Goal: Transaction & Acquisition: Purchase product/service

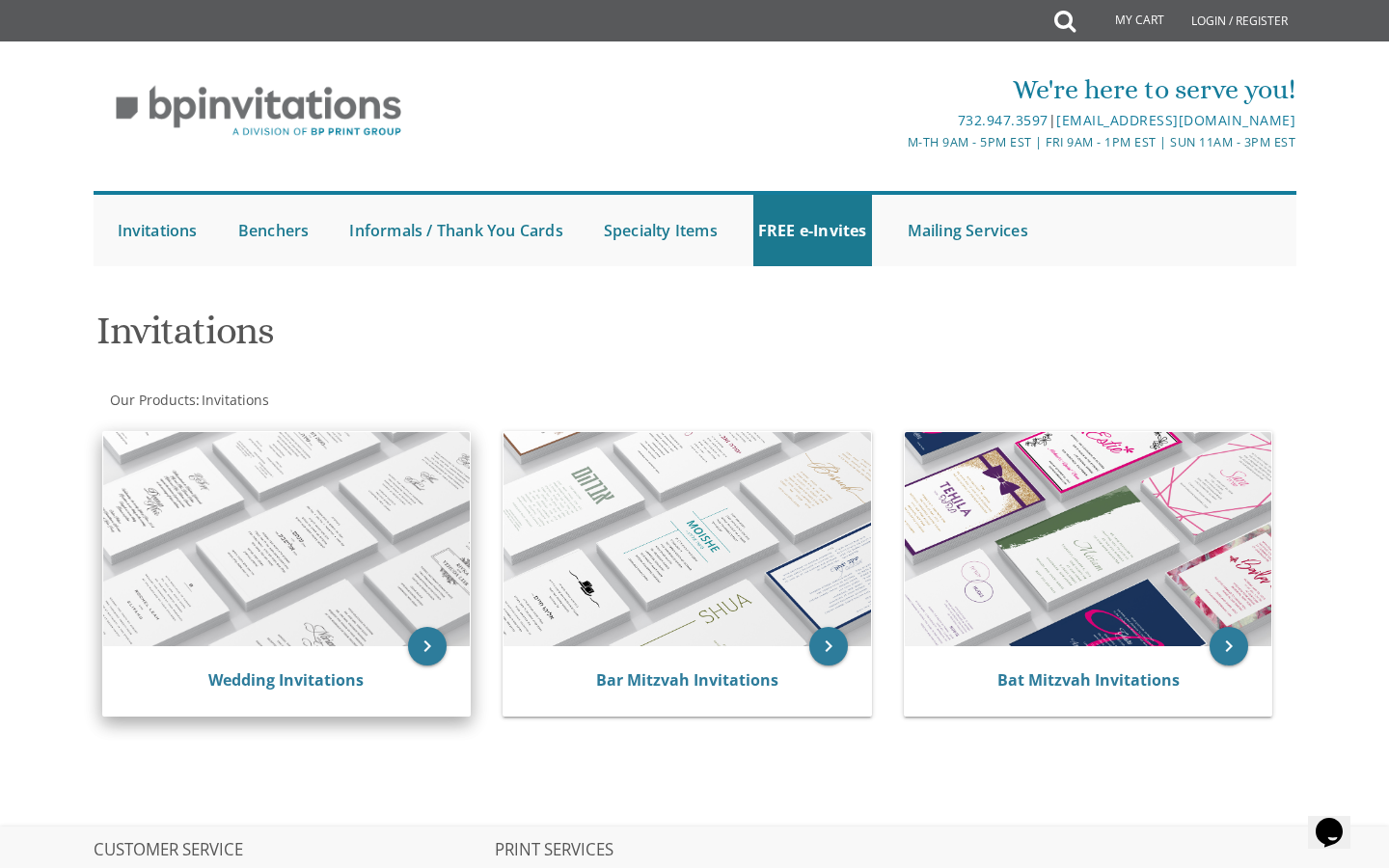
click at [402, 636] on img at bounding box center [287, 539] width 368 height 214
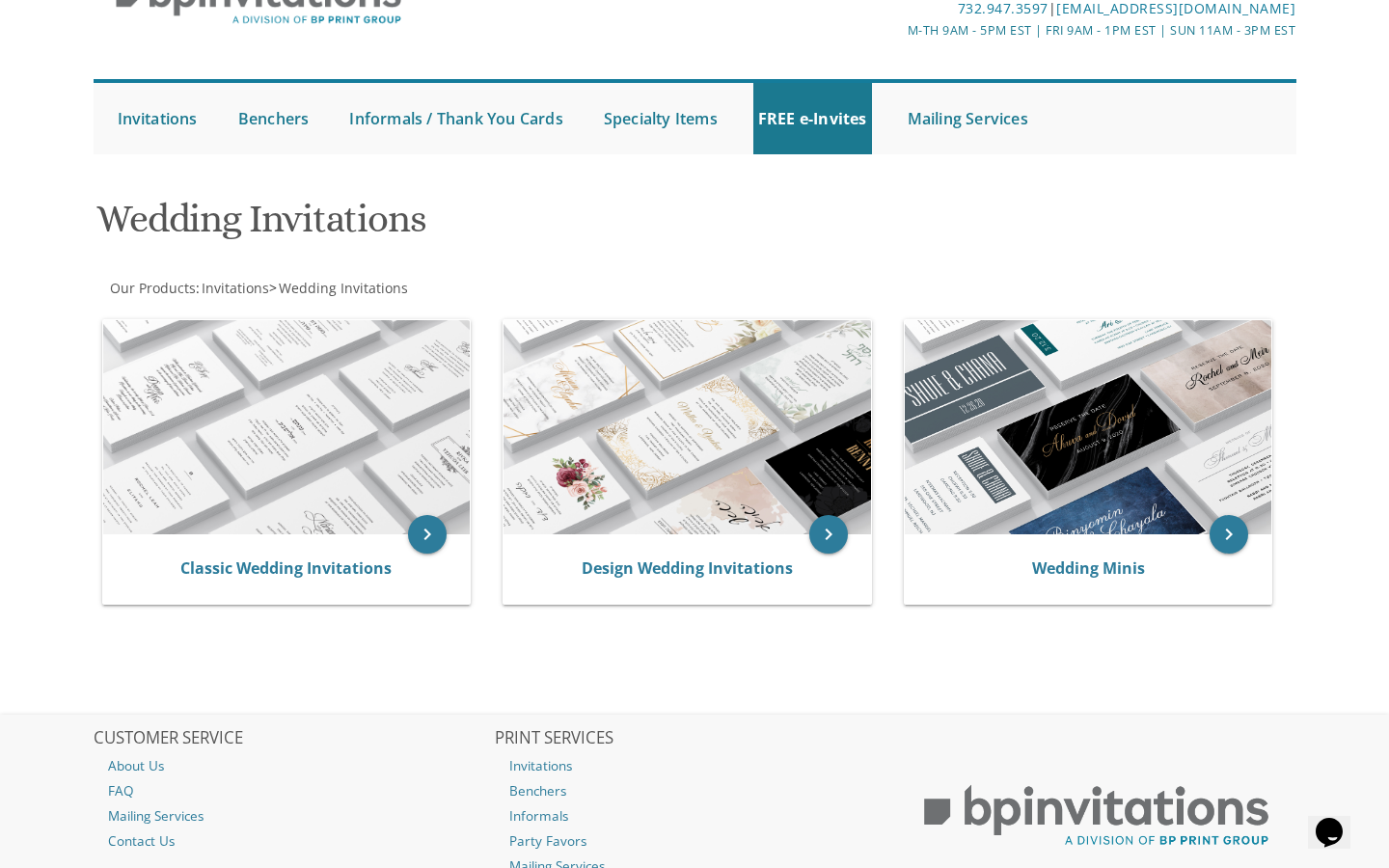
scroll to position [115, 0]
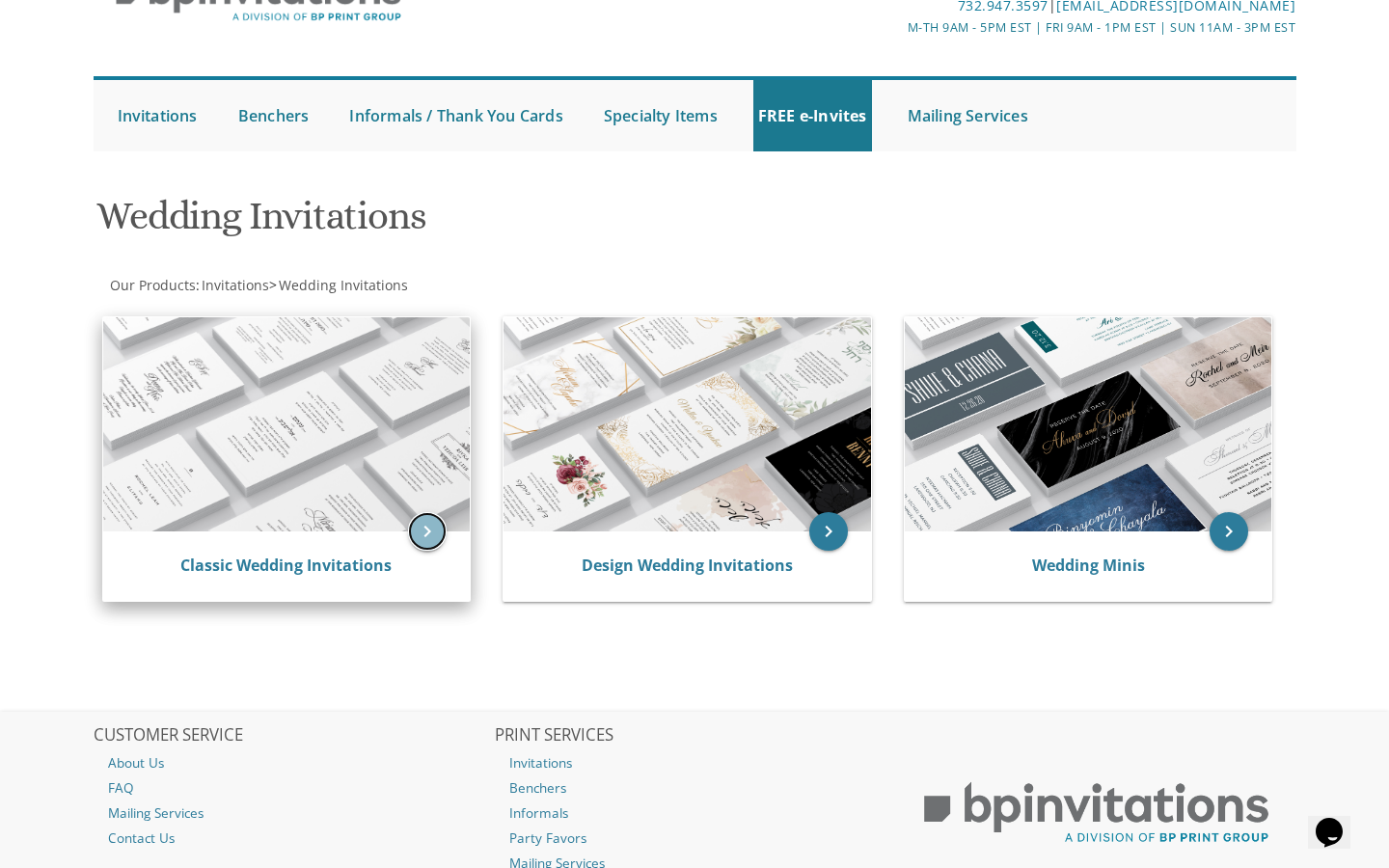
click at [421, 531] on icon "keyboard_arrow_right" at bounding box center [426, 531] width 39 height 39
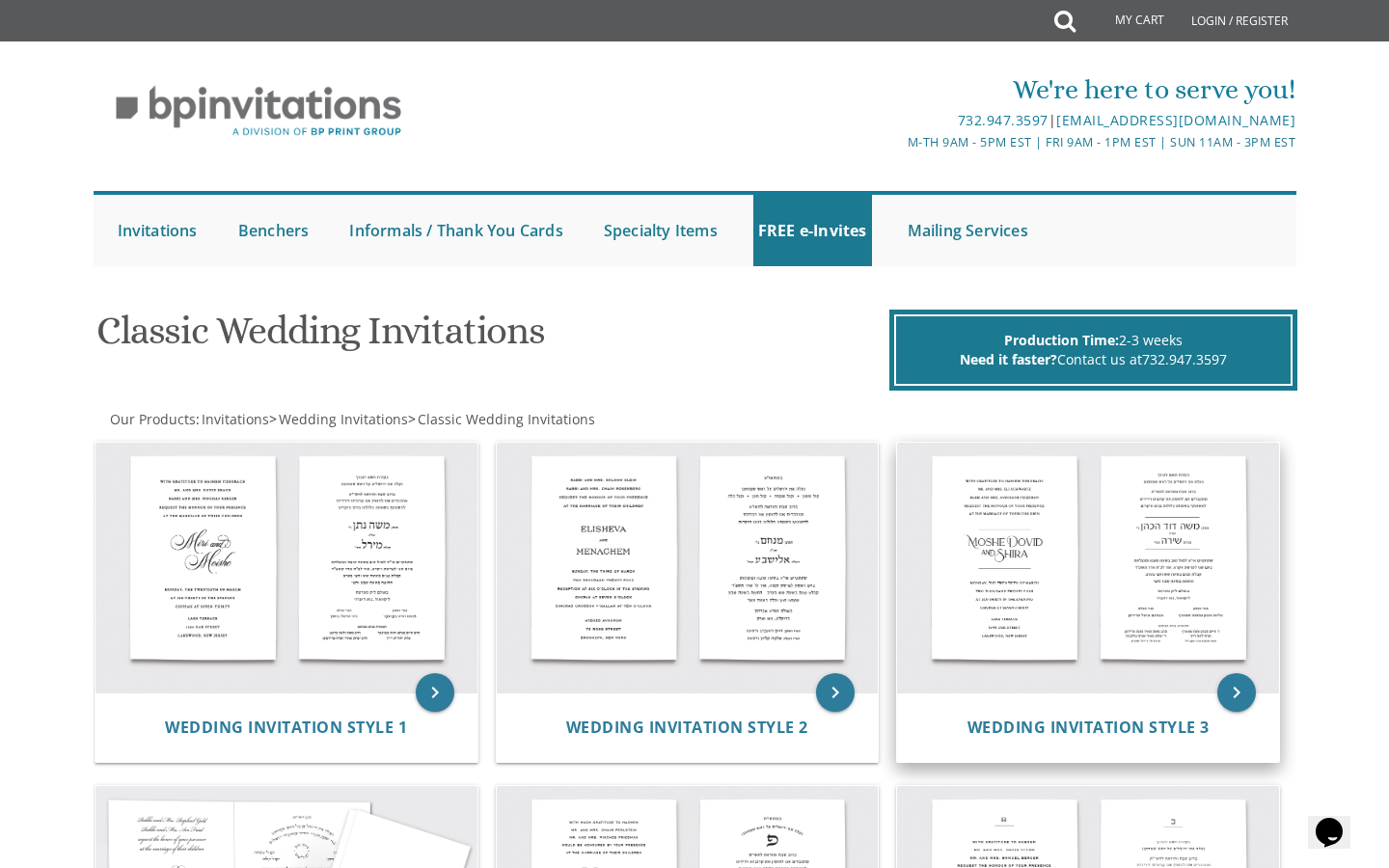
click at [1032, 585] on img at bounding box center [1087, 568] width 382 height 251
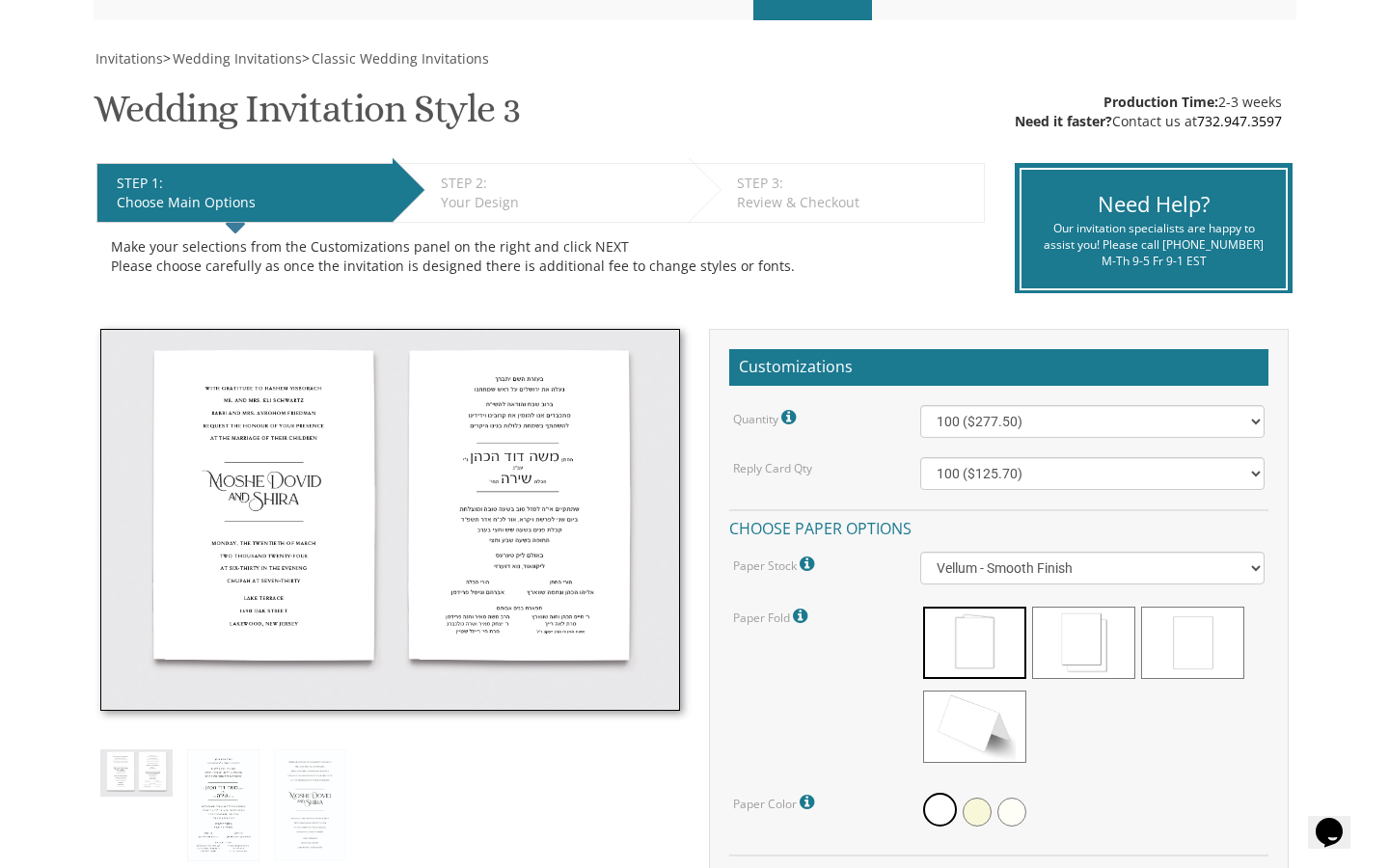
scroll to position [251, 0]
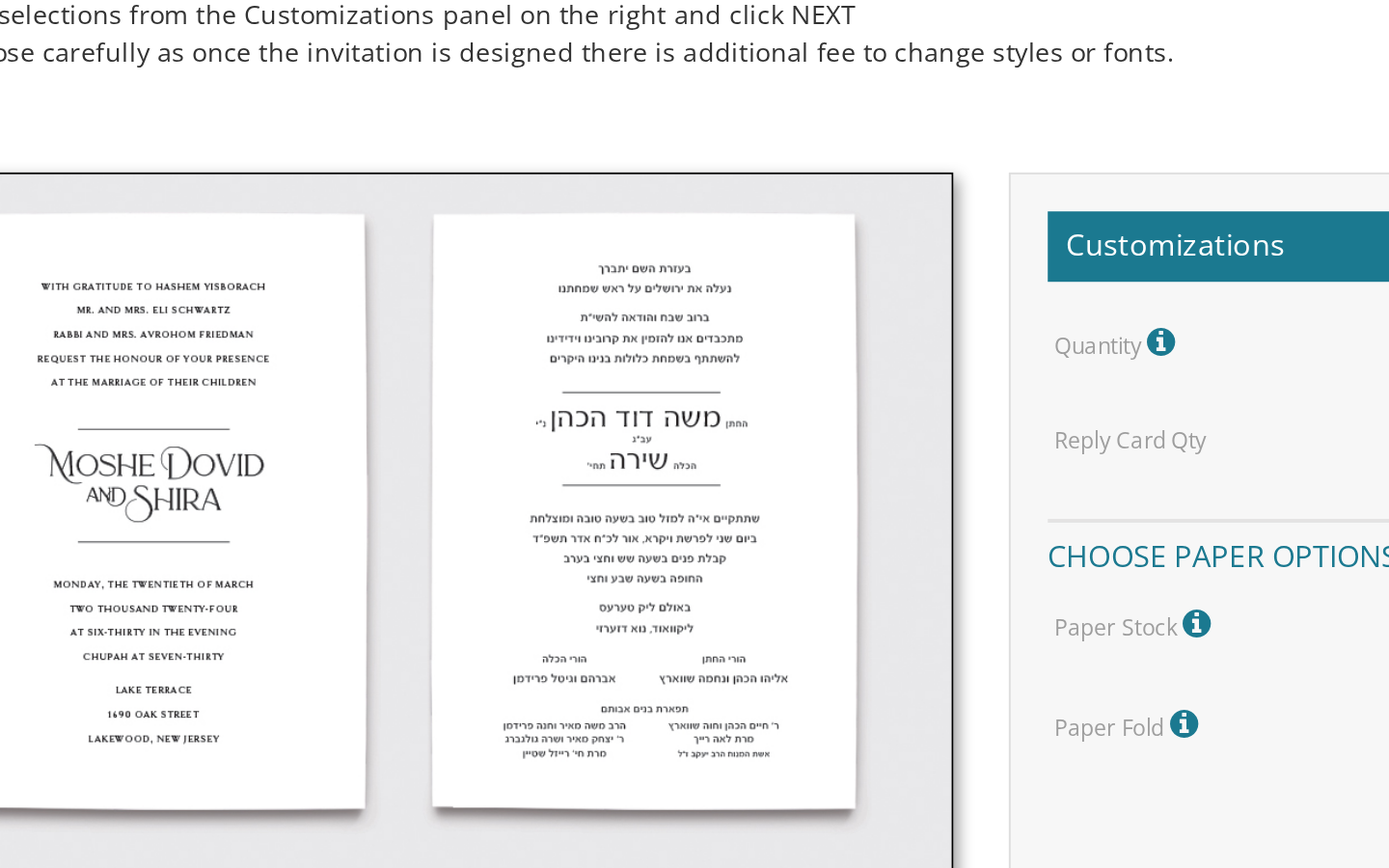
drag, startPoint x: 349, startPoint y: 513, endPoint x: 380, endPoint y: 528, distance: 34.4
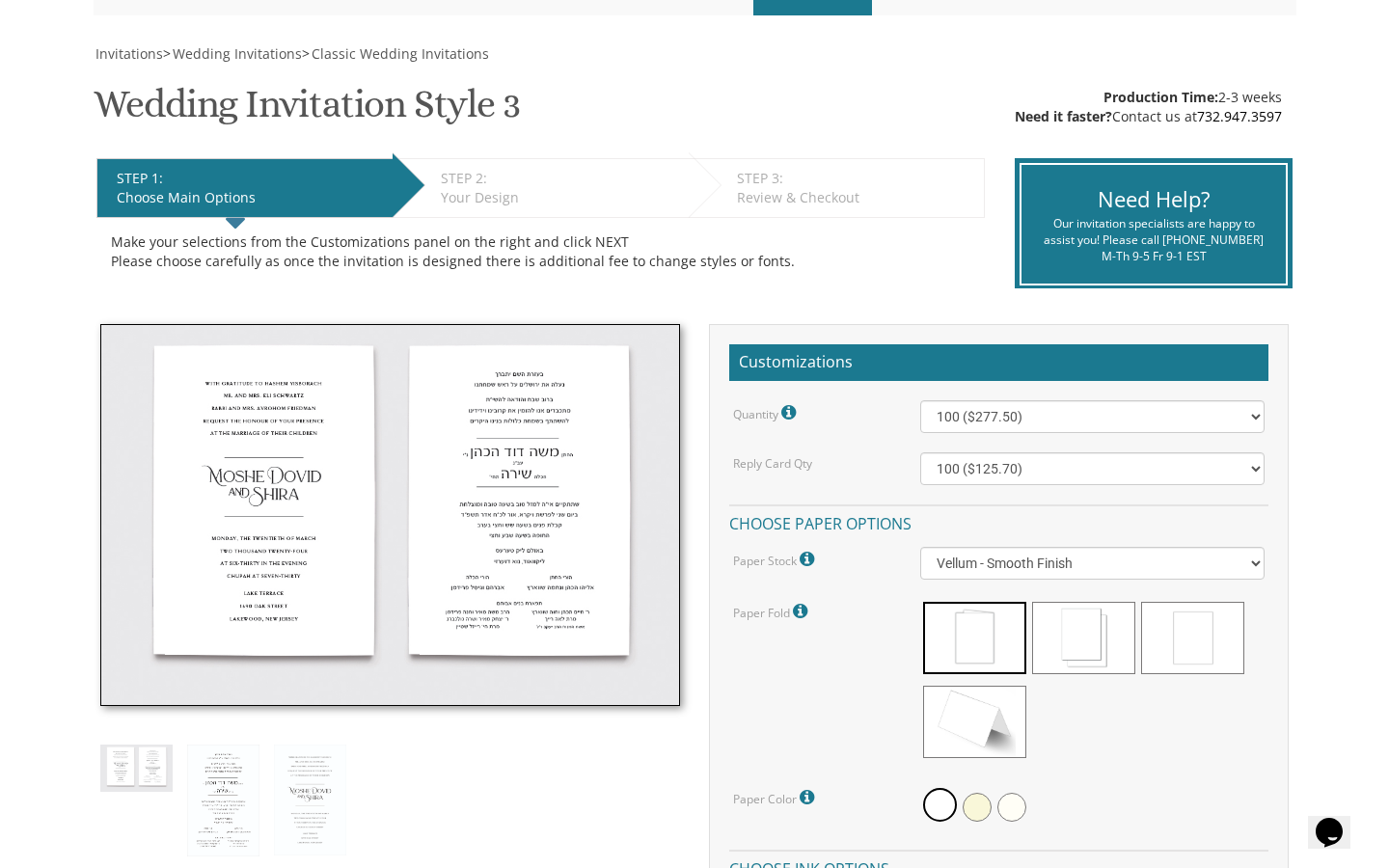
scroll to position [0, 0]
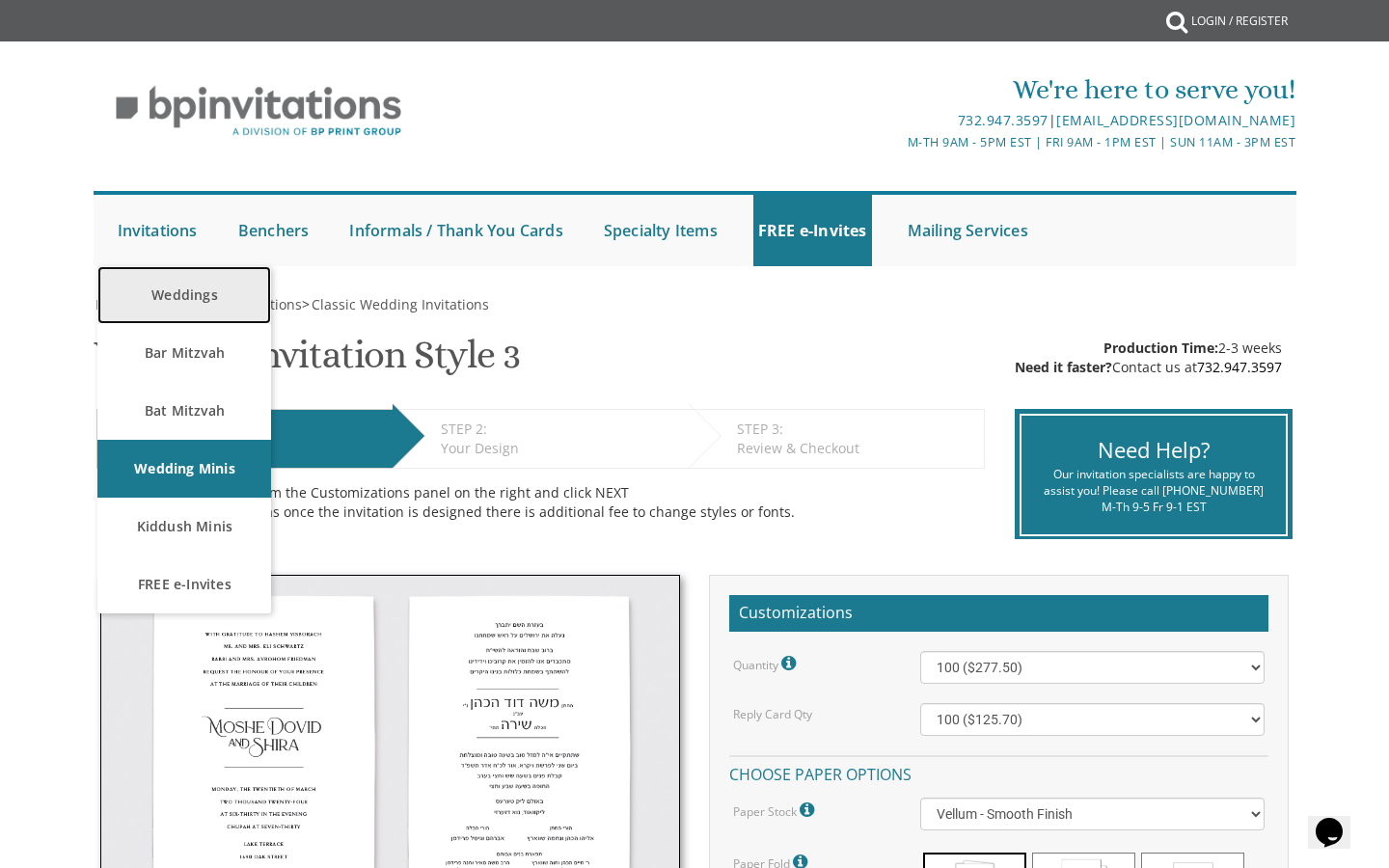
click at [198, 292] on link "Weddings" at bounding box center [184, 295] width 173 height 58
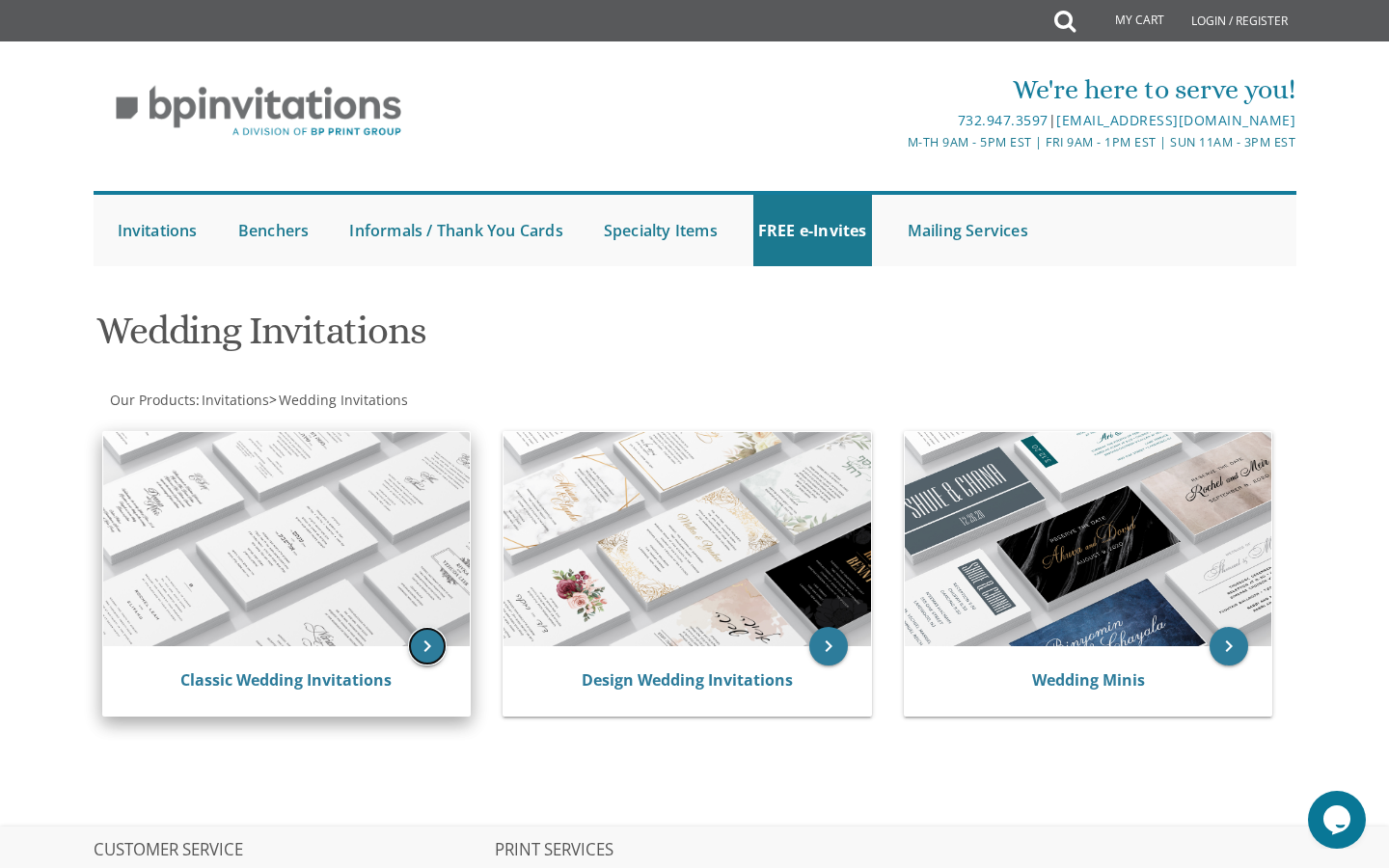
click at [437, 649] on icon "keyboard_arrow_right" at bounding box center [426, 646] width 39 height 39
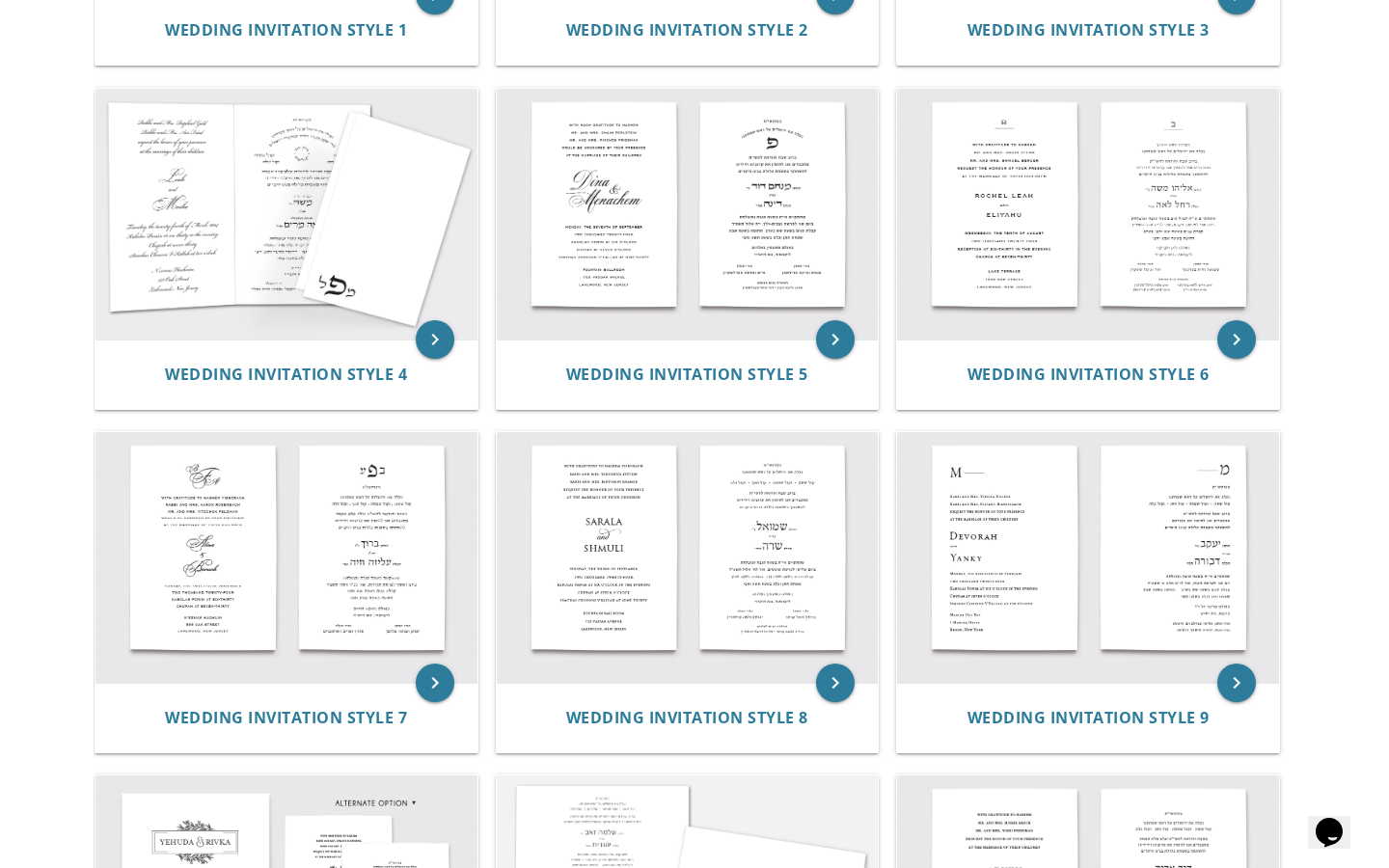
scroll to position [712, 0]
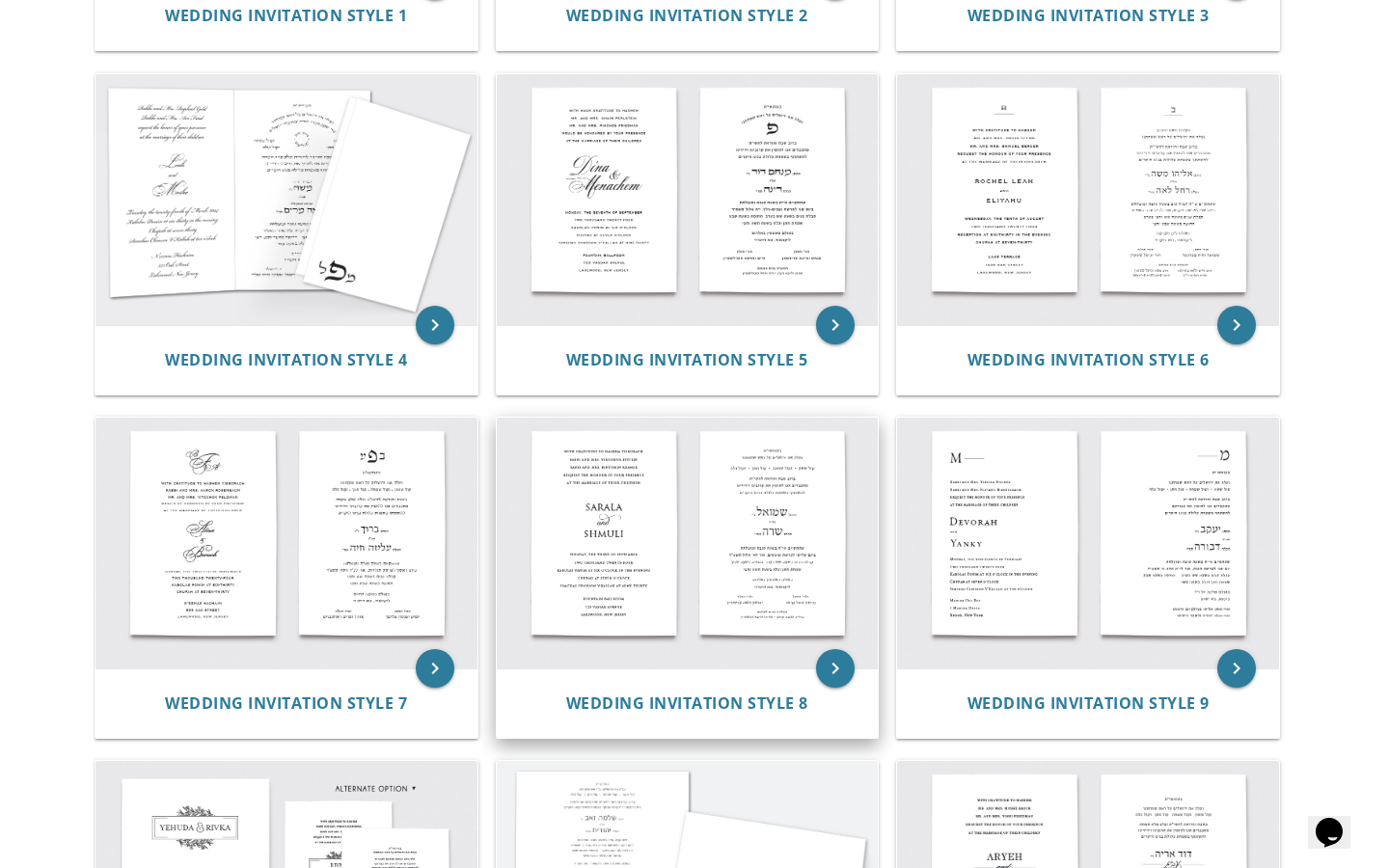
click at [721, 609] on img at bounding box center [687, 543] width 382 height 251
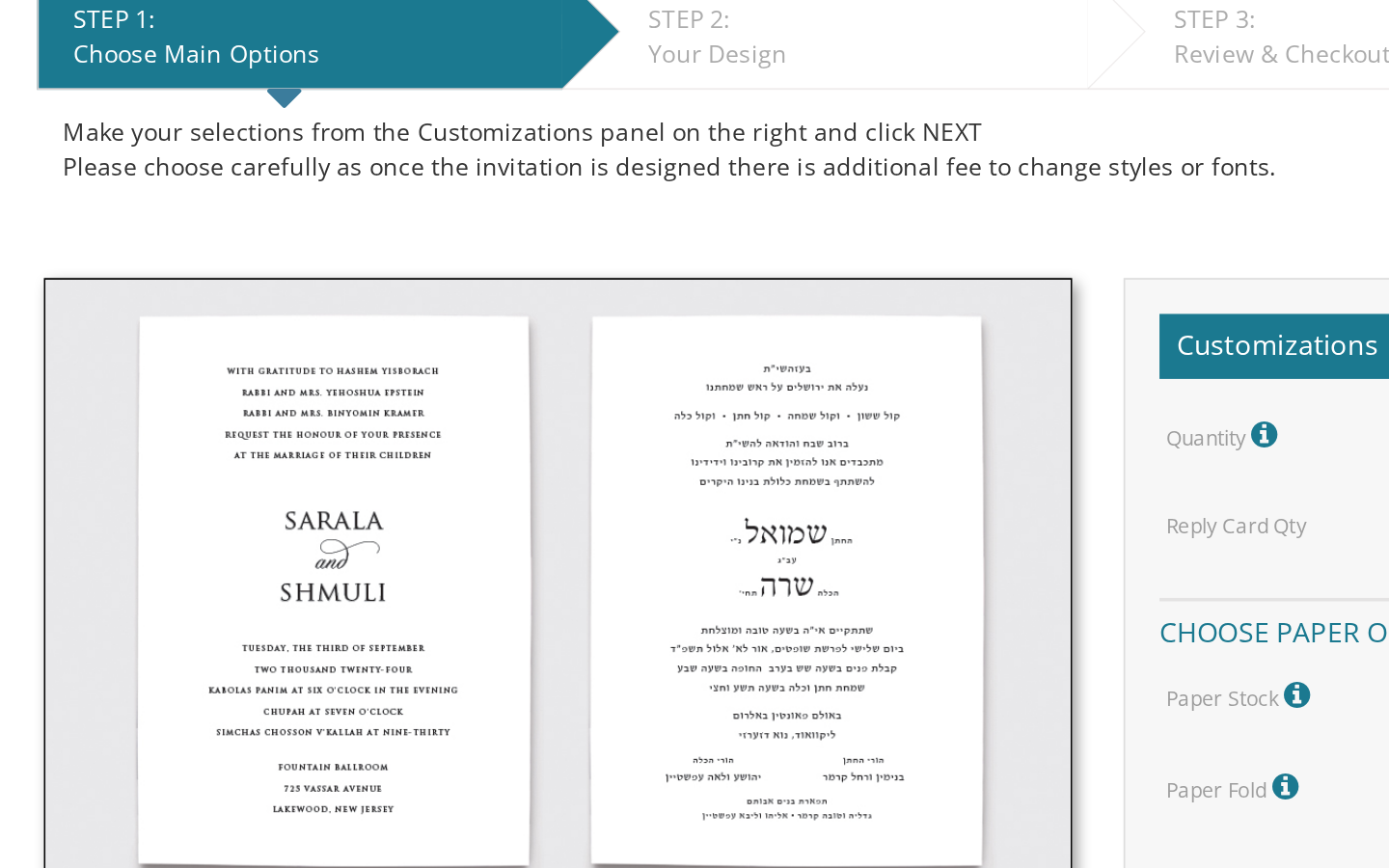
scroll to position [39, 0]
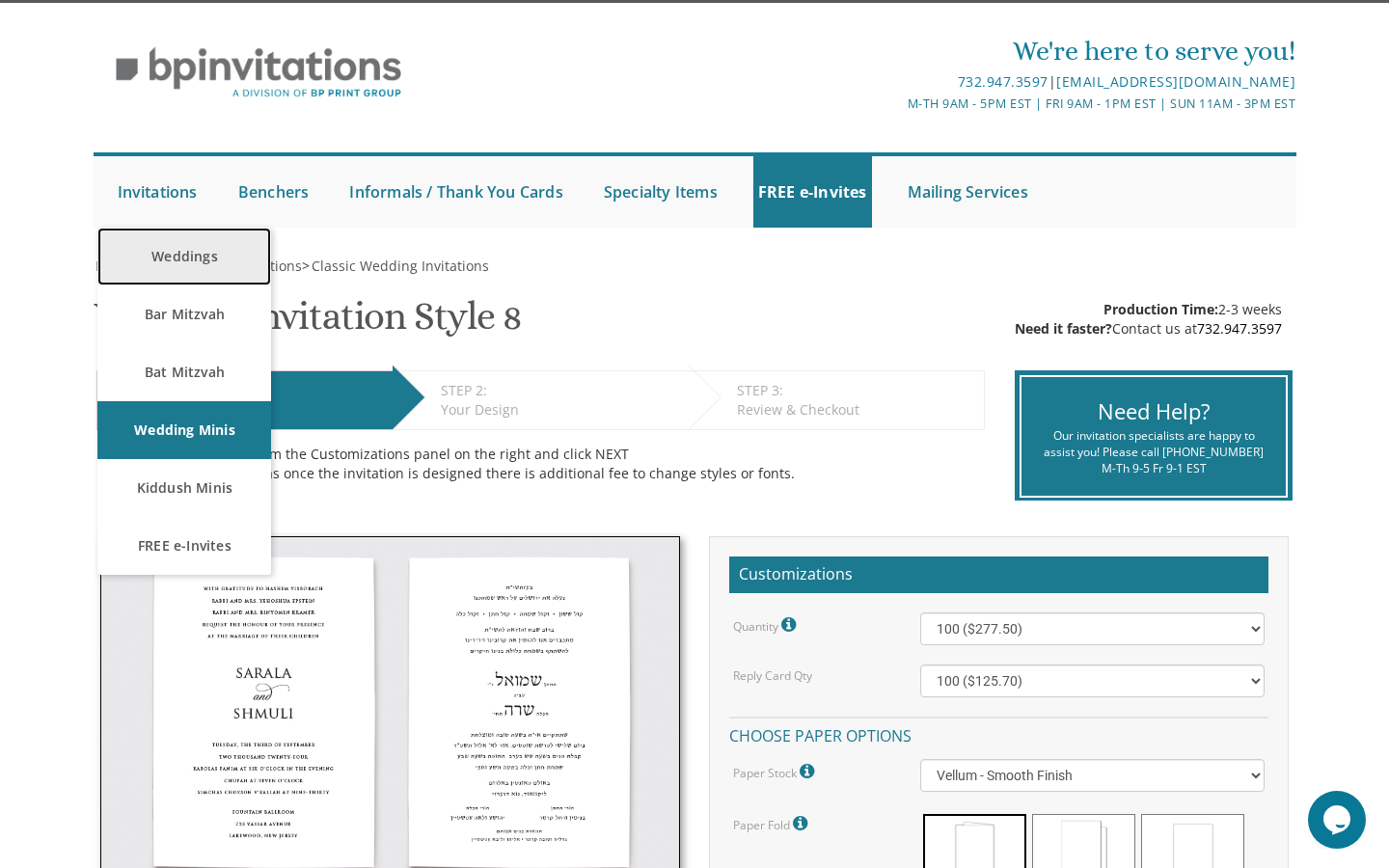
click at [182, 260] on link "Weddings" at bounding box center [184, 256] width 173 height 58
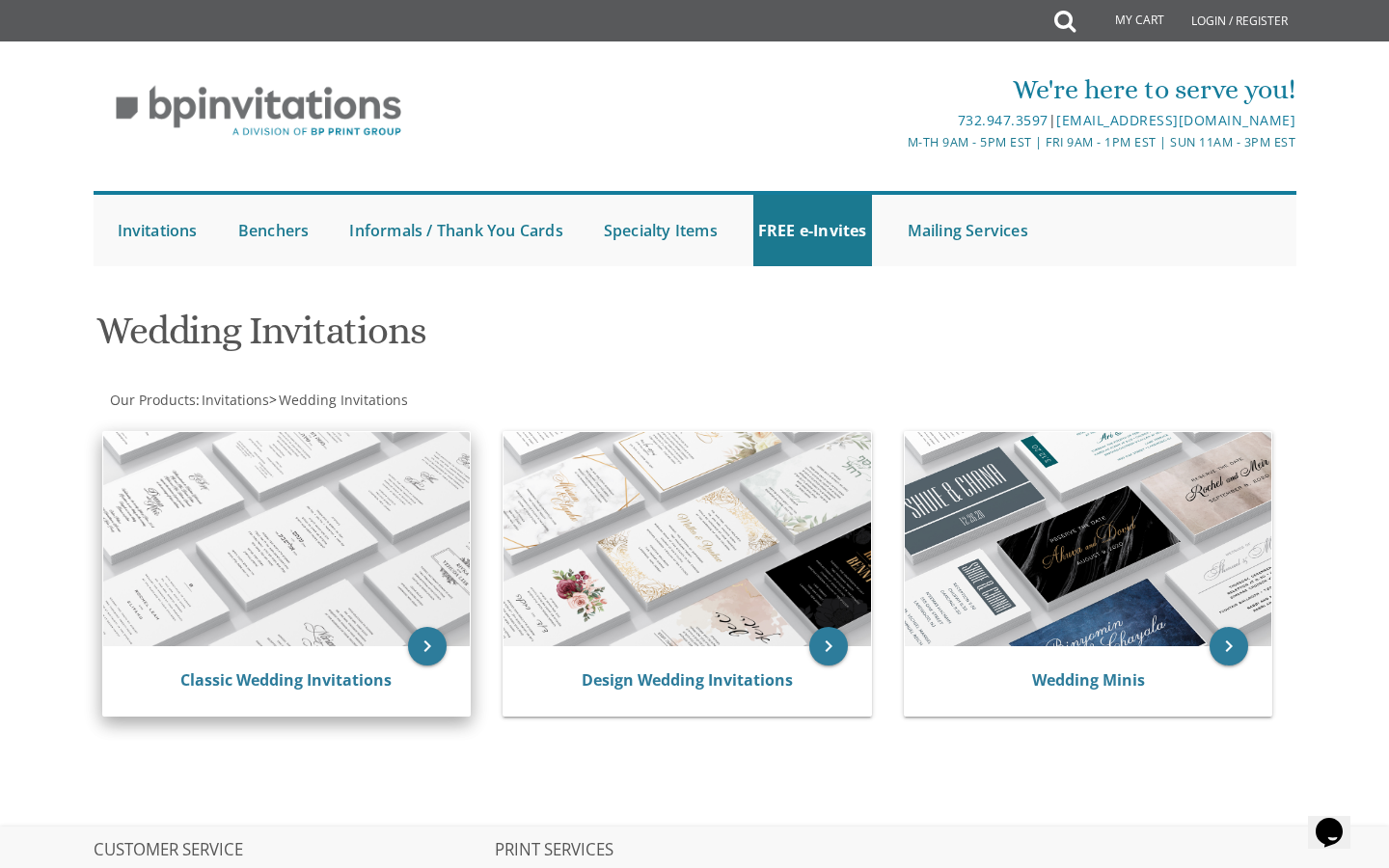
click at [351, 444] on img at bounding box center [287, 539] width 368 height 214
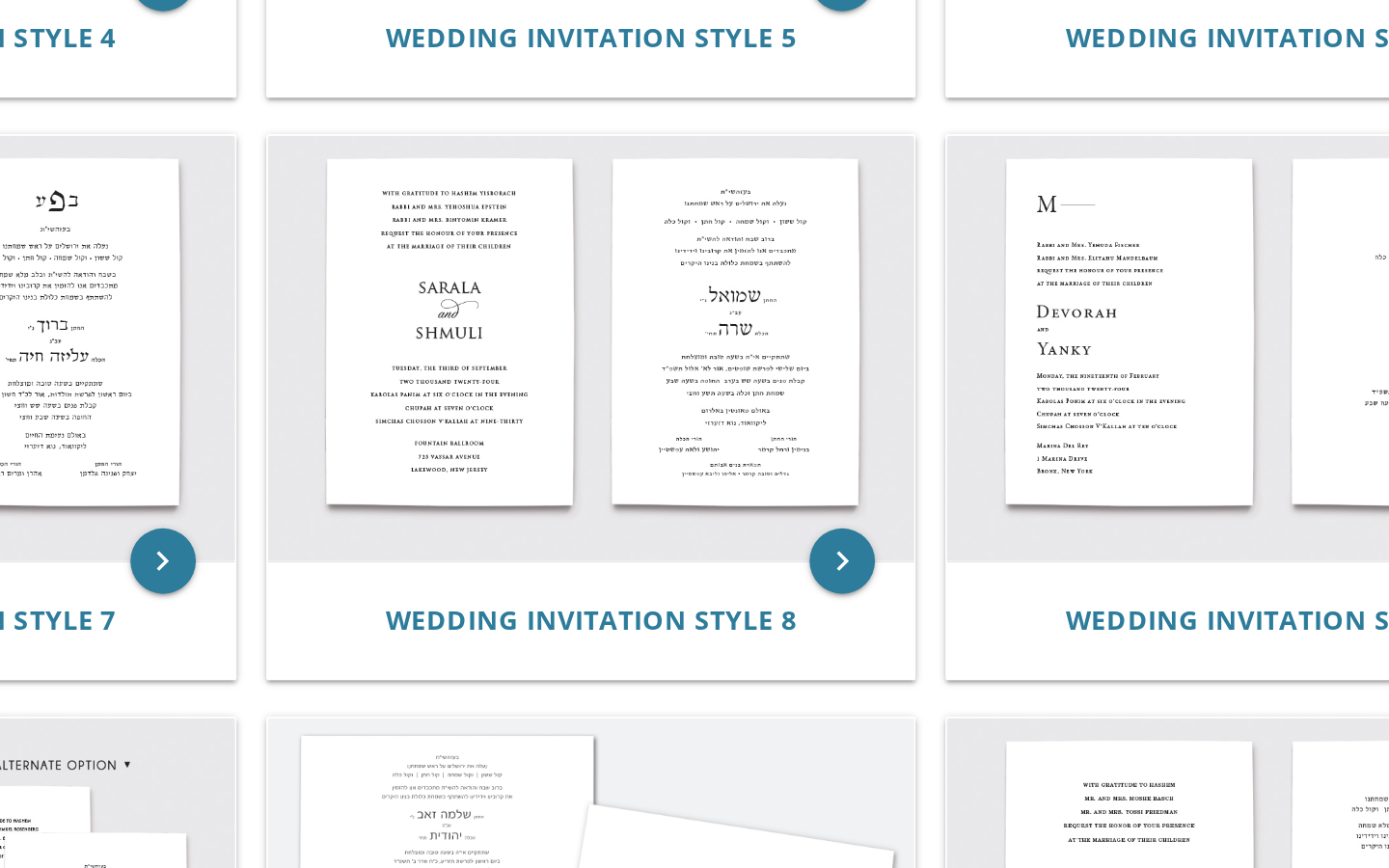
scroll to position [802, 0]
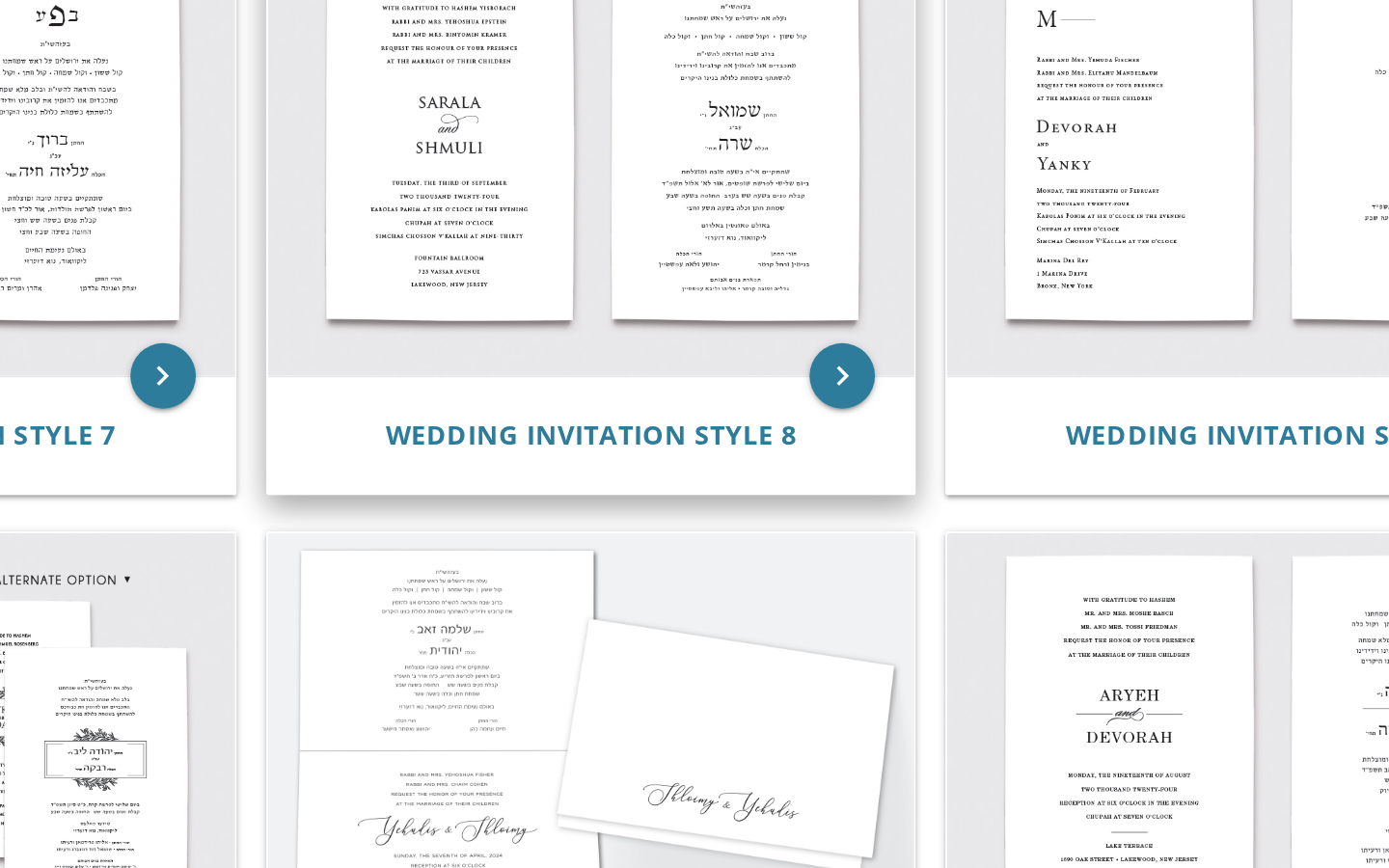
drag, startPoint x: 955, startPoint y: 163, endPoint x: 761, endPoint y: 494, distance: 383.7
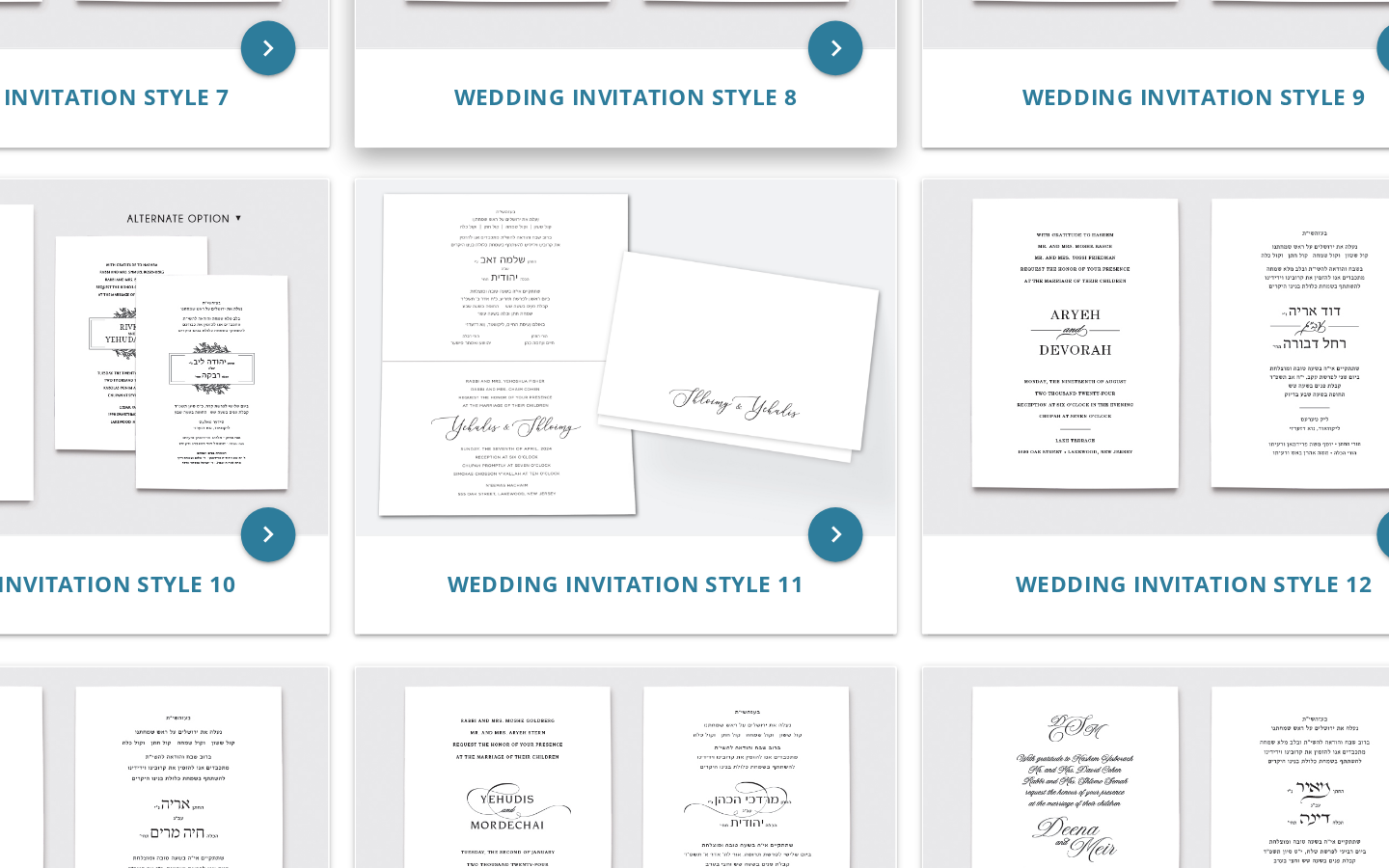
scroll to position [1093, 0]
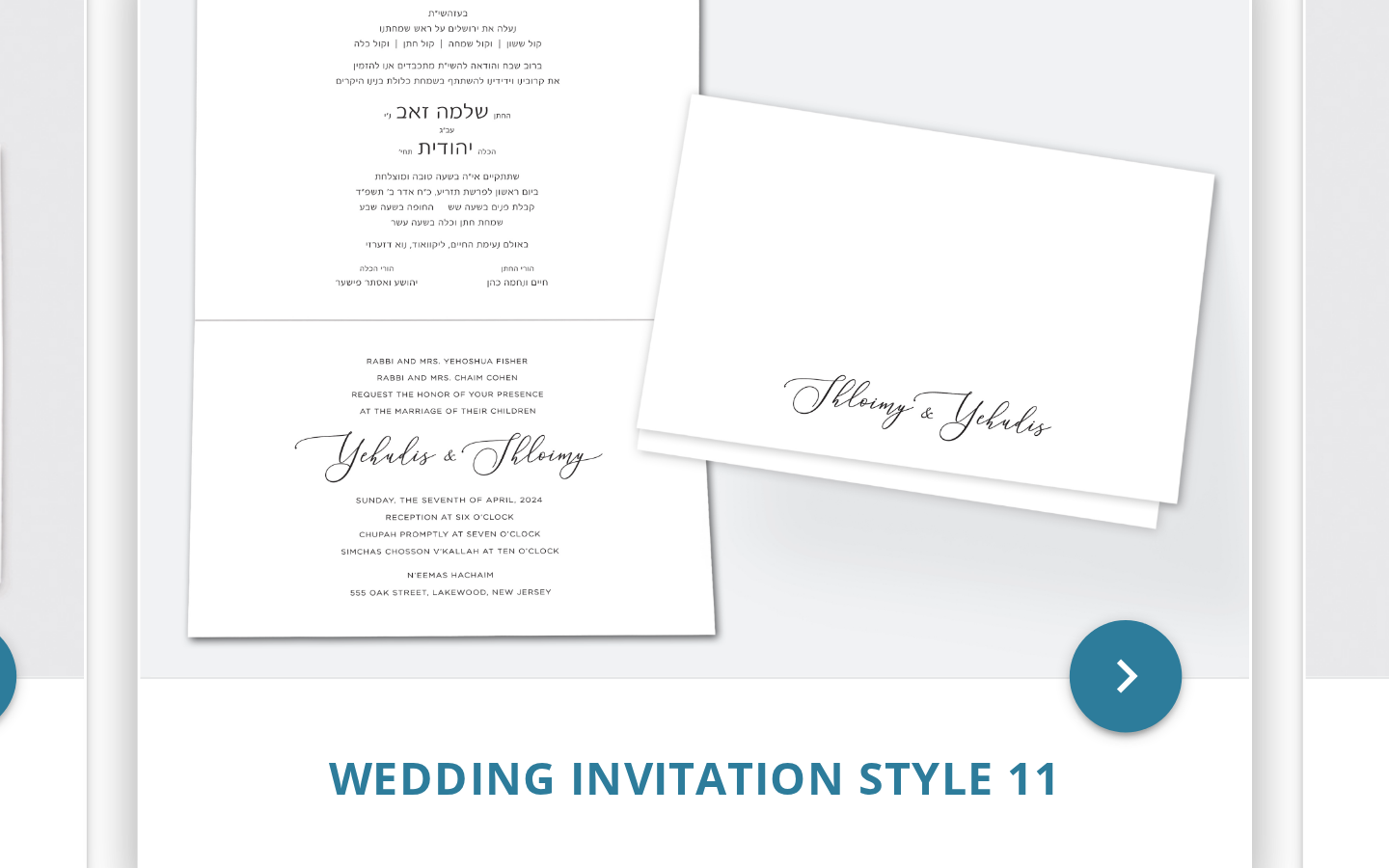
click at [642, 536] on img at bounding box center [687, 505] width 382 height 251
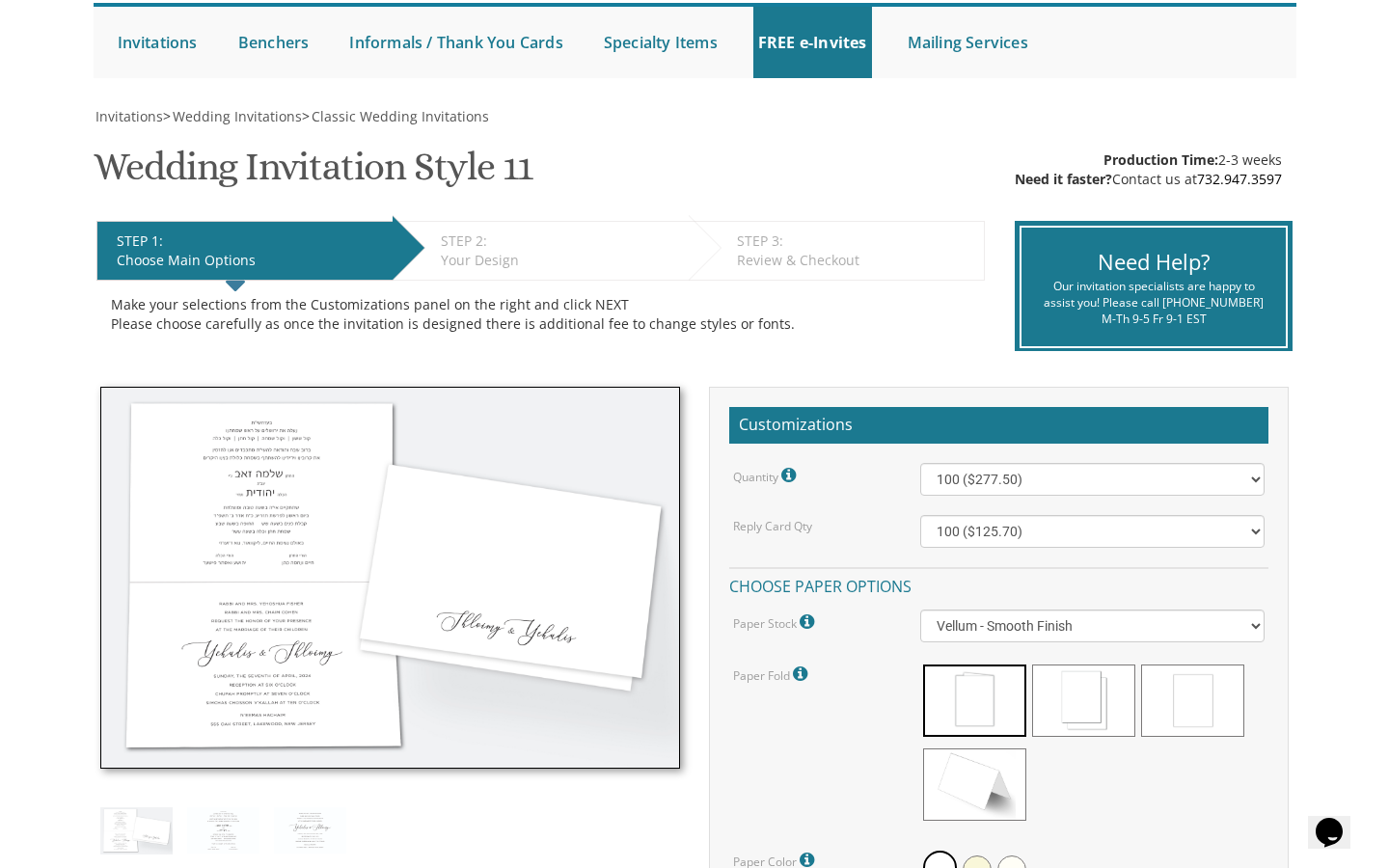
scroll to position [189, 0]
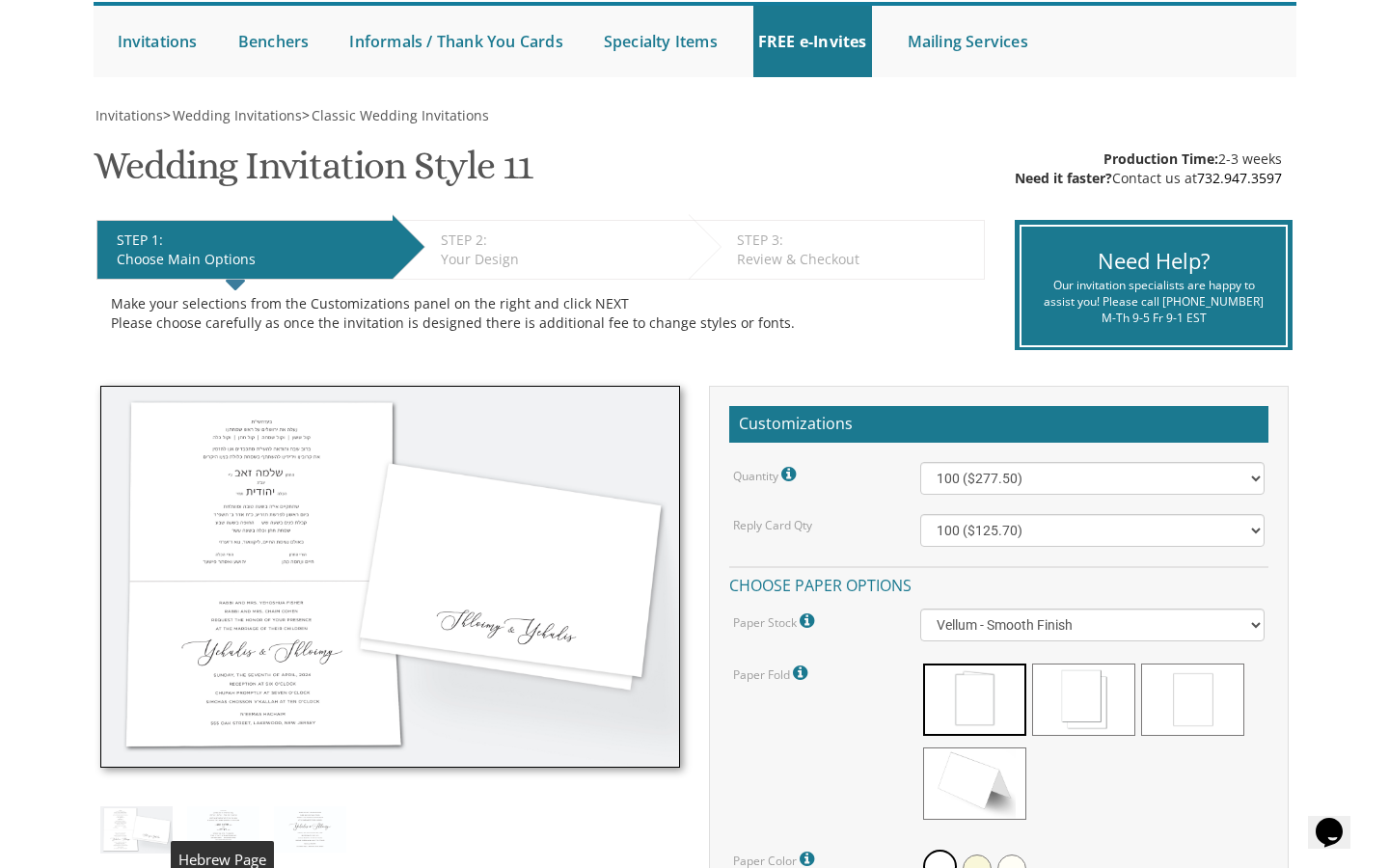
click at [231, 826] on img at bounding box center [223, 829] width 73 height 47
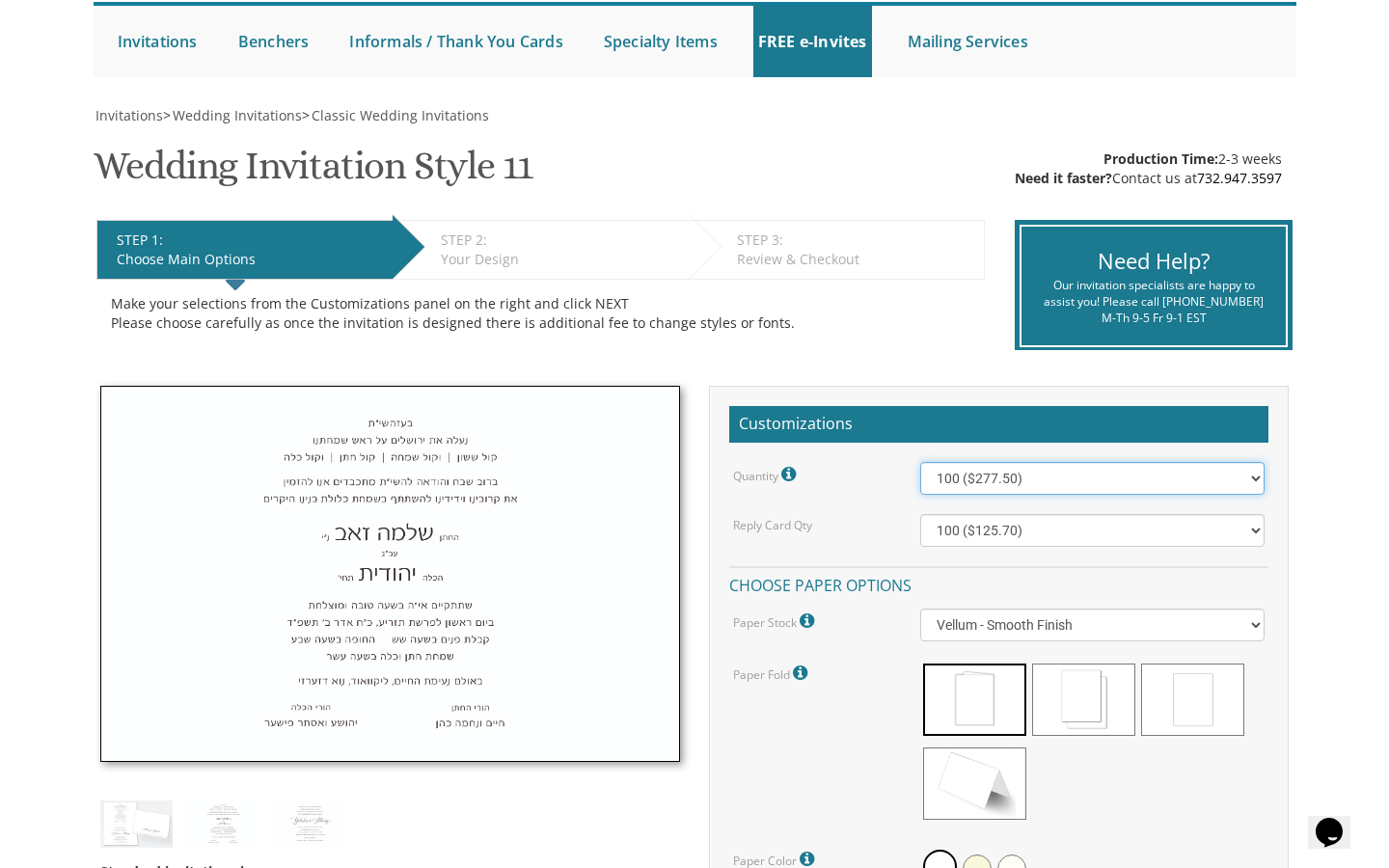
click at [980, 483] on select "100 ($277.50) 200 ($330.45) 300 ($380.65) 400 ($432.70) 500 ($482.10) 600 ($534…" at bounding box center [1092, 478] width 345 height 33
click at [920, 462] on select "100 ($277.50) 200 ($330.45) 300 ($380.65) 400 ($432.70) 500 ($482.10) 600 ($534…" at bounding box center [1092, 478] width 345 height 33
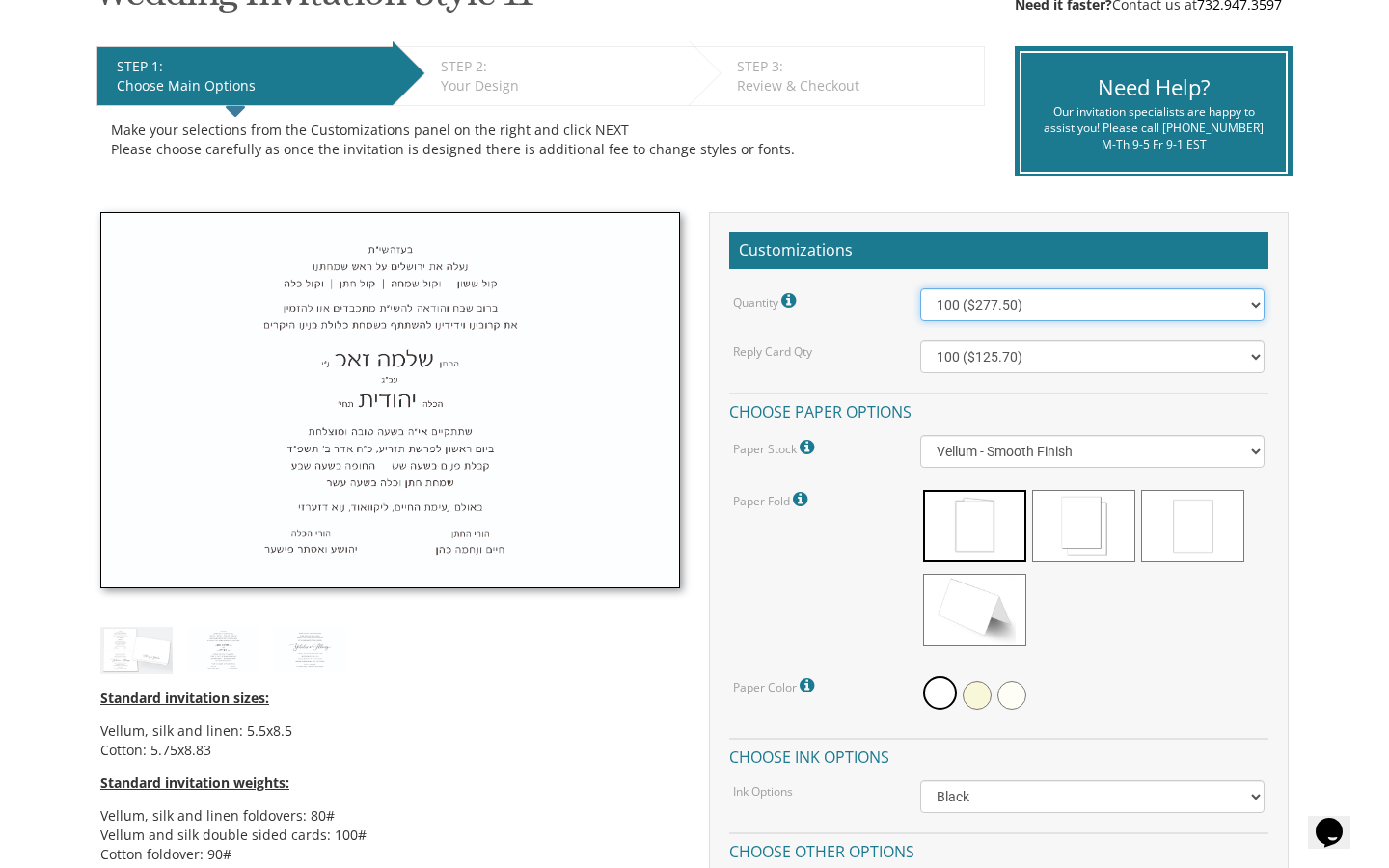
scroll to position [366, 0]
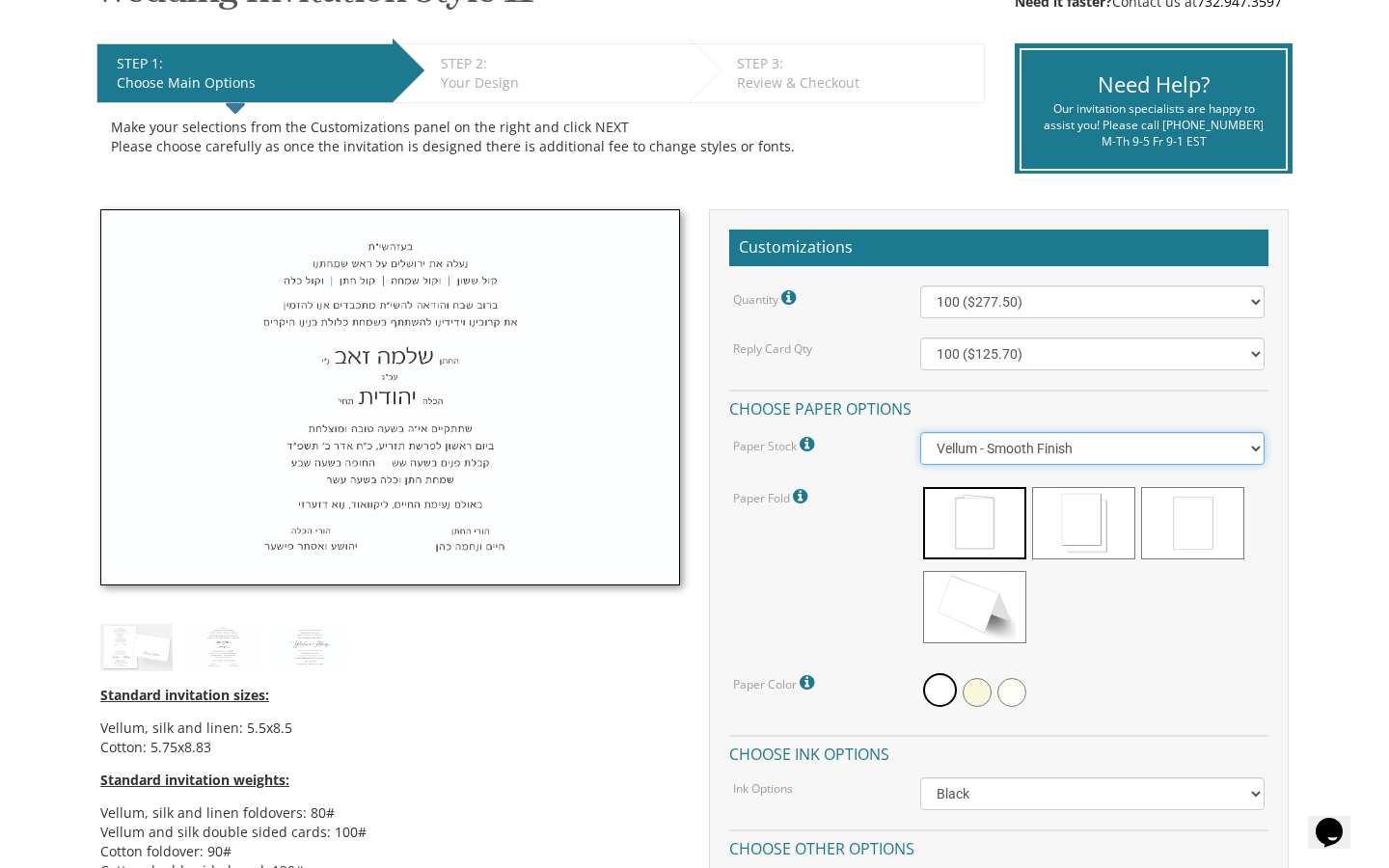
click at [1070, 449] on select "Vellum - Smooth Finish Linen - Subtle Embossed Crosshatch Texture Silk - Soft, …" at bounding box center [1092, 448] width 345 height 33
click at [920, 433] on select "Vellum - Smooth Finish Linen - Subtle Embossed Crosshatch Texture Silk - Soft, …" at bounding box center [1092, 448] width 345 height 33
click at [1034, 444] on select "Vellum - Smooth Finish Linen - Subtle Embossed Crosshatch Texture Silk - Soft, …" at bounding box center [1092, 448] width 345 height 33
click at [920, 433] on select "Vellum - Smooth Finish Linen - Subtle Embossed Crosshatch Texture Silk - Soft, …" at bounding box center [1092, 448] width 345 height 33
click at [1034, 449] on select "Vellum - Smooth Finish Linen - Subtle Embossed Crosshatch Texture Silk - Soft, …" at bounding box center [1092, 448] width 345 height 33
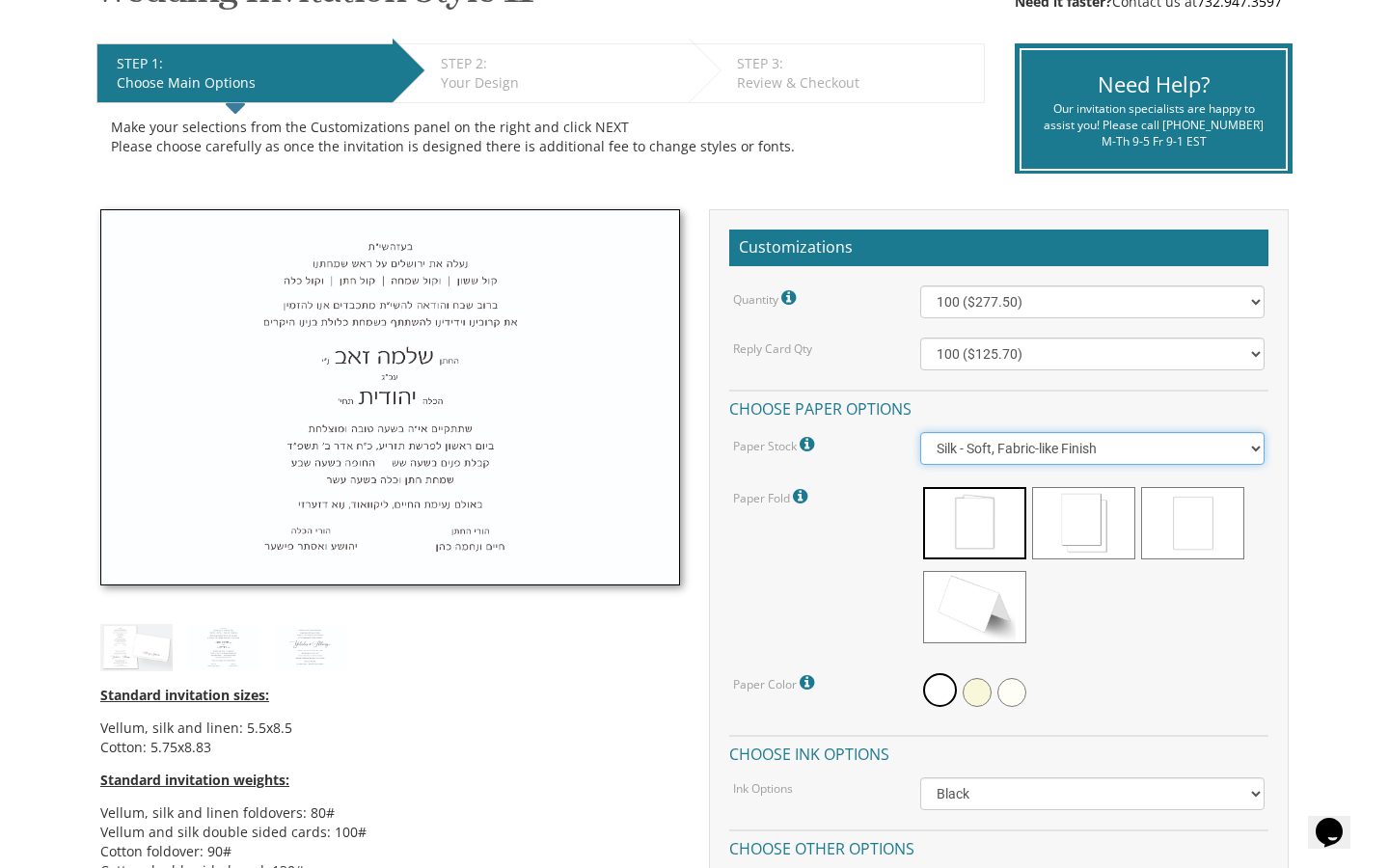
click at [920, 433] on select "Vellum - Smooth Finish Linen - Subtle Embossed Crosshatch Texture Silk - Soft, …" at bounding box center [1092, 448] width 345 height 33
click at [1033, 454] on select "Vellum - Smooth Finish Linen - Subtle Embossed Crosshatch Texture Silk - Soft, …" at bounding box center [1092, 448] width 345 height 33
click at [920, 433] on select "Vellum - Smooth Finish Linen - Subtle Embossed Crosshatch Texture Silk - Soft, …" at bounding box center [1092, 448] width 345 height 33
click at [1034, 455] on select "Vellum - Smooth Finish Linen - Subtle Embossed Crosshatch Texture Silk - Soft, …" at bounding box center [1092, 448] width 345 height 33
click at [920, 433] on select "Vellum - Smooth Finish Linen - Subtle Embossed Crosshatch Texture Silk - Soft, …" at bounding box center [1092, 448] width 345 height 33
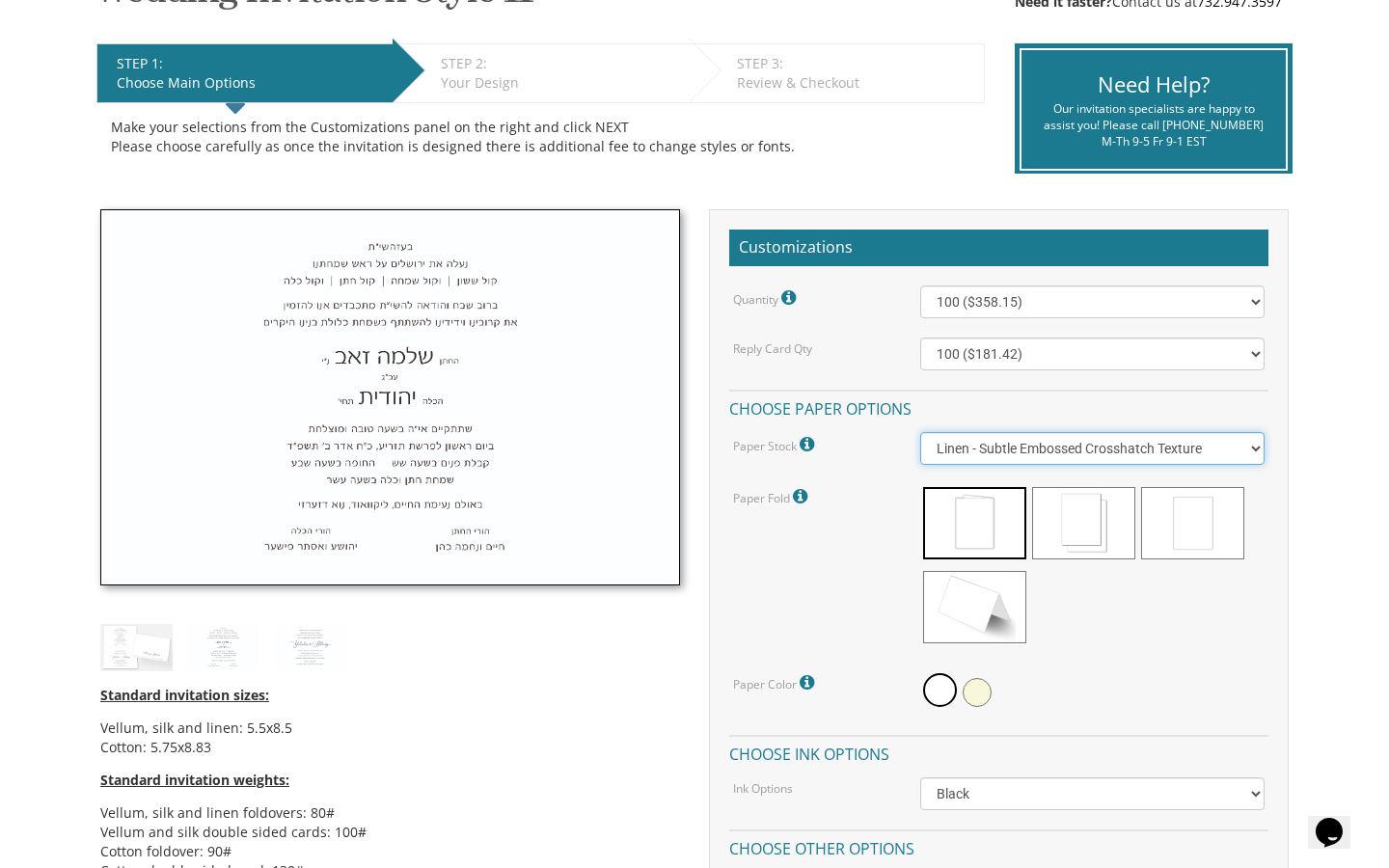
click at [1025, 439] on select "Vellum - Smooth Finish Linen - Subtle Embossed Crosshatch Texture Silk - Soft, …" at bounding box center [1092, 448] width 345 height 33
select select "Vellum"
click at [920, 433] on select "Vellum - Smooth Finish Linen - Subtle Embossed Crosshatch Texture Silk - Soft, …" at bounding box center [1092, 448] width 345 height 33
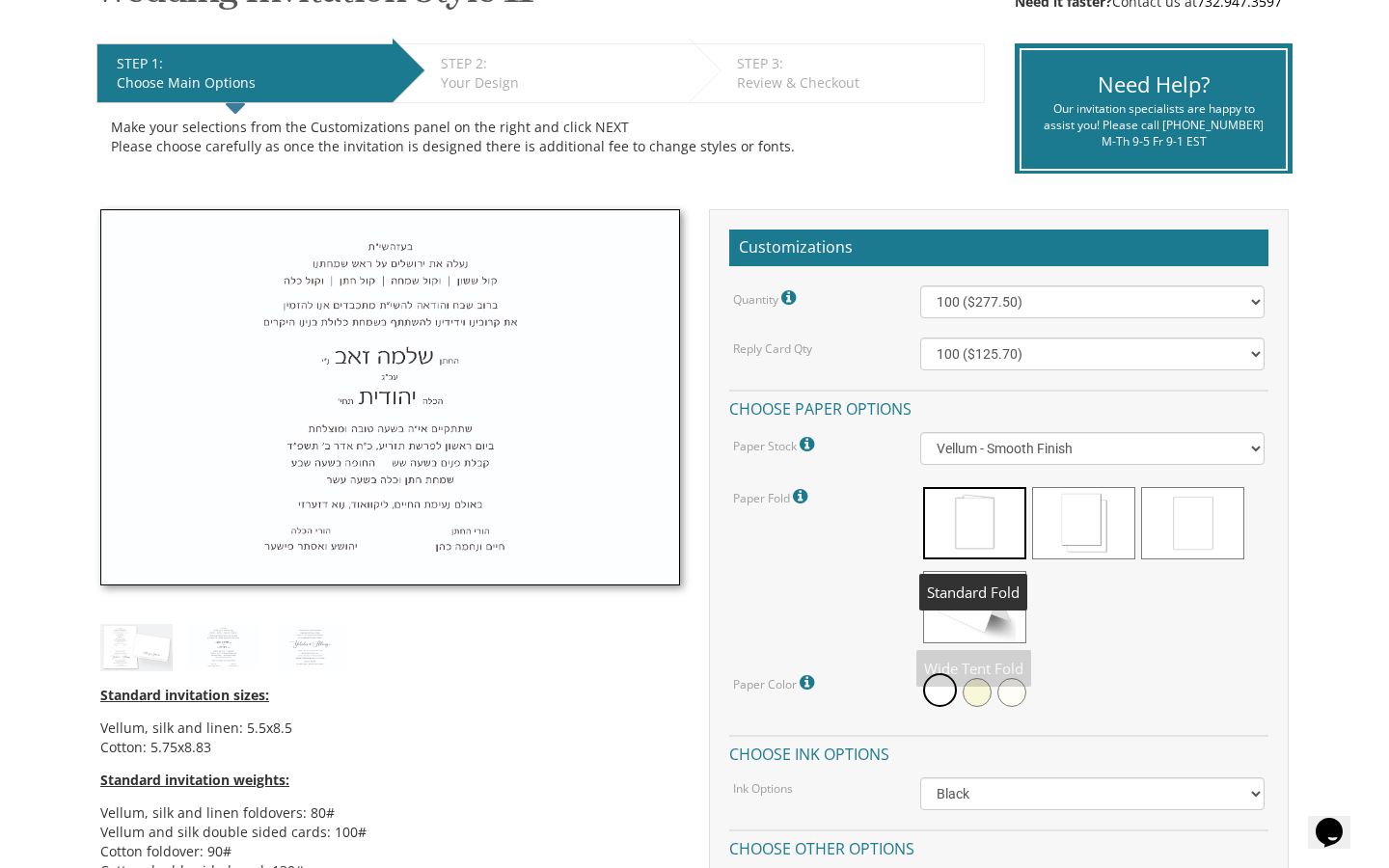
click at [986, 544] on span at bounding box center [974, 523] width 104 height 73
click at [1007, 588] on span at bounding box center [974, 607] width 104 height 73
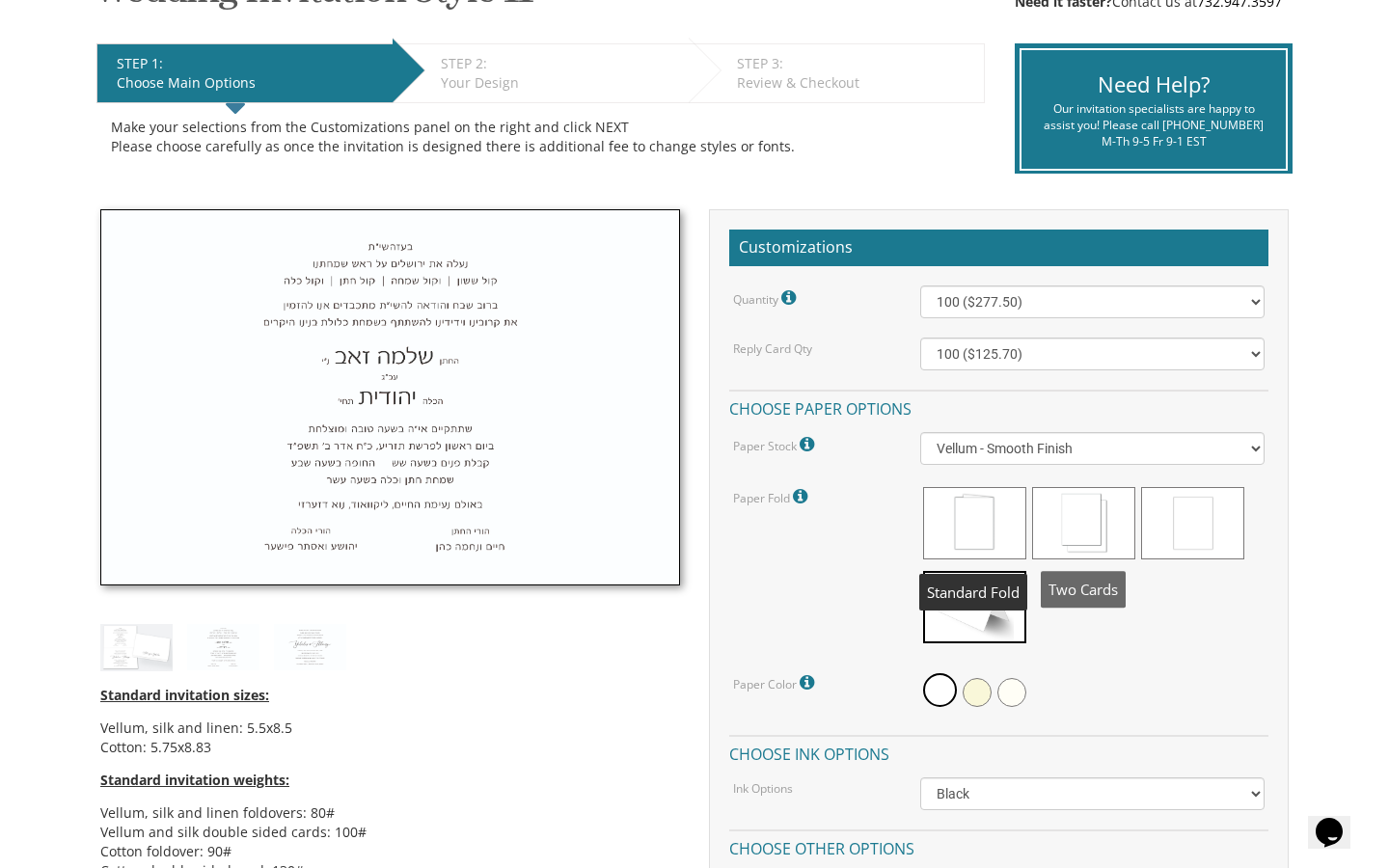
click at [1051, 528] on span at bounding box center [1084, 523] width 104 height 73
click at [976, 528] on span at bounding box center [974, 523] width 104 height 73
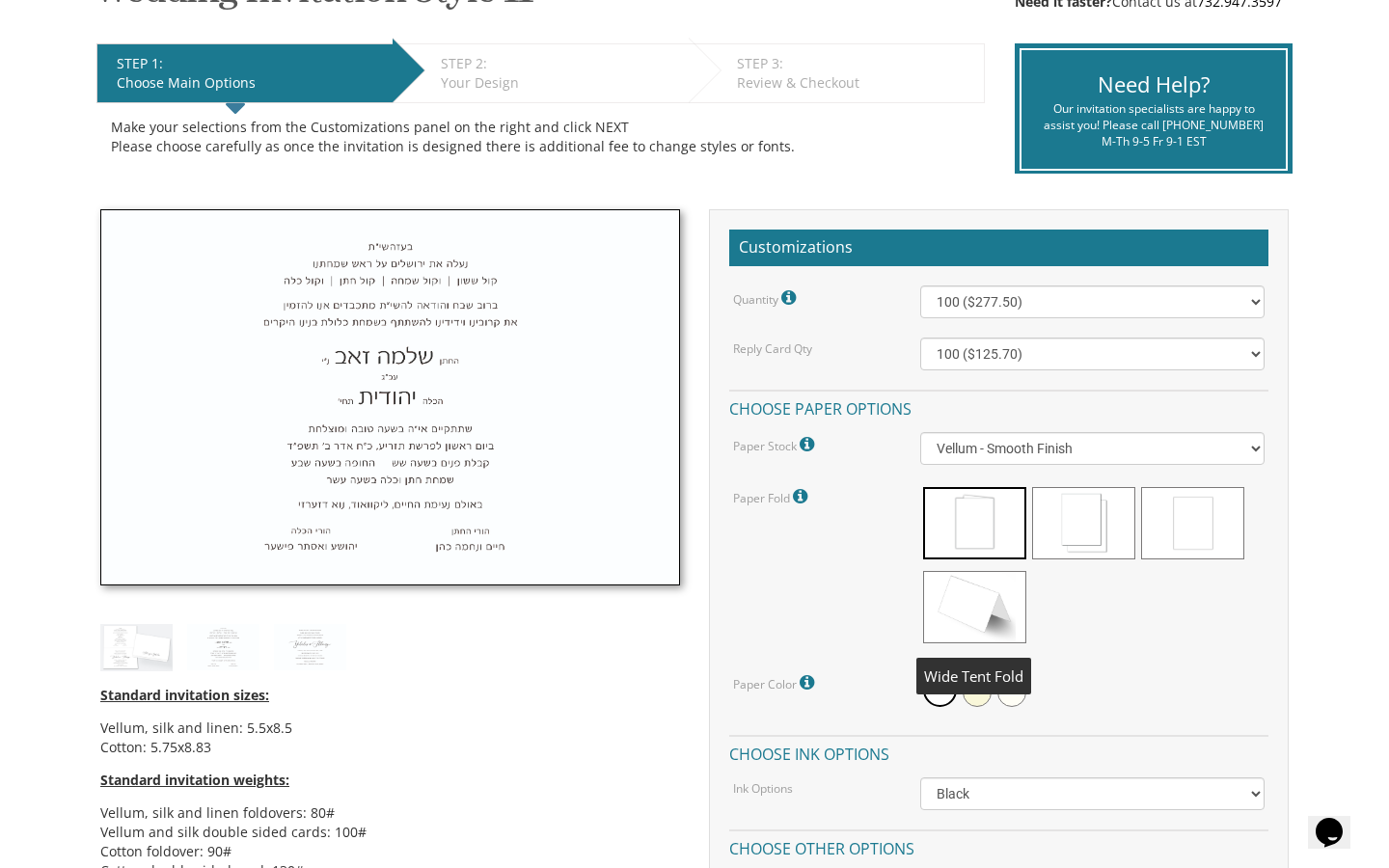
click at [984, 606] on span at bounding box center [974, 607] width 104 height 73
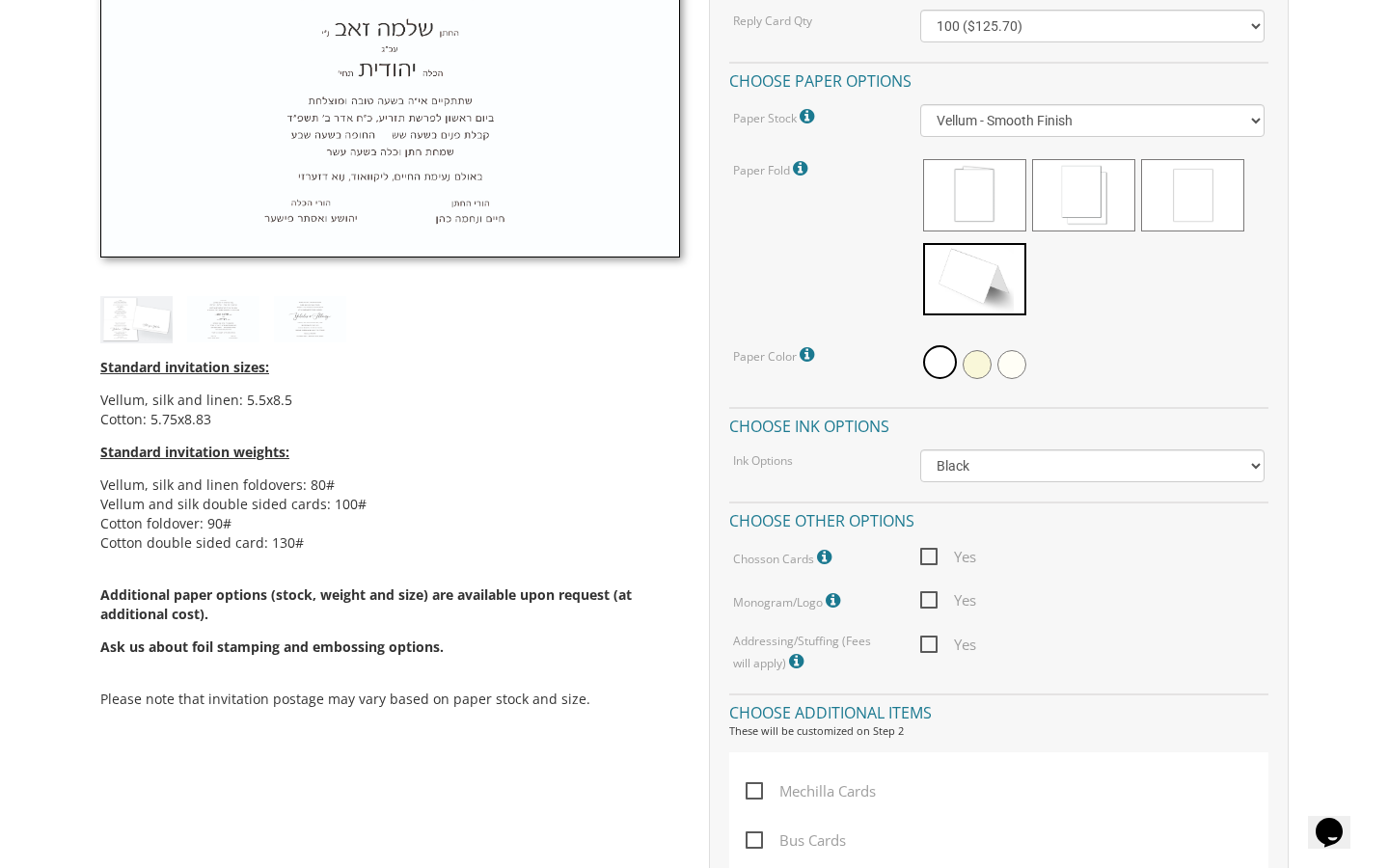
scroll to position [704, 0]
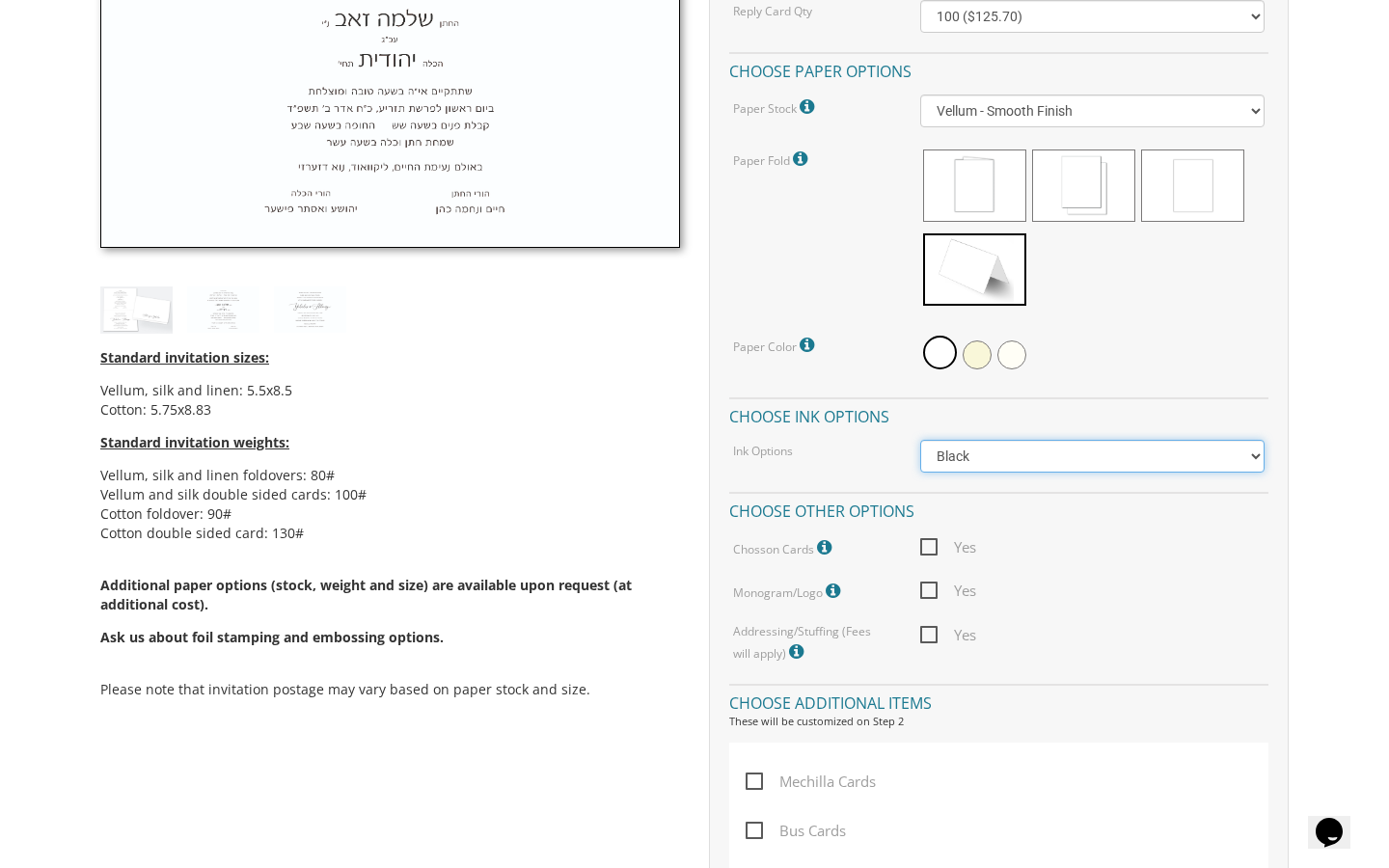
click at [1075, 464] on select "Black Colored Ink ($65.00) Black + One Color ($211.00) Two Colors ($265.00)" at bounding box center [1092, 455] width 345 height 33
click at [926, 632] on span "Yes" at bounding box center [948, 635] width 56 height 24
click at [926, 632] on input "Yes" at bounding box center [926, 633] width 13 height 13
checkbox input "true"
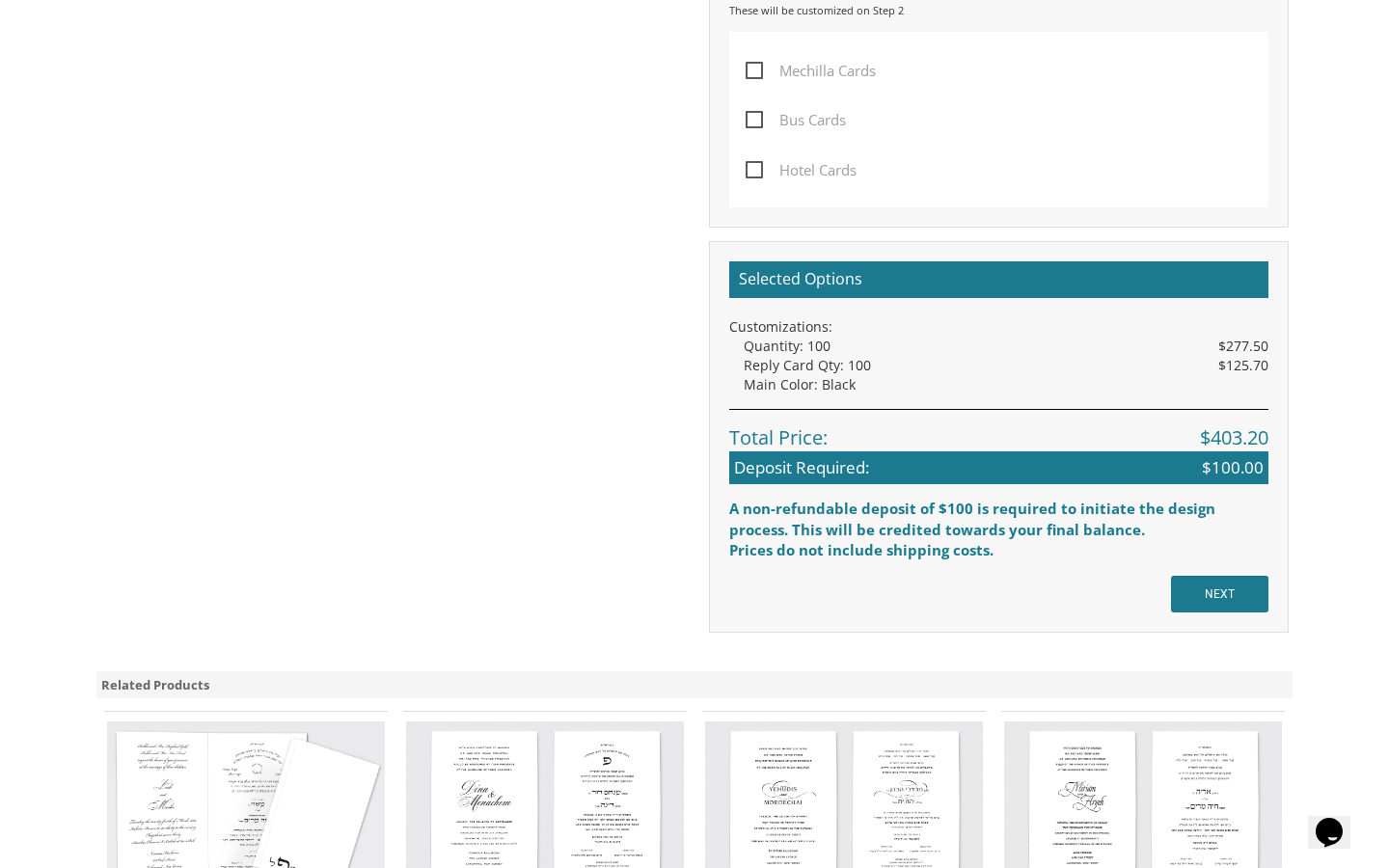
scroll to position [1421, 0]
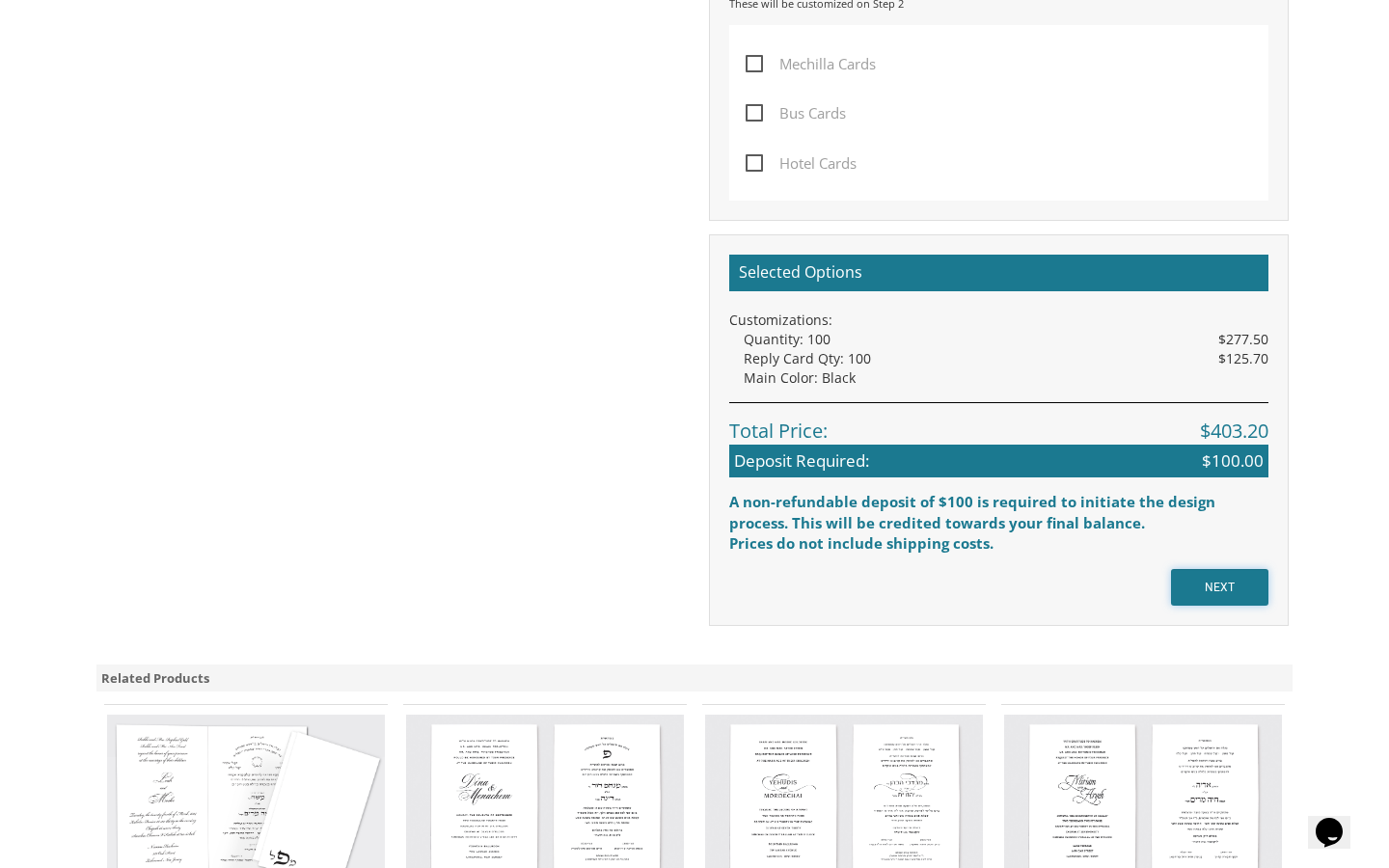
click at [1184, 586] on input "NEXT" at bounding box center [1220, 587] width 98 height 37
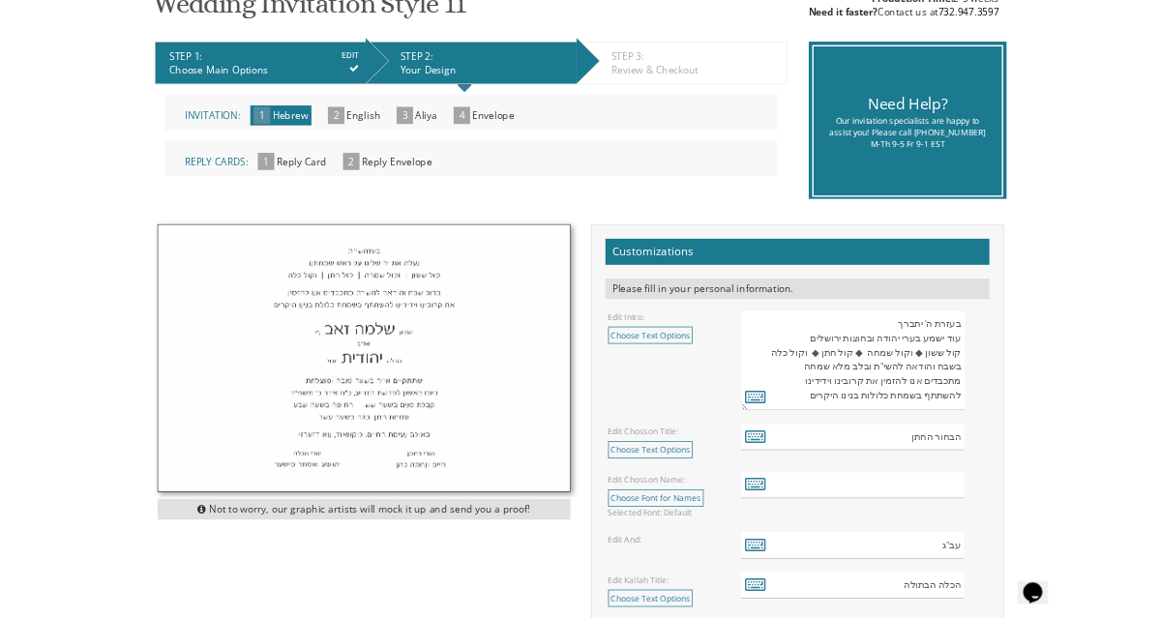
scroll to position [353, 0]
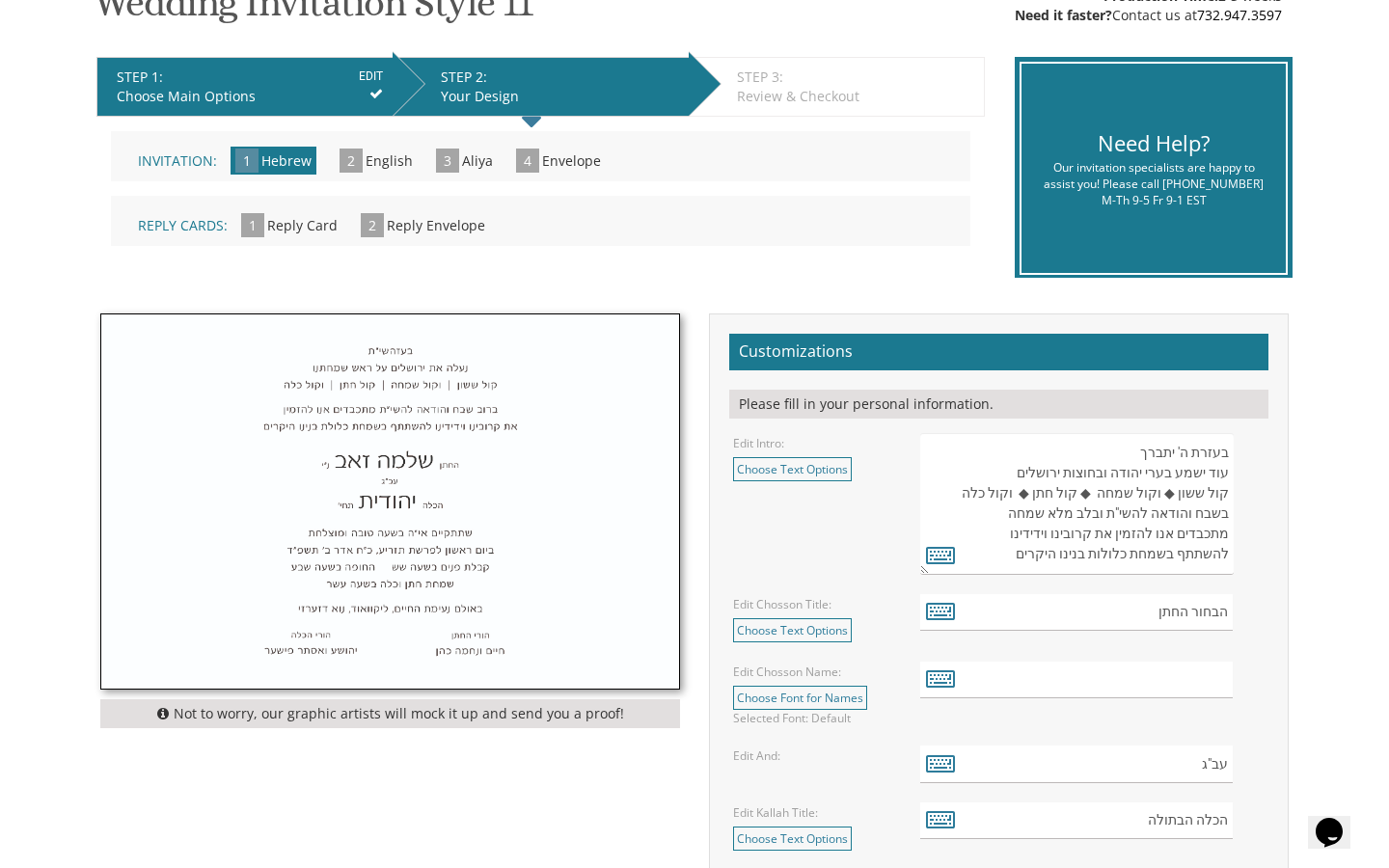
click at [382, 162] on span "English" at bounding box center [389, 160] width 47 height 18
click at [347, 153] on span "2" at bounding box center [351, 160] width 23 height 24
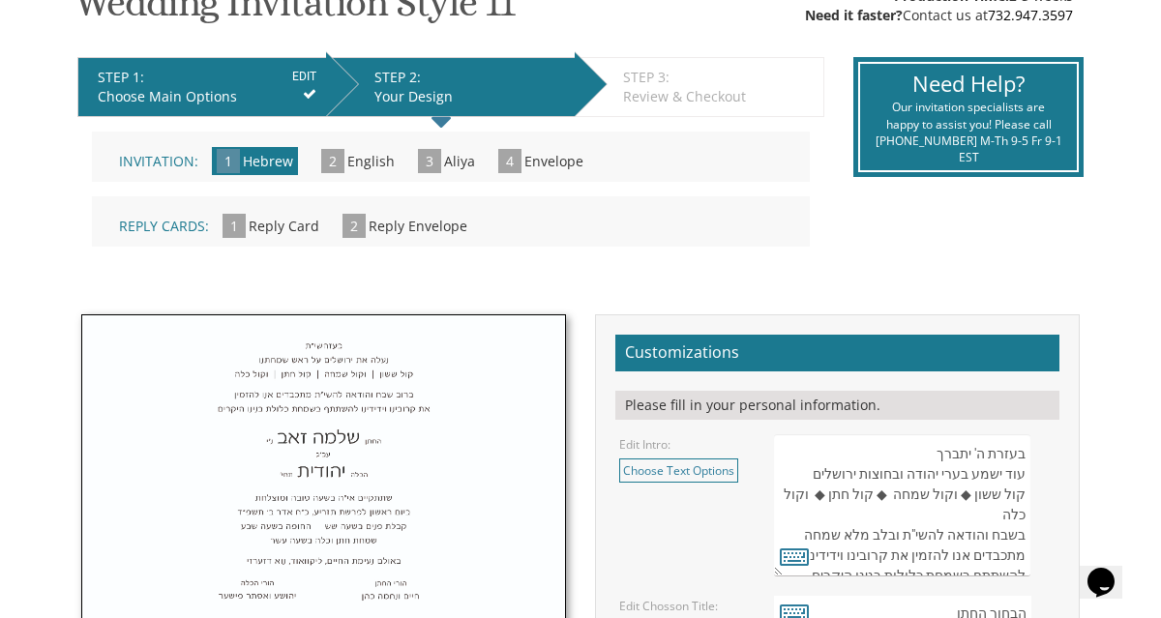
click at [931, 449] on textarea "בעזרת ה' יתברך עוד ישמע בערי יהודה ובחוצות ירושלים קול ששון ◆ וקול שמחה ◆ קול ח…" at bounding box center [902, 506] width 256 height 142
click at [736, 478] on link "Choose Text Options" at bounding box center [678, 471] width 119 height 24
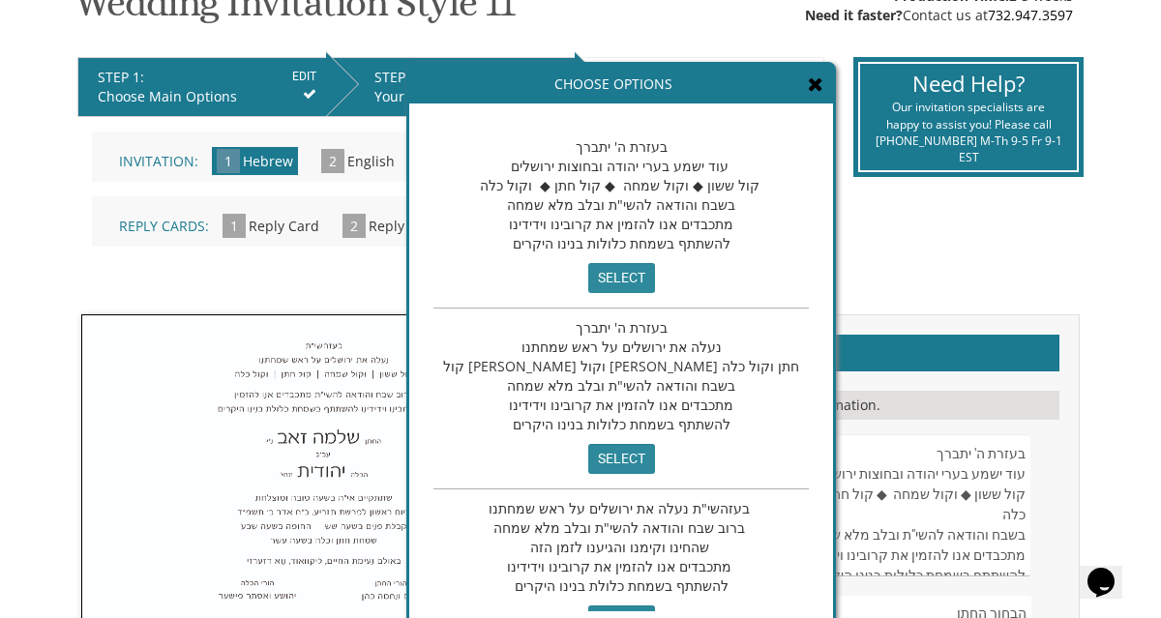
click at [808, 84] on icon at bounding box center [815, 84] width 15 height 19
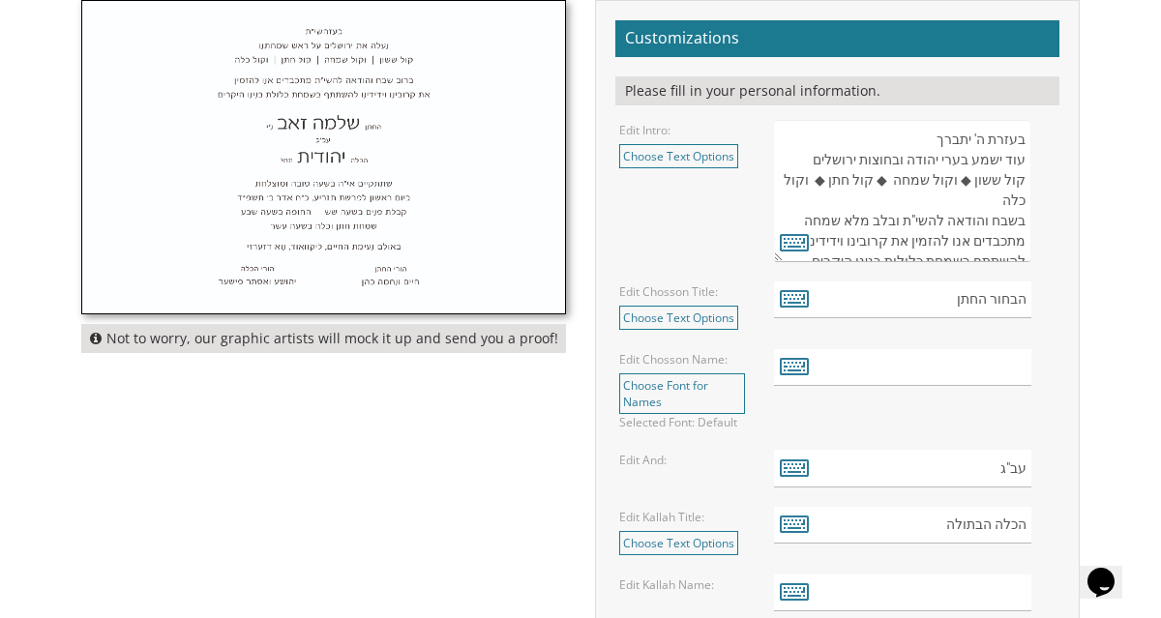
scroll to position [20, 0]
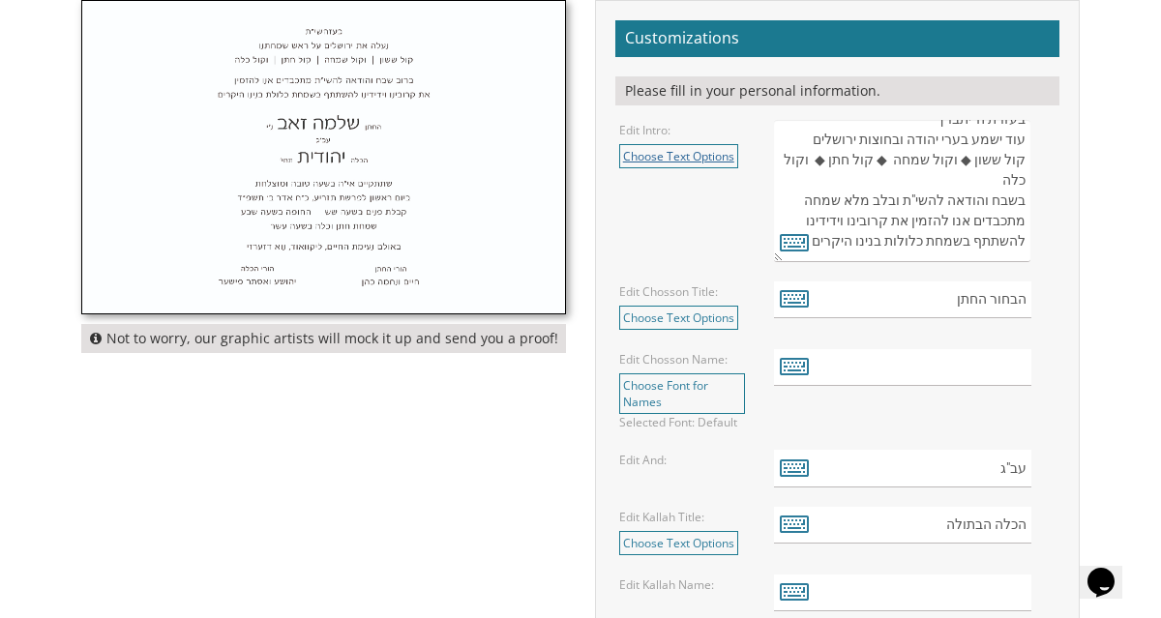
click at [668, 153] on link "Choose Text Options" at bounding box center [678, 156] width 119 height 24
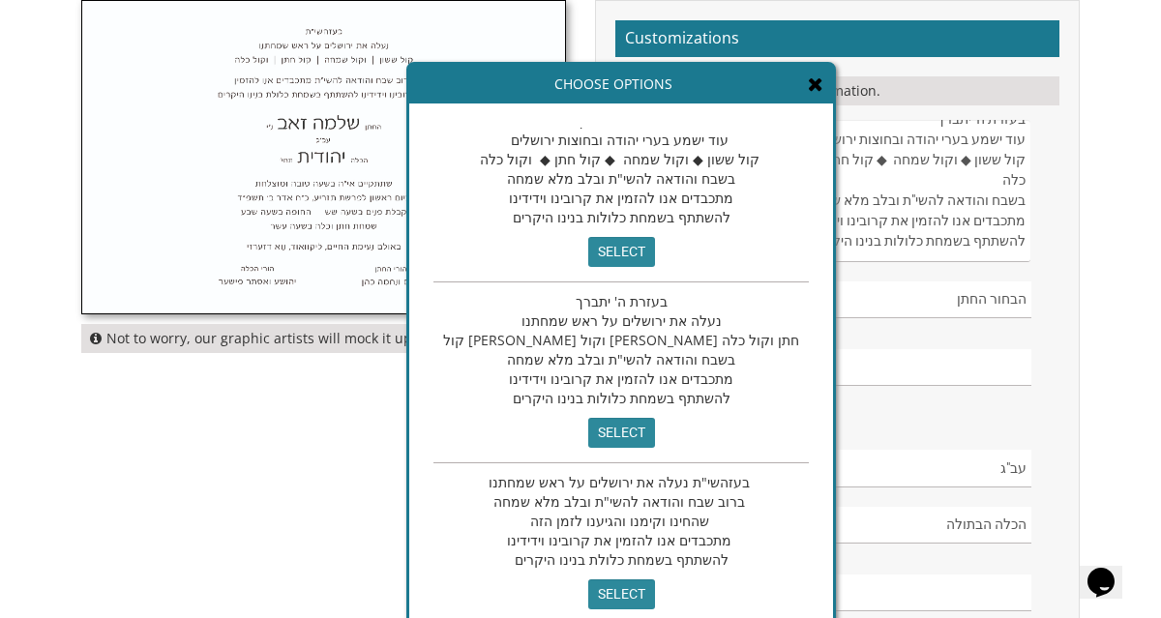
scroll to position [40, 0]
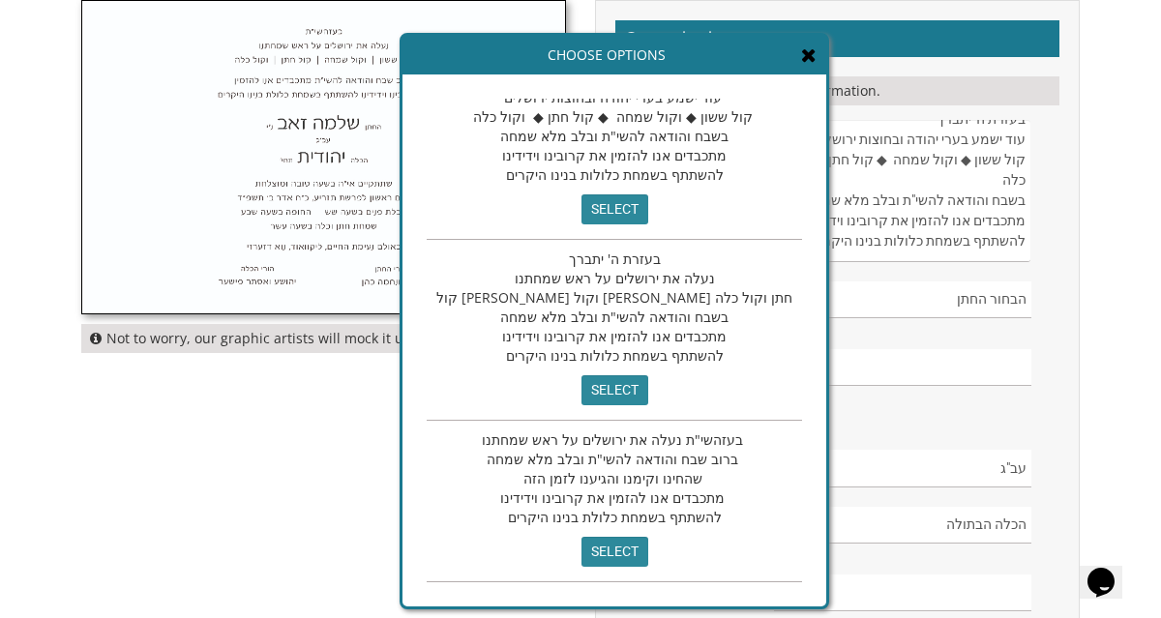
drag, startPoint x: 622, startPoint y: 286, endPoint x: 616, endPoint y: 257, distance: 29.8
click at [616, 257] on div "בעזרת ה' יתברך נעלה את ירושלים על ראש שמחתנו קול ששון וקול שמחה קול חתן וקול כל…" at bounding box center [615, 330] width 376 height 181
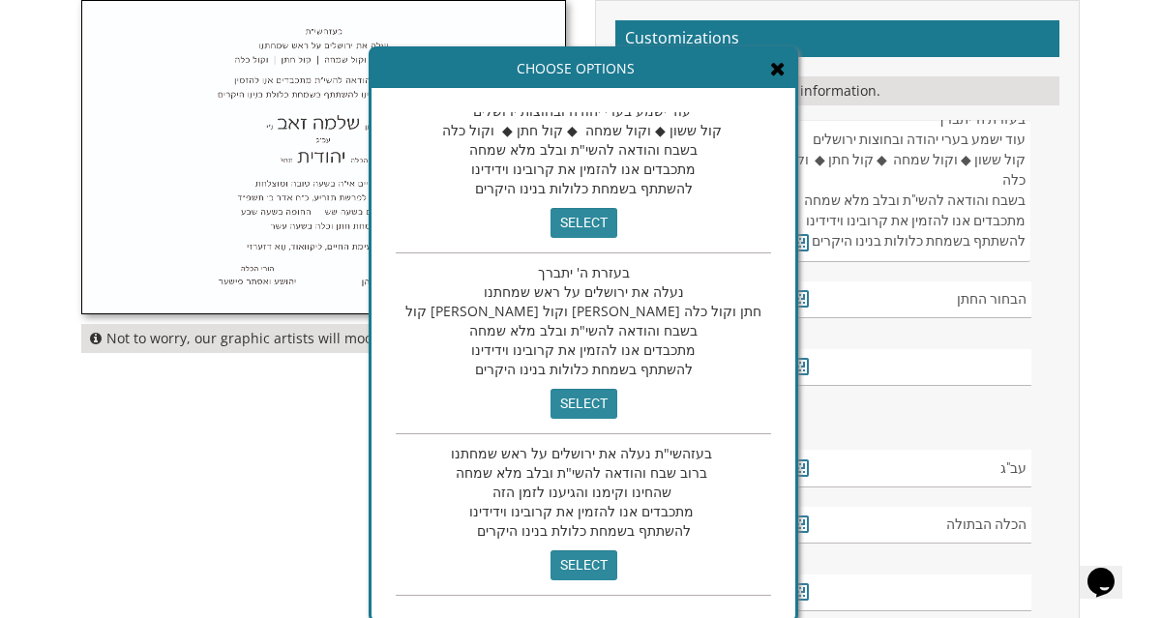
drag, startPoint x: 605, startPoint y: 261, endPoint x: 574, endPoint y: 276, distance: 34.2
click at [574, 275] on span "בעזרת ה' יתברך נעלה את ירושלים על ראש שמחתנו קול ששון וקול שמחה קול חתן וקול כל…" at bounding box center [584, 320] width 356 height 115
click at [551, 397] on input "select" at bounding box center [584, 404] width 67 height 30
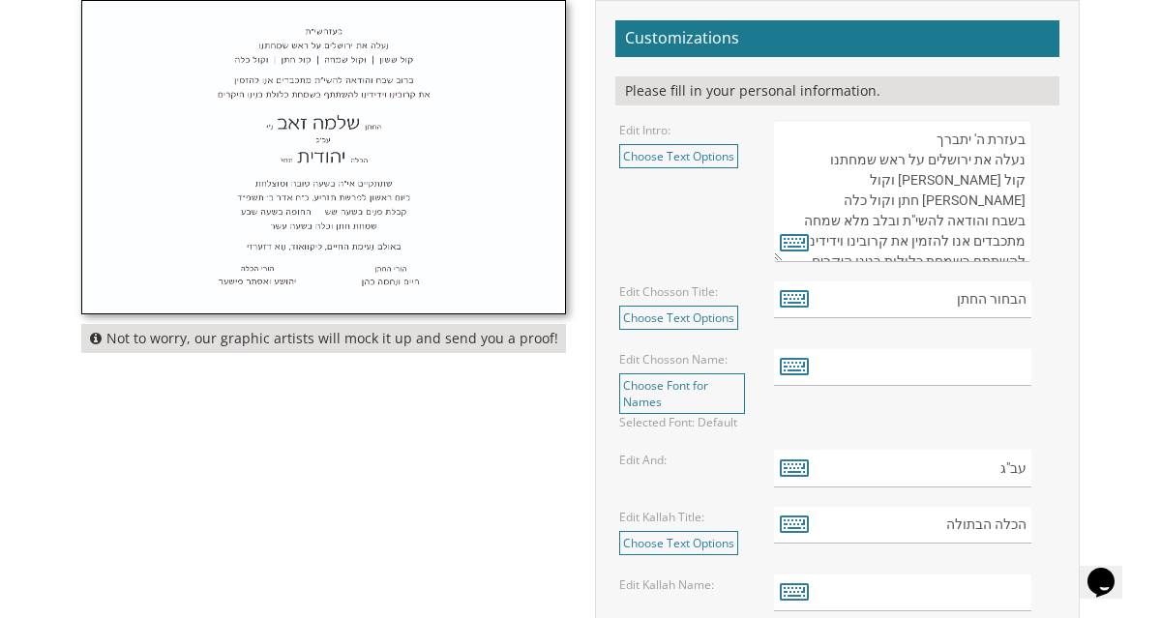
drag, startPoint x: 915, startPoint y: 140, endPoint x: 984, endPoint y: 249, distance: 128.9
click at [989, 251] on textarea "בעזרת ה' יתברך עוד ישמע בערי יהודה ובחוצות ירושלים קול ששון ◆ וקול שמחה ◆ קול ח…" at bounding box center [902, 191] width 256 height 142
click at [984, 249] on textarea "בעזרת ה' יתברך עוד ישמע בערי יהודה ובחוצות ירושלים קול ששון ◆ וקול שמחה ◆ קול ח…" at bounding box center [902, 191] width 256 height 142
click at [906, 248] on textarea "בעזרת ה' יתברך עוד ישמע בערי יהודה ובחוצות ירושלים קול ששון ◆ וקול שמחה ◆ קול ח…" at bounding box center [902, 191] width 256 height 142
click at [720, 153] on link "Choose Text Options" at bounding box center [678, 156] width 119 height 24
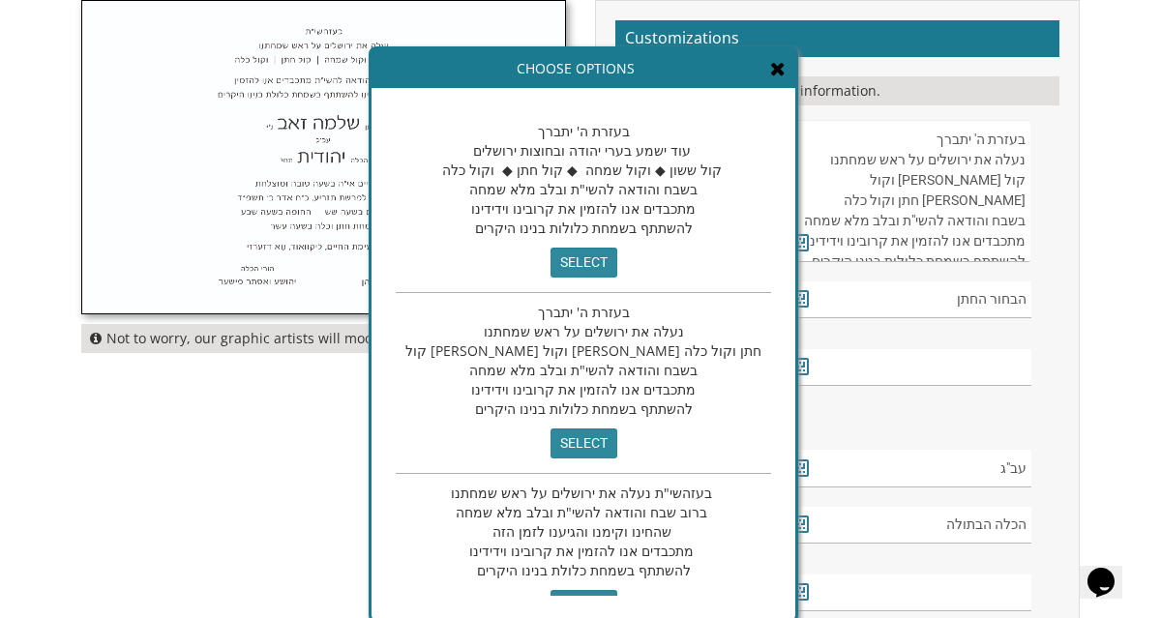
scroll to position [40, 0]
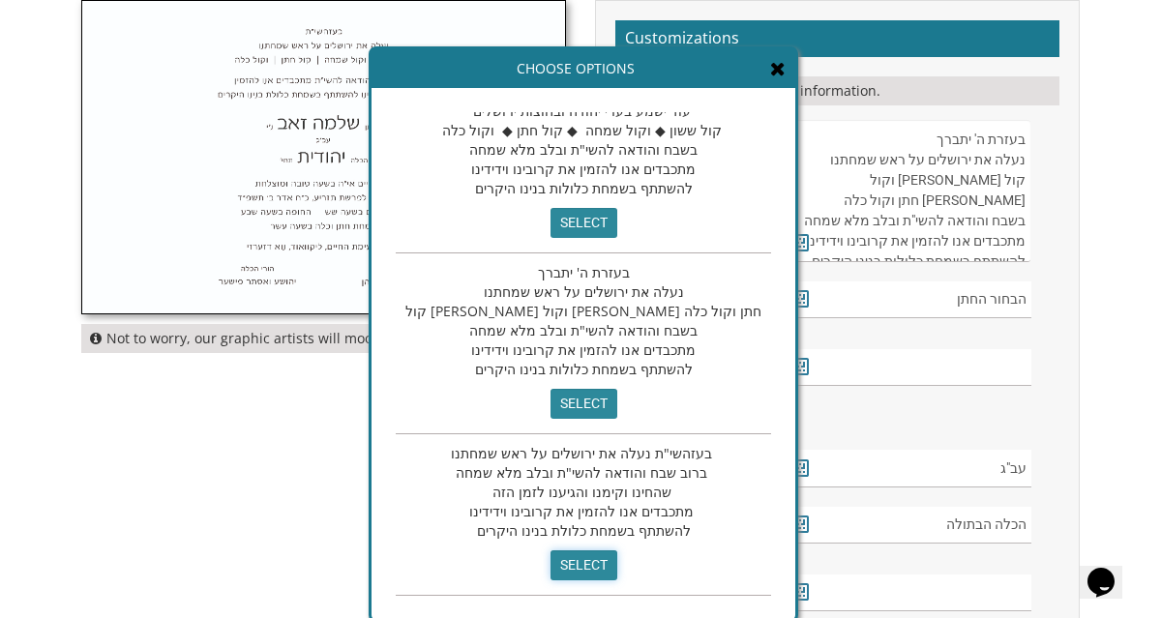
click at [551, 564] on input "select" at bounding box center [584, 566] width 67 height 30
type textarea "בעזהשי"ת נעלה את ירושלים על ראש שמחתנו ברוב שבח והודאה להשי"ת ובלב מלא שמחה שהח…"
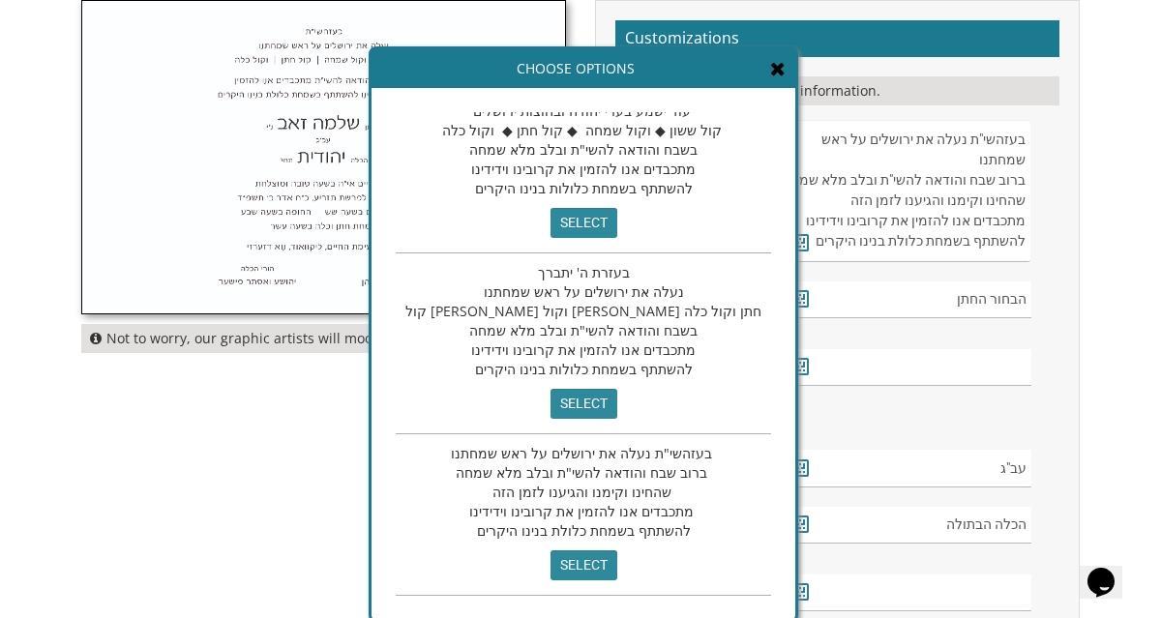
scroll to position [9, 0]
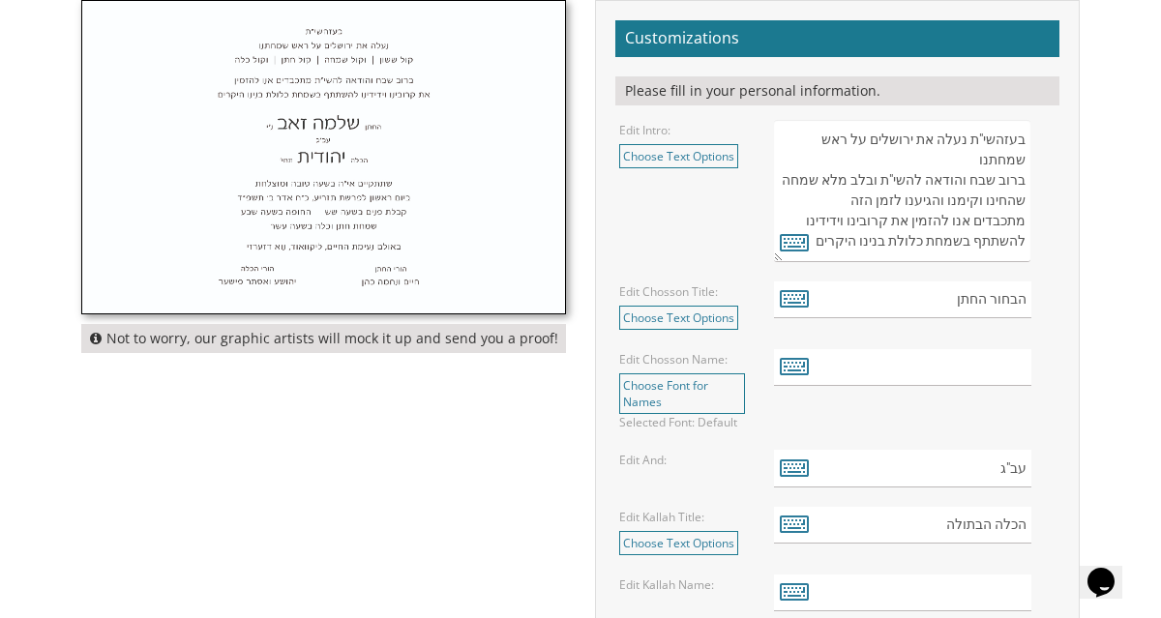
click at [823, 205] on textarea "בעזרת ה' יתברך עוד ישמע בערי יהודה ובחוצות ירושלים קול ששון ◆ וקול שמחה ◆ קול ח…" at bounding box center [902, 191] width 256 height 142
click at [791, 247] on icon at bounding box center [794, 241] width 29 height 27
type textarea "בעזהשי"ת נעלה את ירושלים על ראש שמחתנו ברוב שבח והודאה להשי"ת ובלב מלא שמחה שהח…"
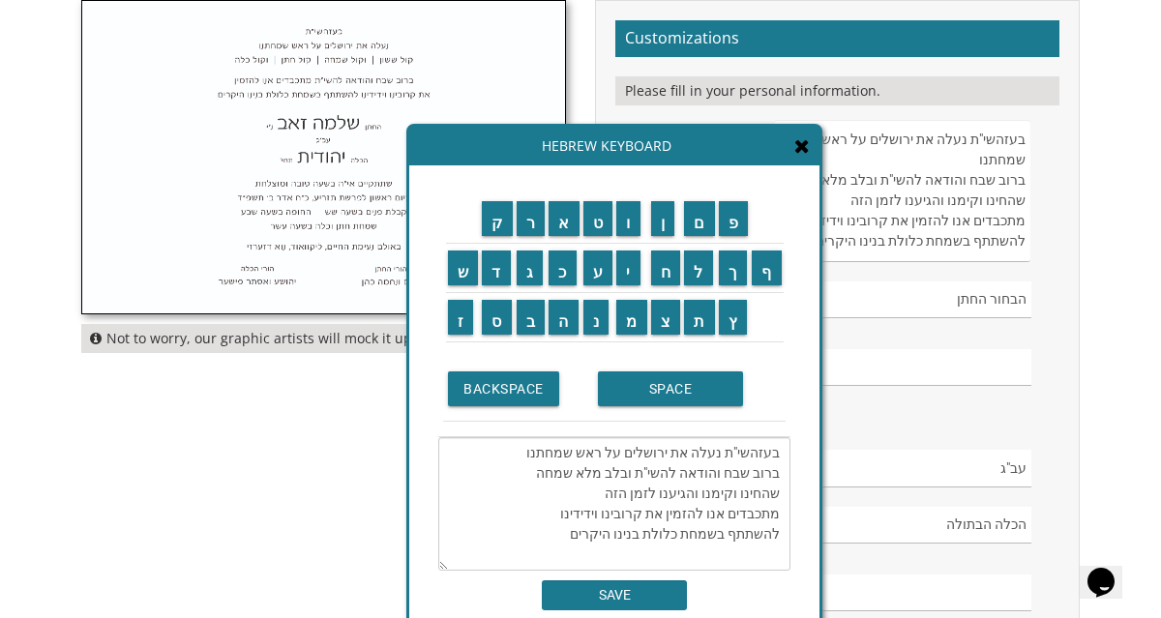
click at [800, 146] on icon at bounding box center [802, 145] width 15 height 19
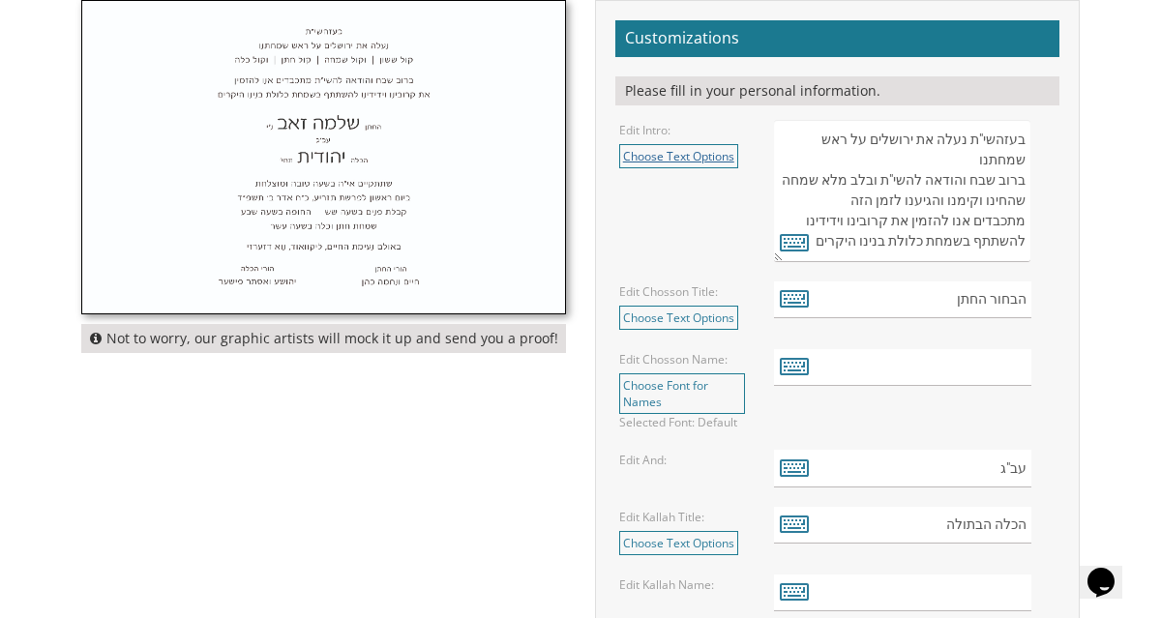
click at [710, 161] on link "Choose Text Options" at bounding box center [678, 156] width 119 height 24
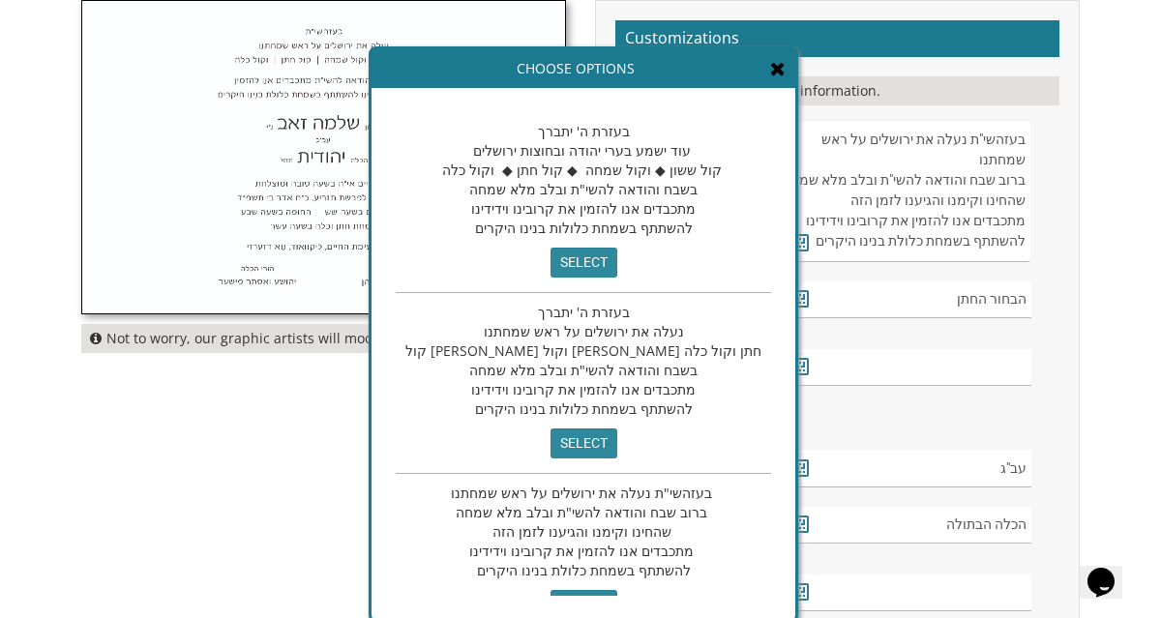
scroll to position [40, 0]
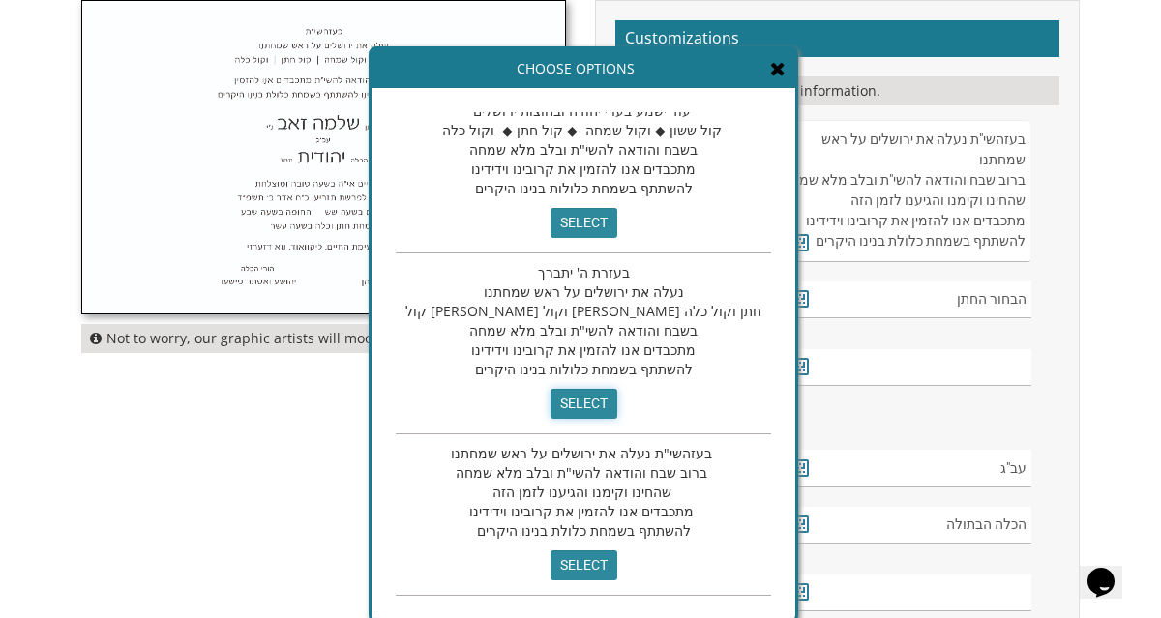
click at [551, 406] on input "select" at bounding box center [584, 404] width 67 height 30
type textarea "בעזרת ה' יתברך נעלה את ירושלים על ראש שמחתנו קול ששון וקול שמחה קול חתן וקול כל…"
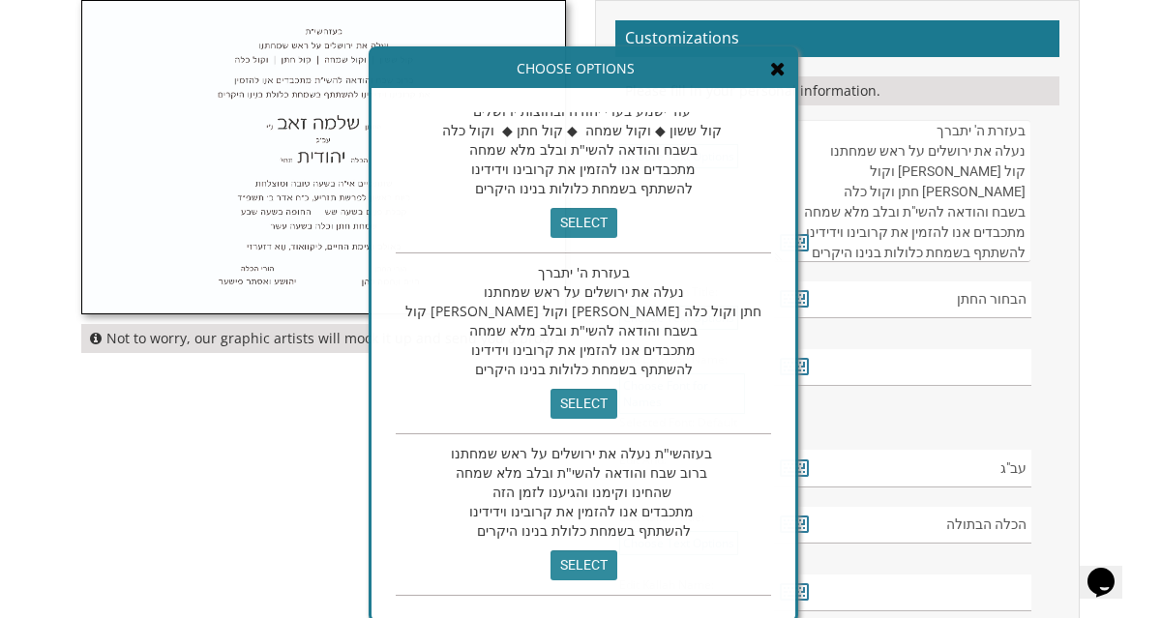
scroll to position [0, 0]
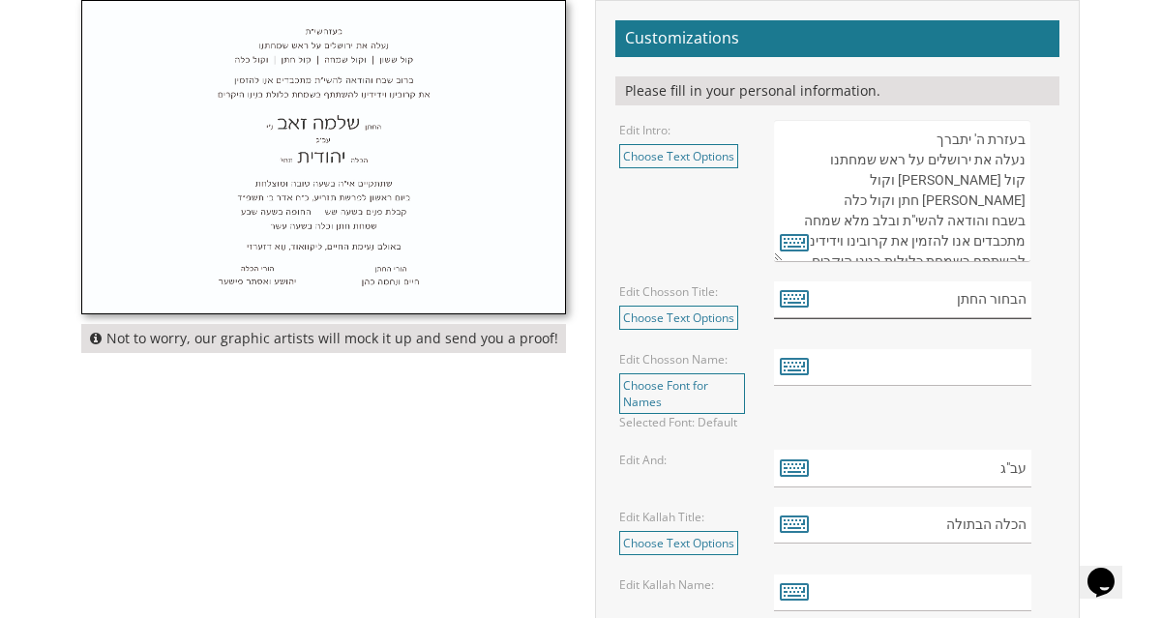
click at [918, 300] on input "הבחור החתן" at bounding box center [902, 301] width 257 height 38
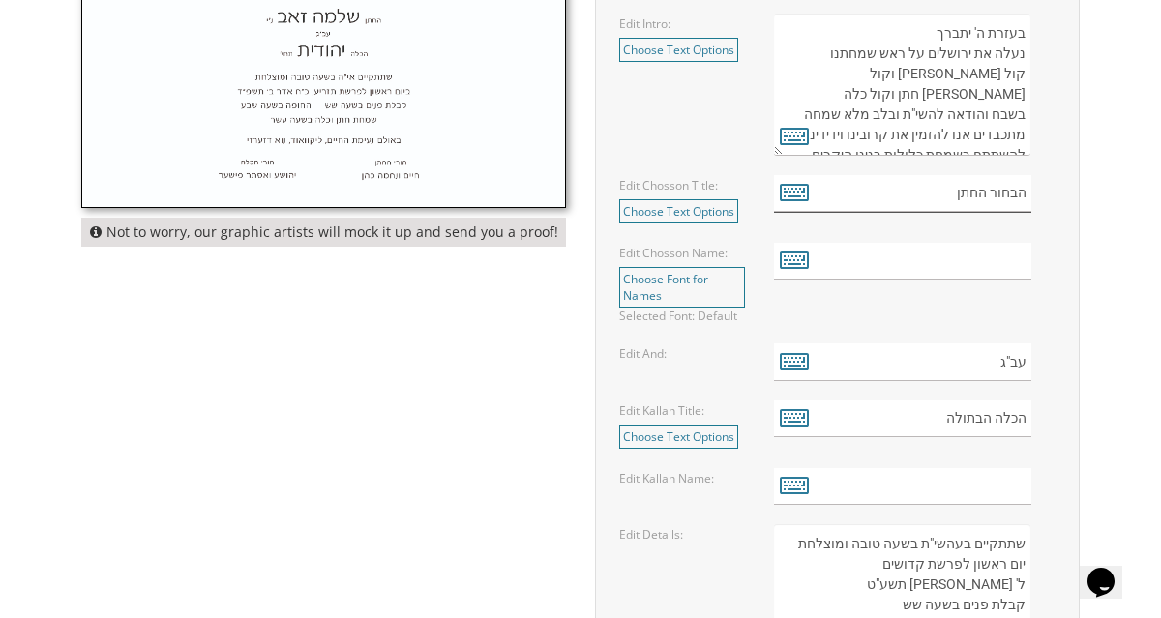
scroll to position [784, 0]
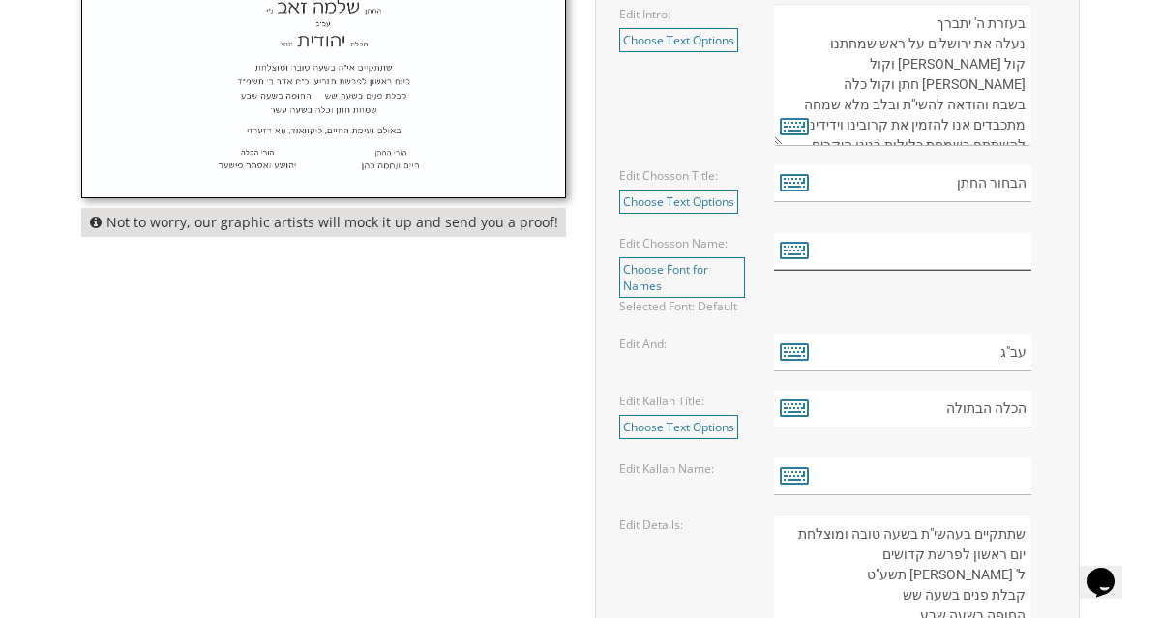
click at [880, 253] on input "text" at bounding box center [902, 252] width 257 height 38
click at [801, 254] on icon at bounding box center [794, 249] width 29 height 27
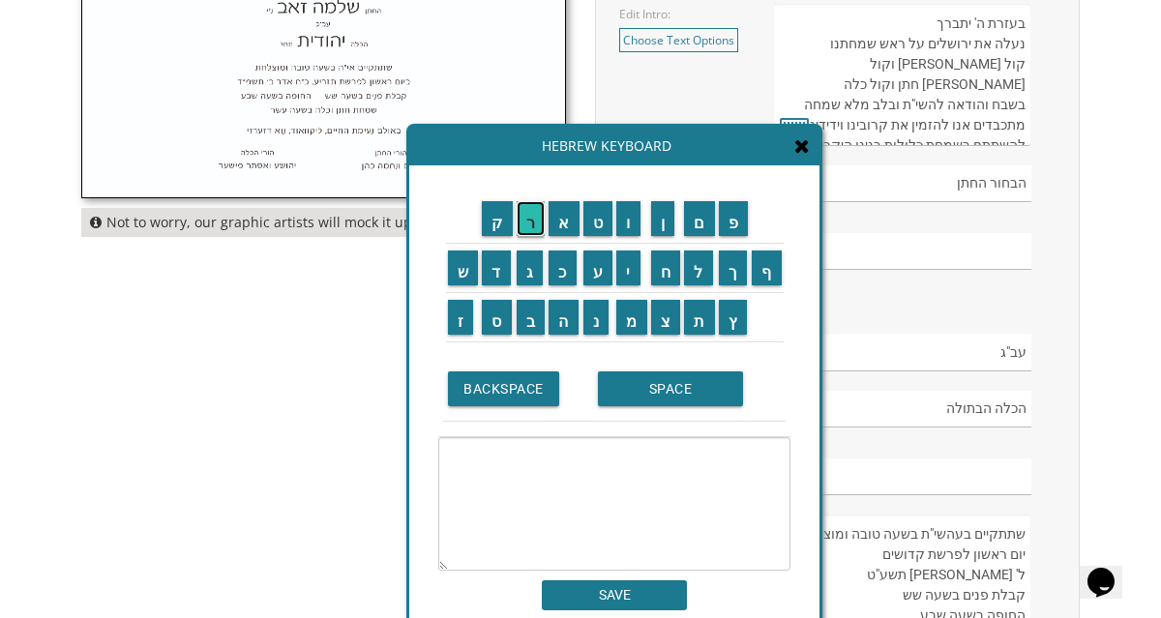
click at [530, 219] on input "ר" at bounding box center [531, 218] width 29 height 35
click at [733, 230] on input "פ" at bounding box center [734, 218] width 30 height 35
click at [634, 276] on input "י" at bounding box center [629, 268] width 24 height 35
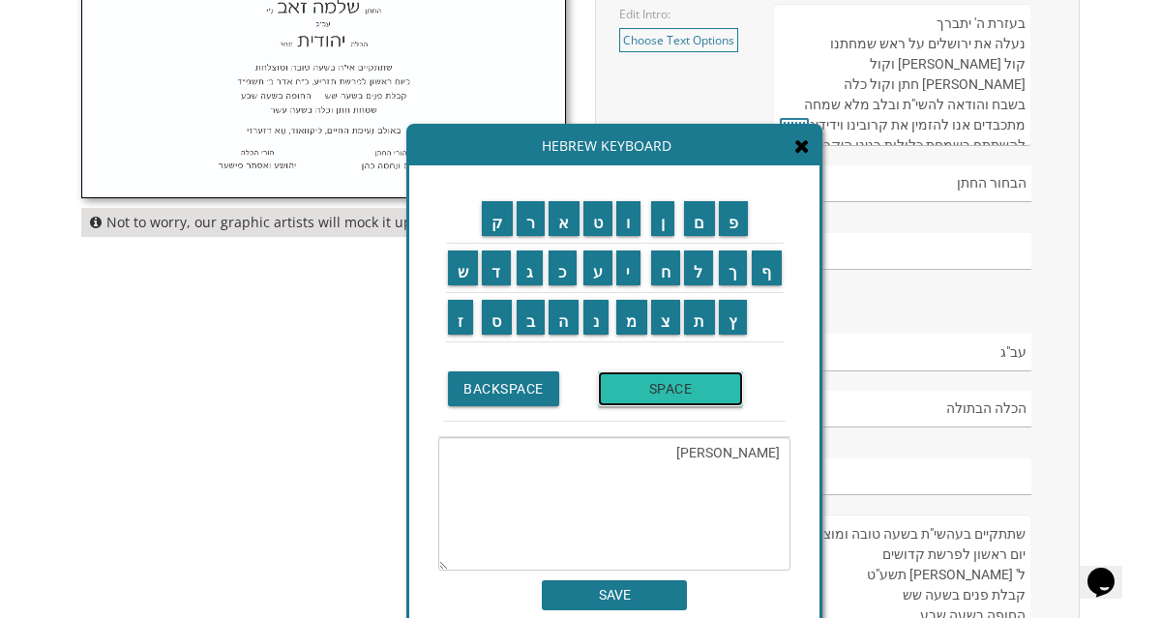
click at [640, 382] on input "SPACE" at bounding box center [670, 389] width 145 height 35
click at [569, 223] on input "א" at bounding box center [564, 218] width 31 height 35
click at [531, 315] on input "ב" at bounding box center [531, 317] width 29 height 35
click at [529, 229] on input "ר" at bounding box center [531, 218] width 29 height 35
click at [557, 316] on input "ה" at bounding box center [564, 317] width 30 height 35
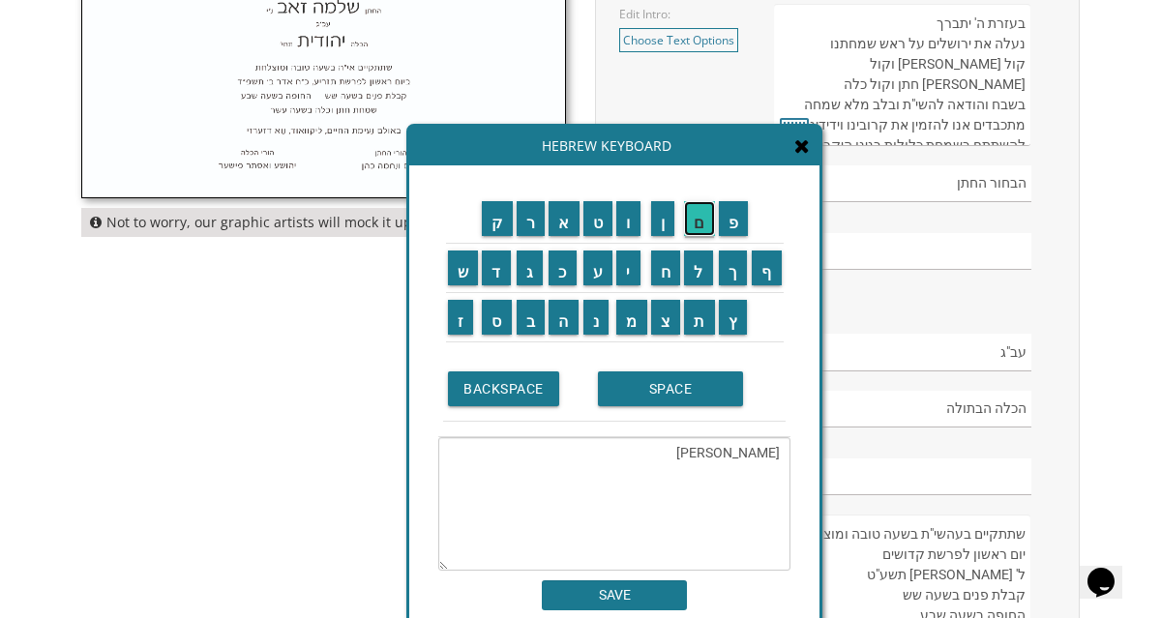
click at [697, 222] on input "ם" at bounding box center [699, 218] width 31 height 35
type textarea "רפי אברהם"
click at [613, 595] on input "SAVE" at bounding box center [614, 596] width 145 height 30
type input "רפי אברהם"
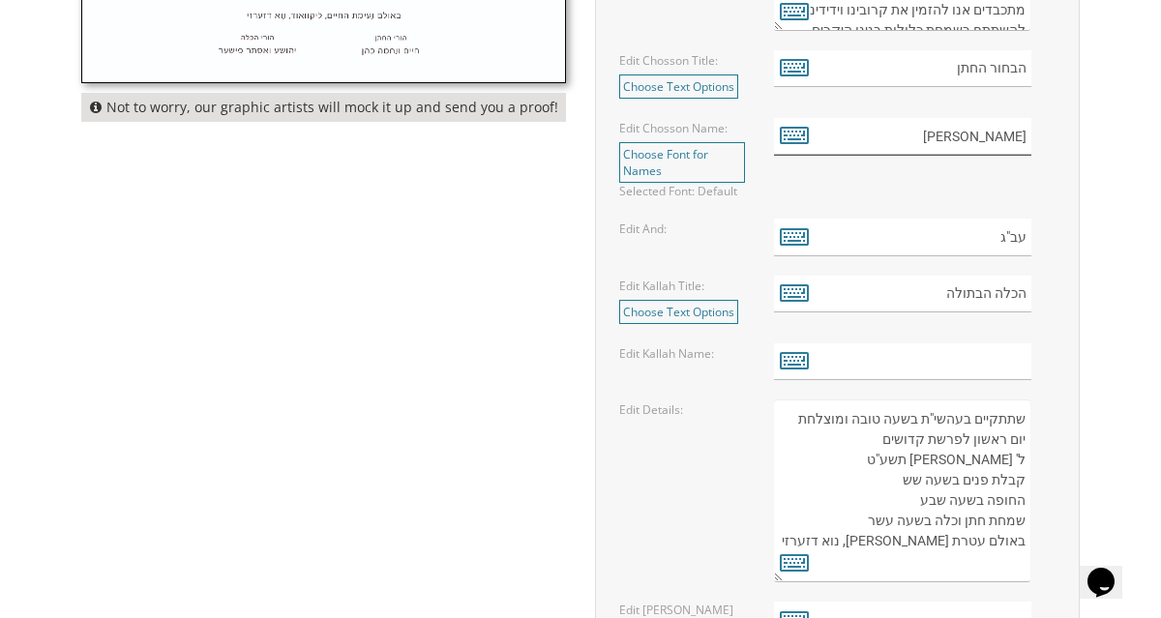
scroll to position [903, 0]
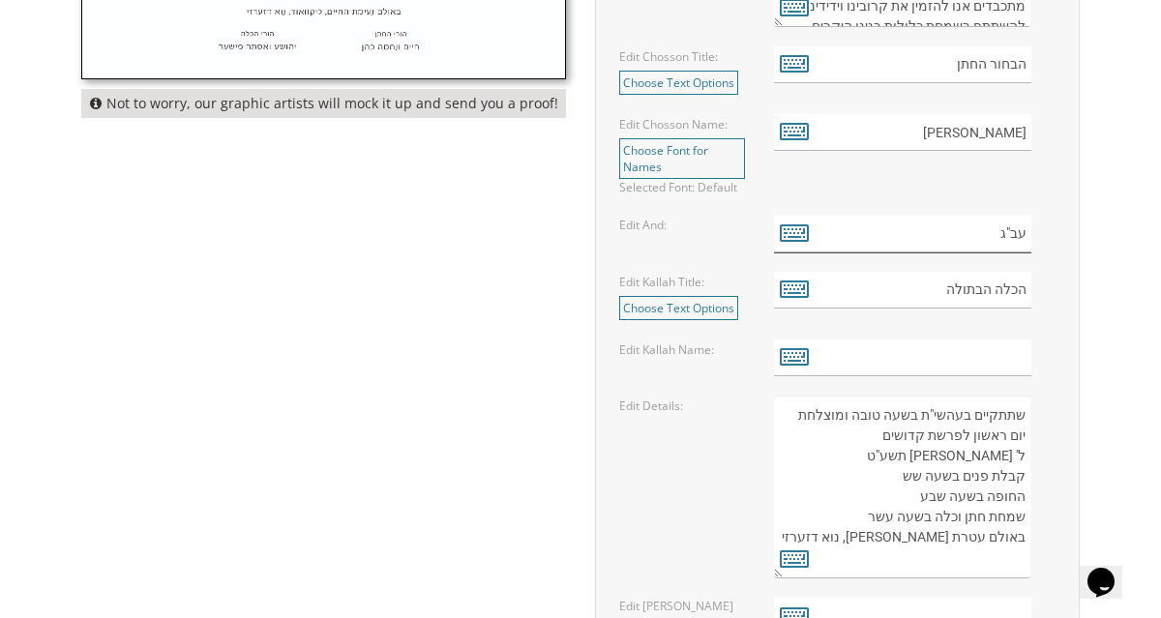
click at [1015, 232] on input "עב"ג" at bounding box center [902, 234] width 257 height 38
click at [909, 296] on input "הכלה הבתולה" at bounding box center [902, 291] width 257 height 38
click at [910, 359] on input "text" at bounding box center [902, 359] width 257 height 38
click at [795, 354] on icon at bounding box center [794, 356] width 29 height 27
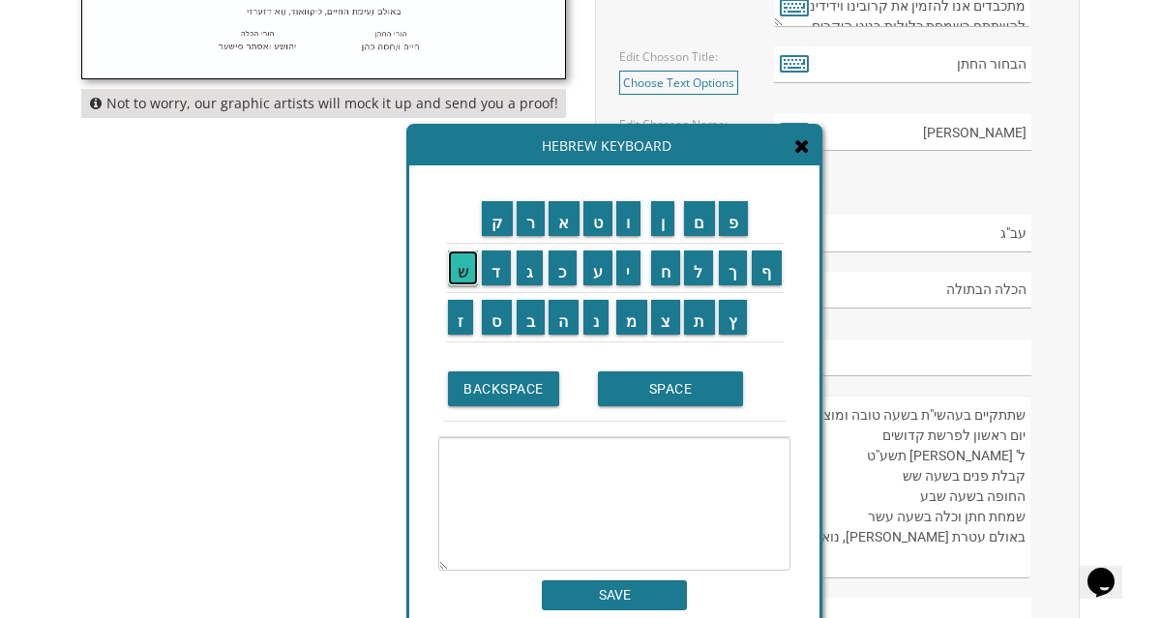
click at [448, 268] on input "ש" at bounding box center [463, 268] width 31 height 35
click at [623, 275] on input "י" at bounding box center [629, 268] width 24 height 35
click at [517, 207] on input "ר" at bounding box center [531, 218] width 29 height 35
click at [568, 315] on input "ה" at bounding box center [564, 317] width 30 height 35
type textarea "שירה"
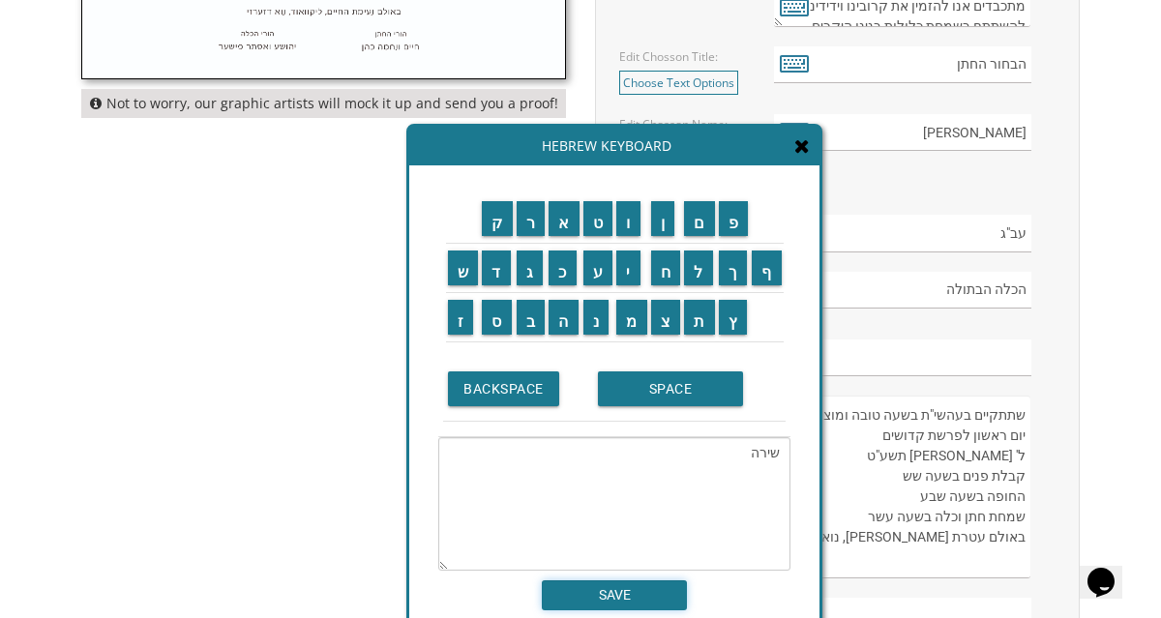
click at [589, 587] on input "SAVE" at bounding box center [614, 596] width 145 height 30
type input "שירה"
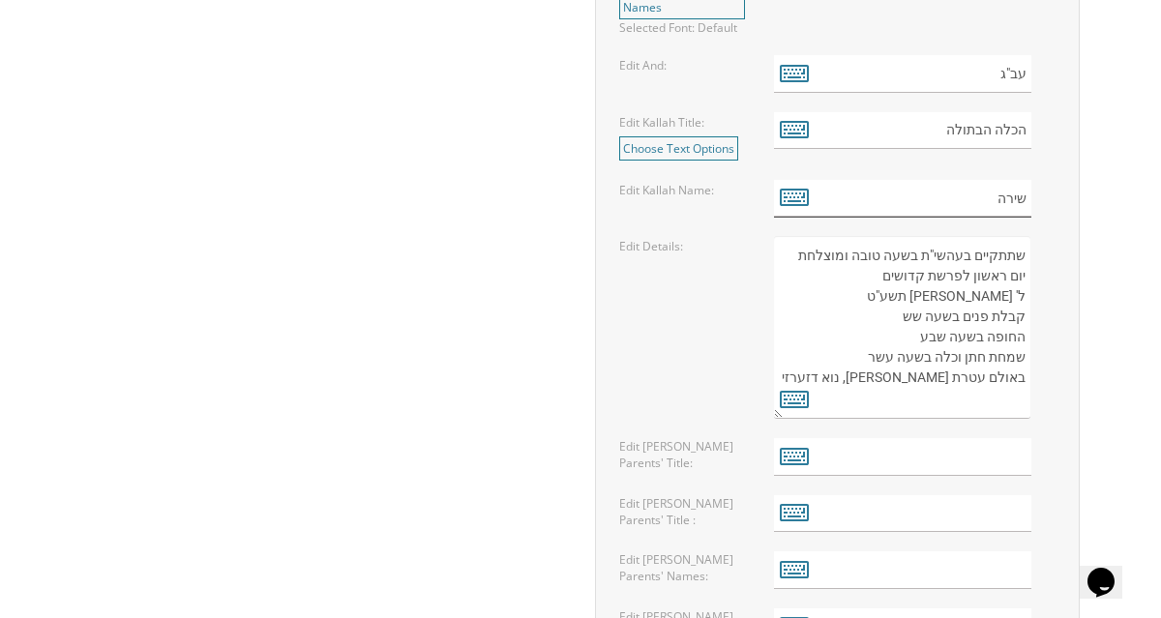
scroll to position [1066, 0]
click at [780, 254] on textarea "שתתקיים בעהשי"ת בשעה טובה ומוצלחת יום ראשון לפרשת קדושים ל' ניסן תשע"ט קבלת פני…" at bounding box center [902, 324] width 256 height 183
click at [820, 315] on textarea "שתתקיים בעהשי"ת בשעה טובה ומוצלחת יום ראשון לפרשת קדושים ל' ניסן תשע"ט קבלת פני…" at bounding box center [902, 324] width 256 height 183
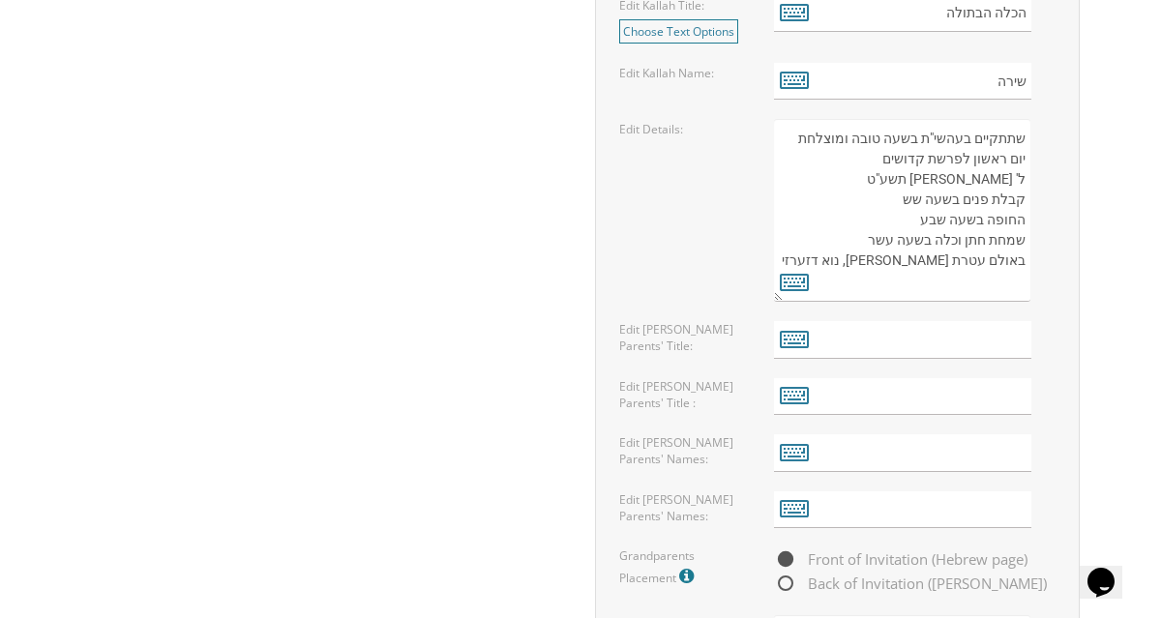
scroll to position [1179, 0]
click at [879, 286] on textarea "שתתקיים בעהשי"ת בשעה טובה ומוצלחת יום ראשון לפרשת קדושים ל' ניסן תשע"ט קבלת פני…" at bounding box center [902, 211] width 256 height 183
click at [788, 141] on textarea "שתתקיים בעהשי"ת בשעה טובה ומוצלחת יום ראשון לפרשת קדושים ל' ניסן תשע"ט קבלת פני…" at bounding box center [902, 211] width 256 height 183
click at [786, 141] on textarea "שתתקיים בעהשי"ת בשעה טובה ומוצלחת יום ראשון לפרשת קדושים ל' ניסן תשע"ט קבלת פני…" at bounding box center [902, 211] width 256 height 183
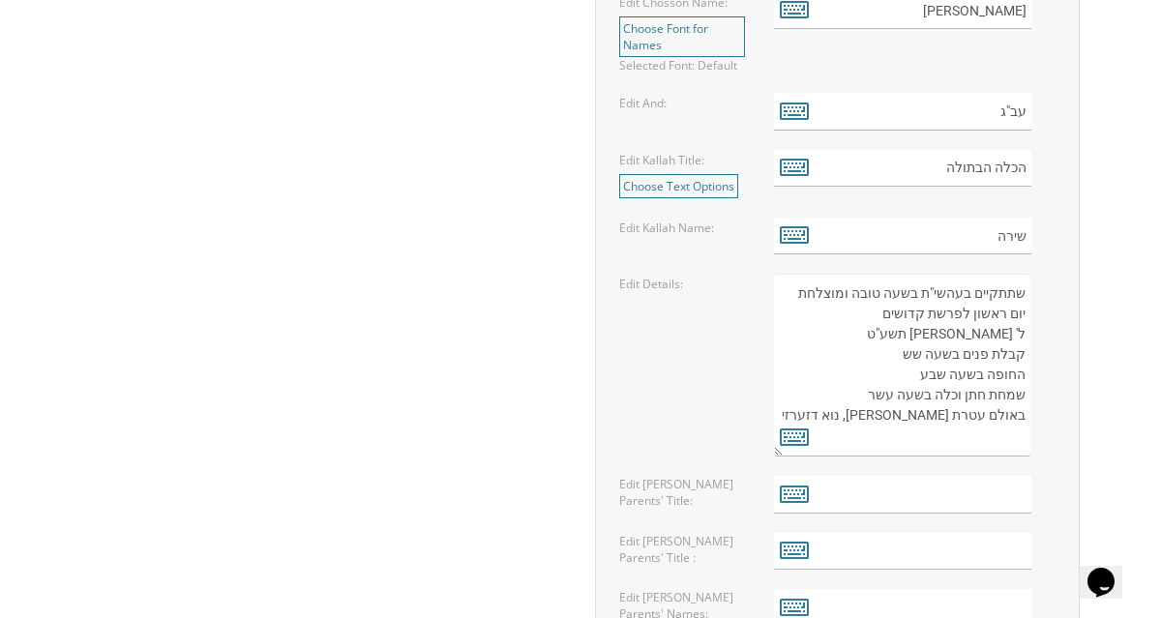
scroll to position [1027, 0]
click at [788, 293] on textarea "שתתקיים בעהשי"ת בשעה טובה ומוצלחת יום ראשון לפרשת קדושים ל' ניסן תשע"ט קבלת פני…" at bounding box center [902, 363] width 256 height 183
click at [1021, 284] on textarea "שתתקיים בעהשי"ת בשעה טובה ומוצלחת יום ראשון לפרשת קדושים ל' ניסן תשע"ט קבלת פני…" at bounding box center [902, 363] width 256 height 183
click at [1022, 285] on textarea "שתתקיים בעהשי"ת בשעה טובה ומוצלחת יום ראשון לפרשת קדושים ל' ניסן תשע"ט קבלת פני…" at bounding box center [902, 363] width 256 height 183
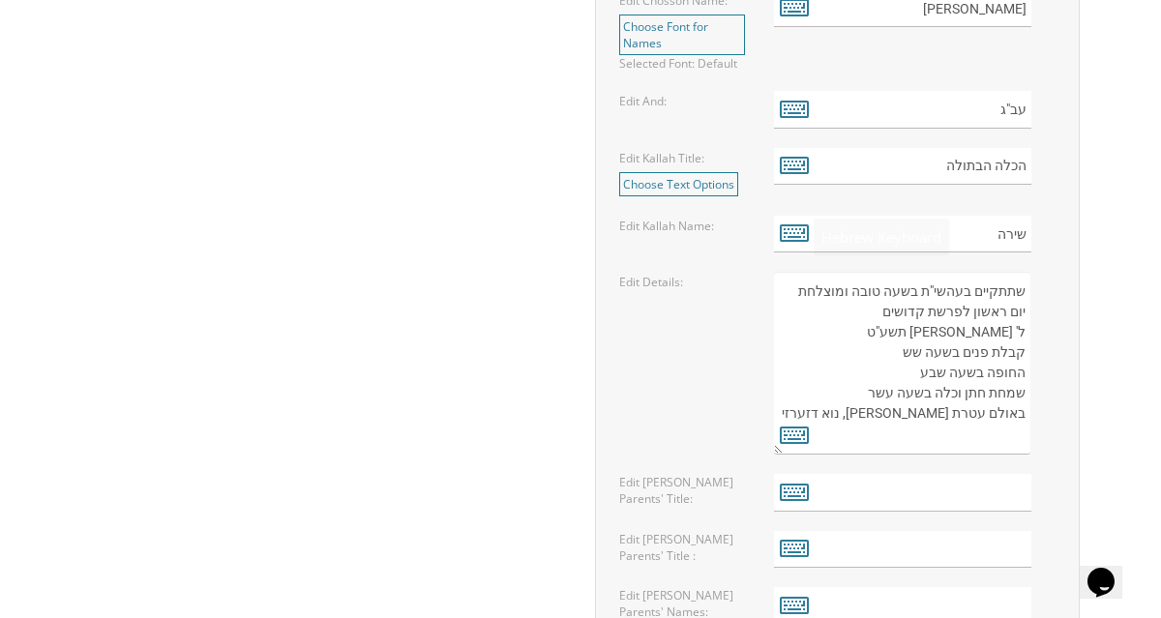
click at [843, 313] on textarea "שתתקיים בעהשי"ת בשעה טובה ומוצלחת יום ראשון לפרשת קדושים ל' ניסן תשע"ט קבלת פני…" at bounding box center [902, 363] width 256 height 183
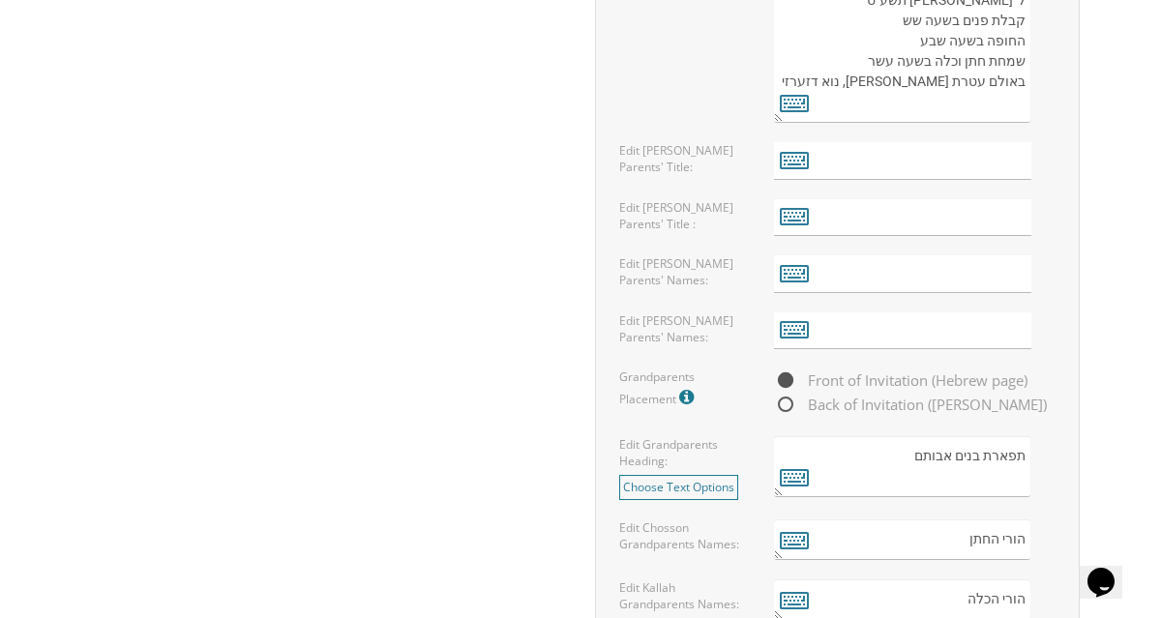
scroll to position [1347, 0]
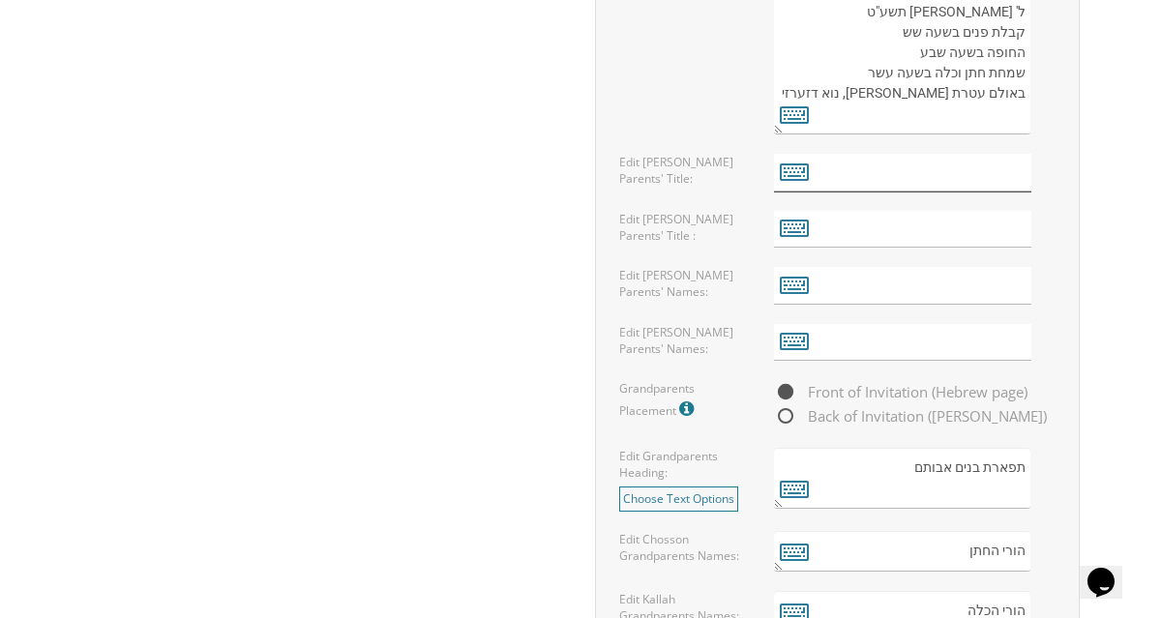
click at [853, 174] on input "text" at bounding box center [902, 173] width 257 height 38
click at [887, 167] on input "text" at bounding box center [902, 173] width 257 height 38
click at [842, 287] on input "text" at bounding box center [902, 286] width 257 height 38
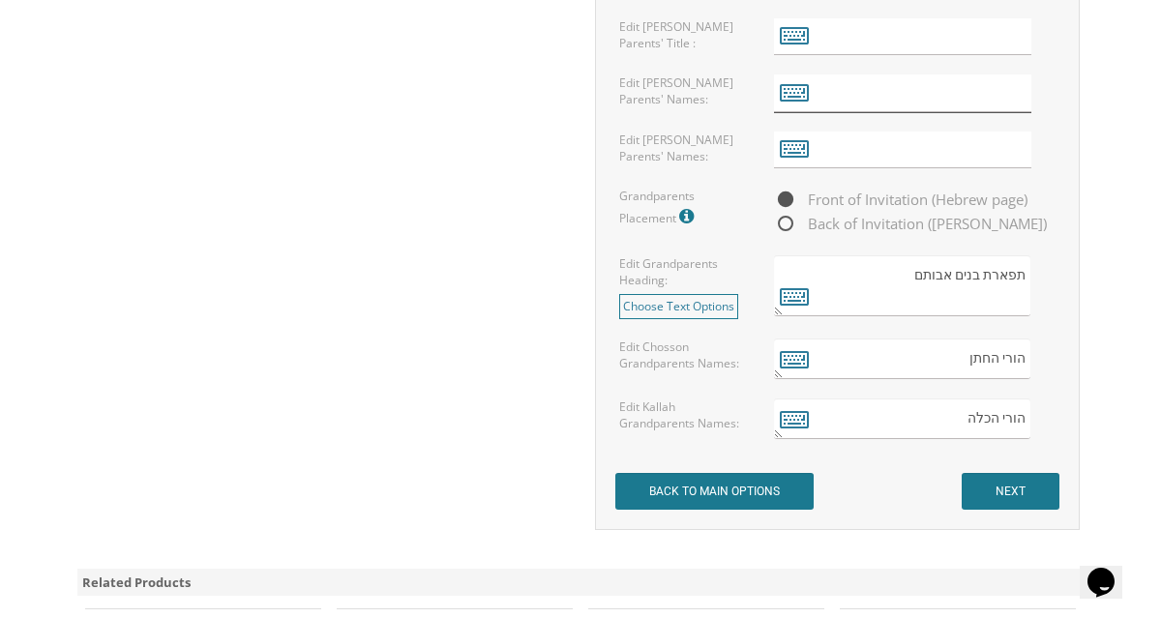
scroll to position [1542, 0]
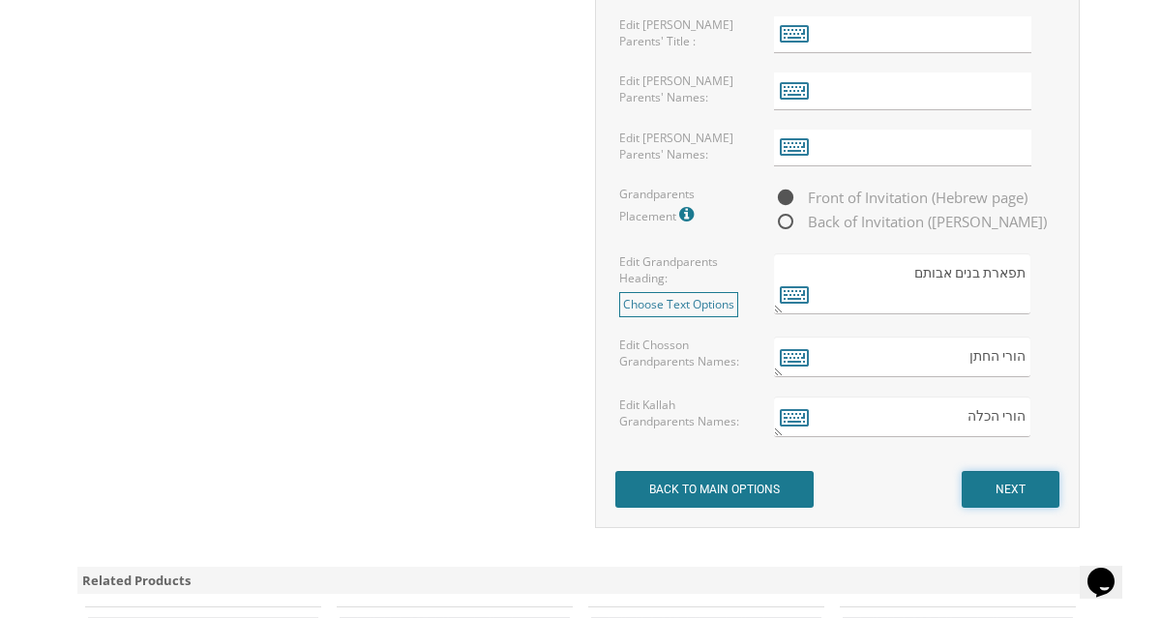
click at [972, 484] on input "NEXT" at bounding box center [1011, 489] width 98 height 37
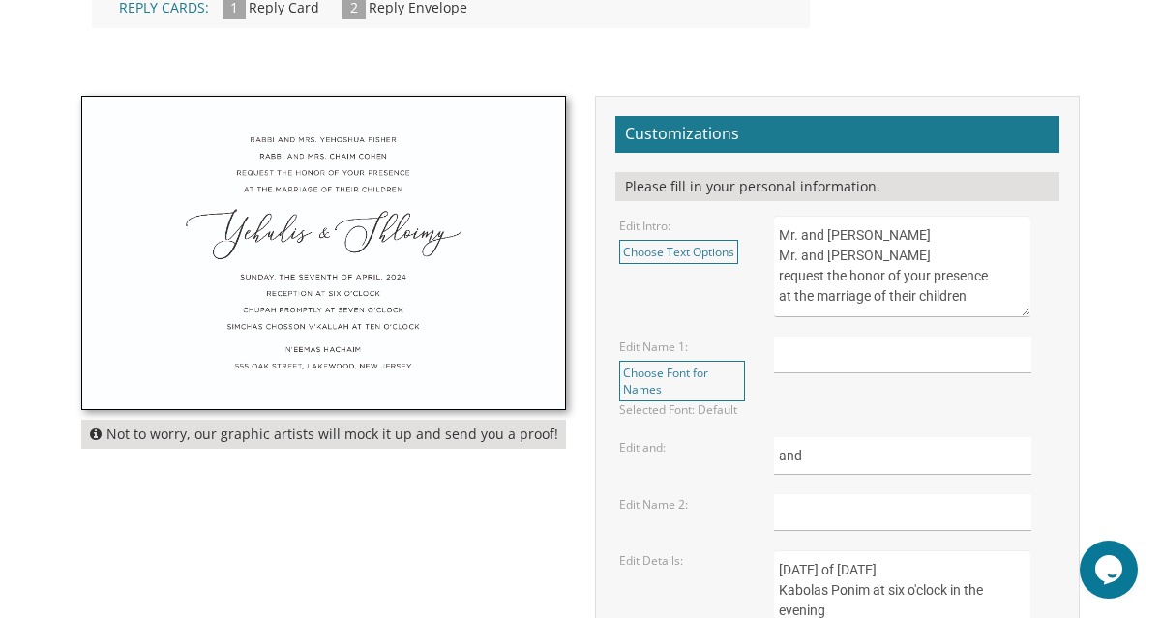
scroll to position [596, 0]
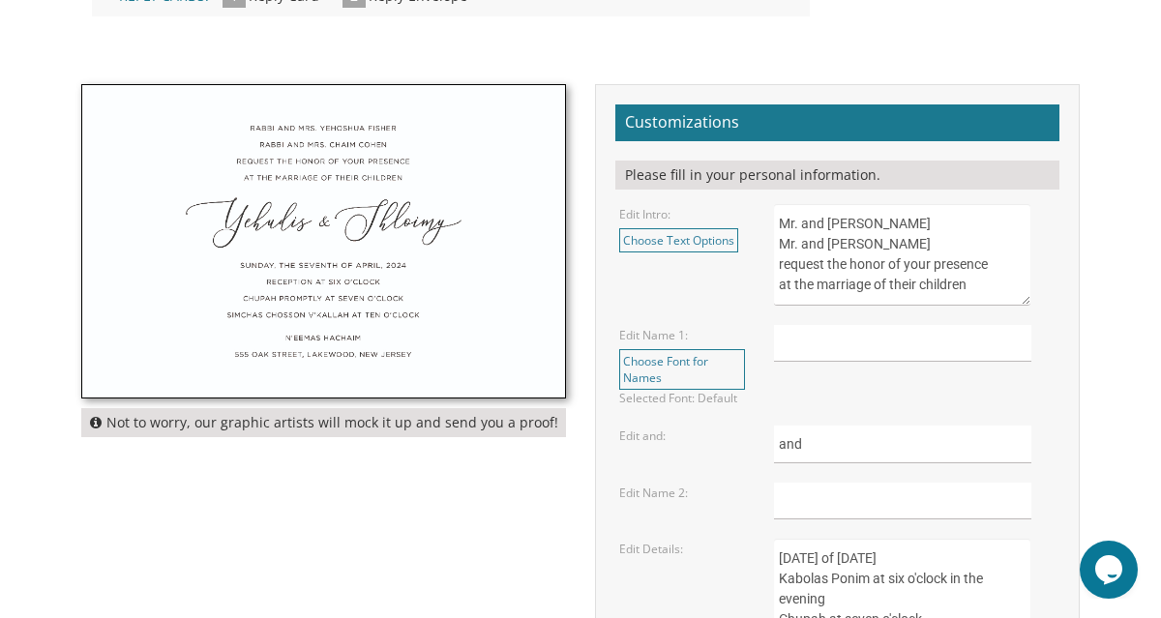
drag, startPoint x: 966, startPoint y: 225, endPoint x: 862, endPoint y: 225, distance: 103.6
click at [862, 225] on textarea "Mr. and Mrs. Yossi Schwartz Mr. and Mrs. Yaakov Friedman request the honor of y…" at bounding box center [902, 255] width 256 height 102
click at [897, 225] on textarea "Mr. and Mrs. Yossi Schwartz Mr. and Mrs. Yaakov Friedman request the honor of y…" at bounding box center [902, 255] width 256 height 102
drag, startPoint x: 965, startPoint y: 224, endPoint x: 802, endPoint y: 219, distance: 162.7
click at [802, 220] on textarea "Mr. and Mrs. Yossi Schwartz Mr. and Mrs. Yaakov Friedman request the honor of y…" at bounding box center [902, 255] width 256 height 102
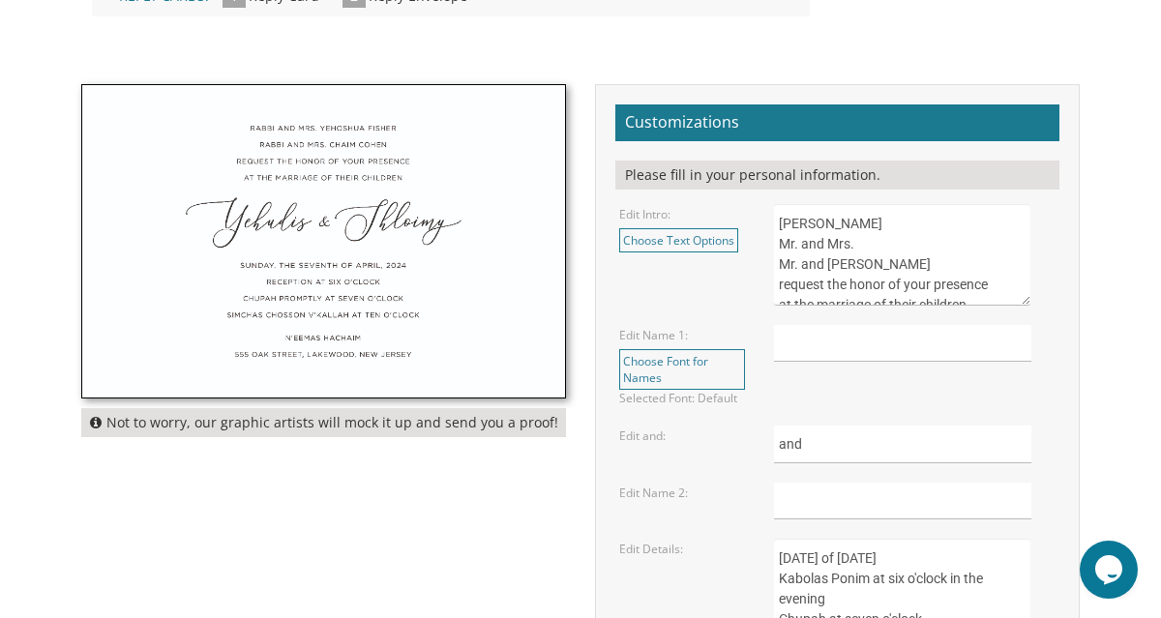
drag, startPoint x: 801, startPoint y: 225, endPoint x: 729, endPoint y: 225, distance: 72.6
click at [729, 225] on div "Edit Intro: Choose Text Options Mr. and Mrs. Yossi Schwartz Mr. and Mrs. Yaakov…" at bounding box center [838, 255] width 466 height 102
drag, startPoint x: 866, startPoint y: 247, endPoint x: 742, endPoint y: 247, distance: 123.9
click at [741, 247] on div "Edit Intro: Choose Text Options Mr. and Mrs. Yossi Schwartz Mr. and Mrs. Yaakov…" at bounding box center [838, 255] width 466 height 102
drag, startPoint x: 991, startPoint y: 273, endPoint x: 755, endPoint y: 256, distance: 236.8
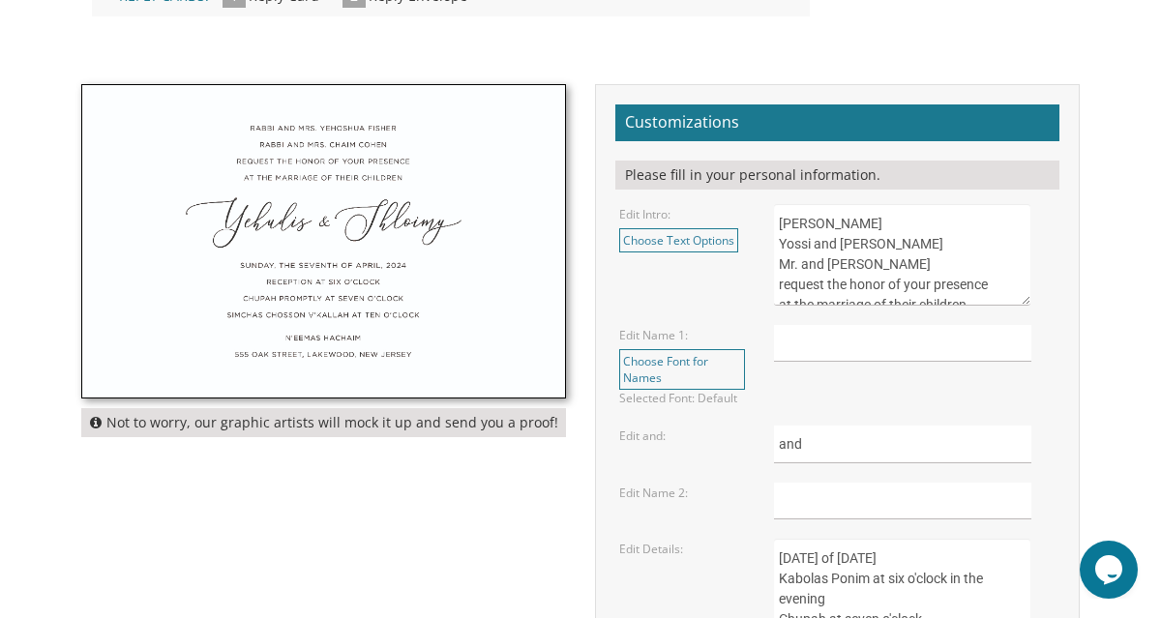
click at [755, 256] on div "Edit Intro: Choose Text Options Mr. and Mrs. Yossi Schwartz Mr. and Mrs. Yaakov…" at bounding box center [838, 255] width 466 height 102
type textarea "Irwin Kramer Yossi and Denia Benor Jay and Mimi Givarz request the honor of you…"
click at [810, 346] on input "text" at bounding box center [902, 344] width 257 height 38
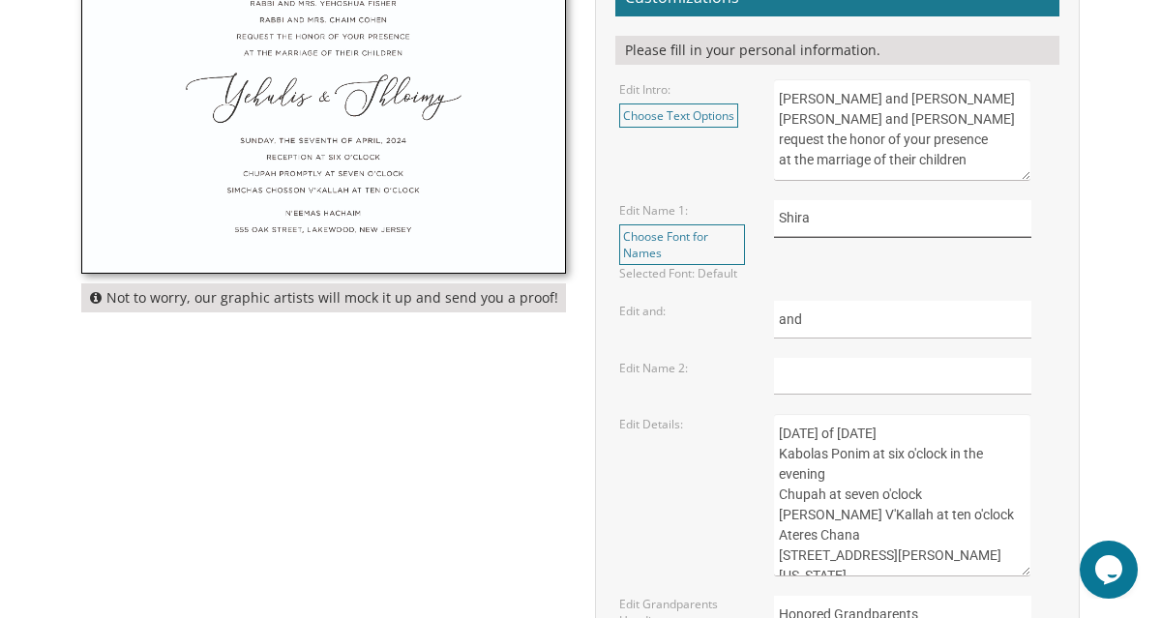
scroll to position [724, 0]
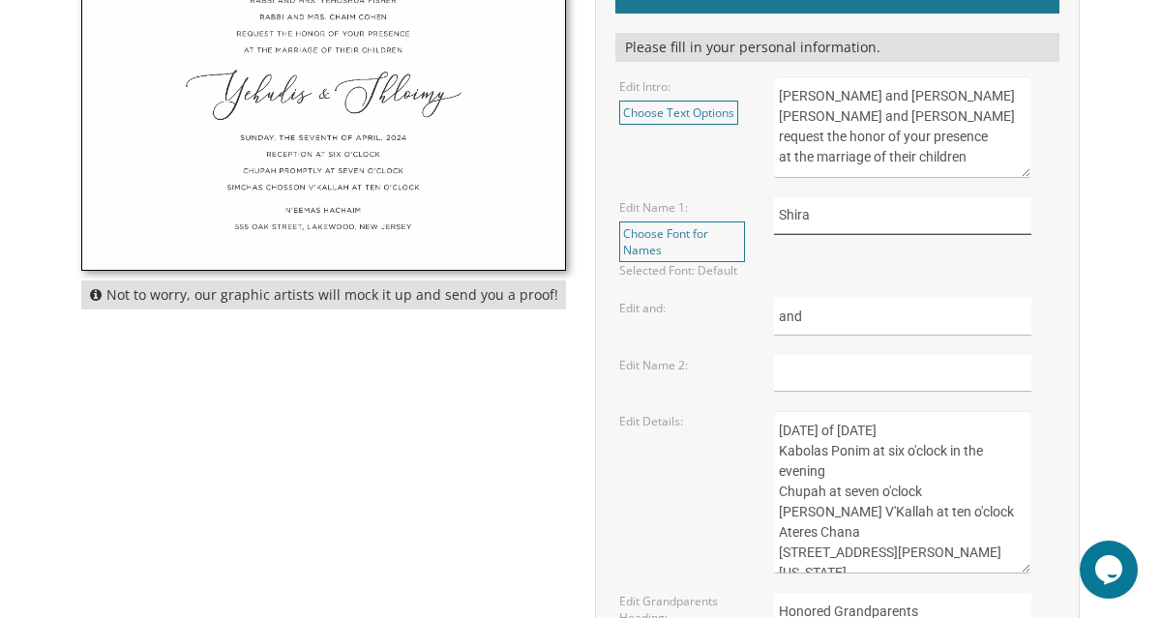
type input "Shira"
click at [797, 380] on input "text" at bounding box center [902, 374] width 257 height 38
type input "X"
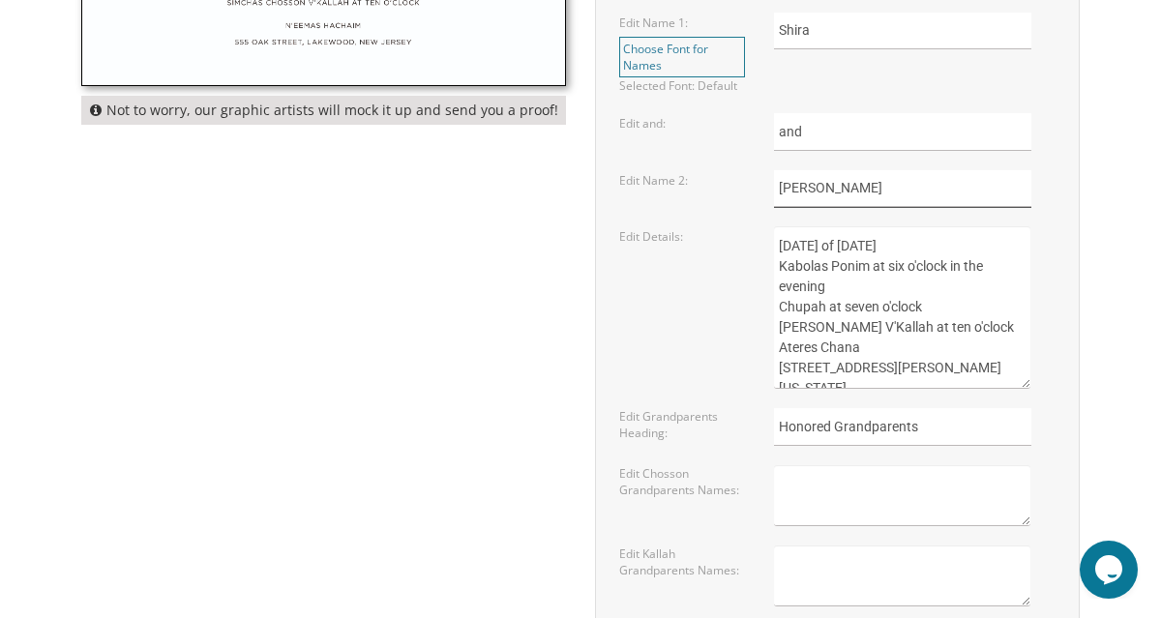
type input "Zachary"
click at [795, 246] on textarea "Sunday, the eighth of May, 2016 Kabolas Ponim at six o'clock in the evening Chu…" at bounding box center [902, 307] width 256 height 163
click at [934, 250] on textarea "Sunday, the eighth of May, 2016 Kabolas Ponim at six o'clock in the evening Chu…" at bounding box center [902, 307] width 256 height 163
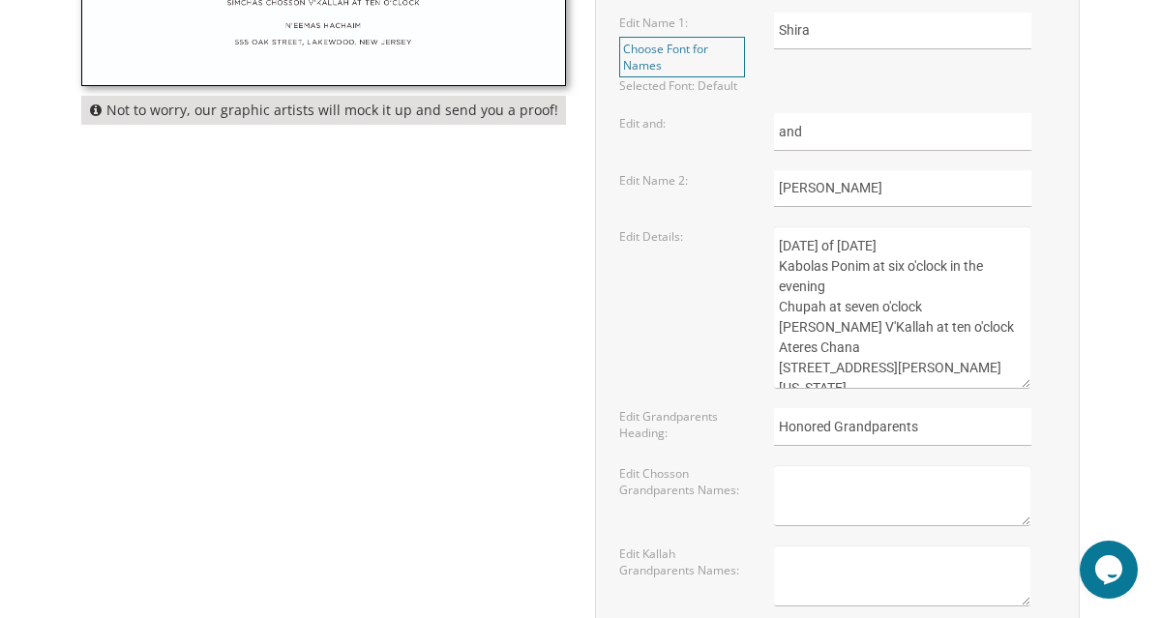
click at [1008, 245] on textarea "Sunday, the eighth of May, 2016 Kabolas Ponim at six o'clock in the evening Chu…" at bounding box center [902, 307] width 256 height 163
click at [913, 267] on textarea "Sunday, the eighth of May, 2016 Kabolas Ponim at six o'clock in the evening Chu…" at bounding box center [902, 307] width 256 height 163
click at [868, 280] on textarea "Sunday, the eighth of May, 2016 Kabolas Ponim at six o'clock in the evening Chu…" at bounding box center [902, 307] width 256 height 163
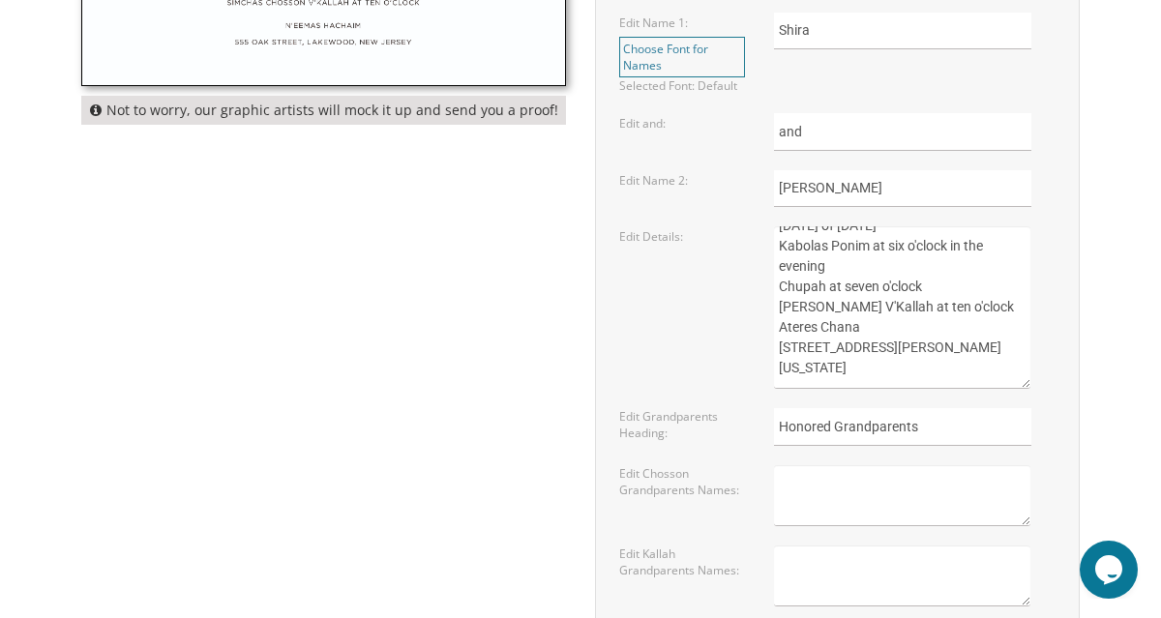
click at [847, 282] on textarea "Sunday, the eighth of May, 2016 Kabolas Ponim at six o'clock in the evening Chu…" at bounding box center [902, 307] width 256 height 163
click at [838, 298] on textarea "Sunday, the eighth of May, 2016 Kabolas Ponim at six o'clock in the evening Chu…" at bounding box center [902, 307] width 256 height 163
drag, startPoint x: 861, startPoint y: 344, endPoint x: 777, endPoint y: 337, distance: 84.5
click at [777, 337] on textarea "Sunday, the eighth of May, 2016 Kabolas Ponim at six o'clock in the evening Chu…" at bounding box center [902, 307] width 256 height 163
click at [823, 328] on textarea "Sunday, the eighth of May, 2016 Kabolas Ponim at six o'clock in the evening Chu…" at bounding box center [902, 307] width 256 height 163
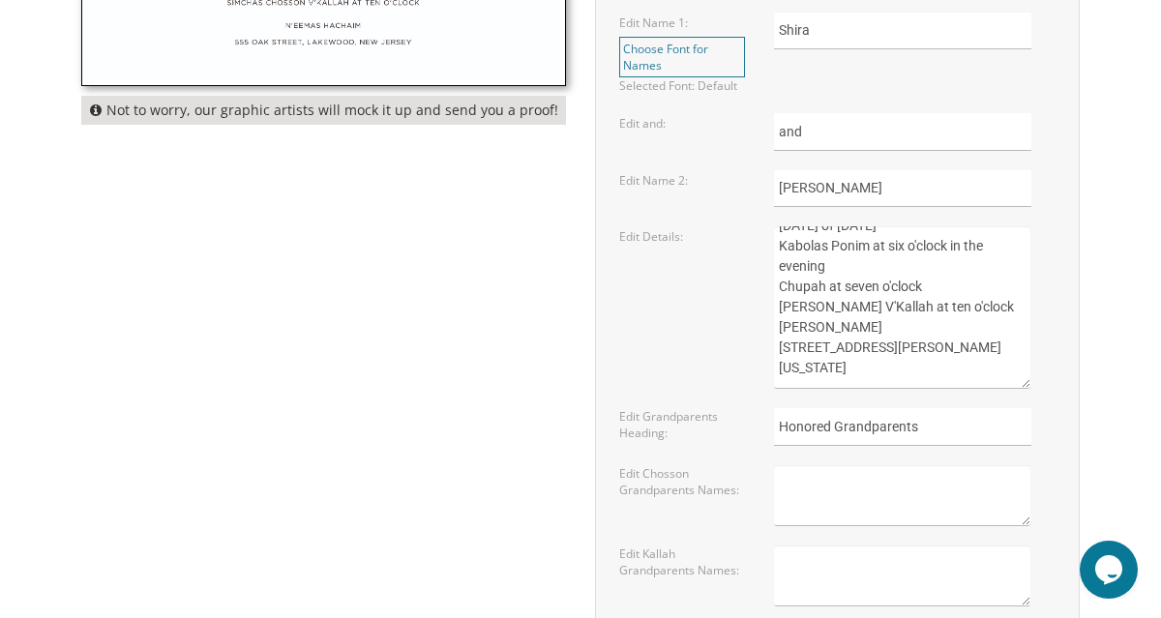
click at [975, 300] on textarea "Sunday, the eighth of May, 2016 Kabolas Ponim at six o'clock in the evening Chu…" at bounding box center [902, 307] width 256 height 163
click at [965, 297] on textarea "Sunday, the eighth of May, 2016 Kabolas Ponim at six o'clock in the evening Chu…" at bounding box center [902, 307] width 256 height 163
drag, startPoint x: 964, startPoint y: 300, endPoint x: 981, endPoint y: 304, distance: 17.8
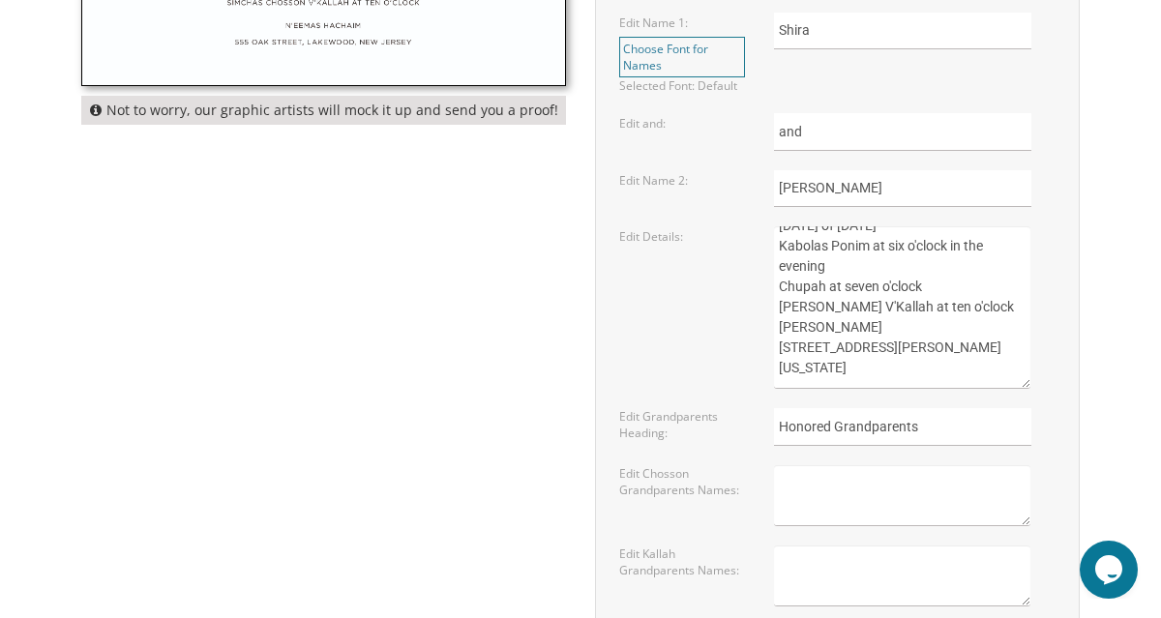
click at [981, 304] on textarea "Sunday, the eighth of May, 2016 Kabolas Ponim at six o'clock in the evening Chu…" at bounding box center [902, 307] width 256 height 163
click at [897, 339] on textarea "Sunday, the eighth of May, 2016 Kabolas Ponim at six o'clock in the evening Chu…" at bounding box center [902, 307] width 256 height 163
drag, startPoint x: 779, startPoint y: 346, endPoint x: 933, endPoint y: 385, distance: 158.7
click at [933, 385] on textarea "Sunday, the eighth of May, 2016 Kabolas Ponim at six o'clock in the evening Chu…" at bounding box center [902, 307] width 256 height 163
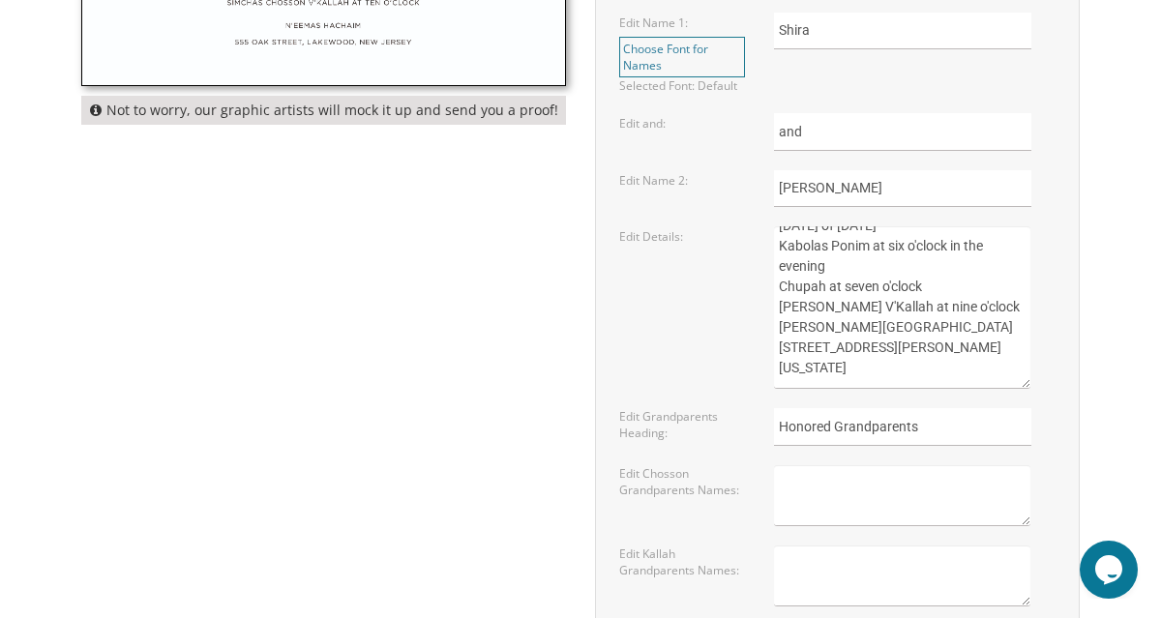
paste textarea "300 Old Court Rd, Pikesville, MD 21208"
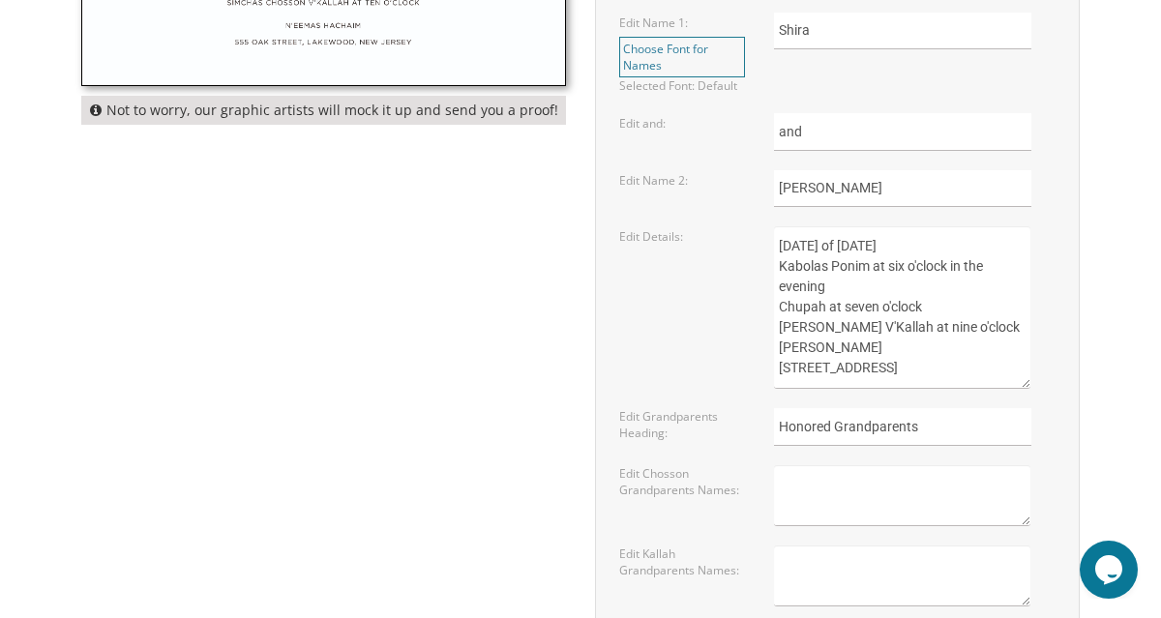
scroll to position [29, 0]
click at [905, 361] on textarea "Sunday, the eighth of May, 2016 Kabolas Ponim at six o'clock in the evening Chu…" at bounding box center [902, 307] width 256 height 163
click at [997, 361] on textarea "Sunday, the eighth of May, 2016 Kabolas Ponim at six o'clock in the evening Chu…" at bounding box center [902, 307] width 256 height 163
click at [889, 359] on textarea "Sunday, the eighth of May, 2016 Kabolas Ponim at six o'clock in the evening Chu…" at bounding box center [902, 307] width 256 height 163
click at [917, 364] on textarea "Sunday, the eighth of May, 2016 Kabolas Ponim at six o'clock in the evening Chu…" at bounding box center [902, 307] width 256 height 163
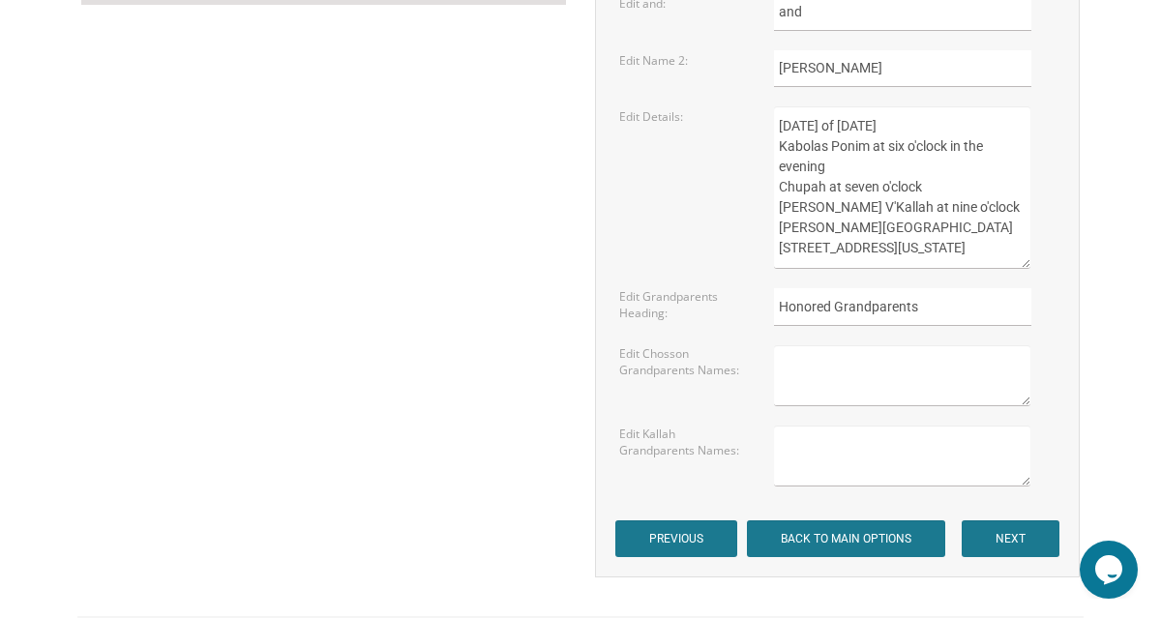
scroll to position [1044, 0]
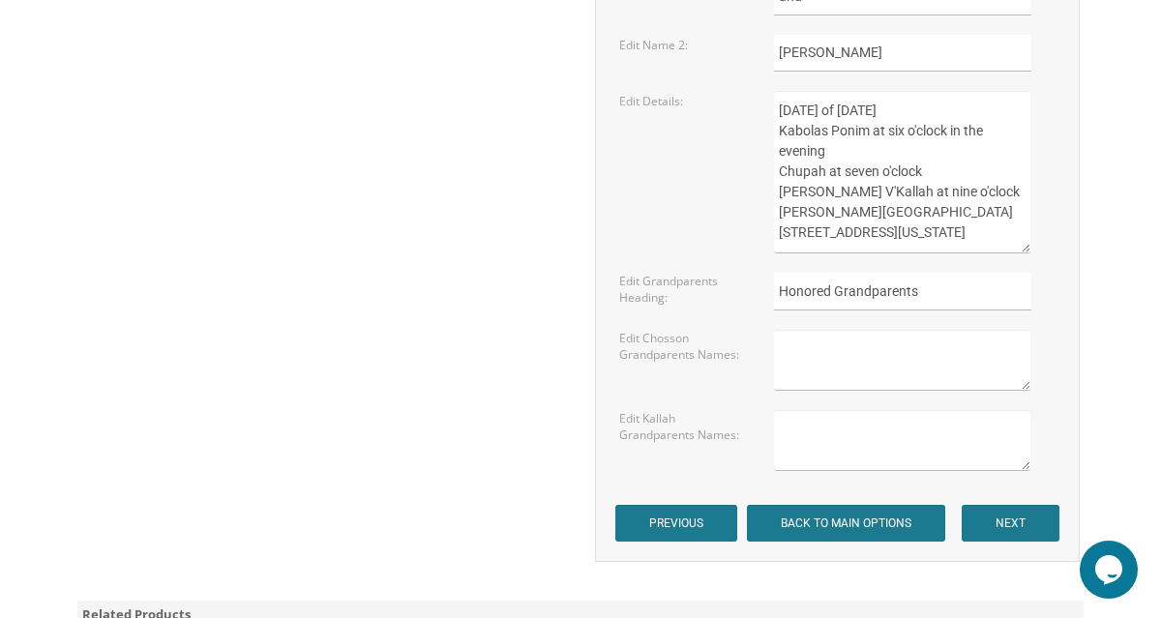
type textarea "Thursday, the eighth of January, 2026 Kabolas Ponim at six o'clock in the eveni…"
click at [818, 368] on textarea at bounding box center [902, 360] width 256 height 61
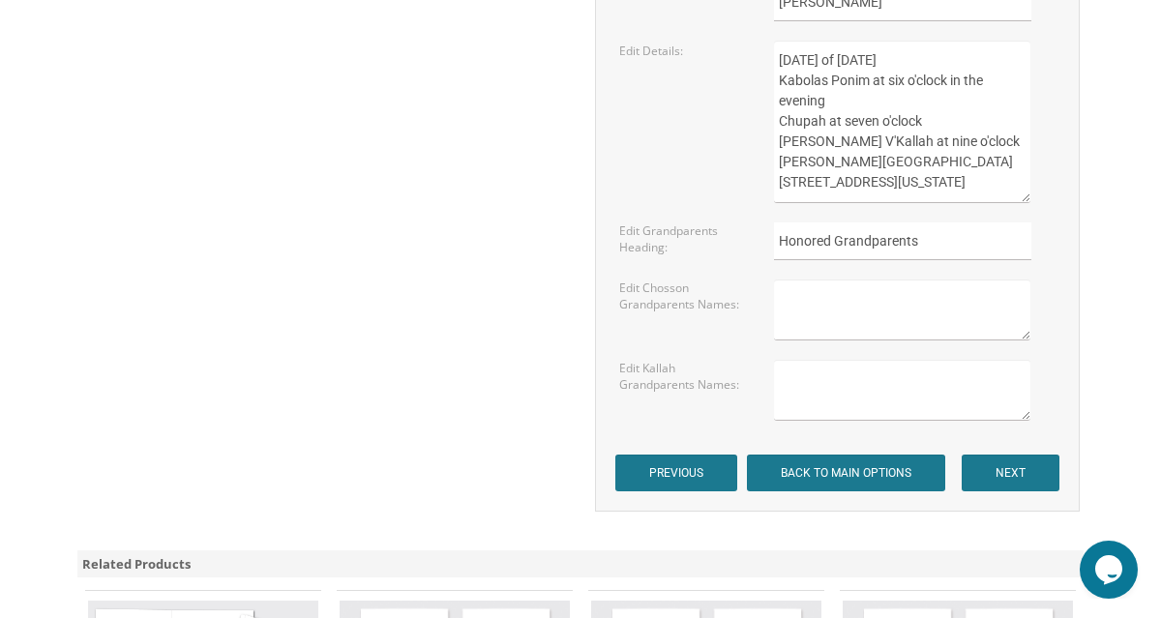
scroll to position [1131, 0]
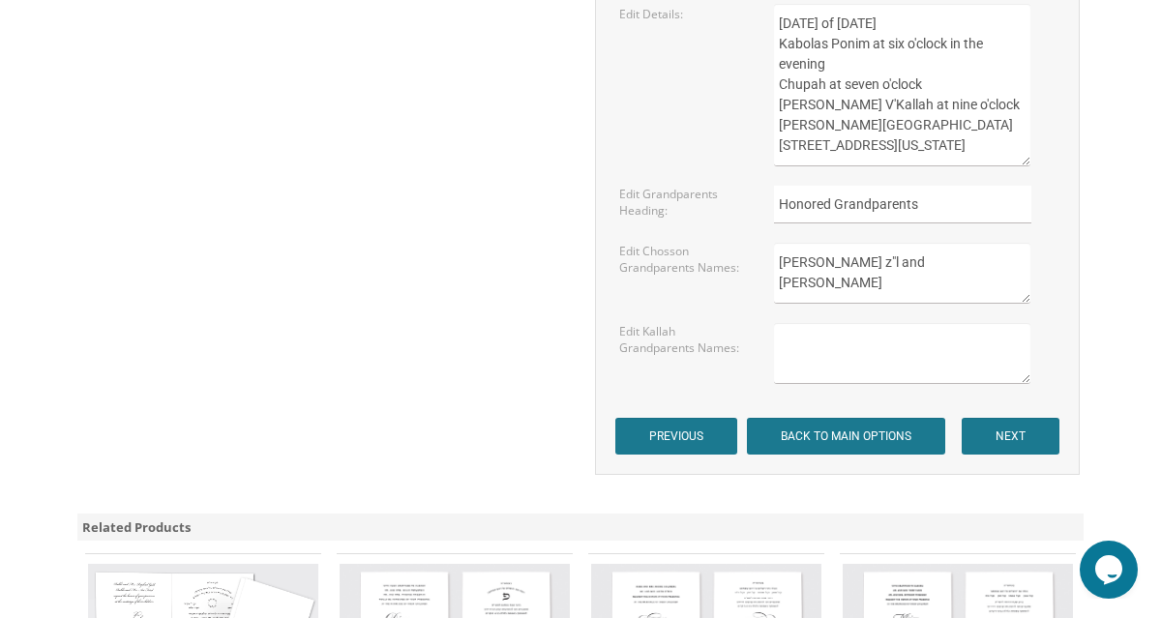
click at [828, 258] on textarea "Alan Givarz z"l and Rhoda" at bounding box center [902, 273] width 256 height 61
click at [904, 261] on textarea "Alan z"l and Rhoda" at bounding box center [902, 273] width 256 height 61
paste textarea "Givarz"
click at [876, 286] on textarea "Alan z"l and Rhoda Givarz Arnold z"l and Cecelia Kusnitz" at bounding box center [902, 273] width 256 height 61
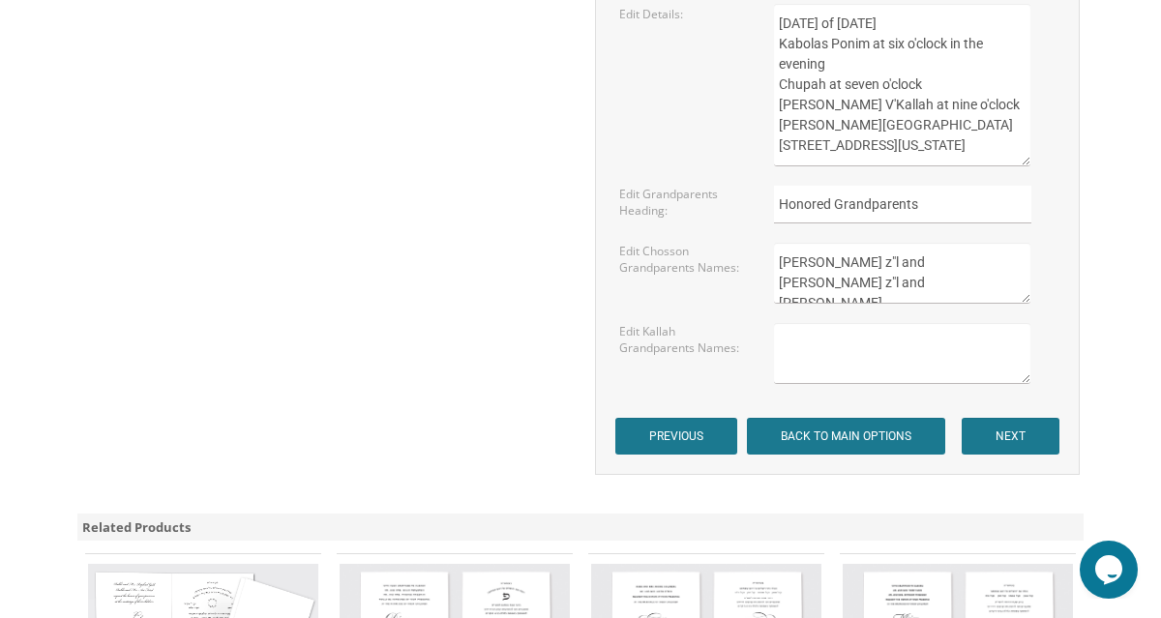
click at [874, 284] on textarea "Alan z"l and Rhoda Givarz Arnold z"l and Cecelia Kusnitz" at bounding box center [902, 273] width 256 height 61
type textarea "Alan z"l and Rhoda Givarz Arnold z"l and Cecelia Kusnitz"
click at [865, 347] on textarea at bounding box center [902, 353] width 256 height 61
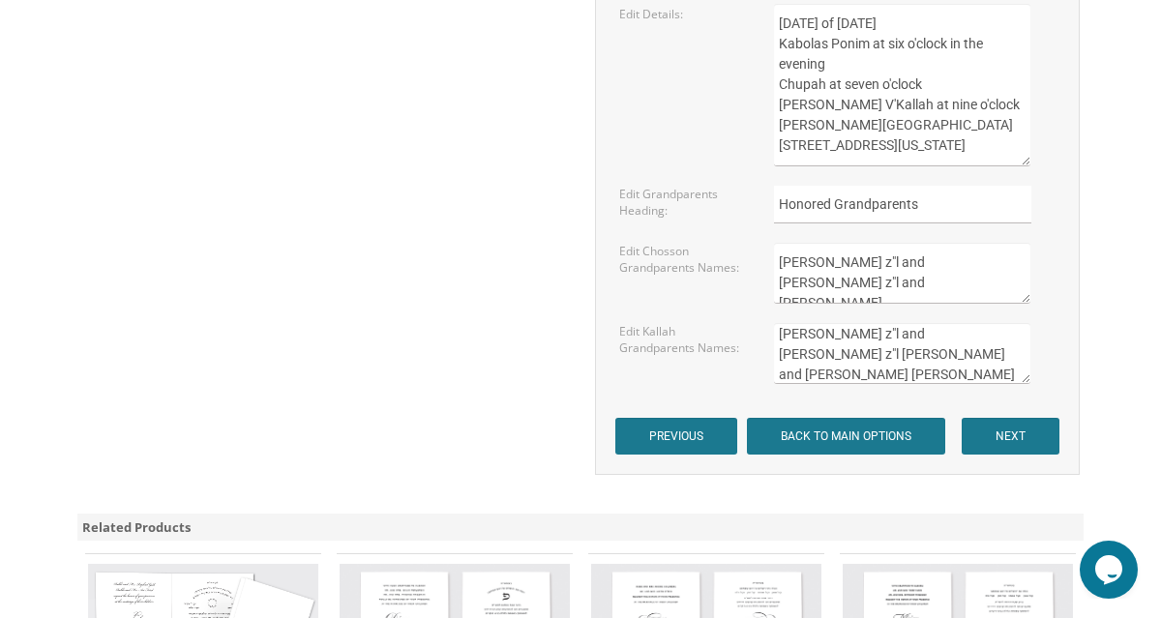
type textarea "Stanley z"l and Shirley z"l Kramer Jefferey and Lynn Levy Richard and Patricia …"
click at [737, 335] on label "Edit Kallah Grandparents Names:" at bounding box center [682, 339] width 126 height 33
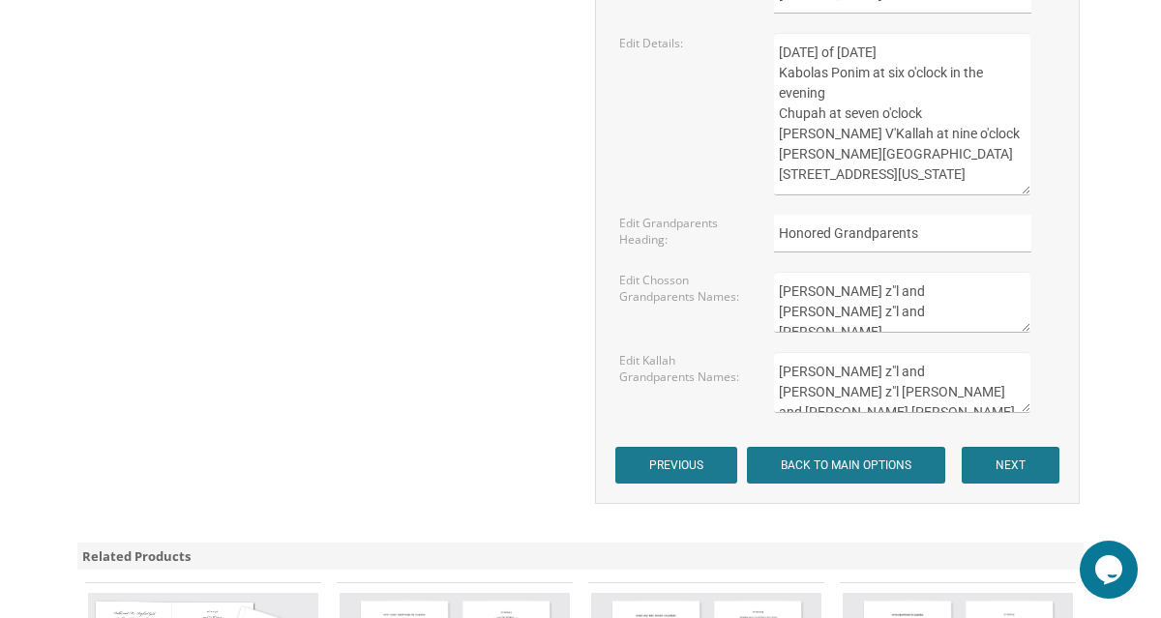
scroll to position [1101, 0]
click at [986, 460] on input "NEXT" at bounding box center [1011, 466] width 98 height 37
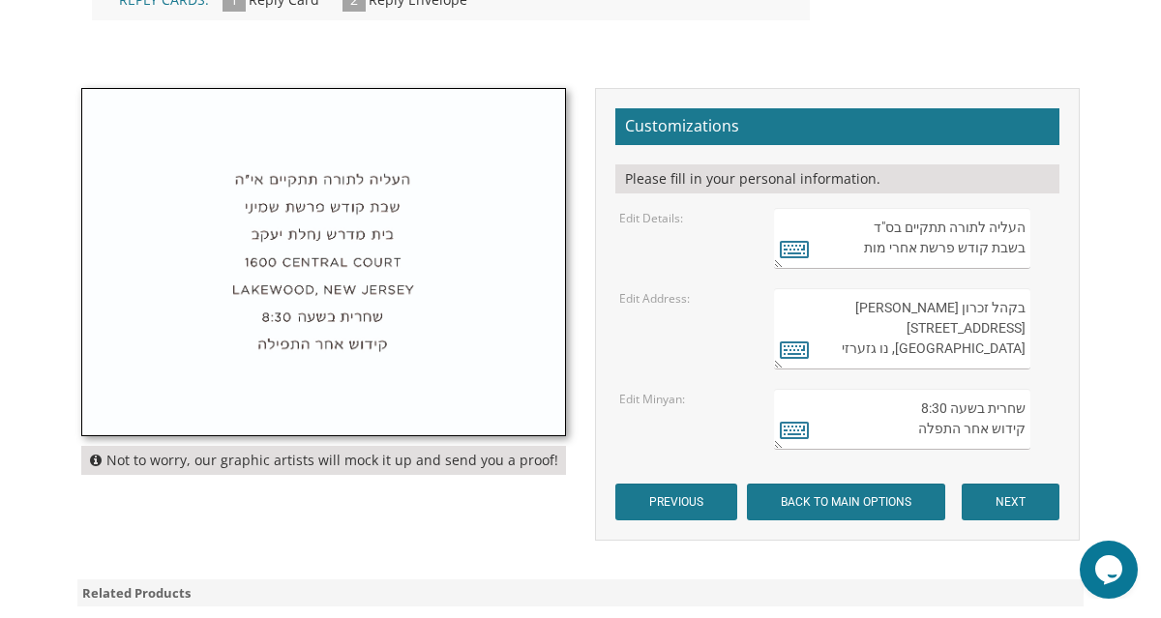
scroll to position [593, 0]
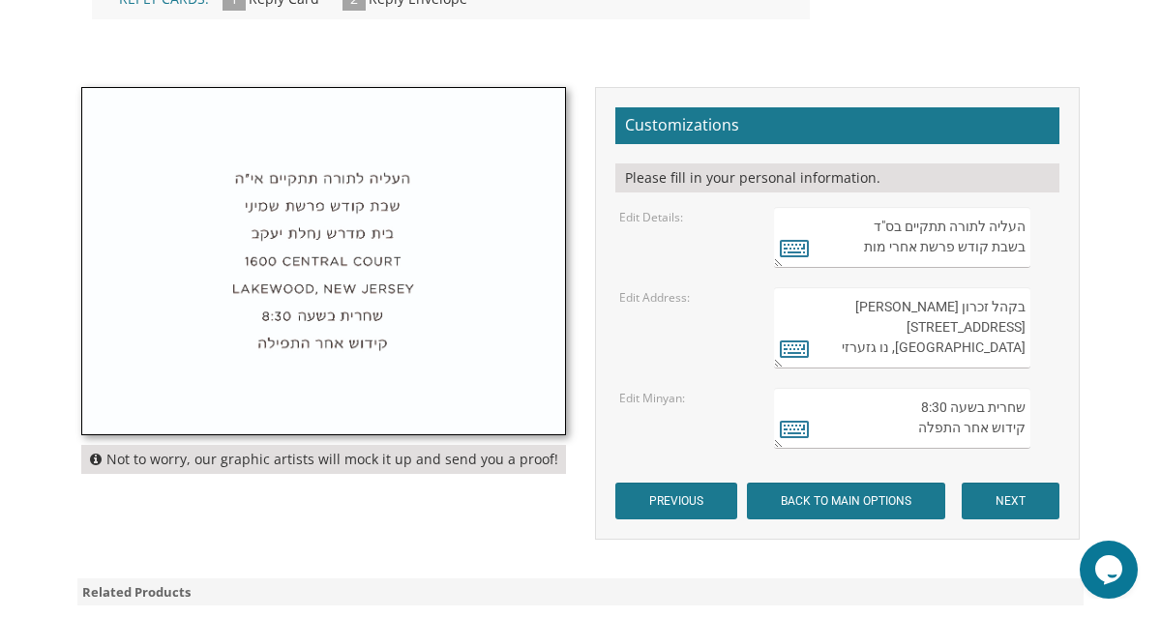
click at [852, 259] on textarea "העליה לתורה תתקיים בס"ד בשבת קודש פרשת אחרי מות" at bounding box center [902, 237] width 256 height 61
click at [701, 248] on div "Edit Details: העליה לתורה תתקיים בס"ד בשבת קודש פרשת אחרי מות" at bounding box center [838, 237] width 466 height 61
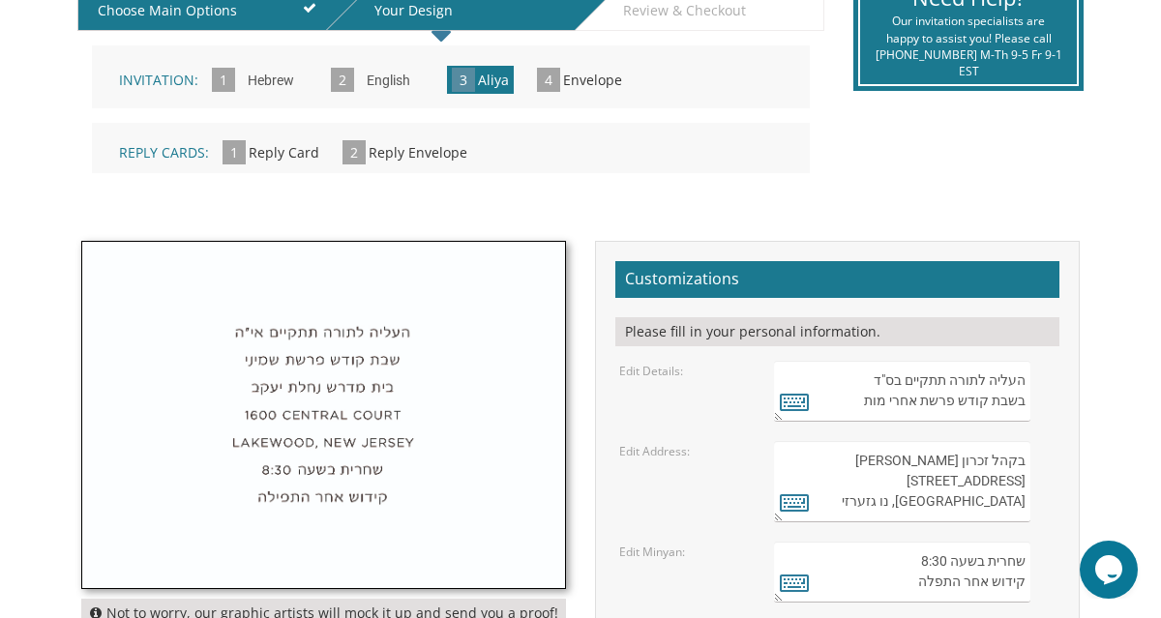
scroll to position [416, 0]
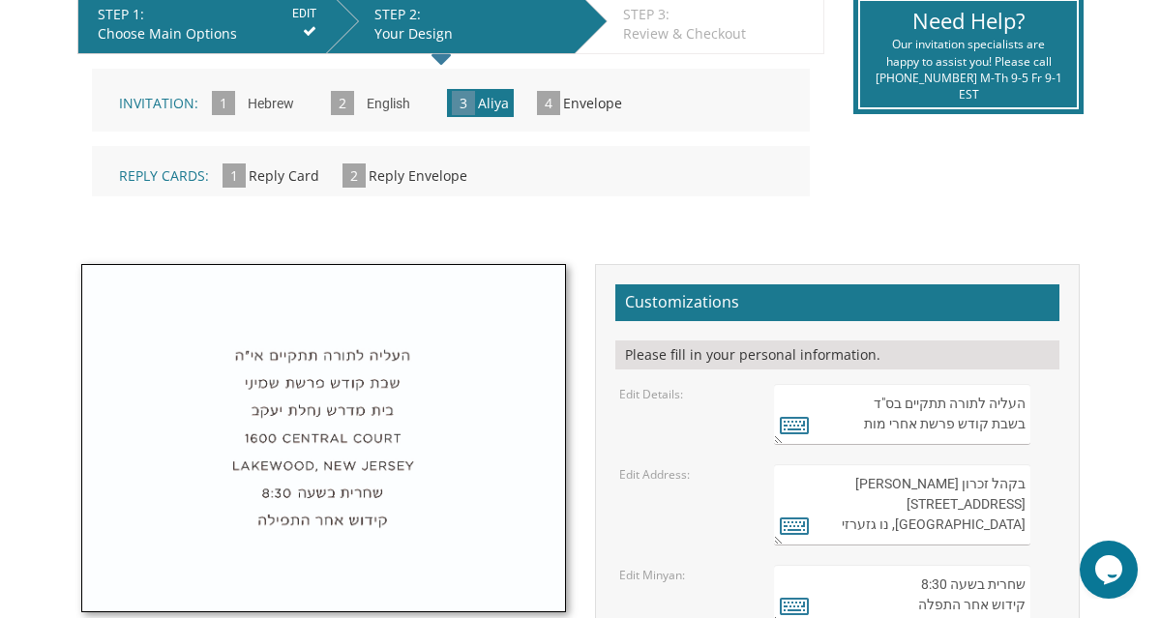
click at [589, 104] on span "Envelope" at bounding box center [592, 103] width 59 height 18
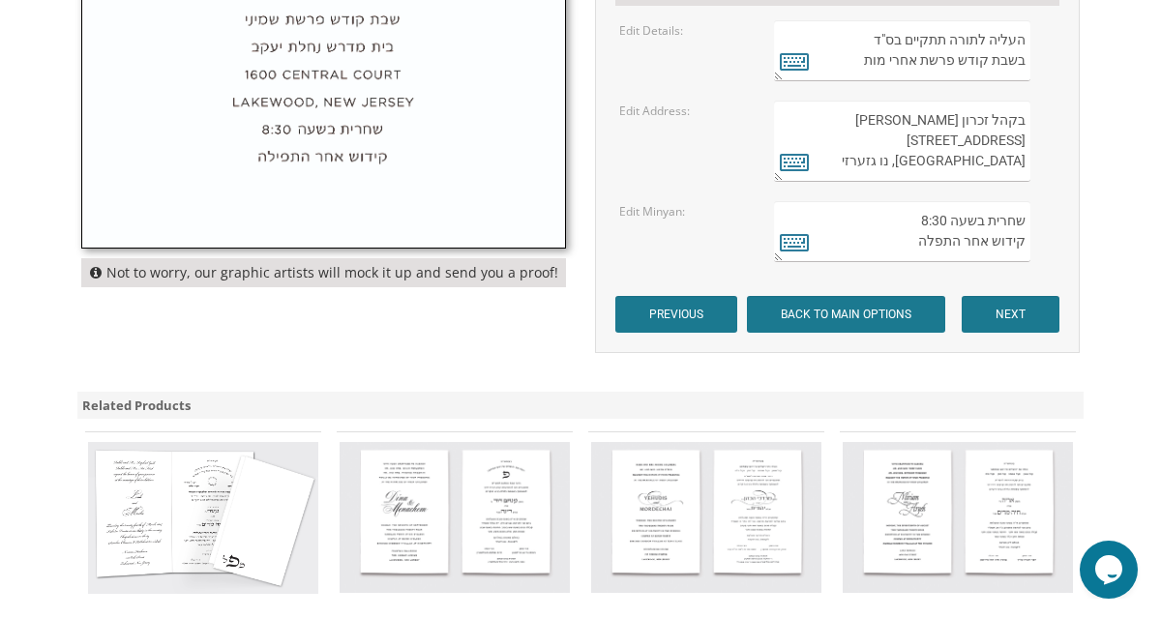
scroll to position [813, 0]
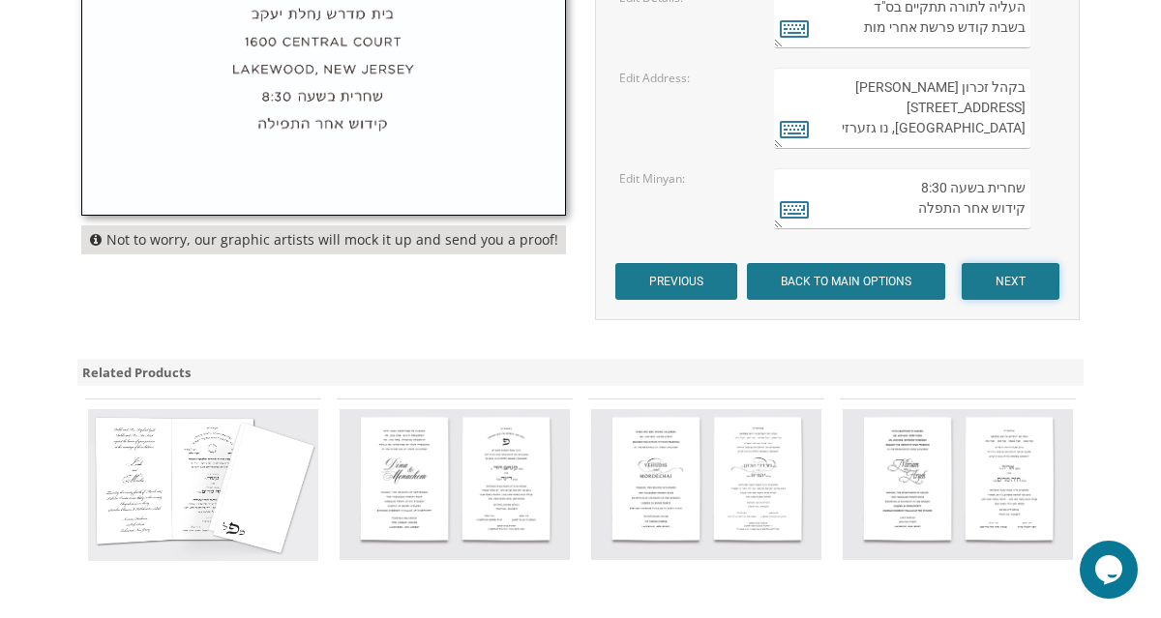
click at [991, 277] on input "NEXT" at bounding box center [1011, 281] width 98 height 37
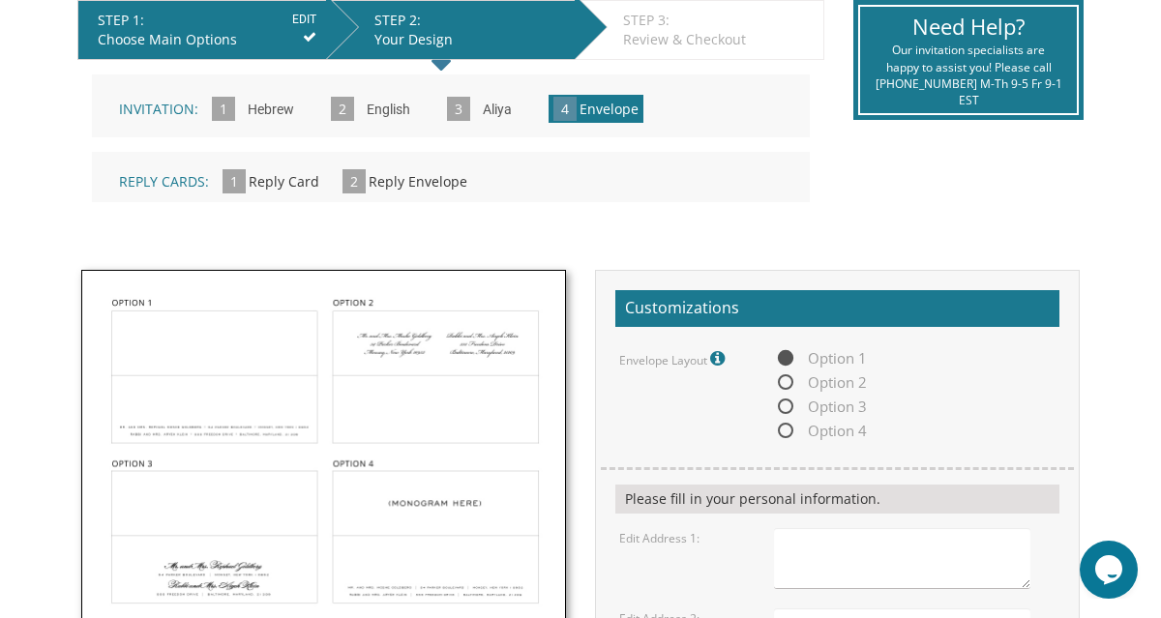
scroll to position [409, 0]
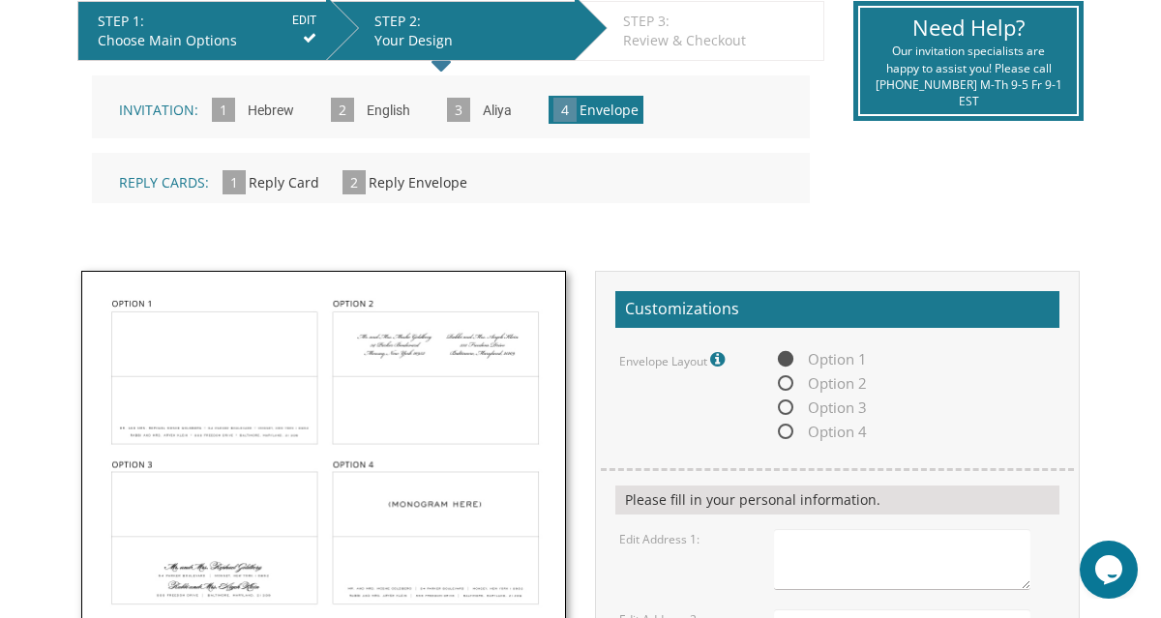
click at [803, 384] on span "Option 2" at bounding box center [820, 384] width 93 height 24
click at [787, 384] on input "Option 2" at bounding box center [780, 384] width 13 height 13
radio input "true"
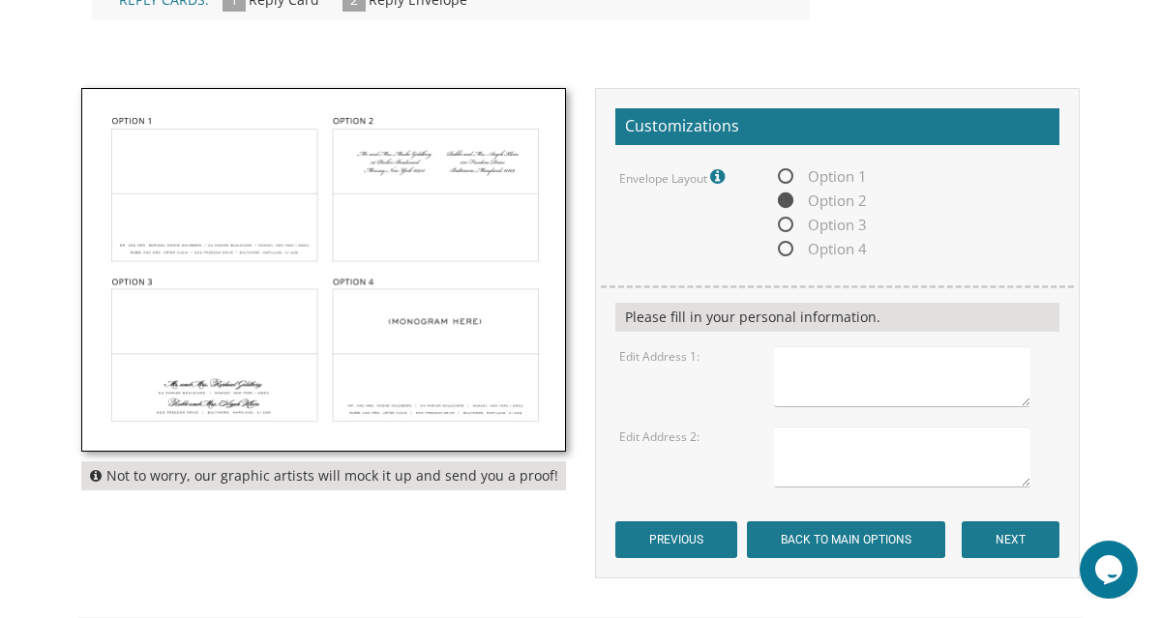
scroll to position [609, 0]
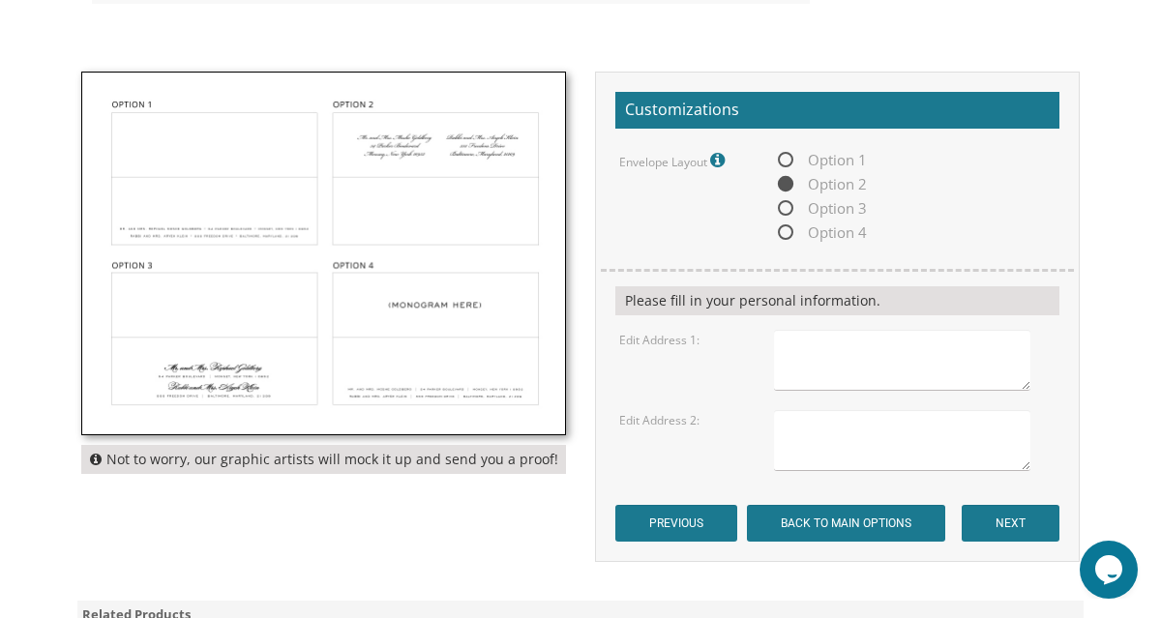
click at [791, 349] on textarea at bounding box center [902, 360] width 256 height 61
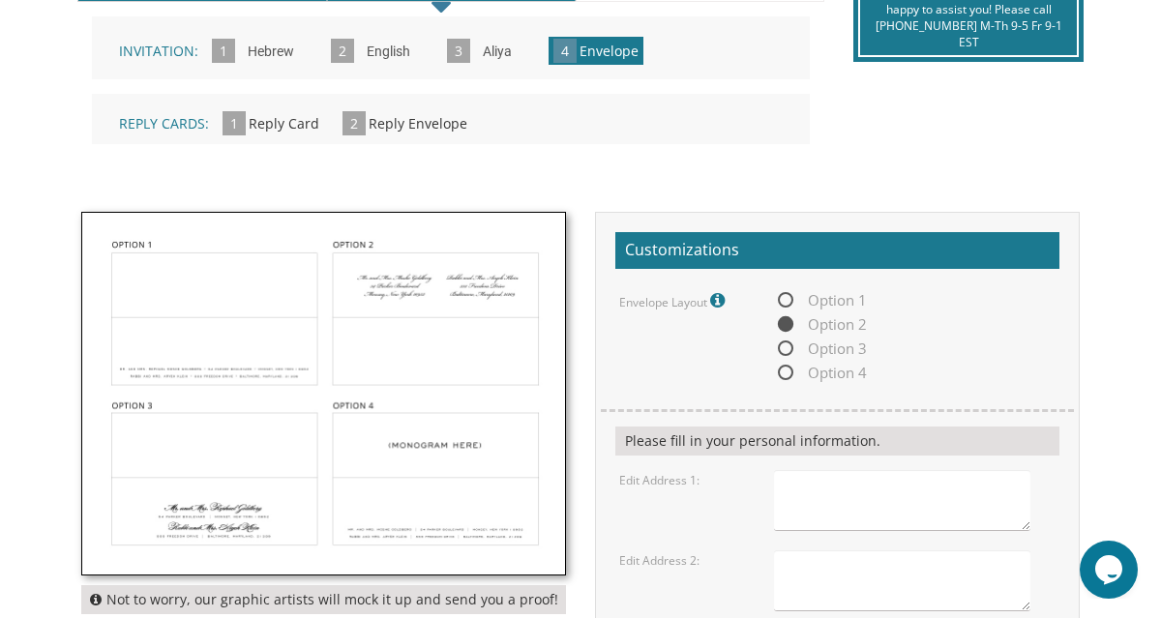
scroll to position [620, 0]
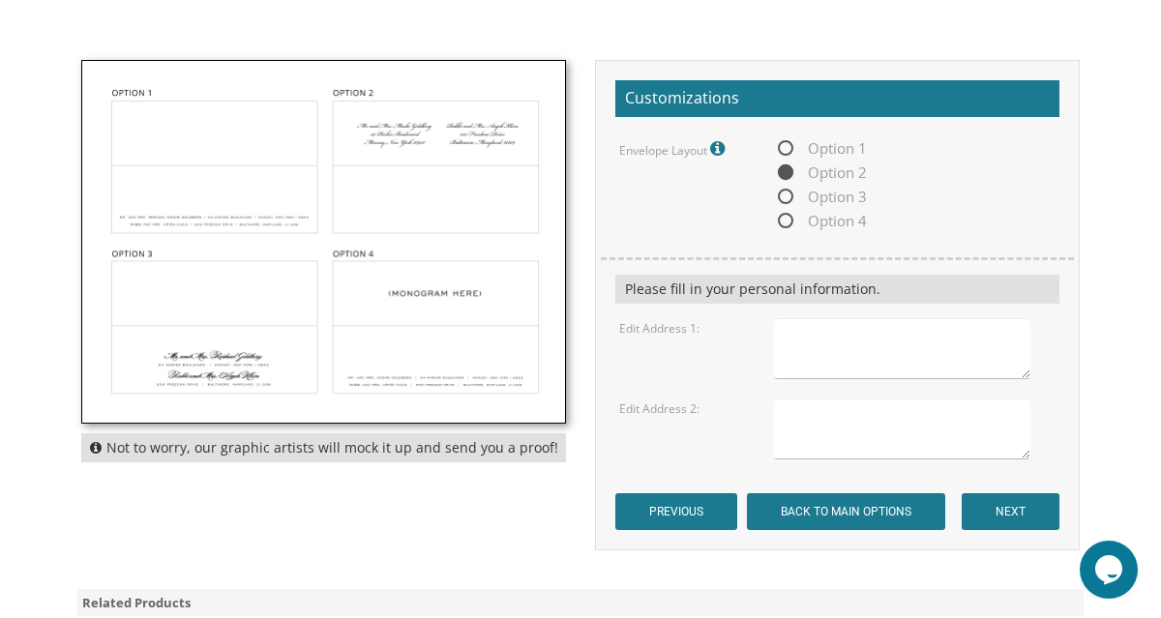
type textarea "2"
type textarea "2 Babette Court, Pikesville Maryland 21208"
click at [727, 378] on form "Customizations Envelope Layout Fonts will match invitation. Option 1 Option 2 O…" at bounding box center [838, 305] width 444 height 450
click at [993, 516] on input "NEXT" at bounding box center [1011, 512] width 98 height 37
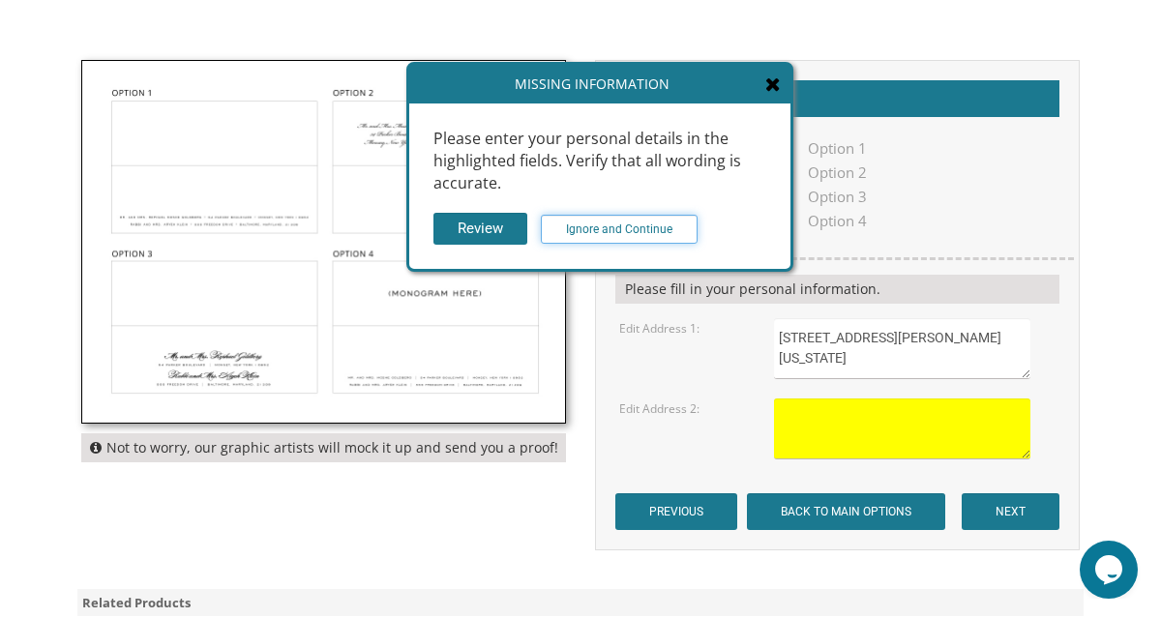
click at [612, 228] on input "Ignore and Continue" at bounding box center [619, 229] width 157 height 29
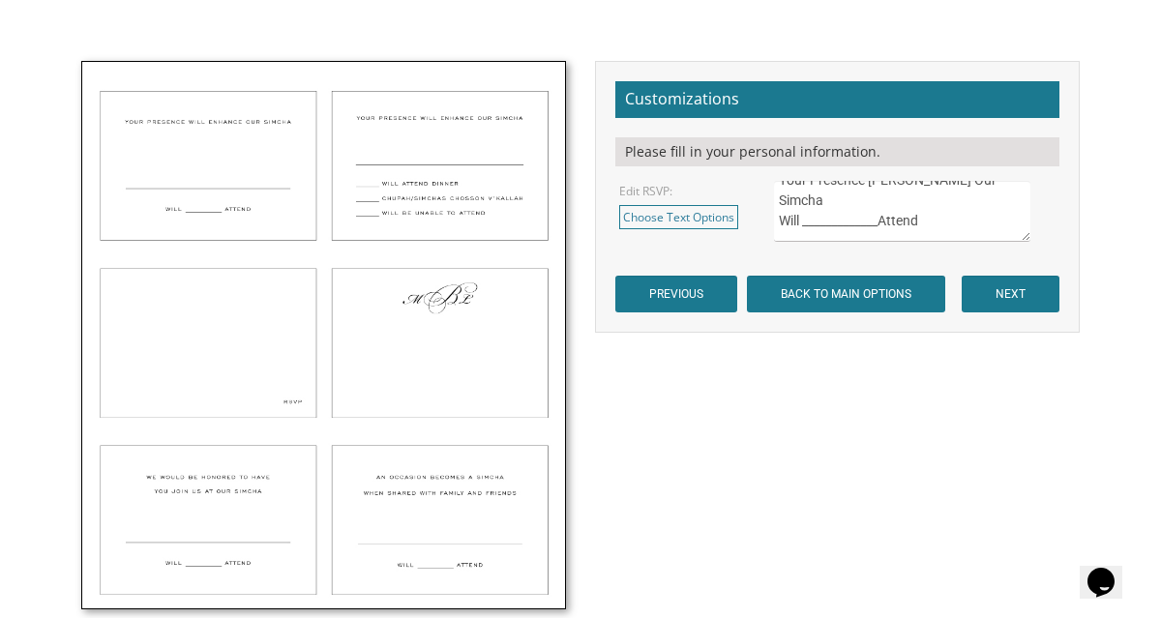
scroll to position [705, 0]
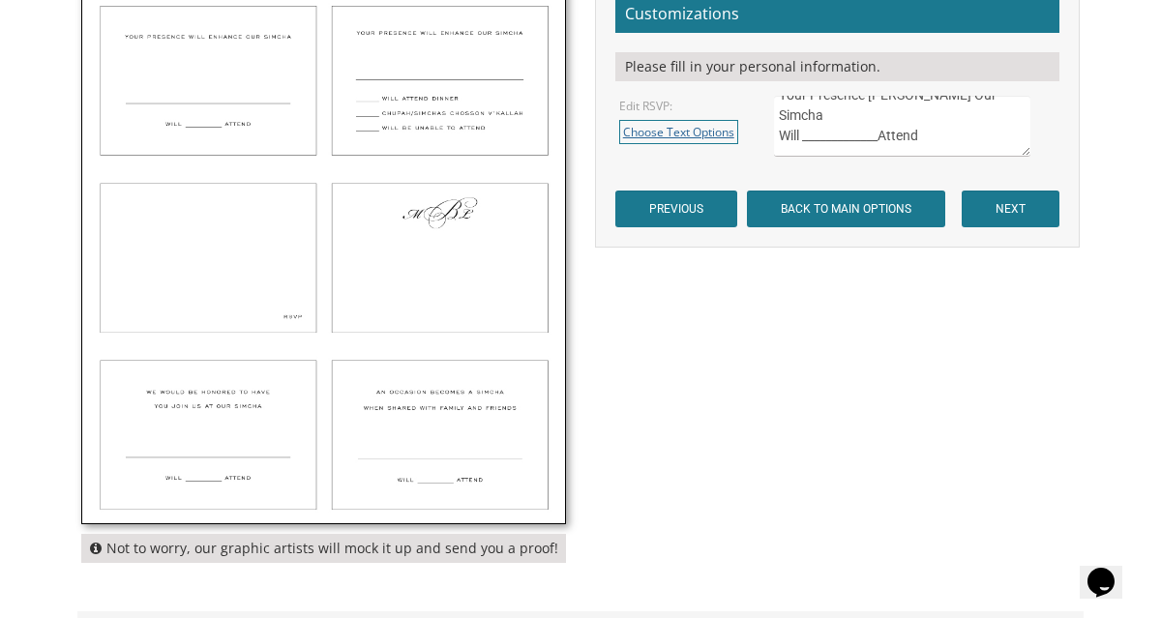
click at [704, 125] on link "Choose Text Options" at bounding box center [678, 132] width 119 height 24
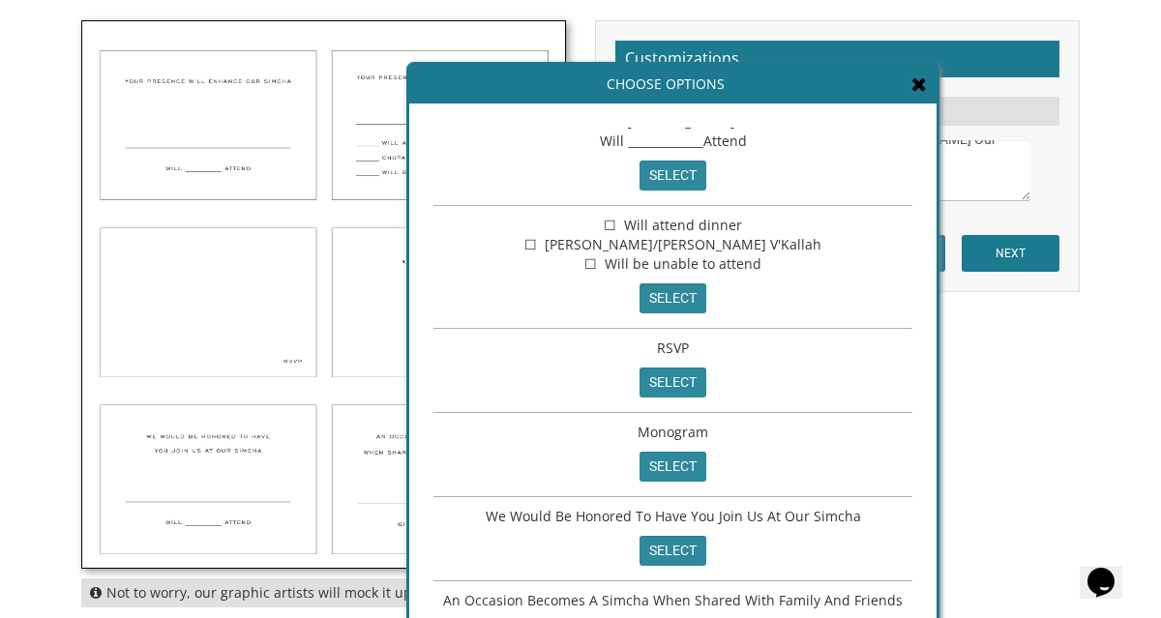
scroll to position [0, 0]
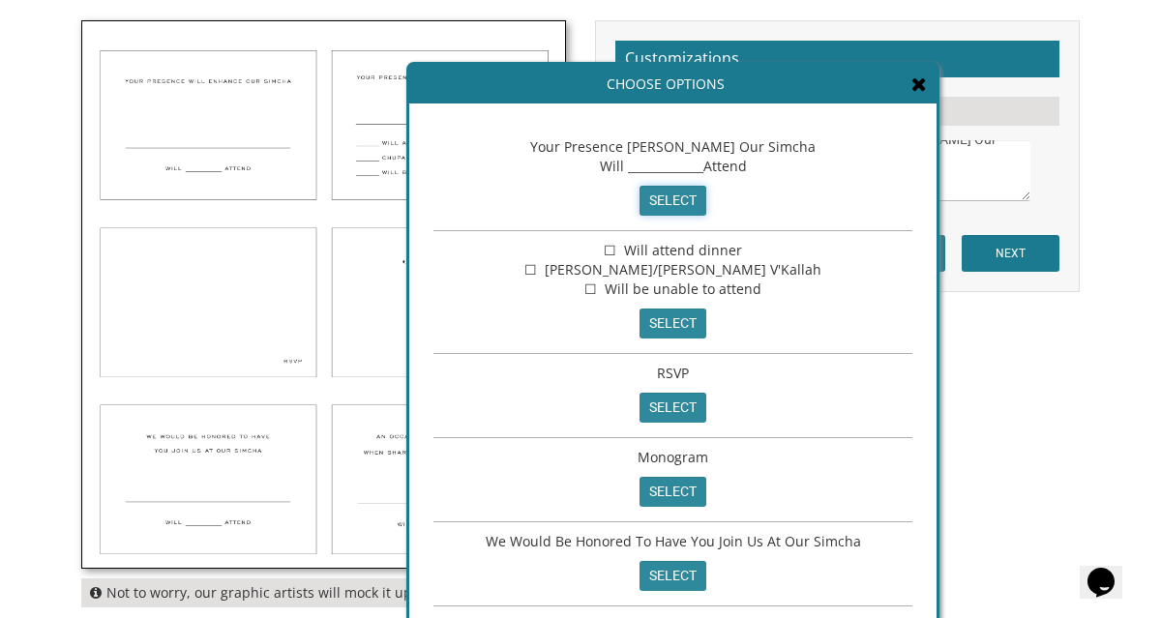
click at [648, 202] on input "select" at bounding box center [673, 201] width 67 height 30
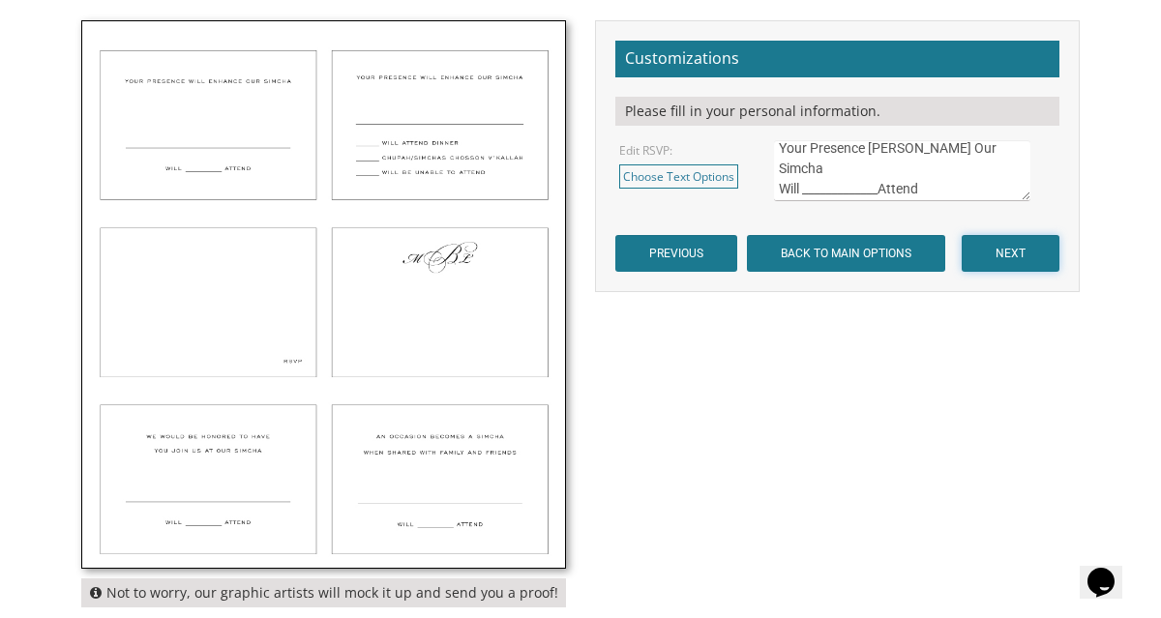
click at [978, 256] on input "NEXT" at bounding box center [1011, 253] width 98 height 37
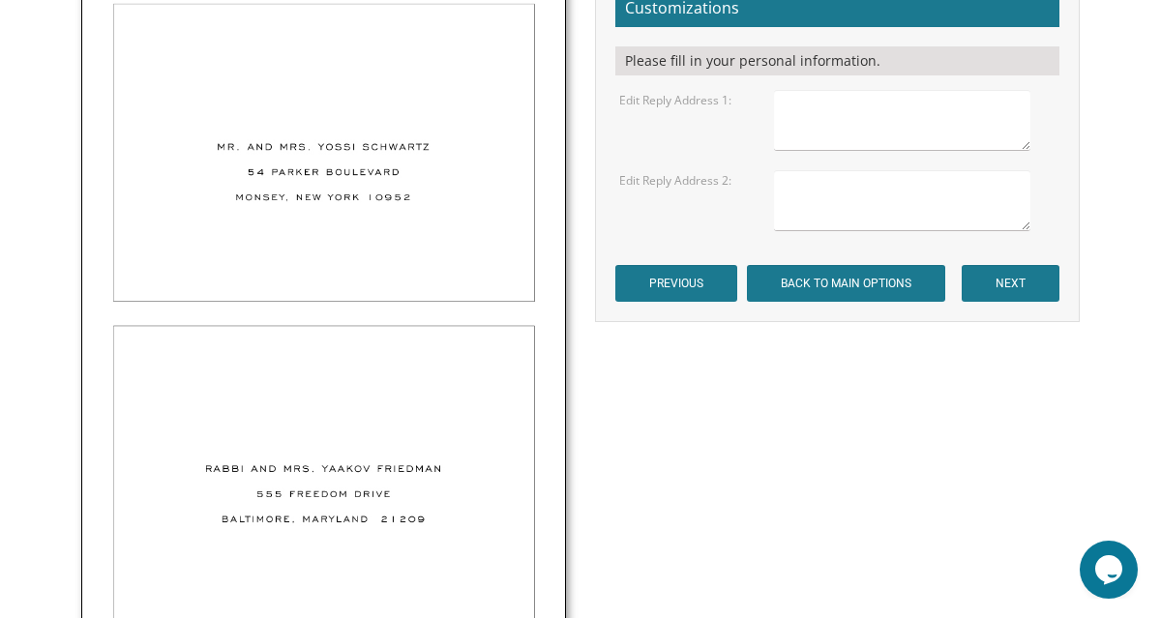
scroll to position [726, 0]
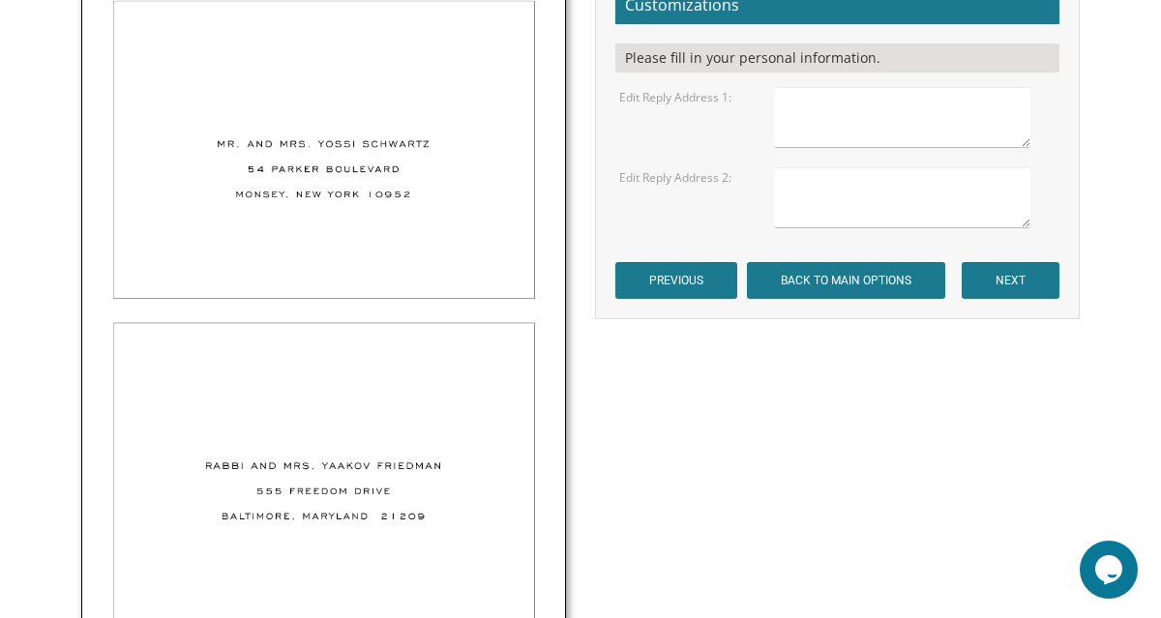
click at [813, 111] on textarea at bounding box center [902, 117] width 256 height 61
click at [888, 126] on textarea "Yossi and [PERSON_NAME] 2 [PERSON_NAME] Court, [GEOGRAPHIC_DATA]" at bounding box center [902, 117] width 256 height 61
click at [884, 118] on textarea "Yossi and [PERSON_NAME] 2 [PERSON_NAME] Court, [GEOGRAPHIC_DATA]" at bounding box center [902, 117] width 256 height 61
click at [862, 144] on textarea "Yossi and [PERSON_NAME] [STREET_ADDRESS][PERSON_NAME]" at bounding box center [902, 117] width 256 height 61
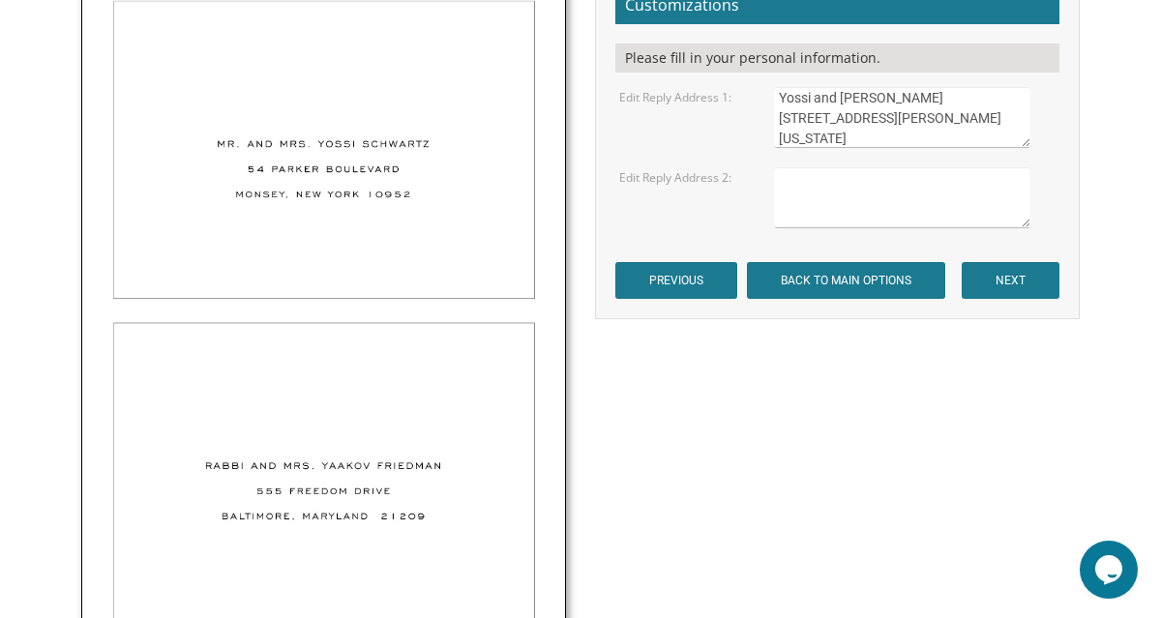
type textarea "Yossi and [PERSON_NAME] [STREET_ADDRESS][PERSON_NAME][US_STATE]"
click at [675, 196] on div "Edit Reply Address 2:" at bounding box center [838, 197] width 466 height 61
click at [978, 272] on input "NEXT" at bounding box center [1011, 280] width 98 height 37
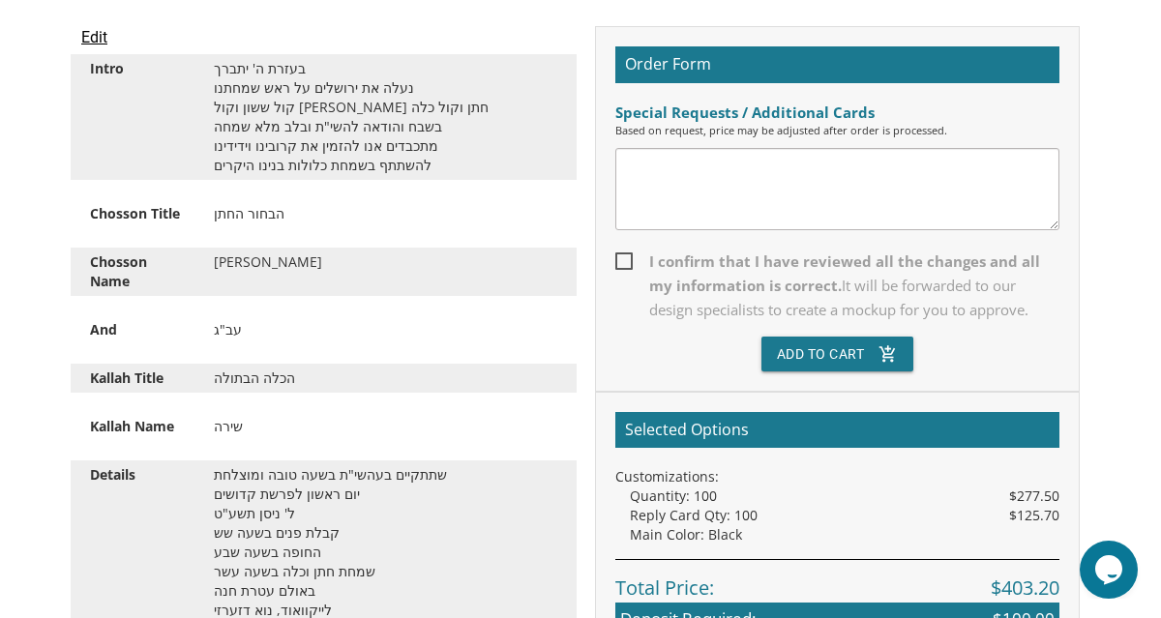
scroll to position [549, 0]
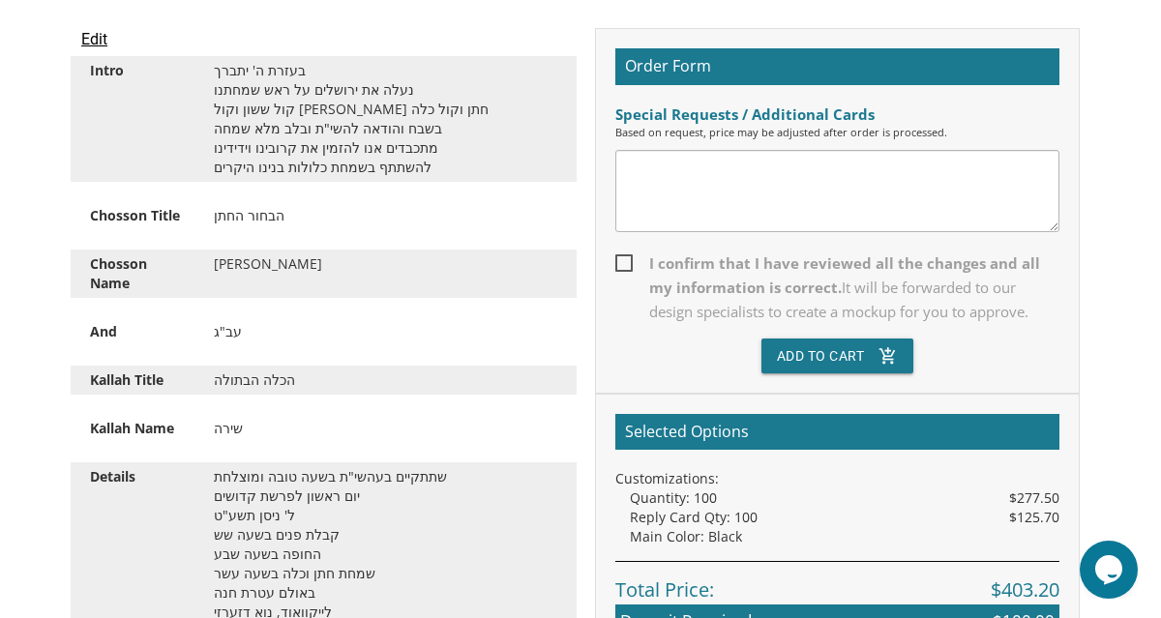
click at [637, 183] on textarea at bounding box center [838, 191] width 444 height 82
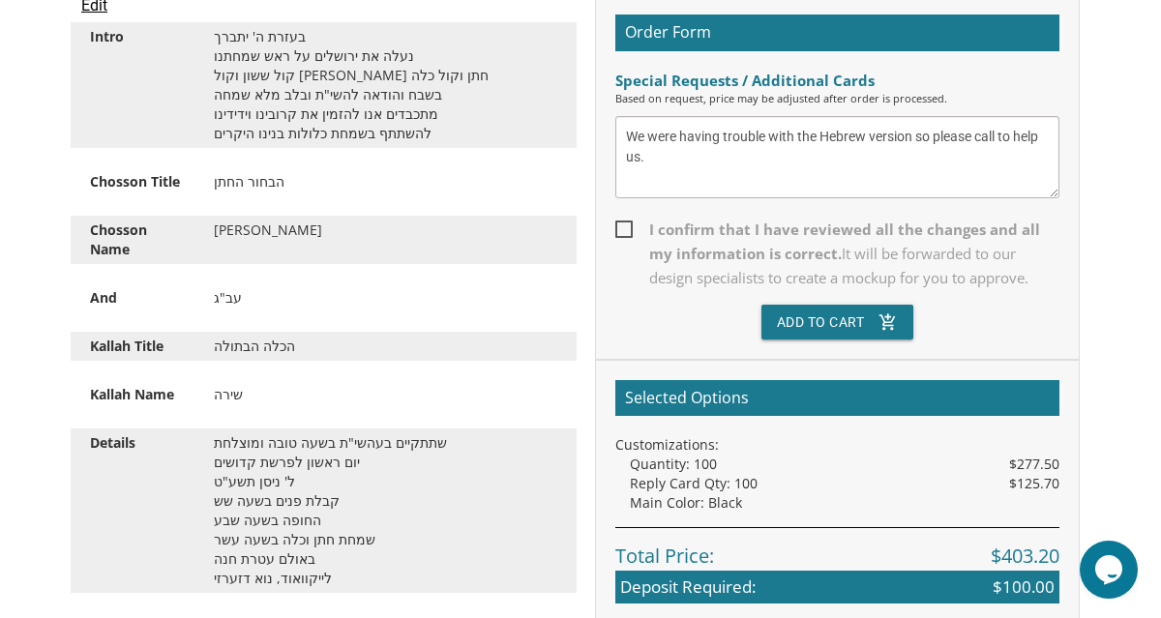
scroll to position [601, 0]
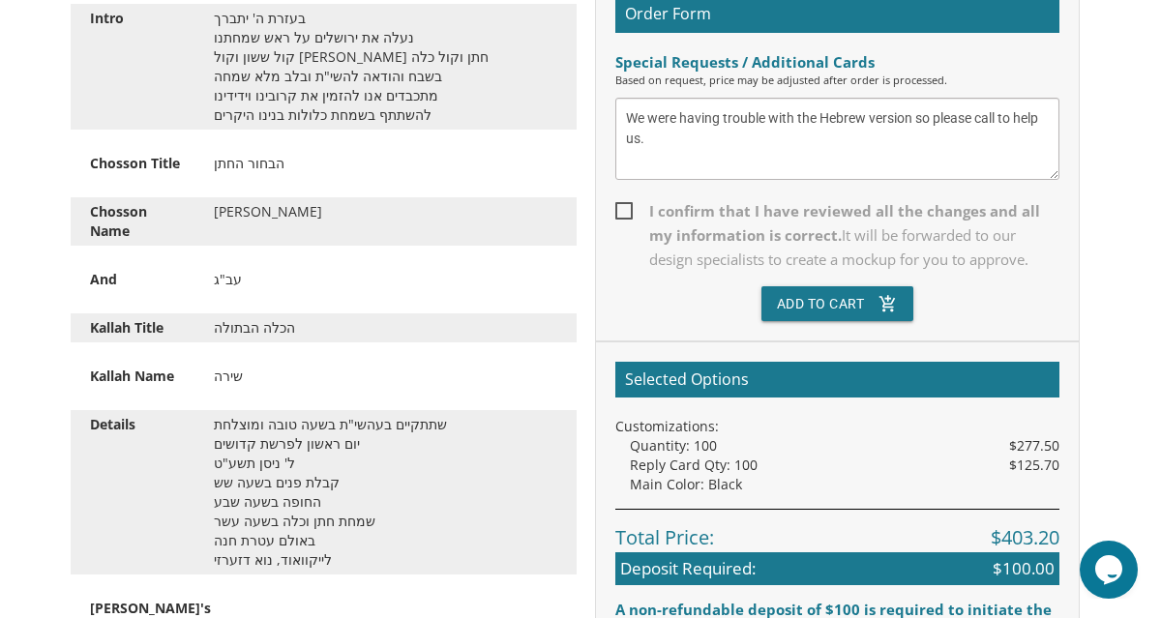
type textarea "We were having trouble with the Hebrew version so please call to help us."
click at [639, 209] on span "I confirm that I have reviewed all the changes and all my information is correc…" at bounding box center [838, 235] width 444 height 73
click at [628, 209] on input "I confirm that I have reviewed all the changes and all my information is correc…" at bounding box center [622, 209] width 13 height 13
checkbox input "true"
click at [795, 310] on button "Add To Cart add_shopping_cart" at bounding box center [838, 303] width 153 height 35
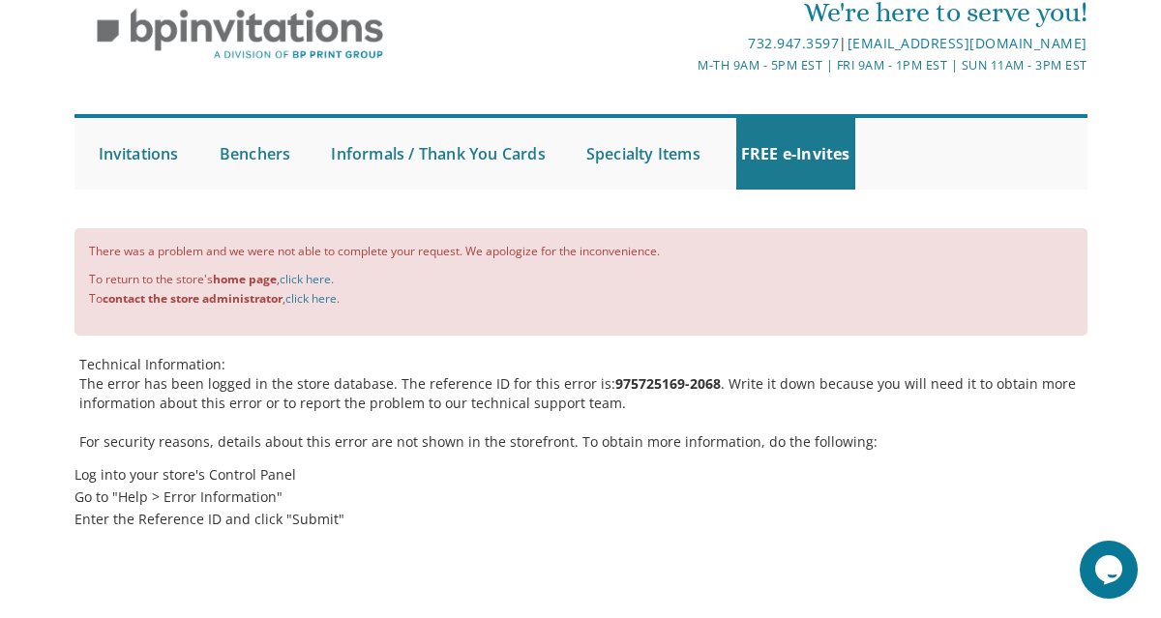
scroll to position [80, 0]
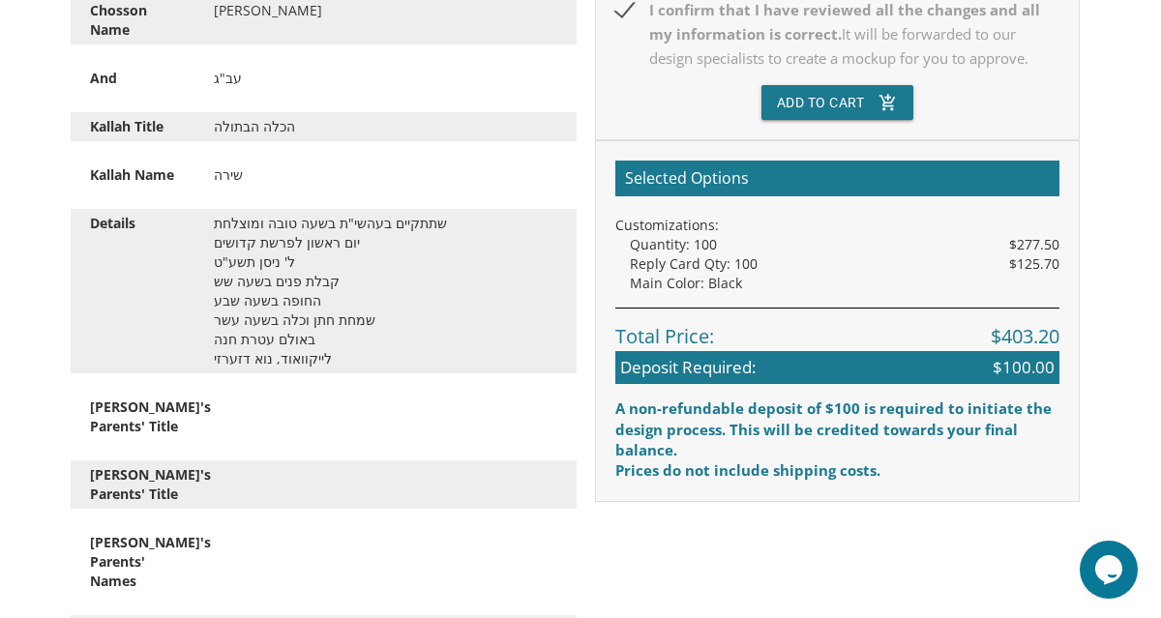
scroll to position [760, 0]
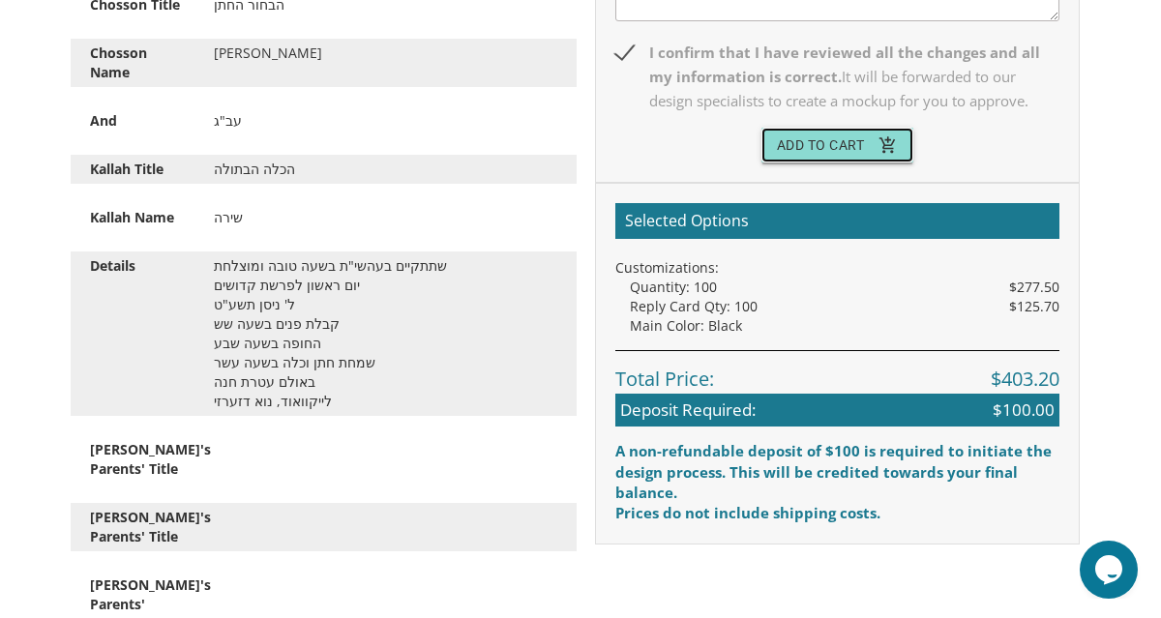
click at [776, 135] on button "Add To Cart add_shopping_cart" at bounding box center [838, 145] width 153 height 35
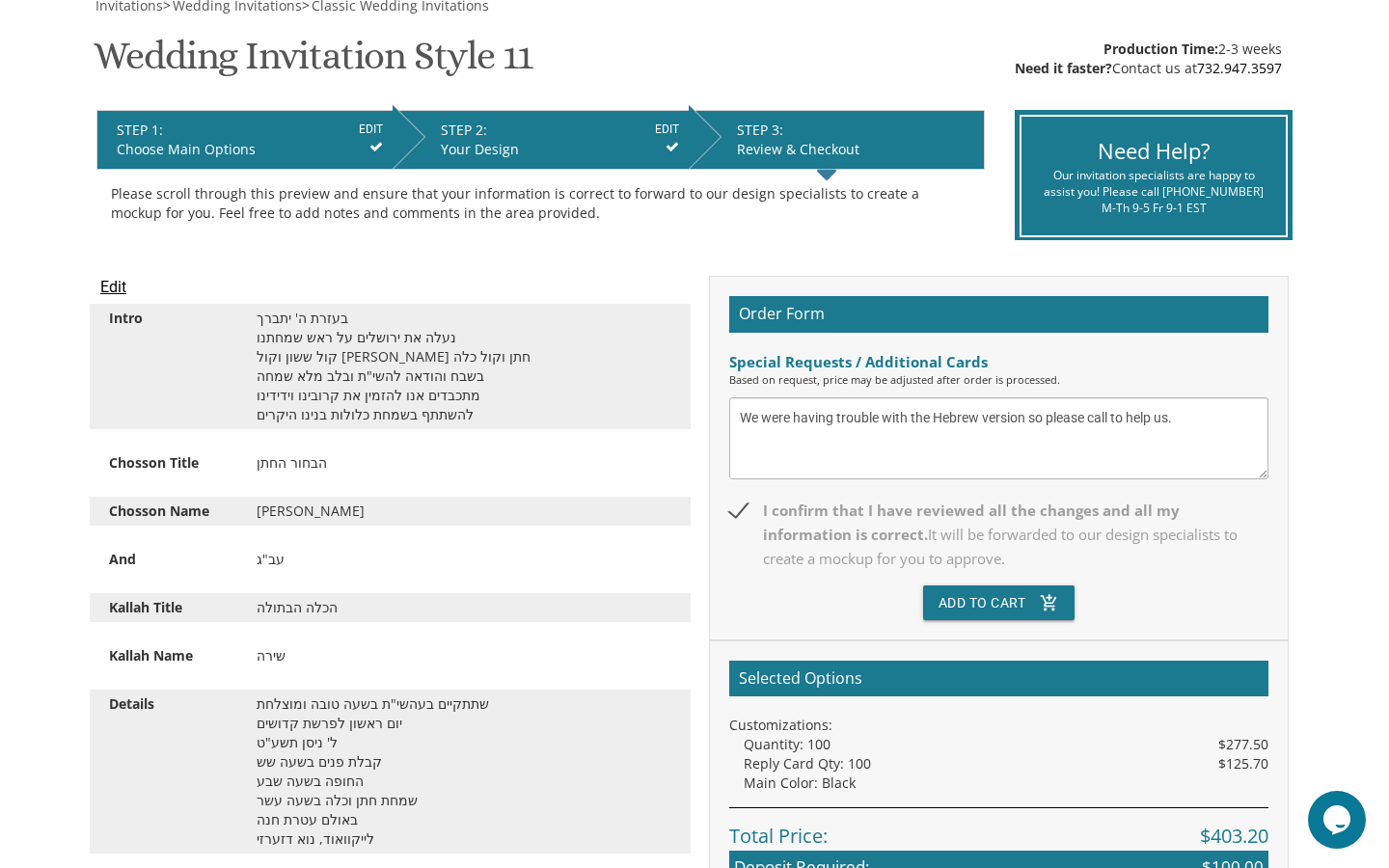
scroll to position [304, 0]
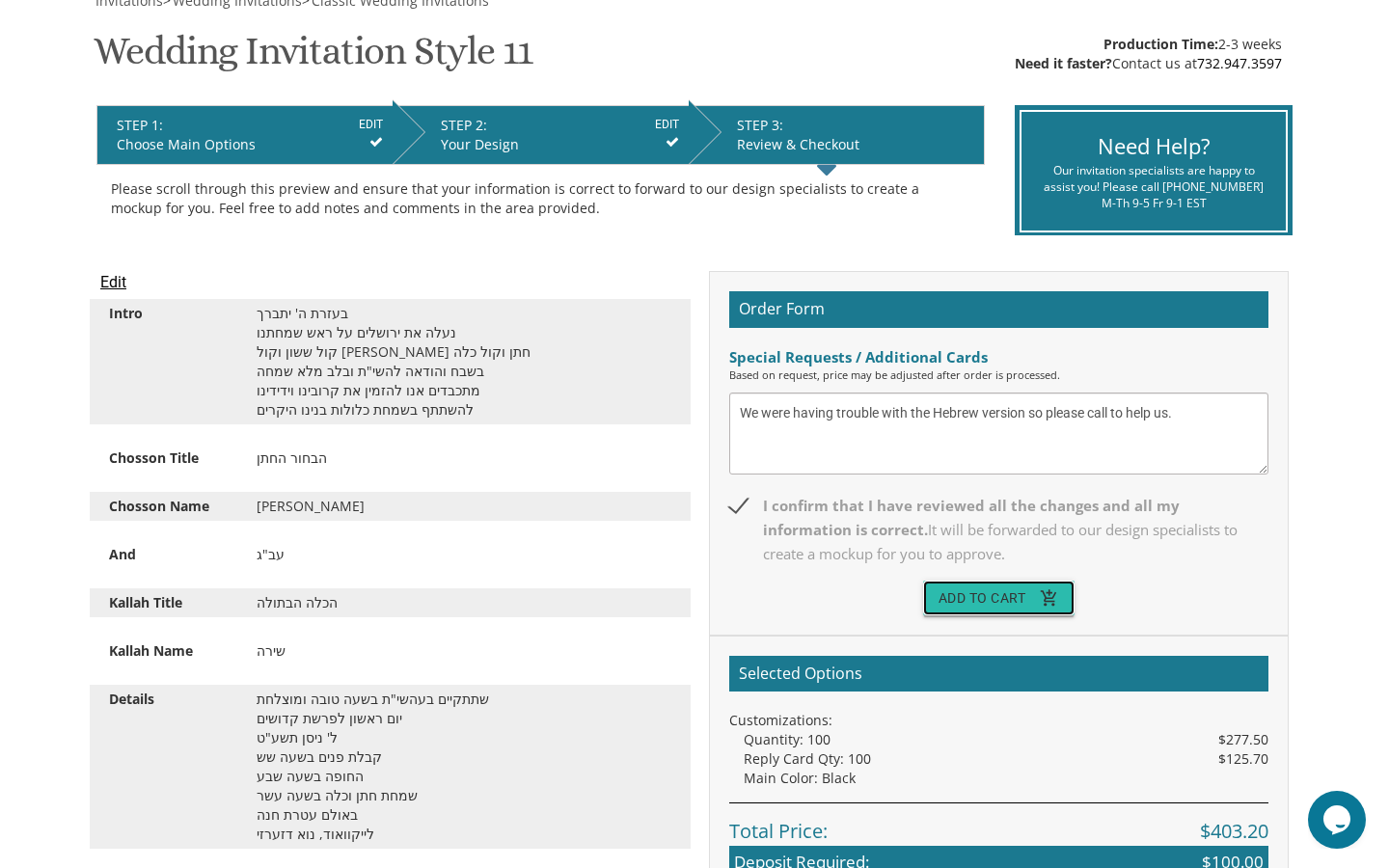
click at [974, 591] on button "Add To Cart add_shopping_cart" at bounding box center [998, 598] width 152 height 35
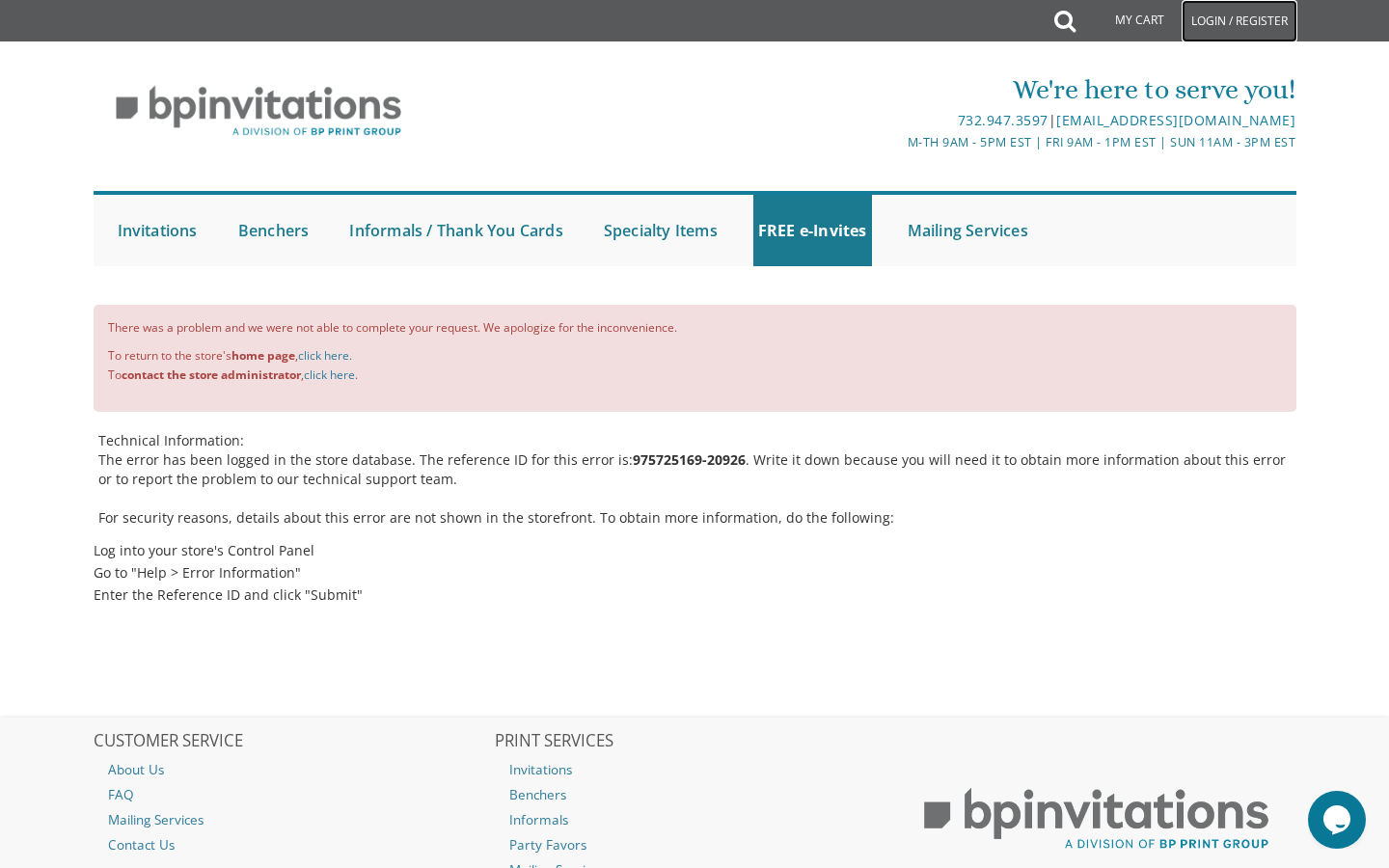
click at [1253, 15] on link "Login / Register" at bounding box center [1240, 21] width 116 height 43
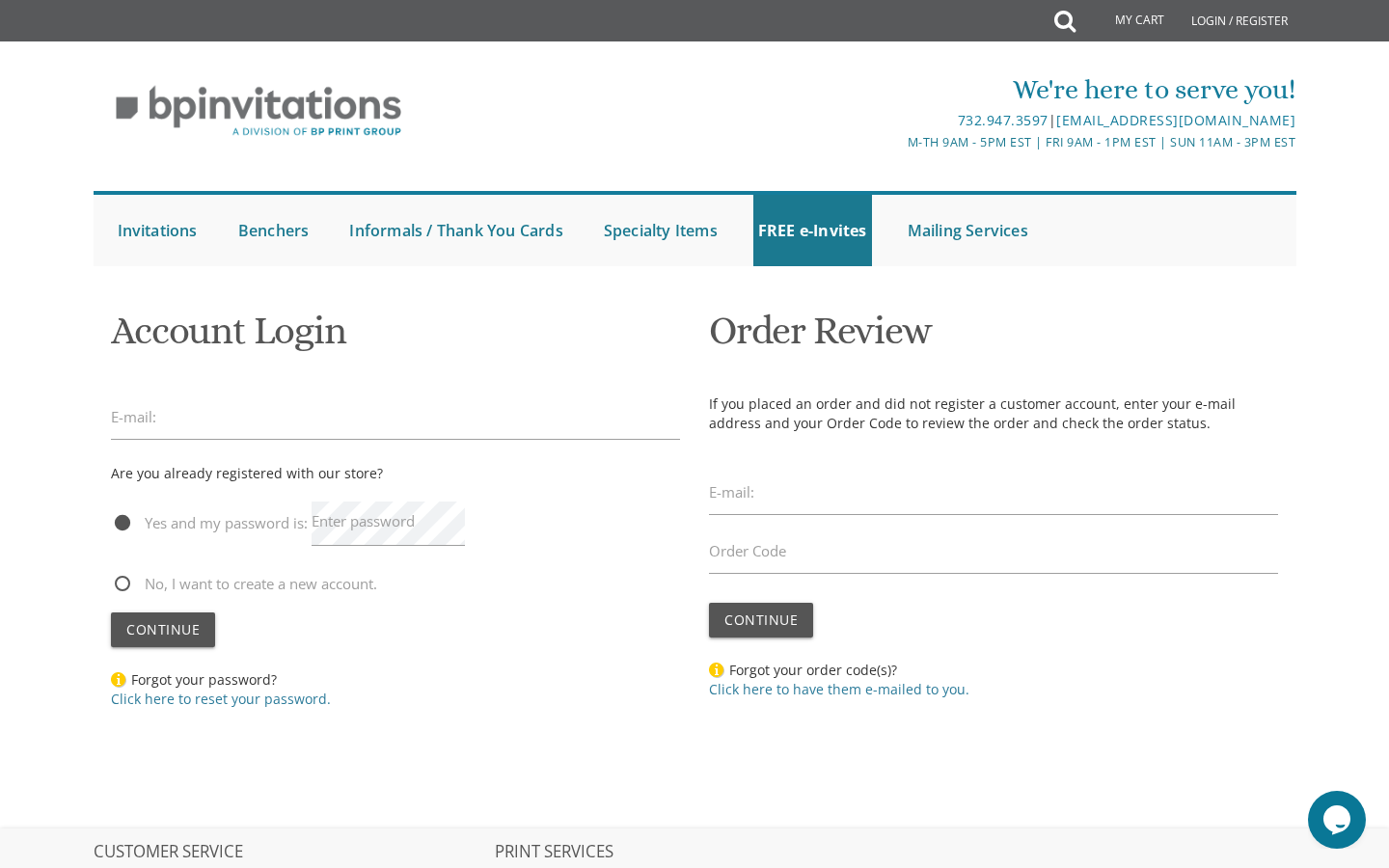
click at [315, 590] on span "No, I want to create a new account." at bounding box center [243, 584] width 266 height 24
click at [124, 588] on input "No, I want to create a new account." at bounding box center [117, 582] width 13 height 13
radio input "true"
click at [337, 418] on input "email" at bounding box center [395, 418] width 569 height 45
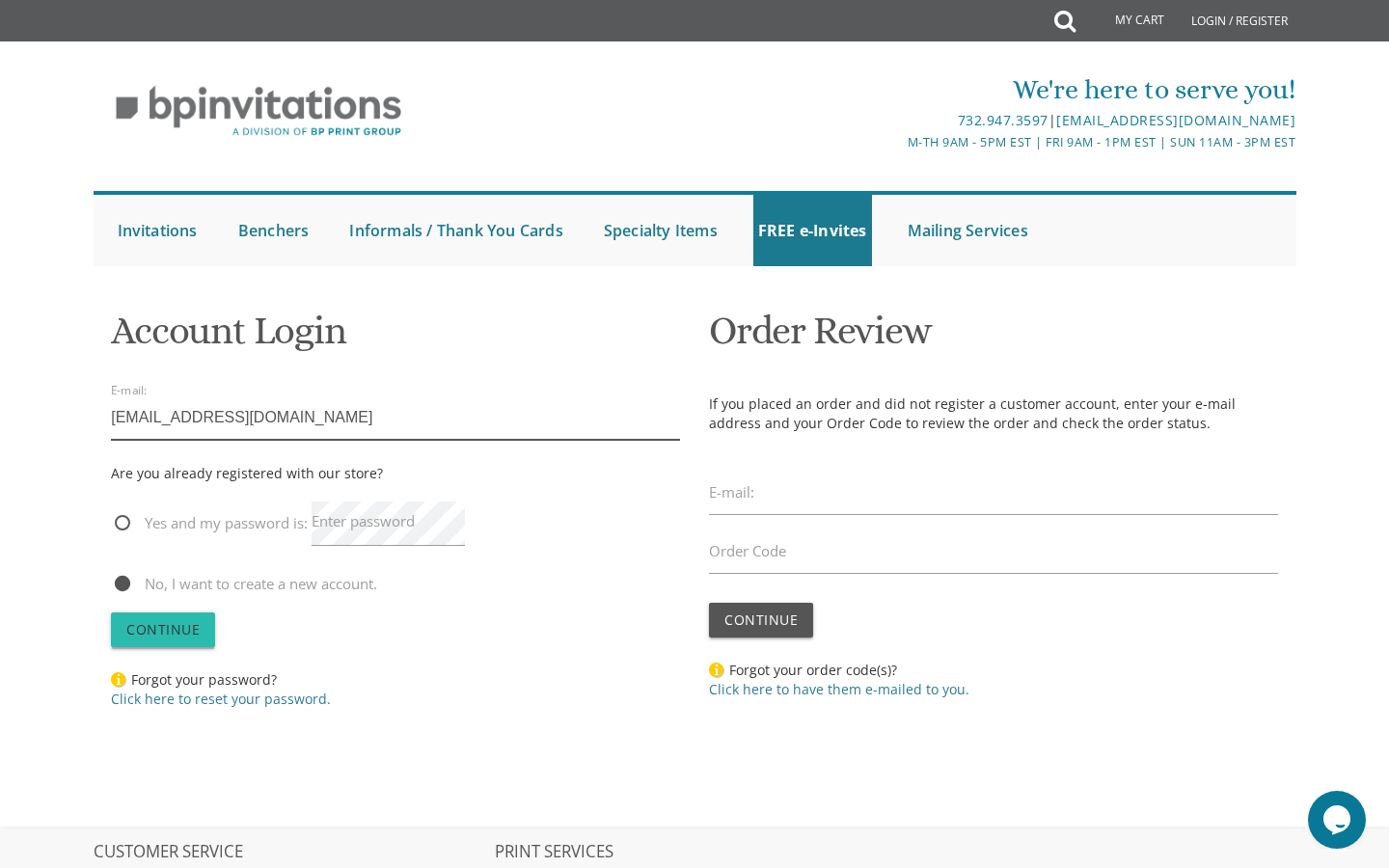
type input "[EMAIL_ADDRESS][DOMAIN_NAME]"
click at [138, 629] on span "Continue" at bounding box center [163, 629] width 74 height 18
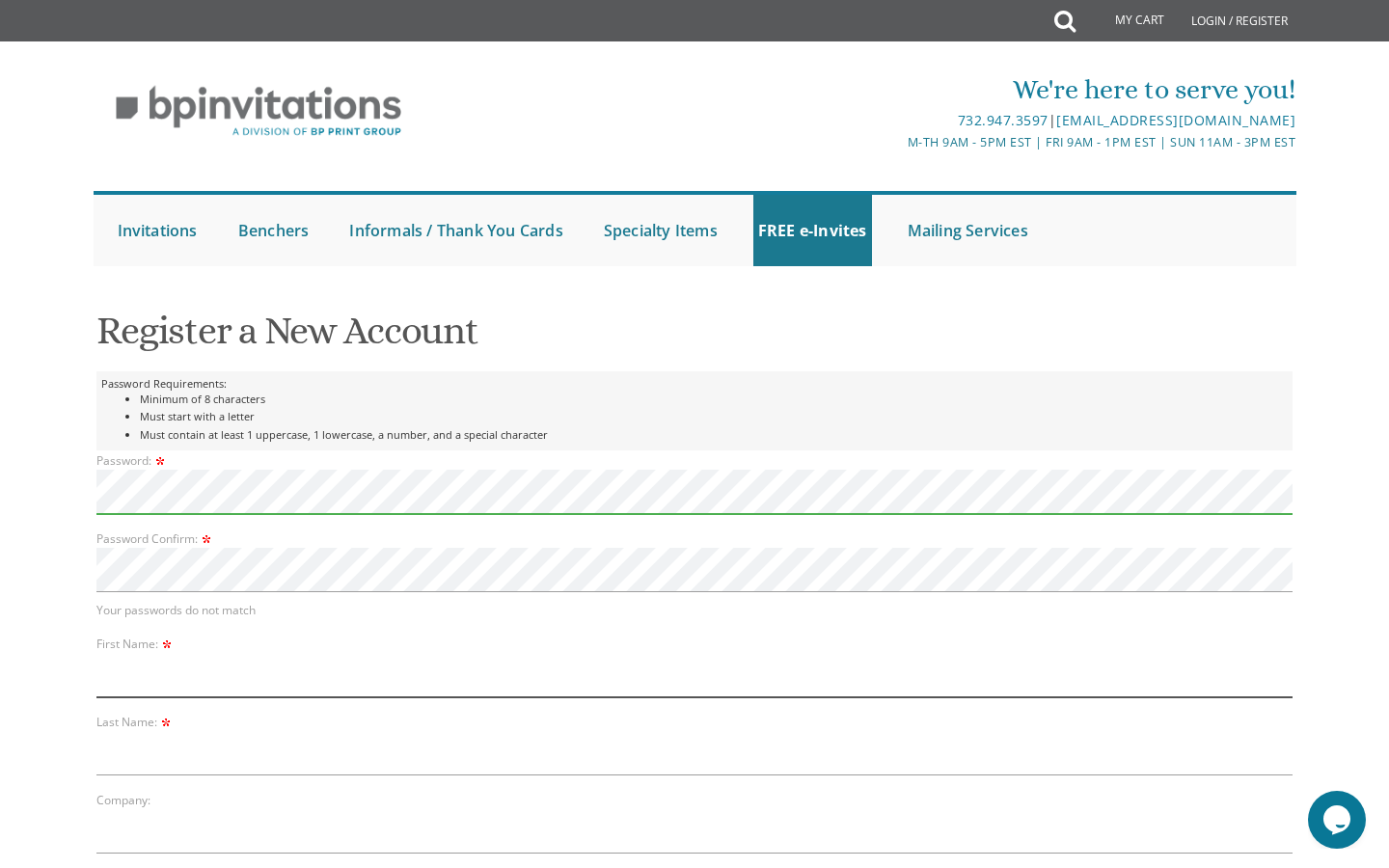
click at [110, 652] on div "First Name:" at bounding box center [694, 666] width 1196 height 64
type input "S"
type input "Denia"
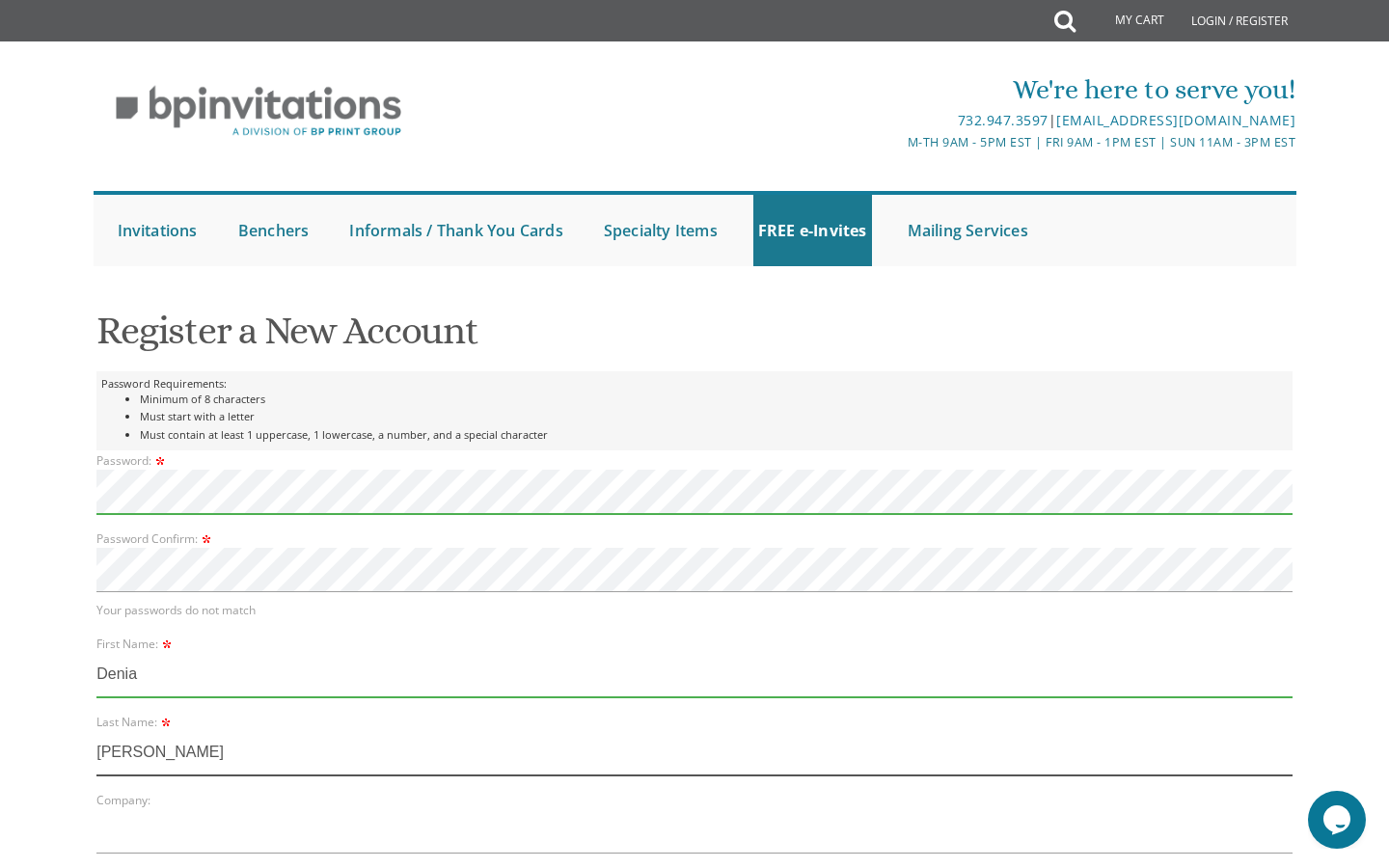
type input "[PERSON_NAME]"
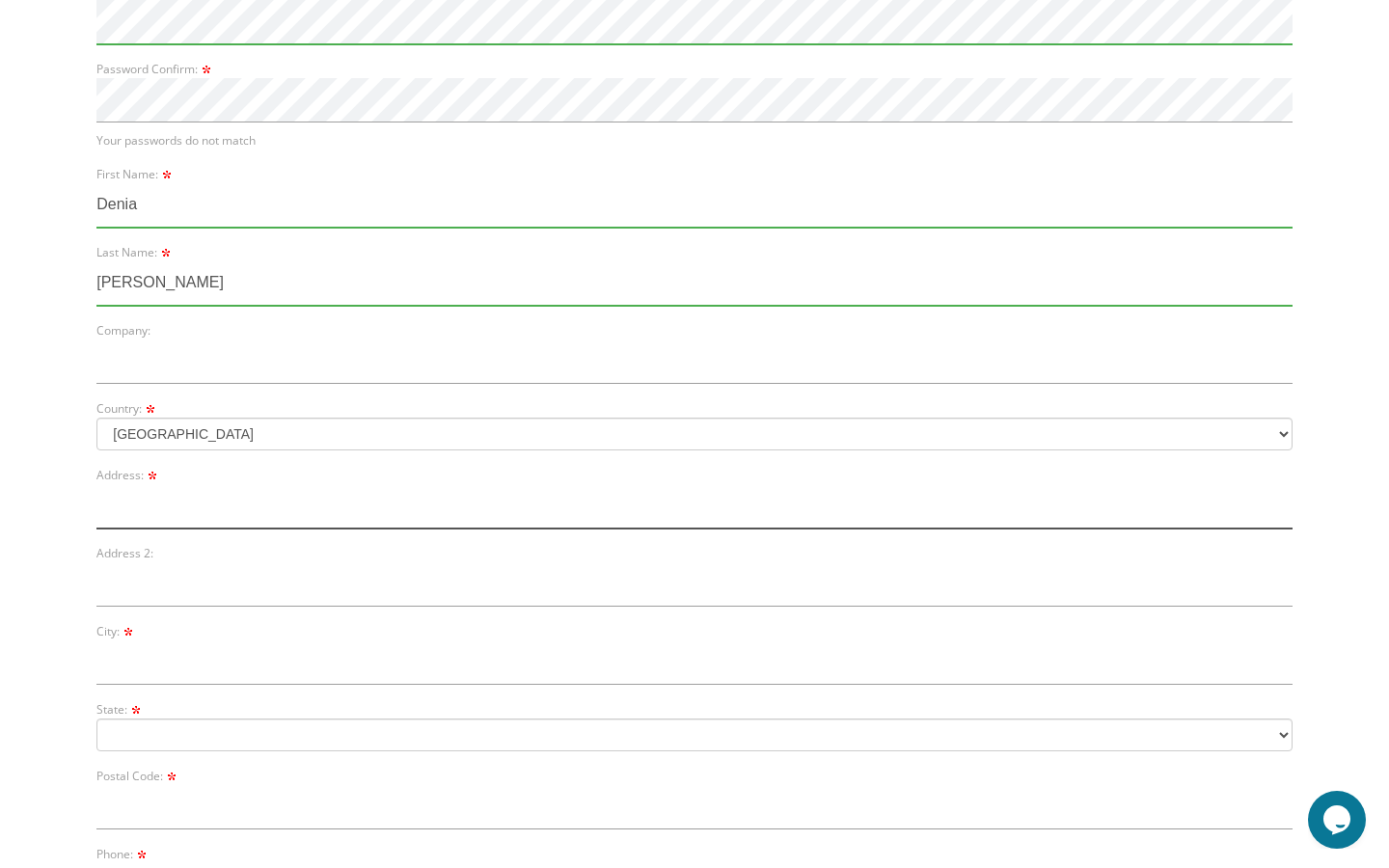
click at [203, 518] on input "text" at bounding box center [694, 506] width 1196 height 45
type input "[STREET_ADDRESS][PERSON_NAME]"
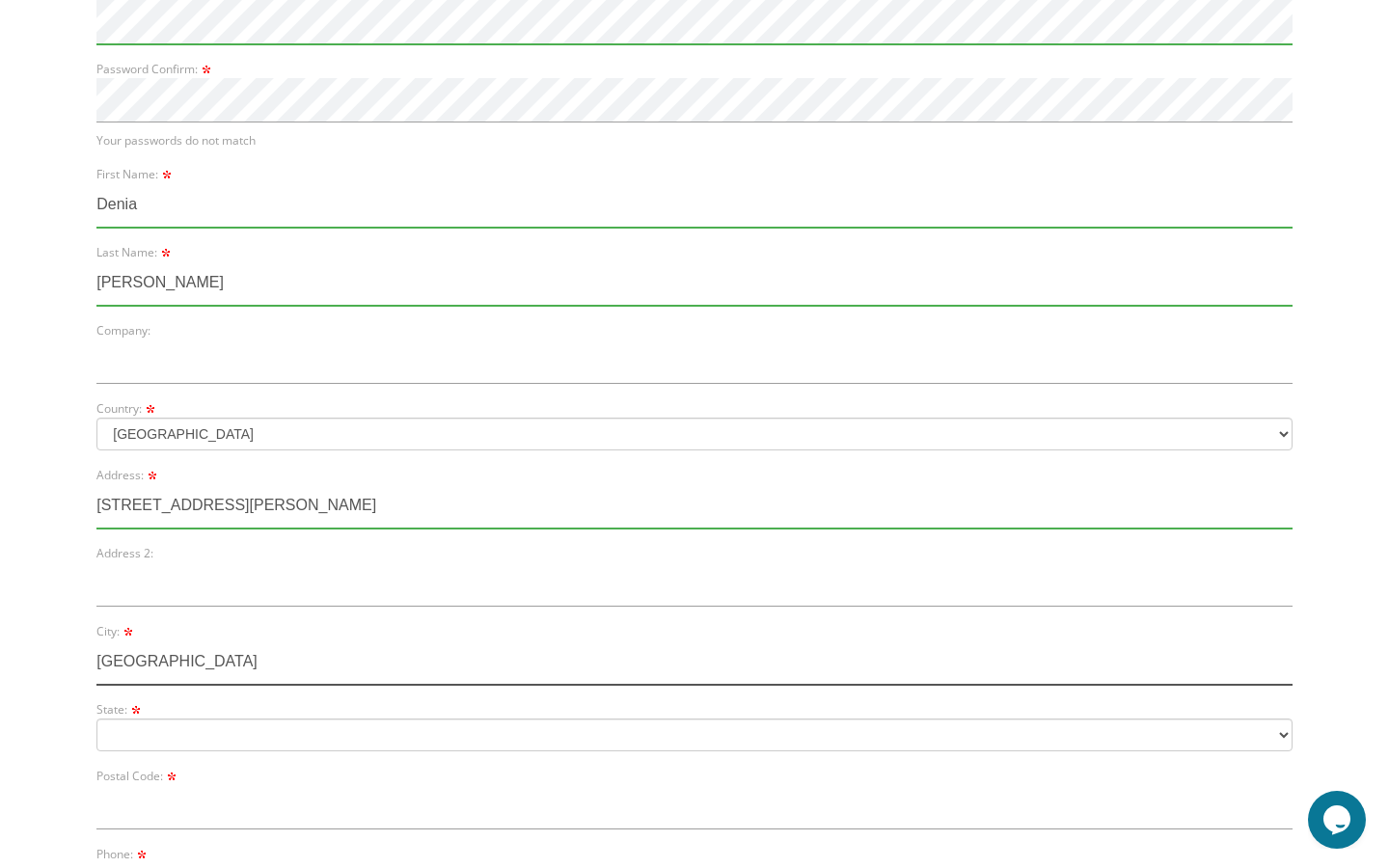
type input "Pikesville"
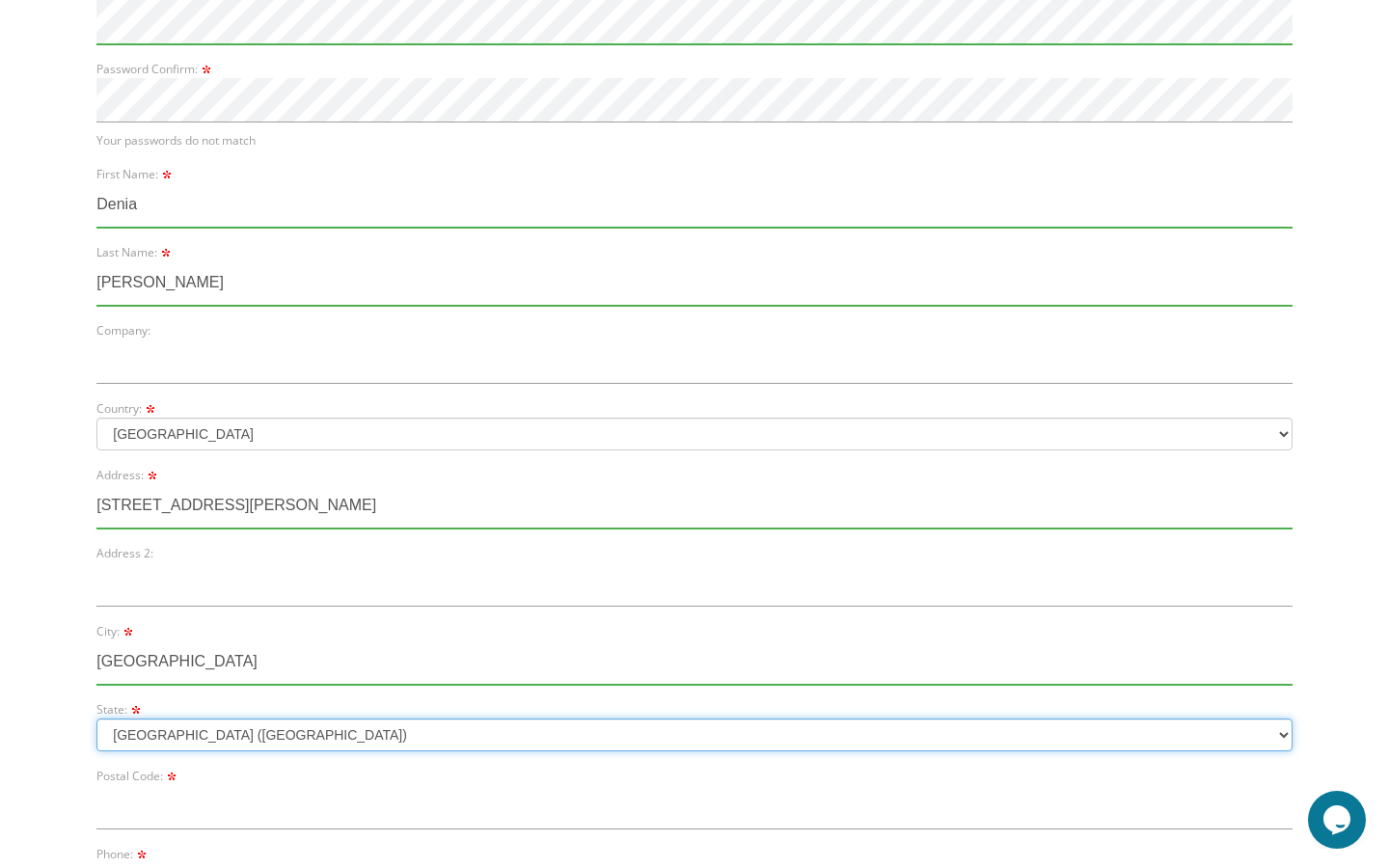
click at [294, 727] on select "Alabama Alaska Guam" at bounding box center [694, 734] width 1196 height 33
select select "MD"
click at [97, 719] on select "Alabama Alaska Guam" at bounding box center [694, 734] width 1196 height 33
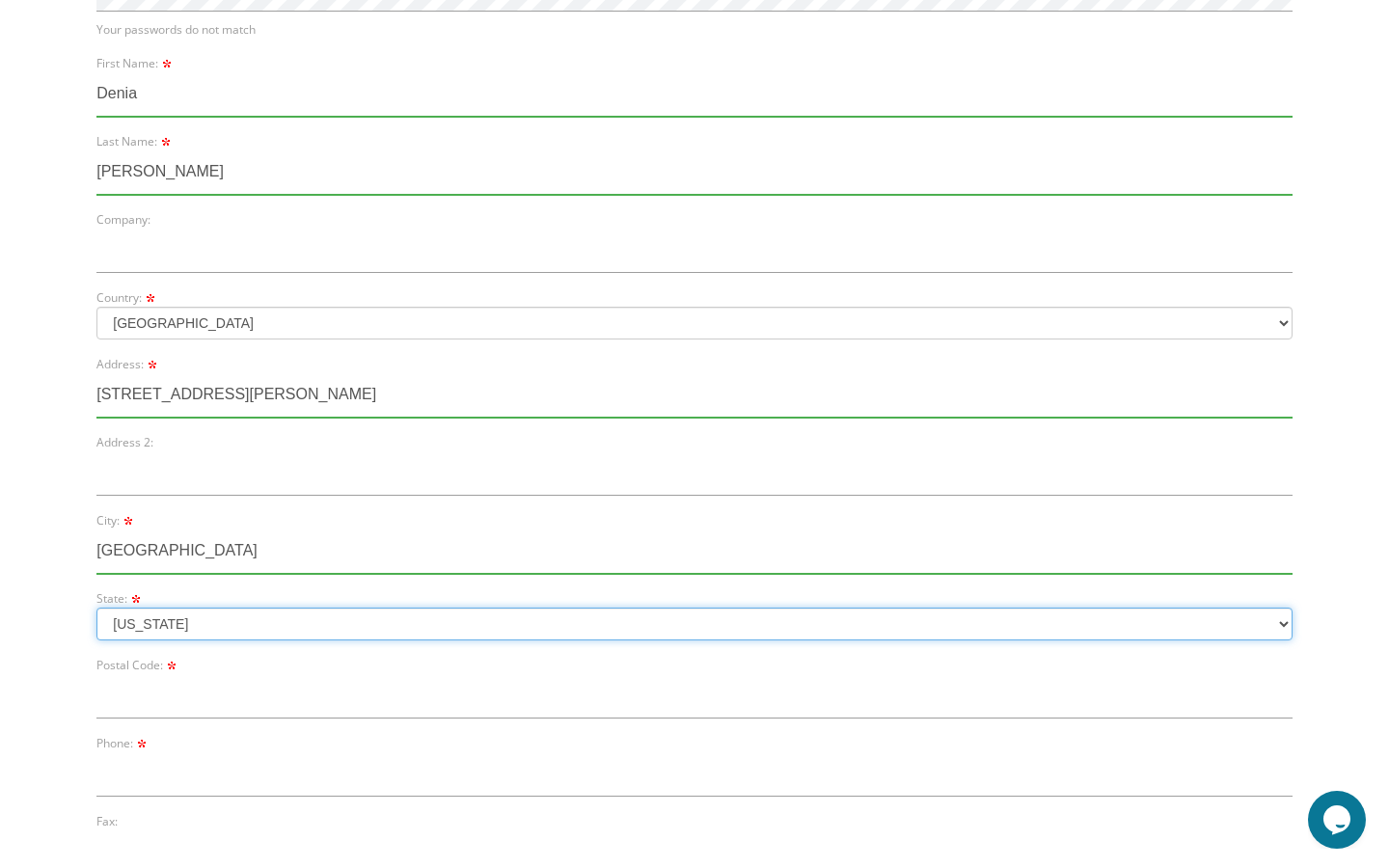
scroll to position [582, 0]
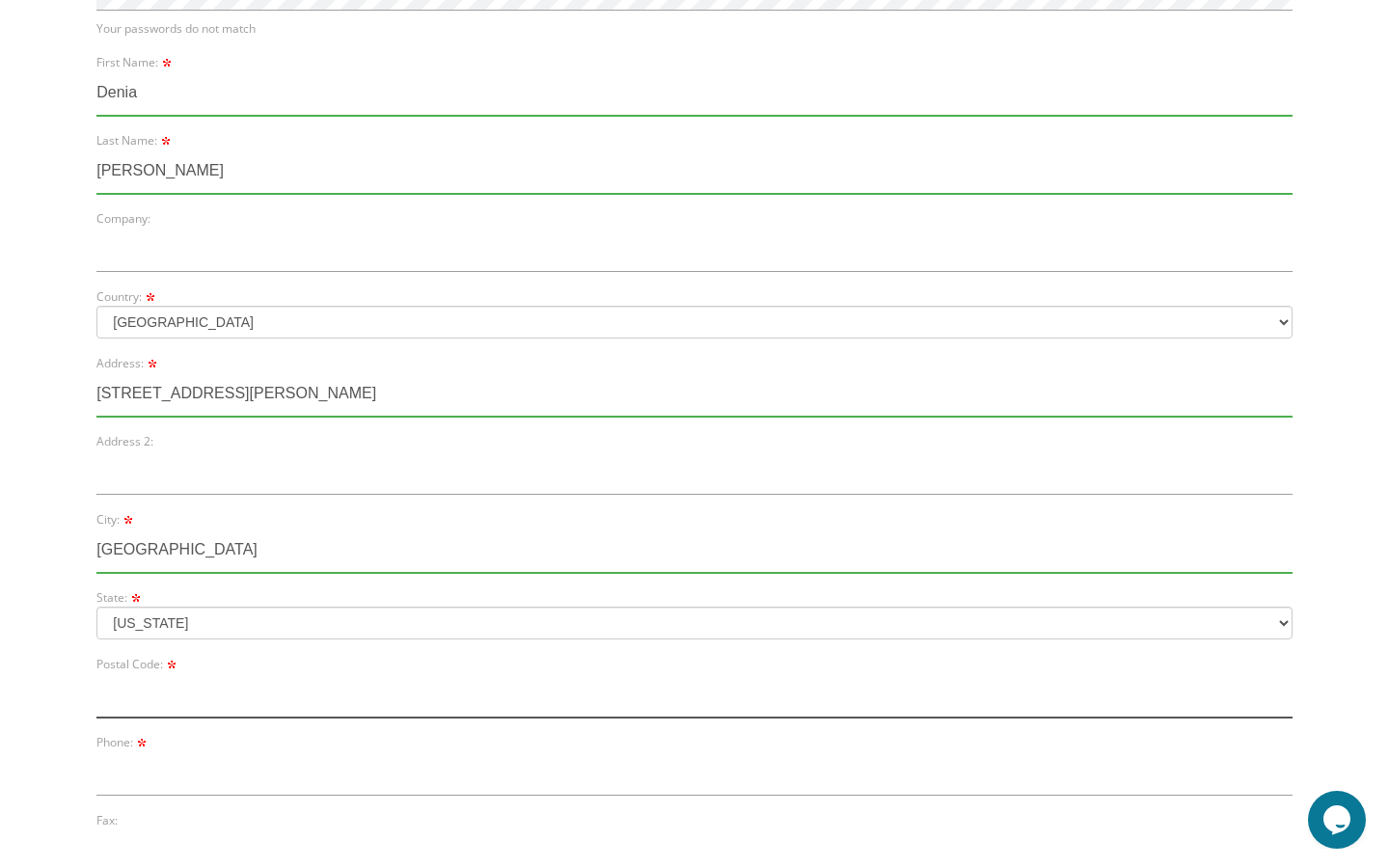
click at [299, 695] on input "text" at bounding box center [694, 696] width 1196 height 45
type input "21208"
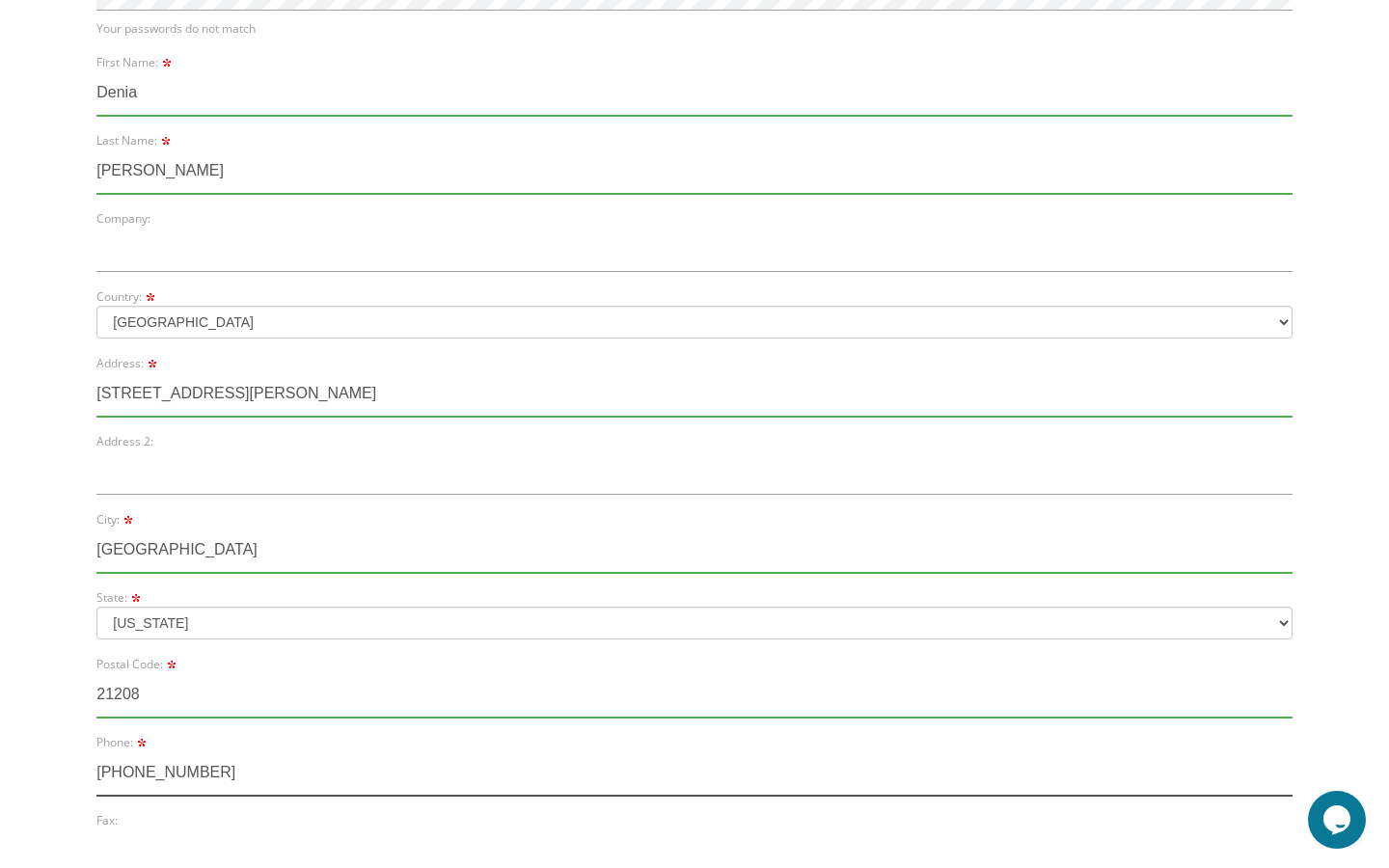
type input "410-804-0080"
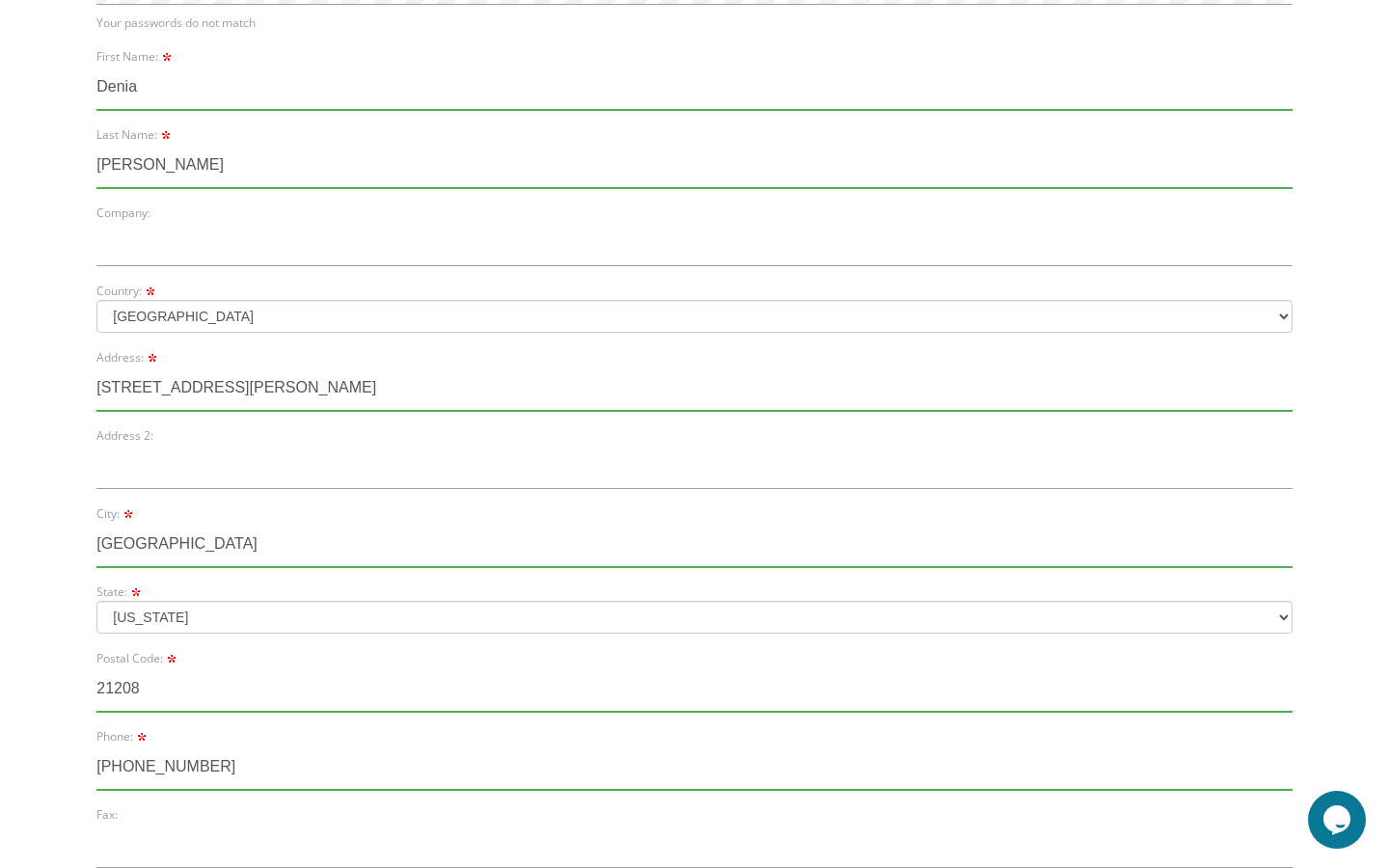
scroll to position [1053, 0]
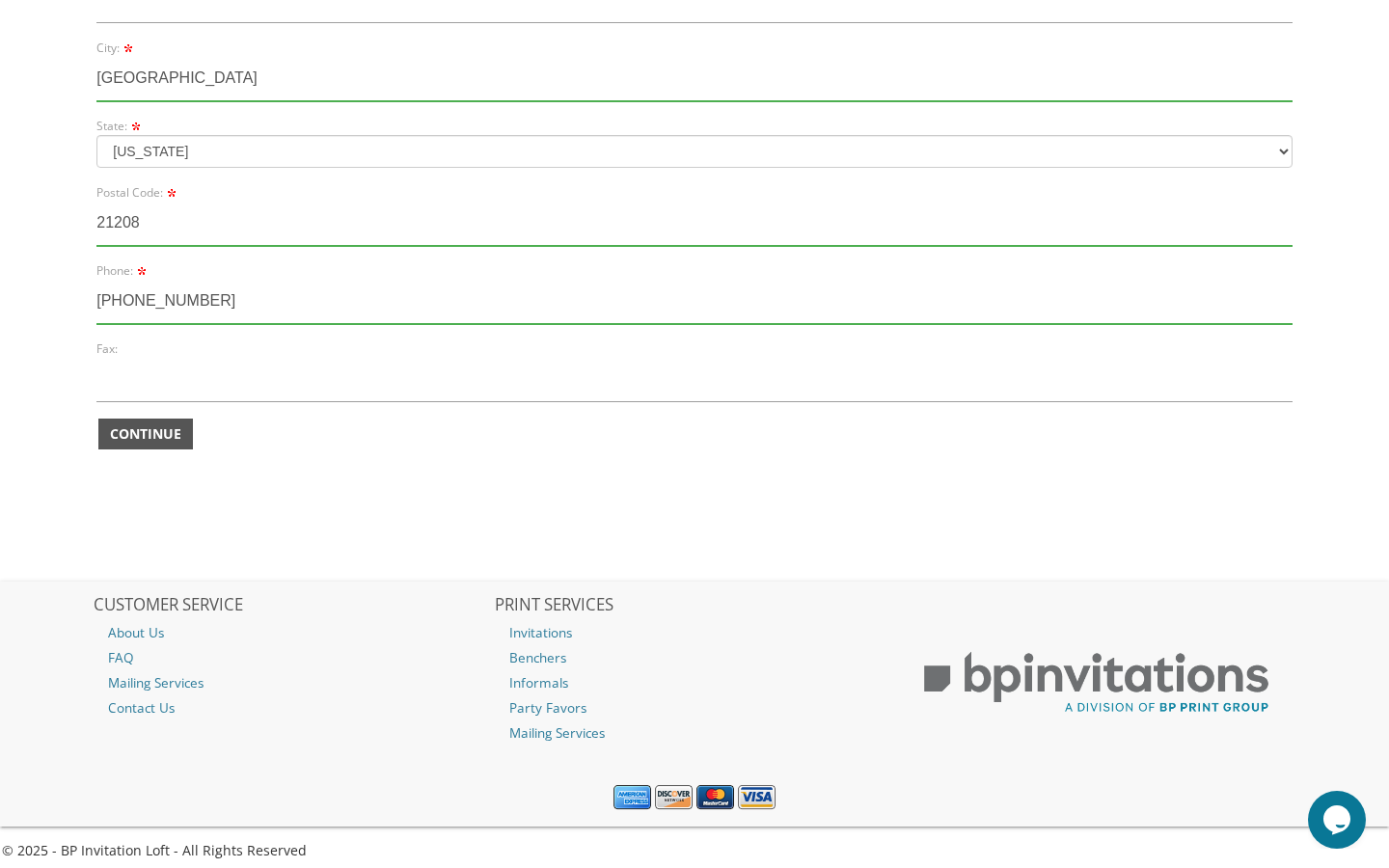
click at [143, 440] on span "Continue" at bounding box center [145, 434] width 72 height 19
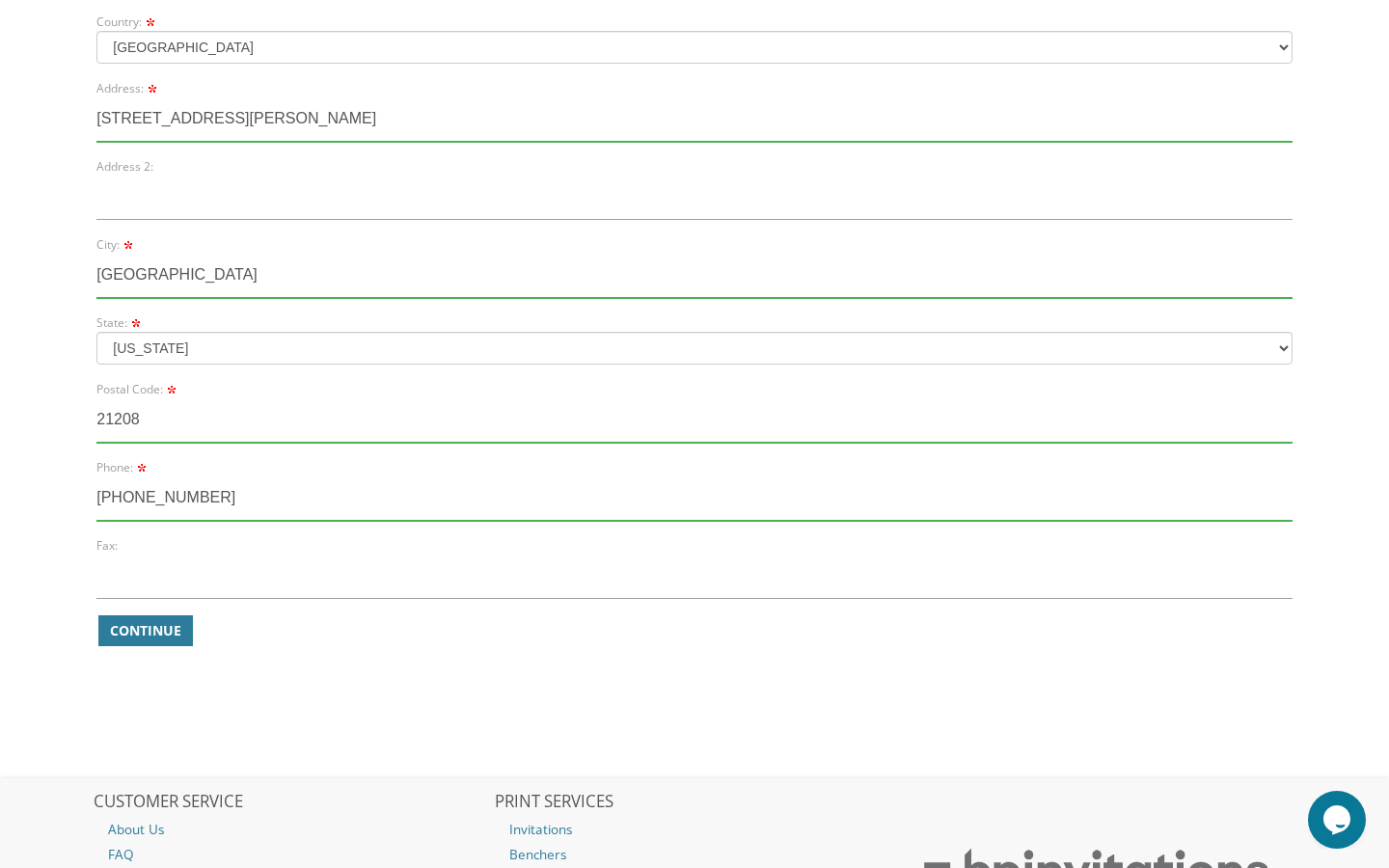
scroll to position [837, 0]
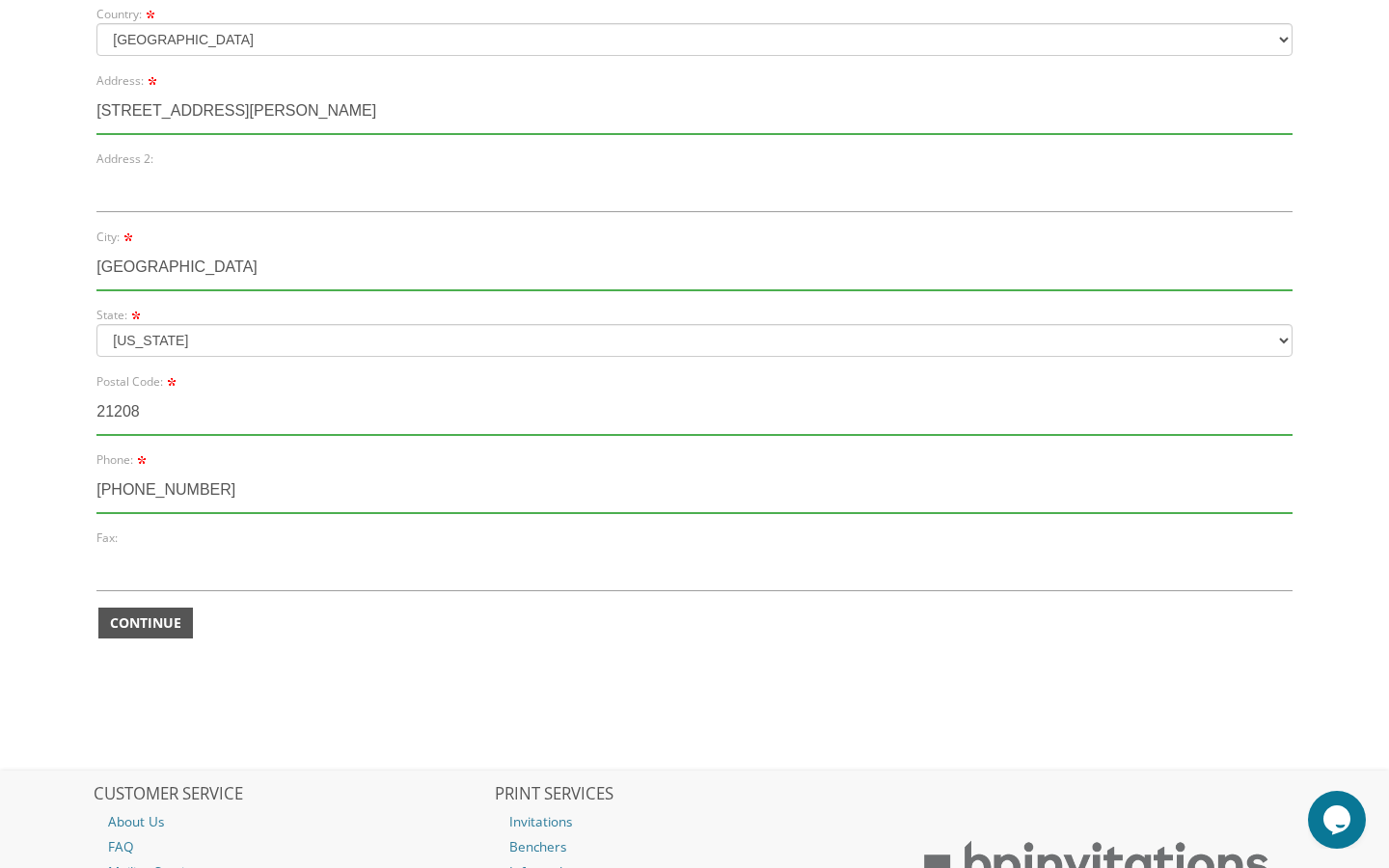
click at [146, 622] on span "Continue" at bounding box center [145, 623] width 72 height 19
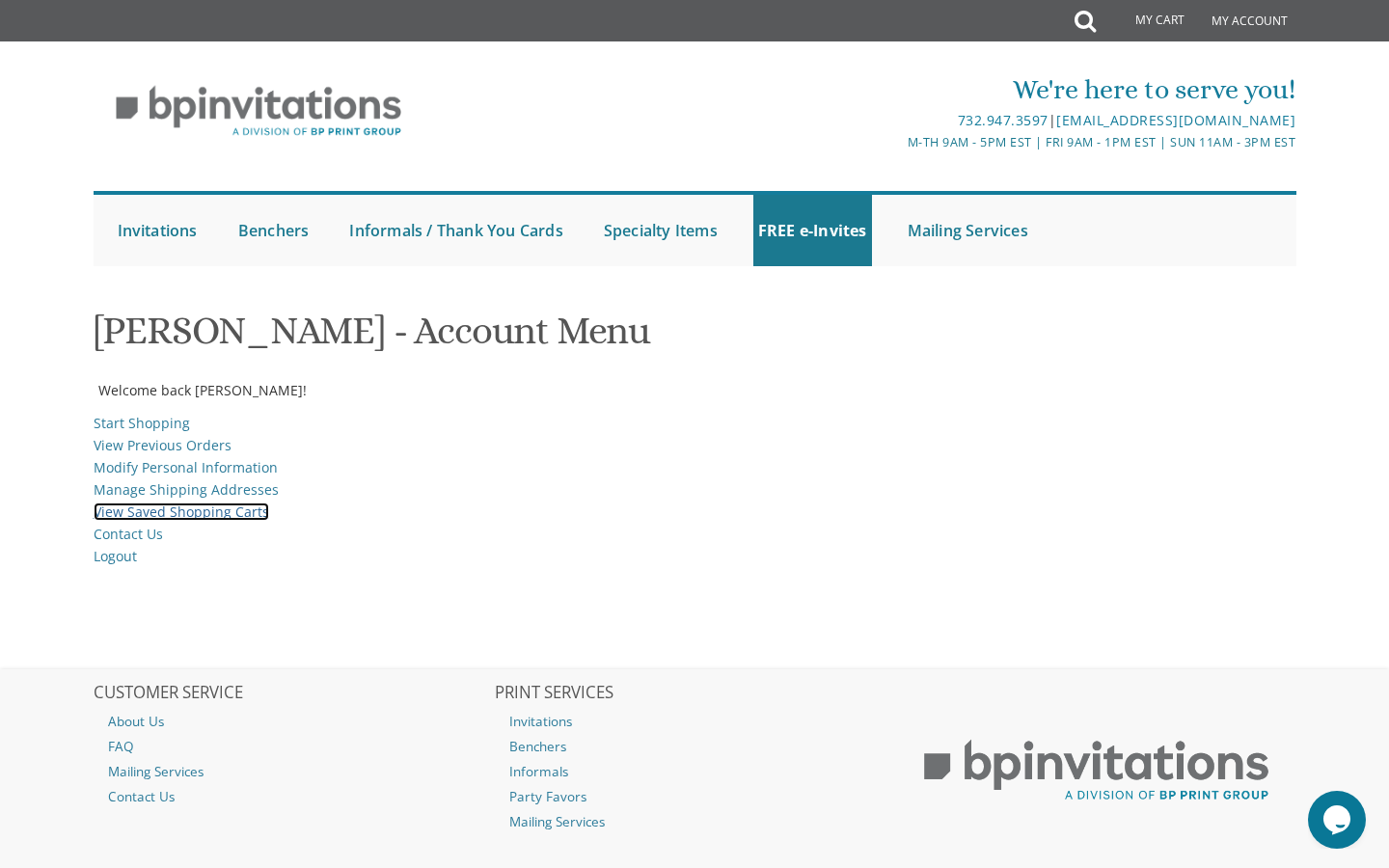
click at [202, 508] on link "View Saved Shopping Carts" at bounding box center [181, 511] width 175 height 18
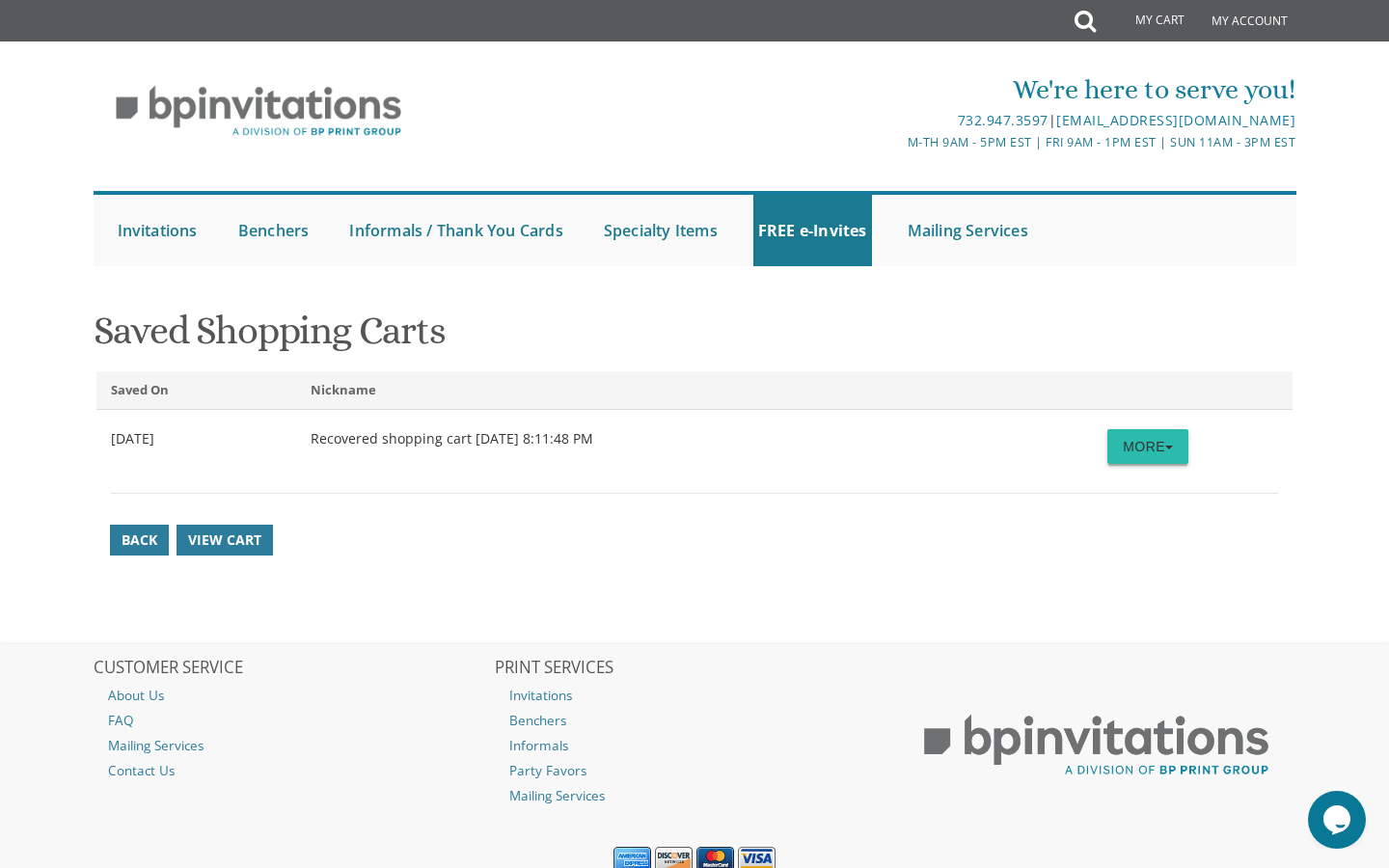
click at [1129, 457] on button "More" at bounding box center [1147, 446] width 81 height 35
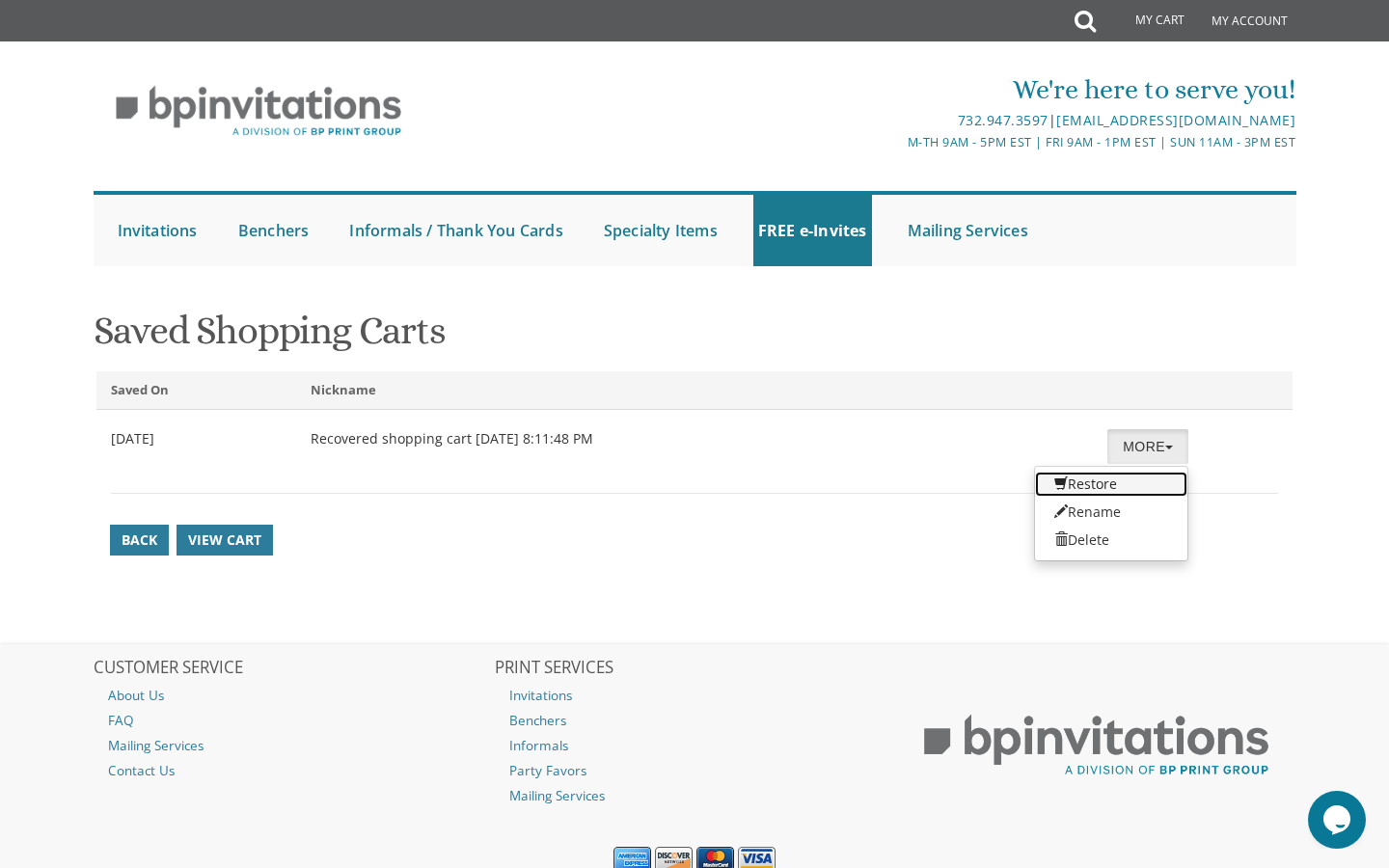
click at [1098, 485] on link "Restore" at bounding box center [1110, 483] width 152 height 25
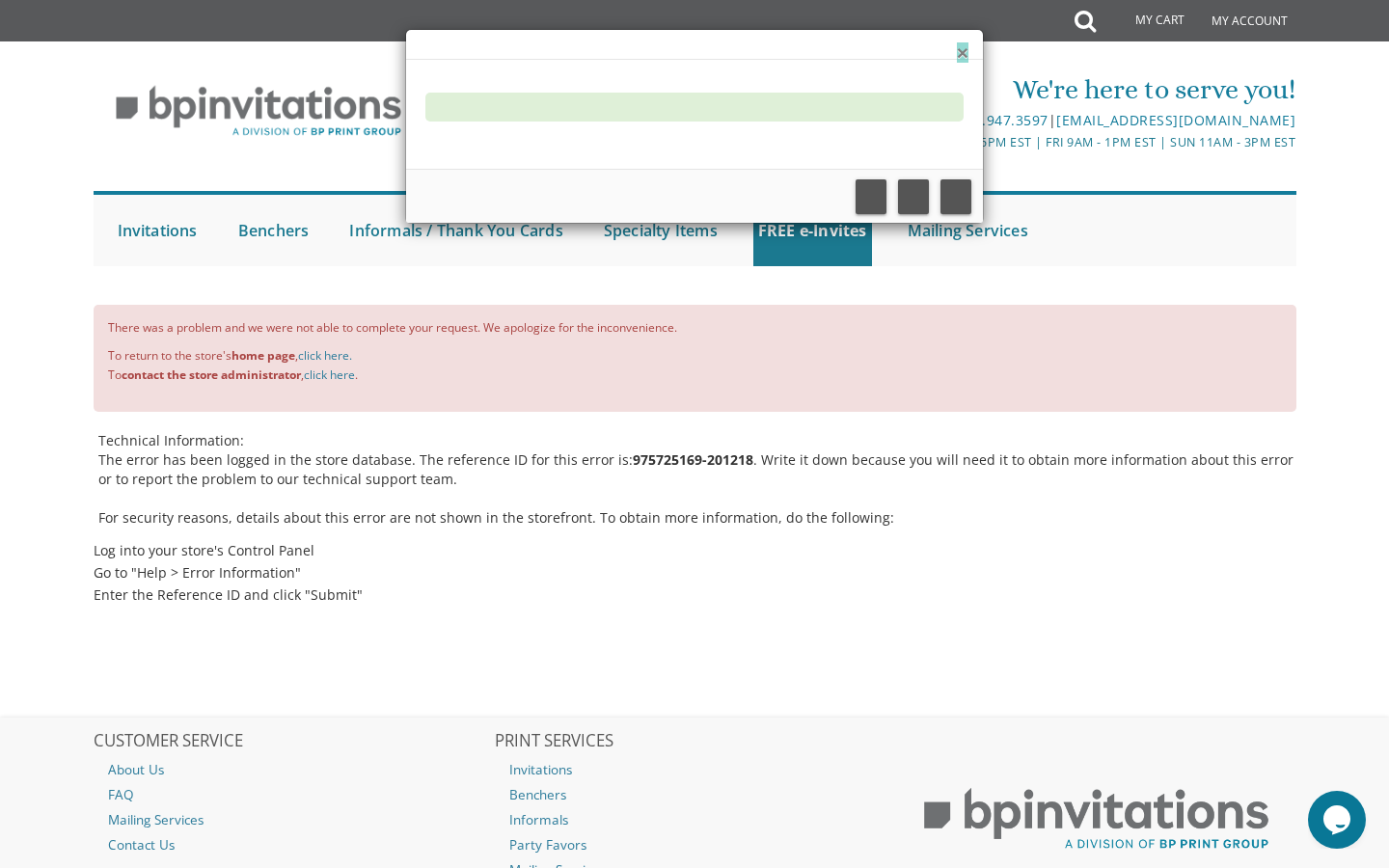
click at [958, 51] on button "×" at bounding box center [963, 53] width 12 height 20
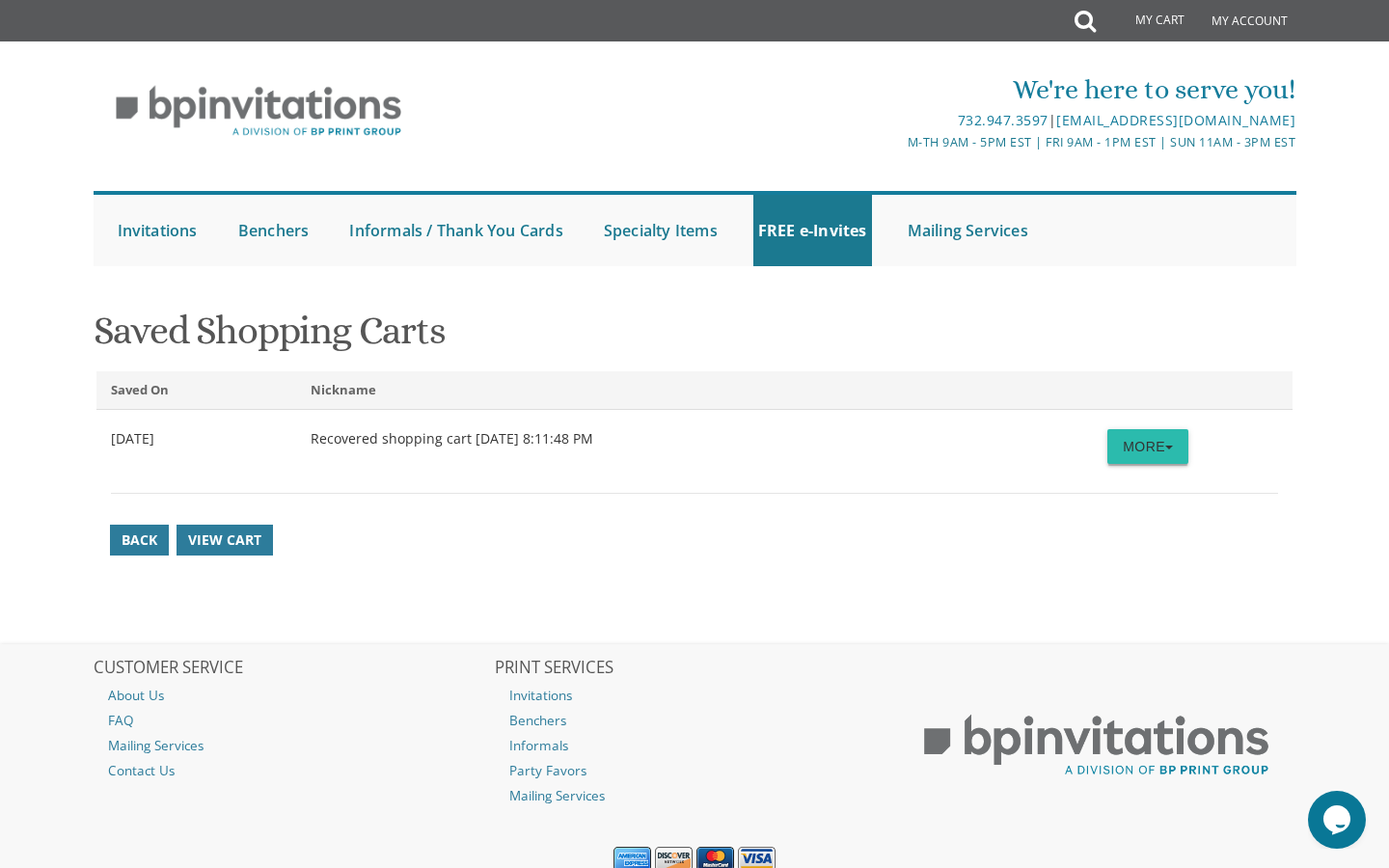
click at [1130, 444] on button "More" at bounding box center [1147, 446] width 81 height 35
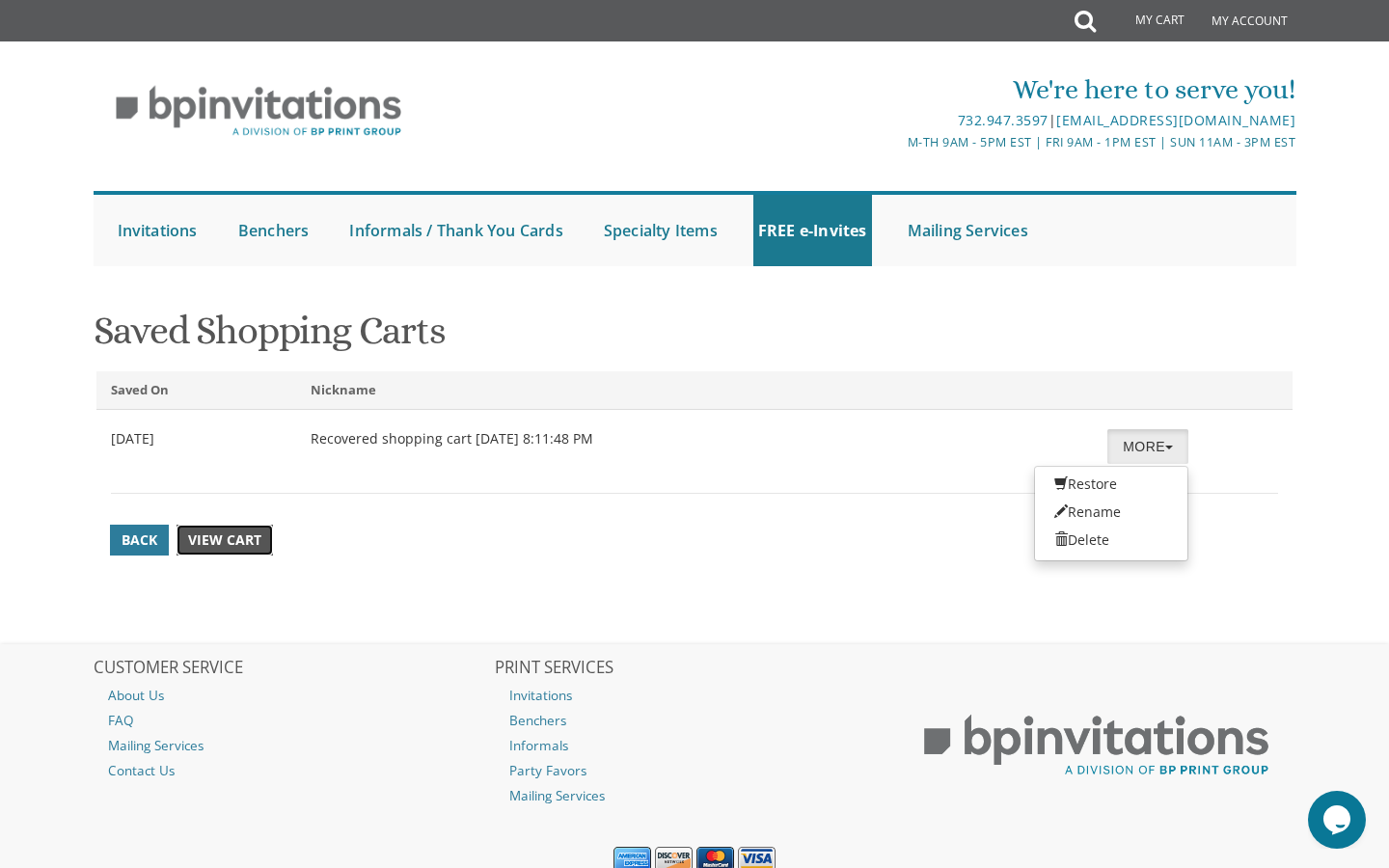
click at [234, 527] on link "View Cart" at bounding box center [224, 540] width 97 height 31
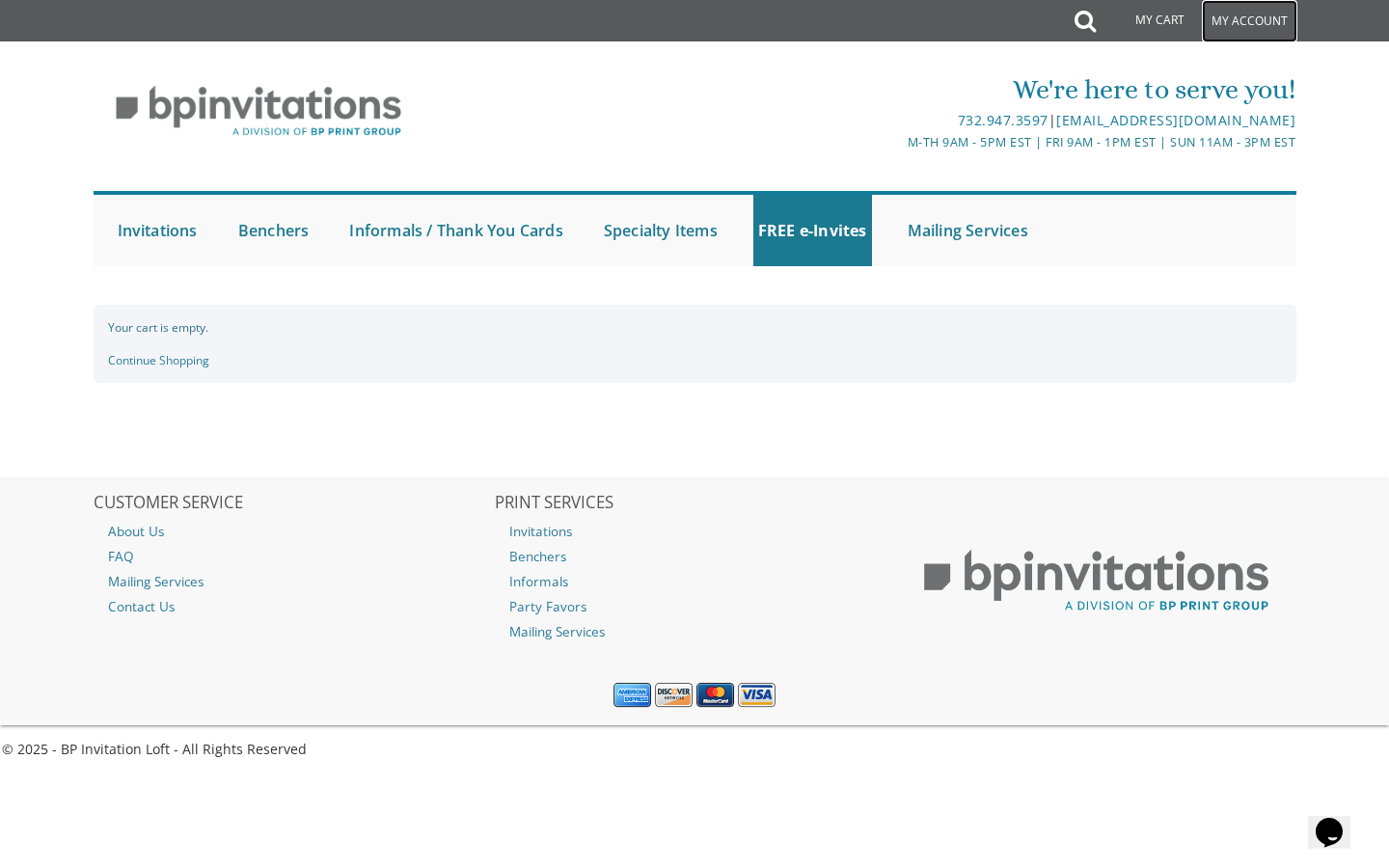
click at [1225, 27] on link "My Account" at bounding box center [1250, 21] width 96 height 43
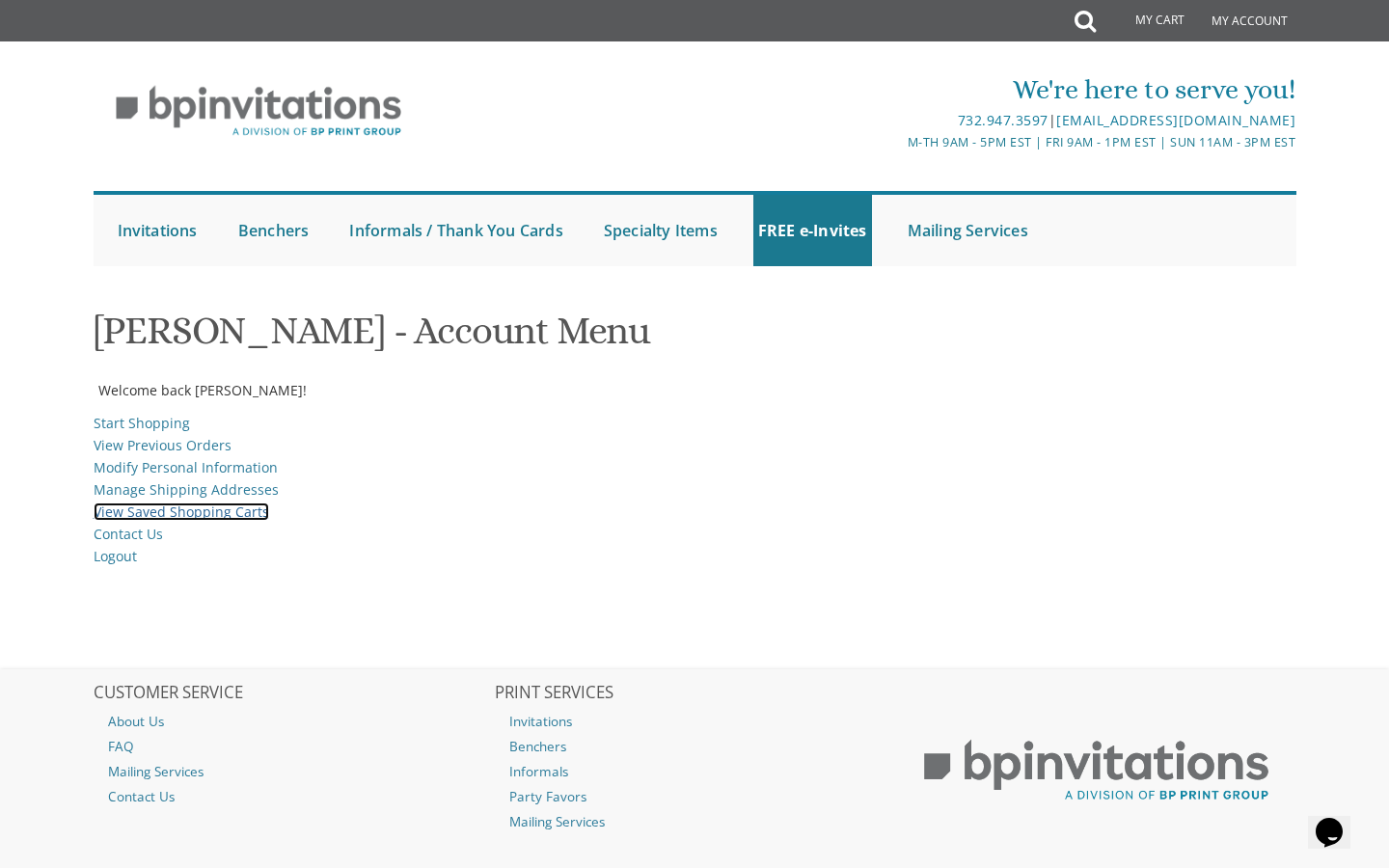
click at [197, 511] on link "View Saved Shopping Carts" at bounding box center [181, 511] width 175 height 18
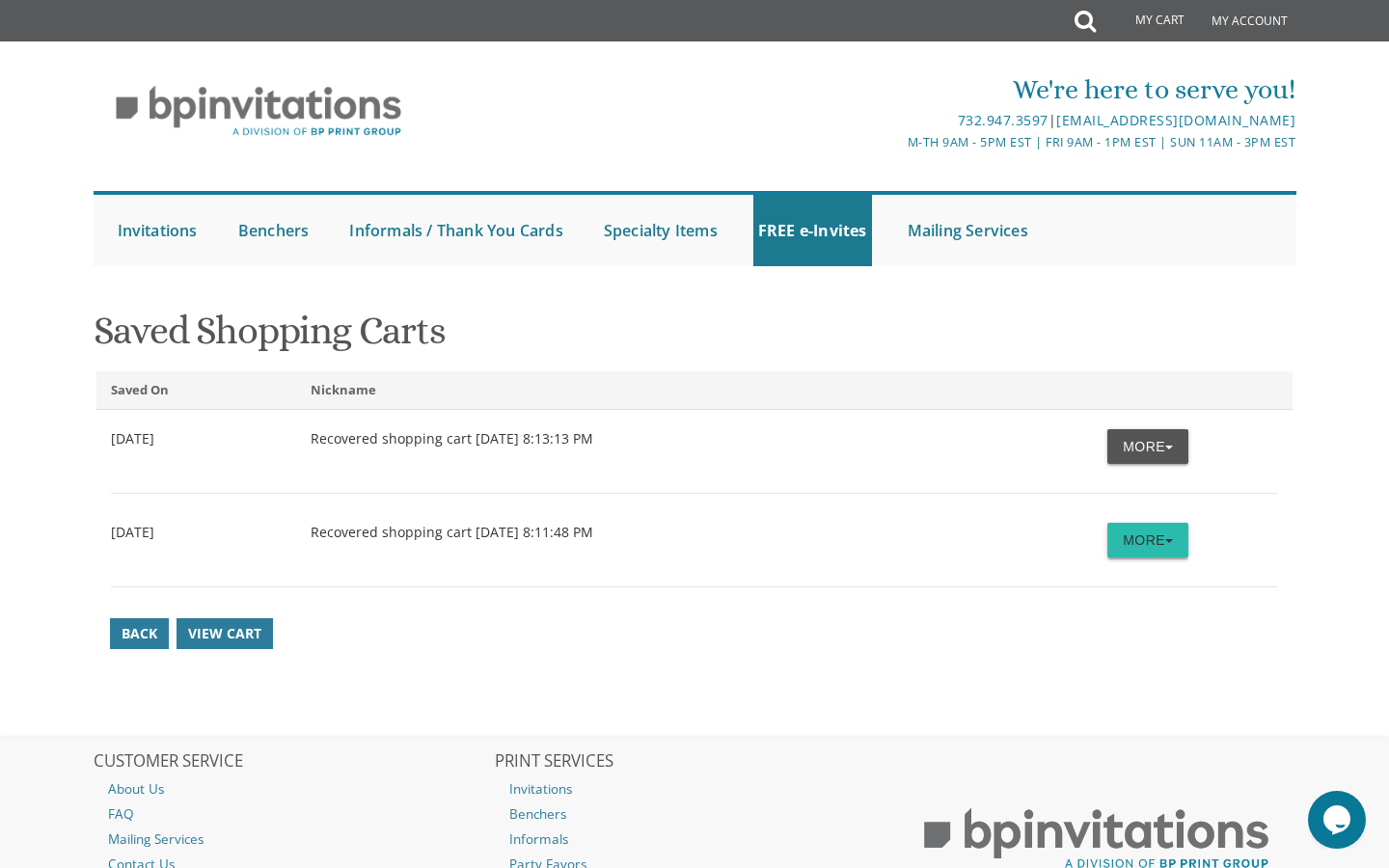
click at [1142, 552] on button "More" at bounding box center [1147, 540] width 81 height 35
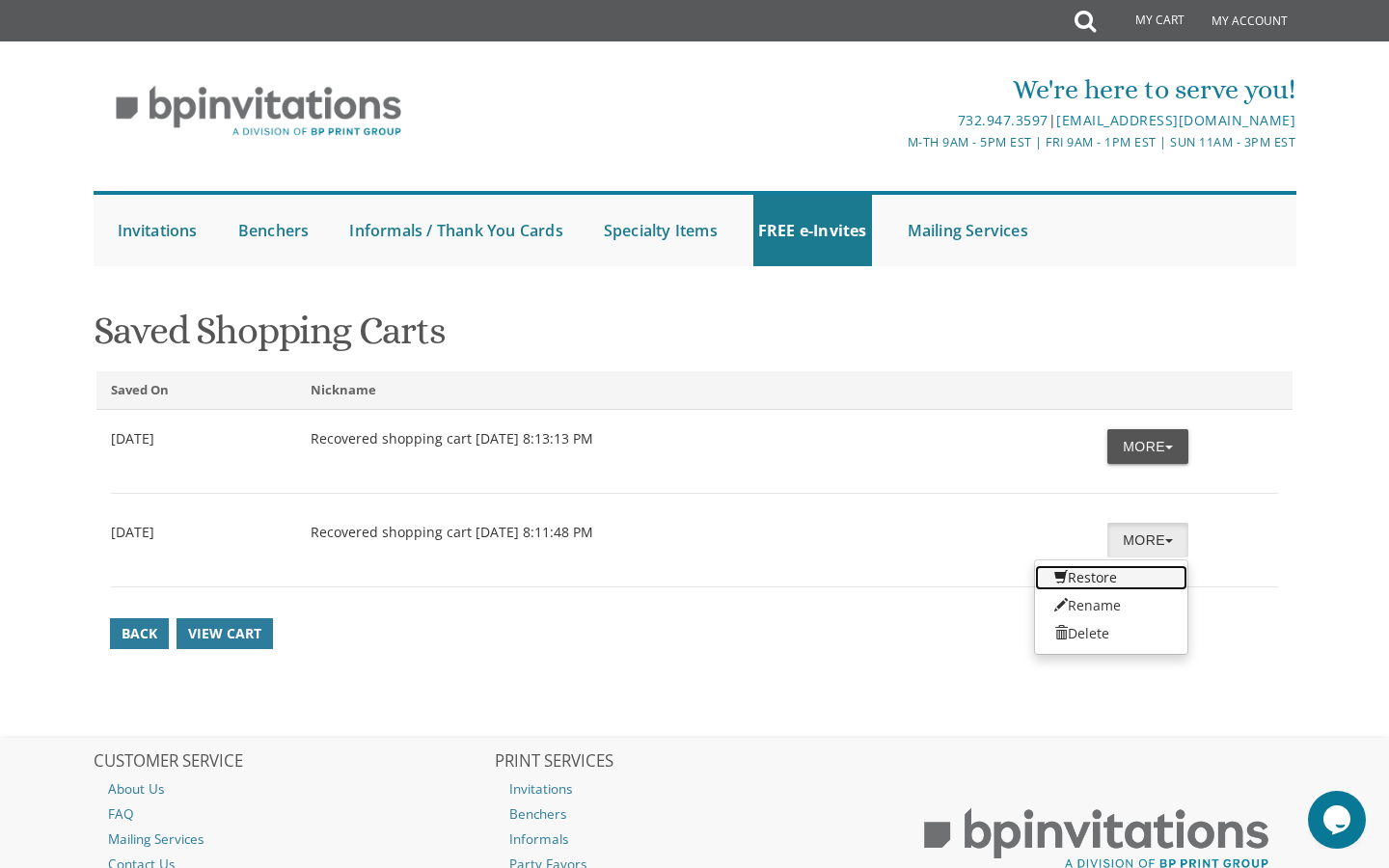
click at [1115, 575] on link "Restore" at bounding box center [1110, 577] width 152 height 25
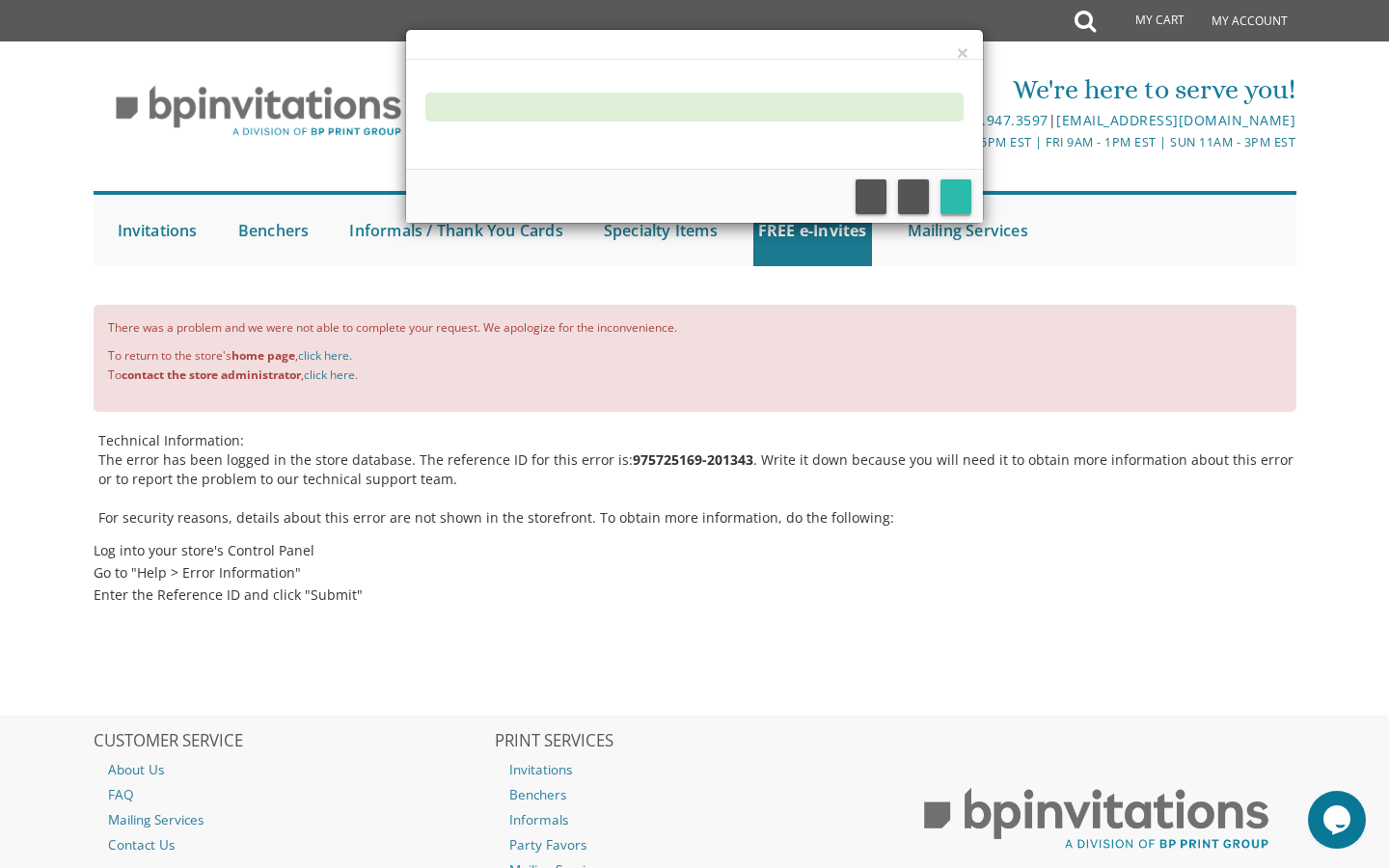
click at [951, 196] on link at bounding box center [956, 196] width 31 height 35
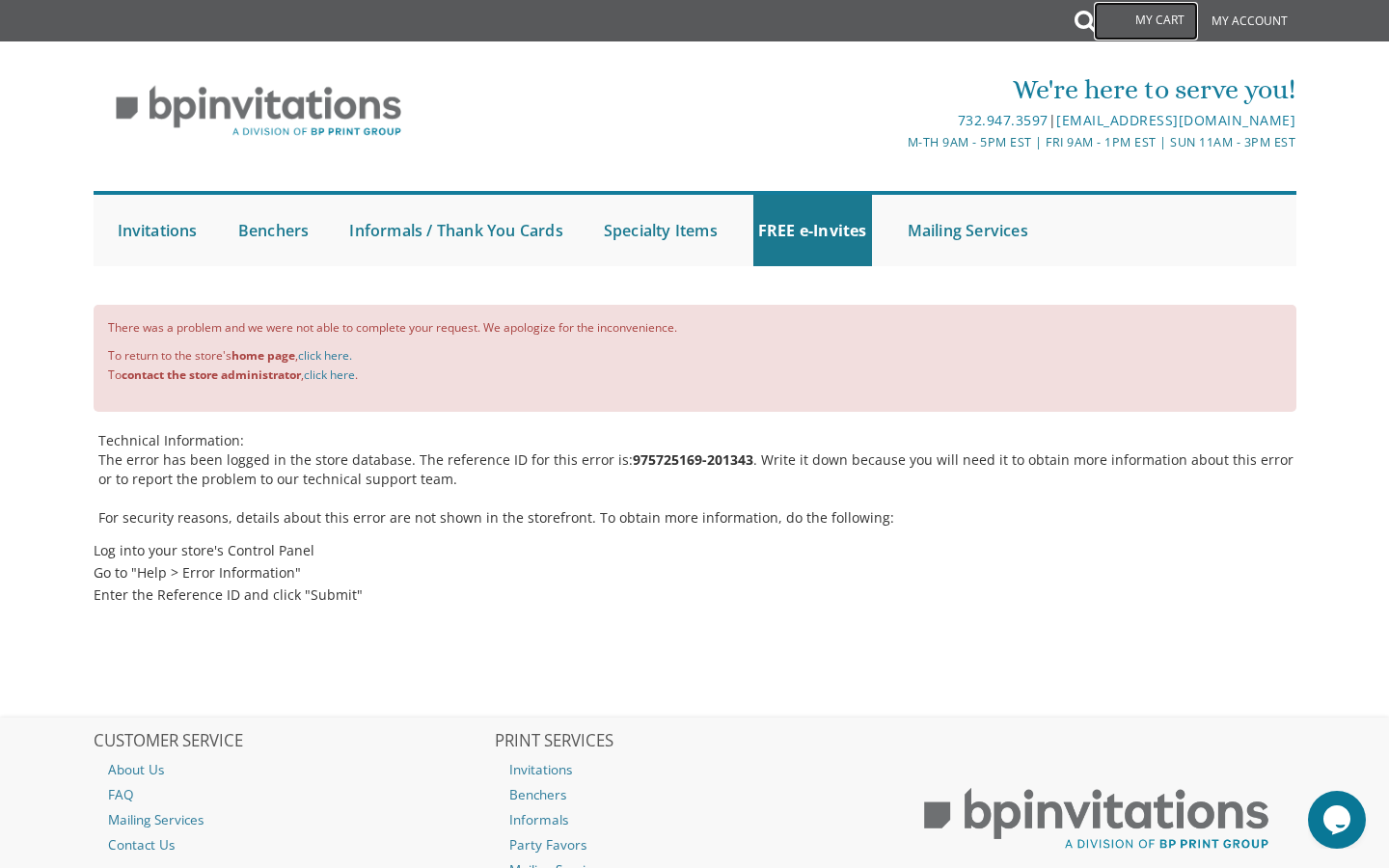
click at [1138, 19] on link "My Cart" at bounding box center [1146, 21] width 105 height 39
click at [1228, 17] on link "My Account" at bounding box center [1250, 21] width 96 height 43
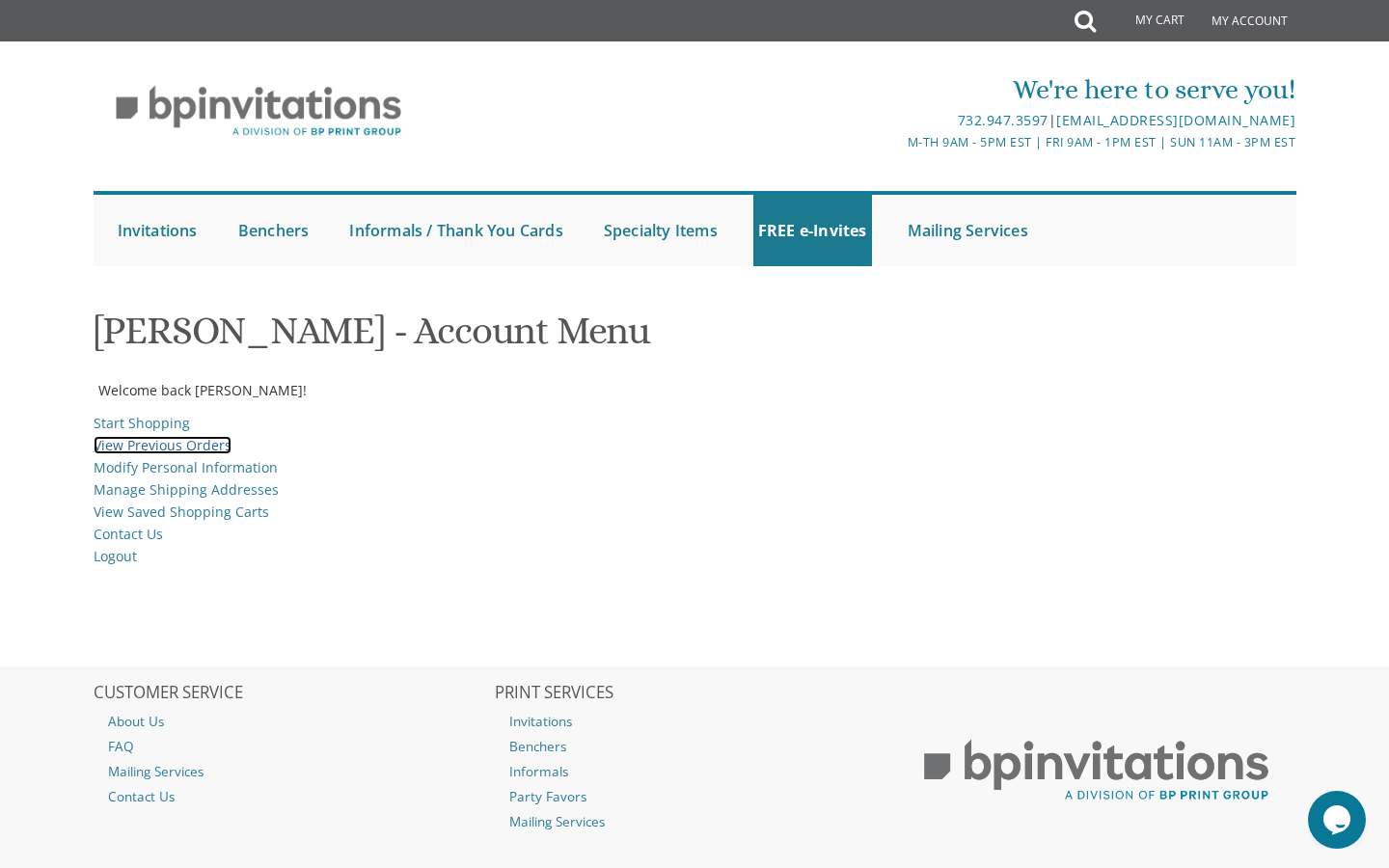
click at [185, 448] on link "View Previous Orders" at bounding box center [162, 444] width 138 height 18
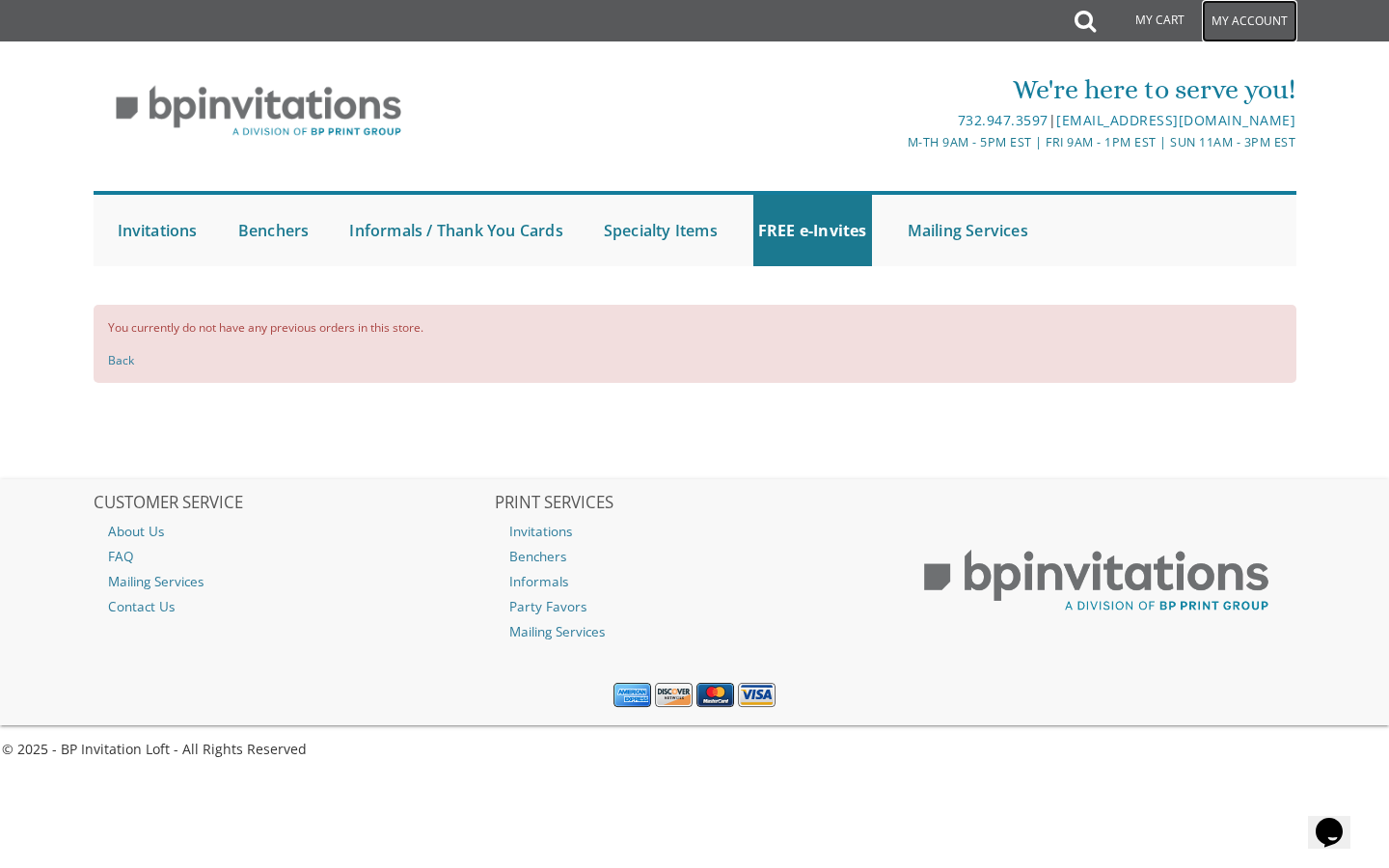
click at [1233, 16] on link "My Account" at bounding box center [1250, 21] width 96 height 43
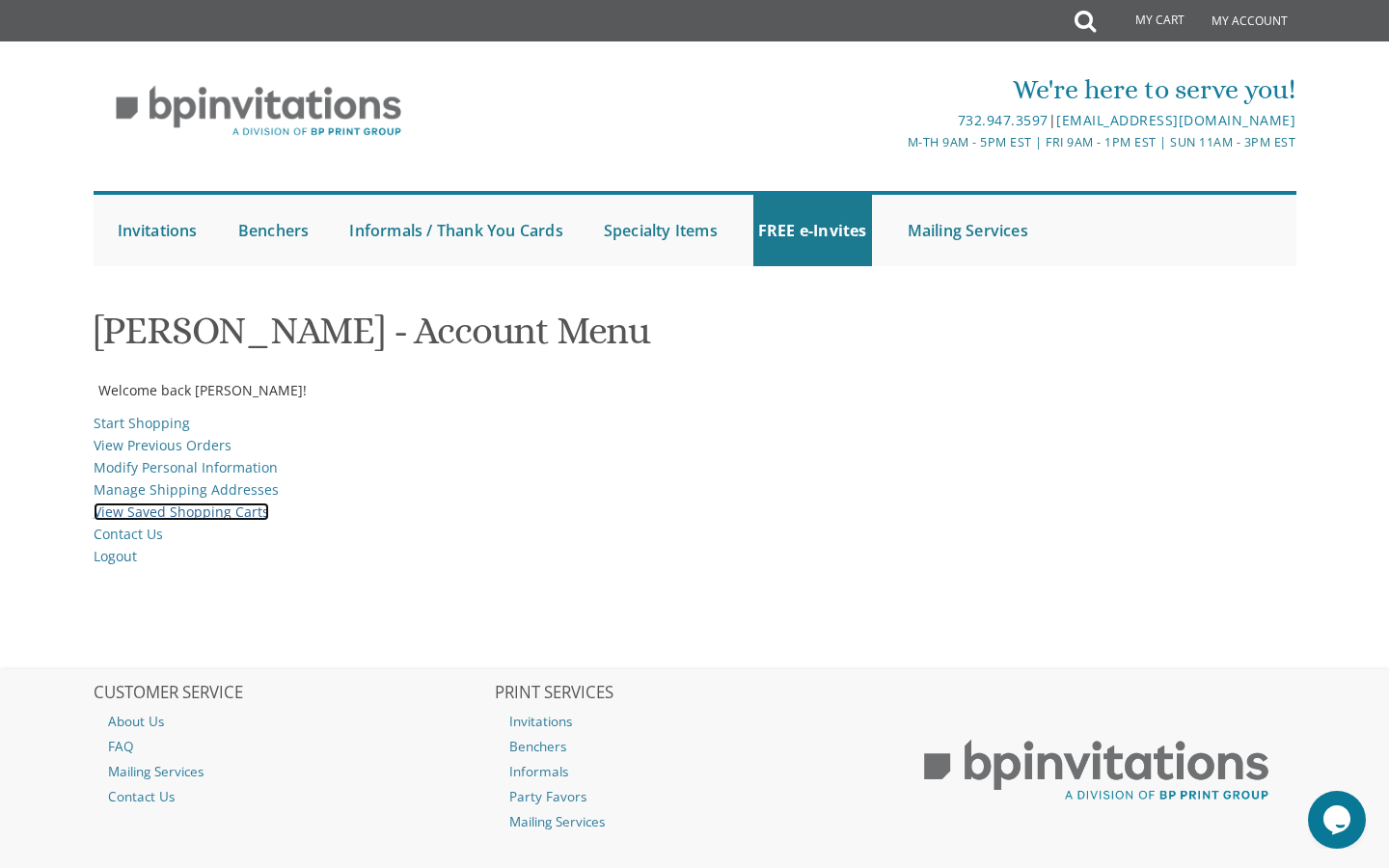
click at [173, 512] on link "View Saved Shopping Carts" at bounding box center [181, 511] width 175 height 18
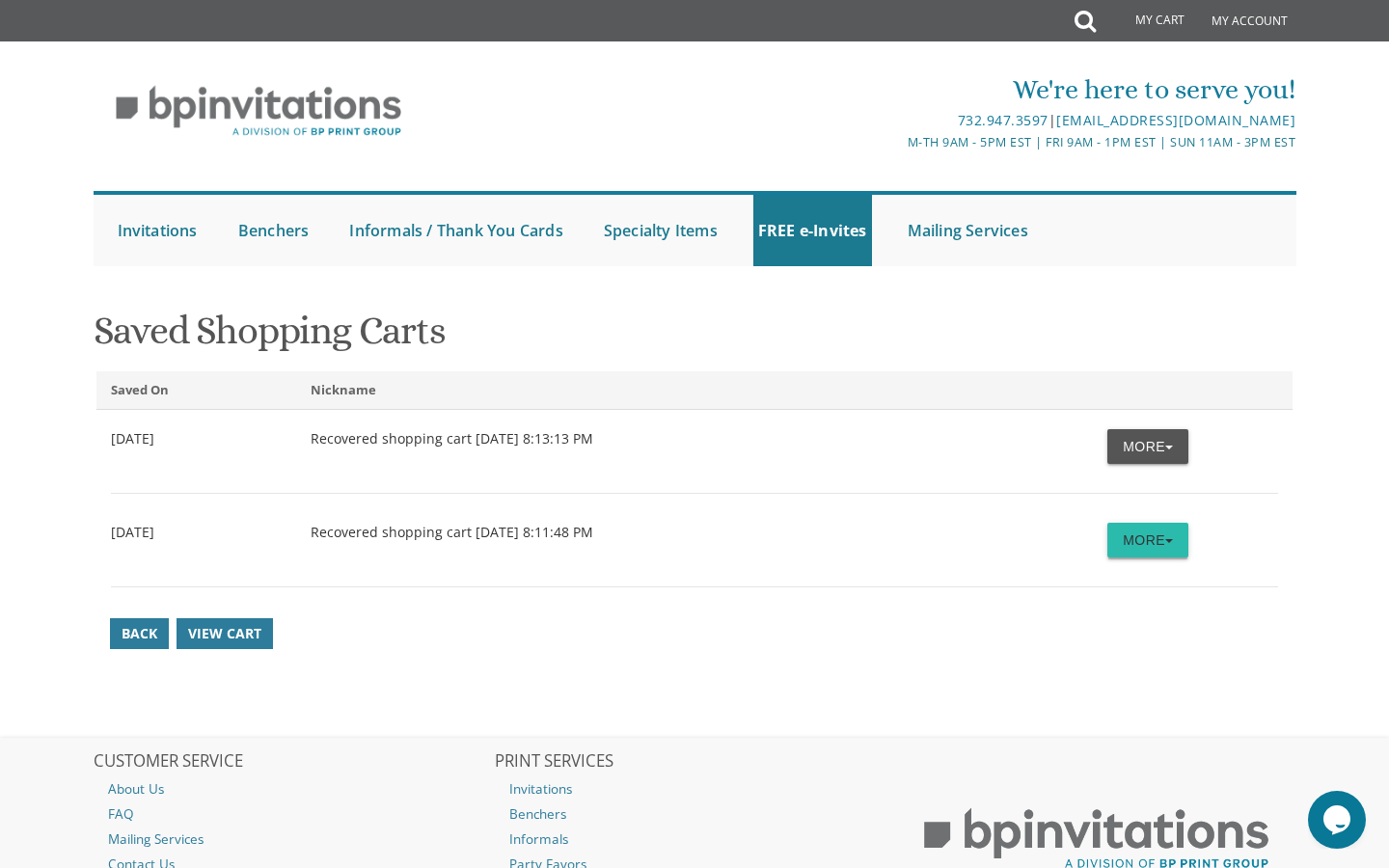
click at [1124, 528] on button "More" at bounding box center [1147, 540] width 81 height 35
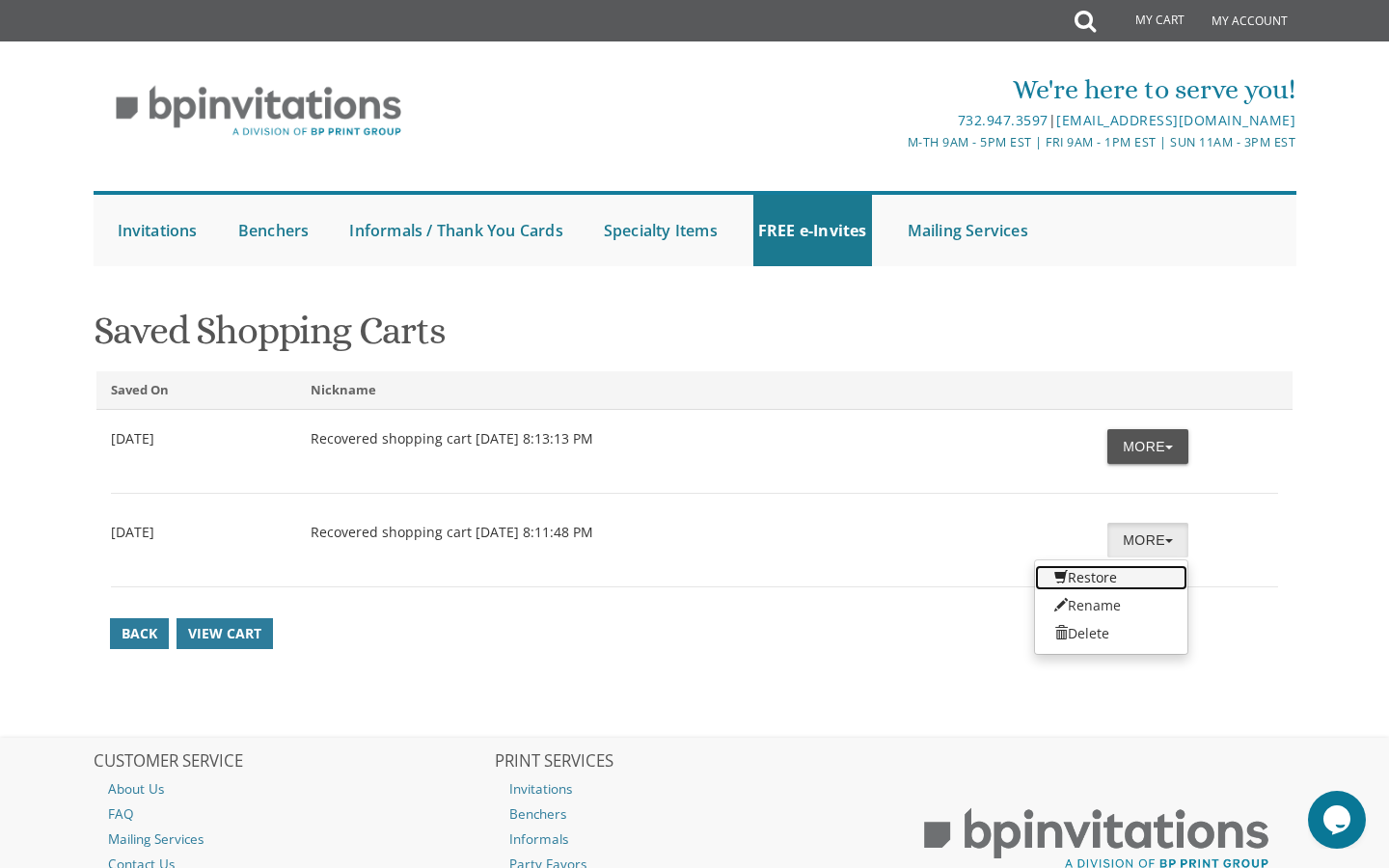
click at [1082, 573] on link "Restore" at bounding box center [1110, 577] width 152 height 25
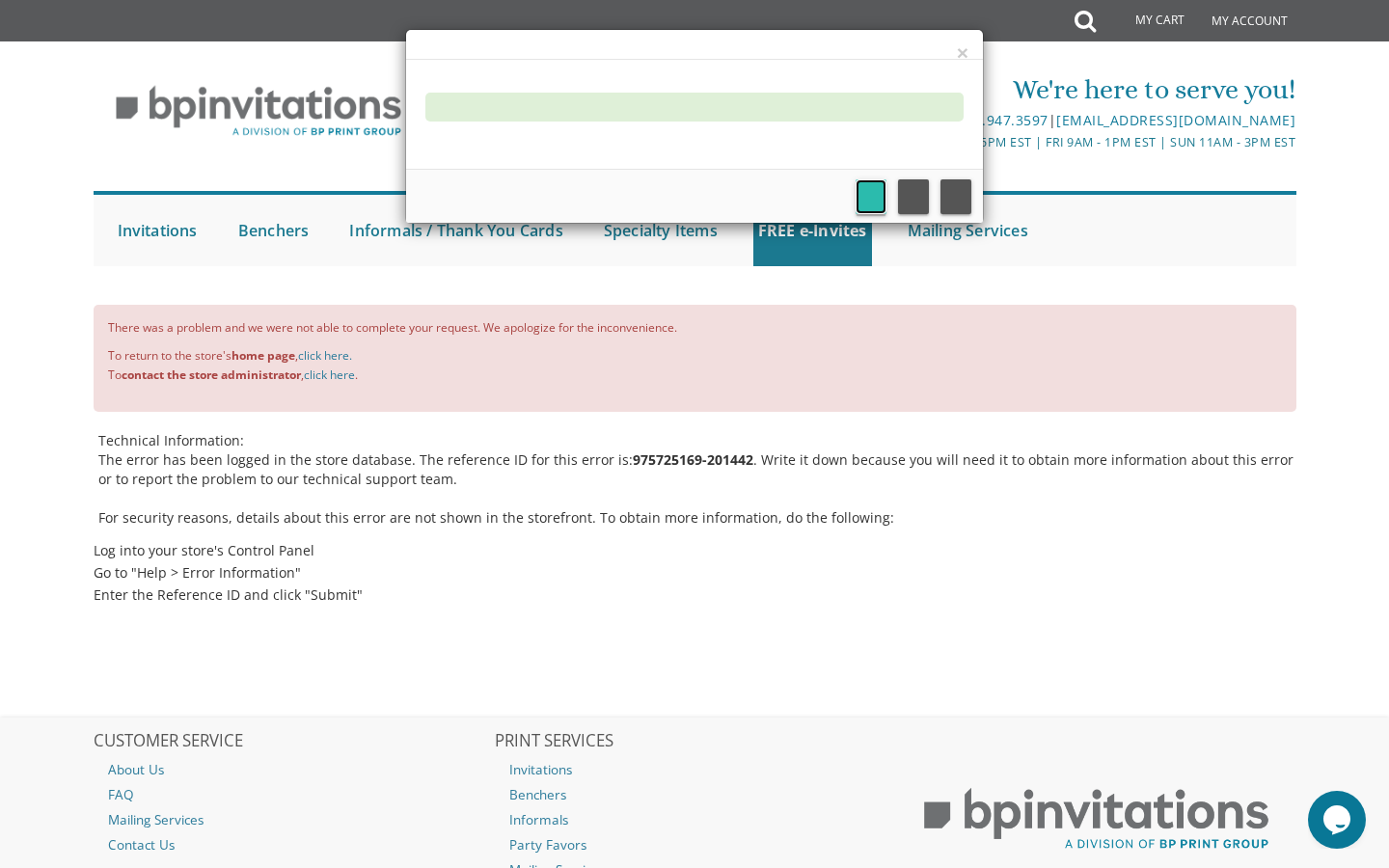
click at [872, 193] on link at bounding box center [870, 196] width 31 height 35
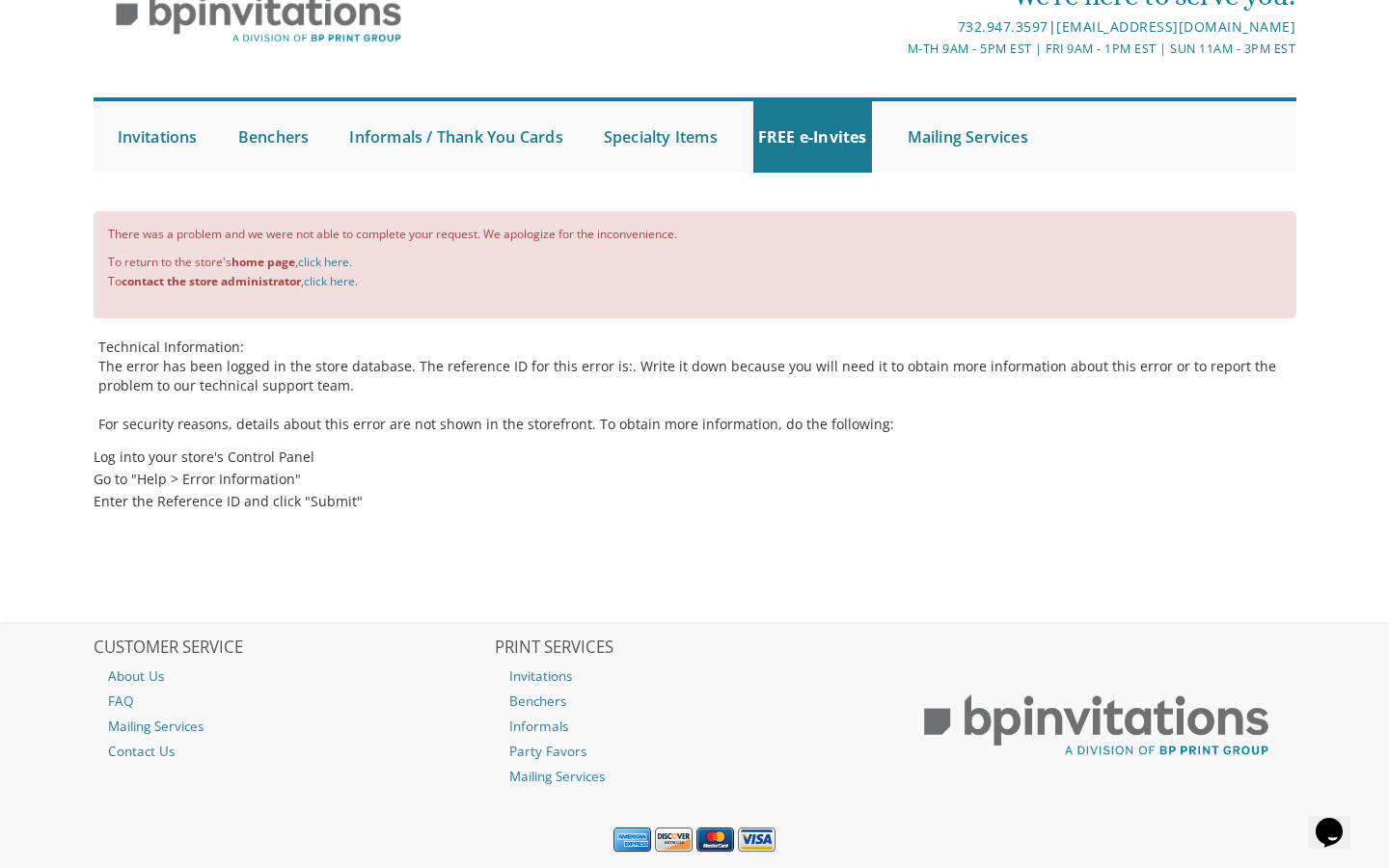
scroll to position [148, 0]
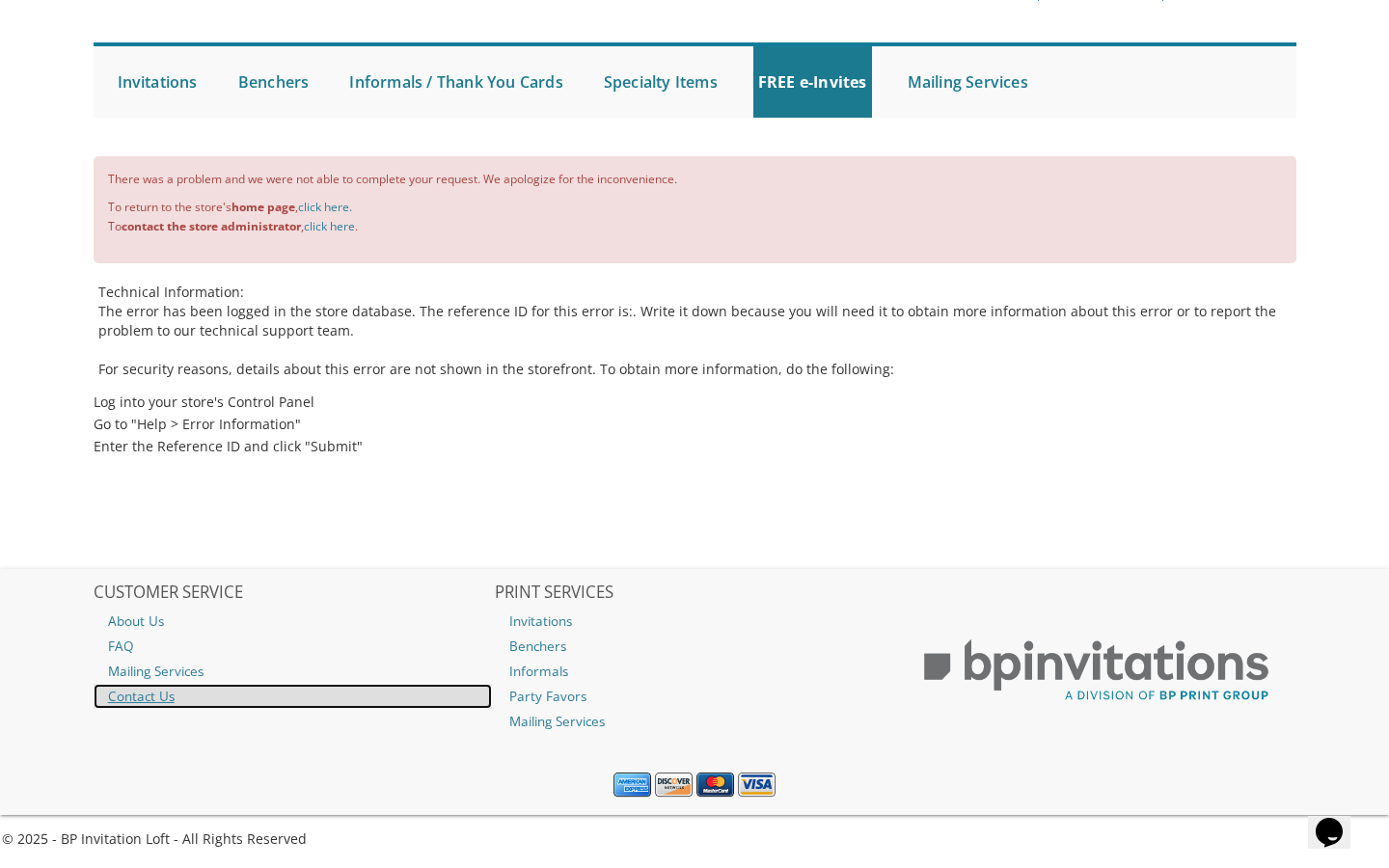
click at [150, 693] on link "Contact Us" at bounding box center [293, 696] width 400 height 25
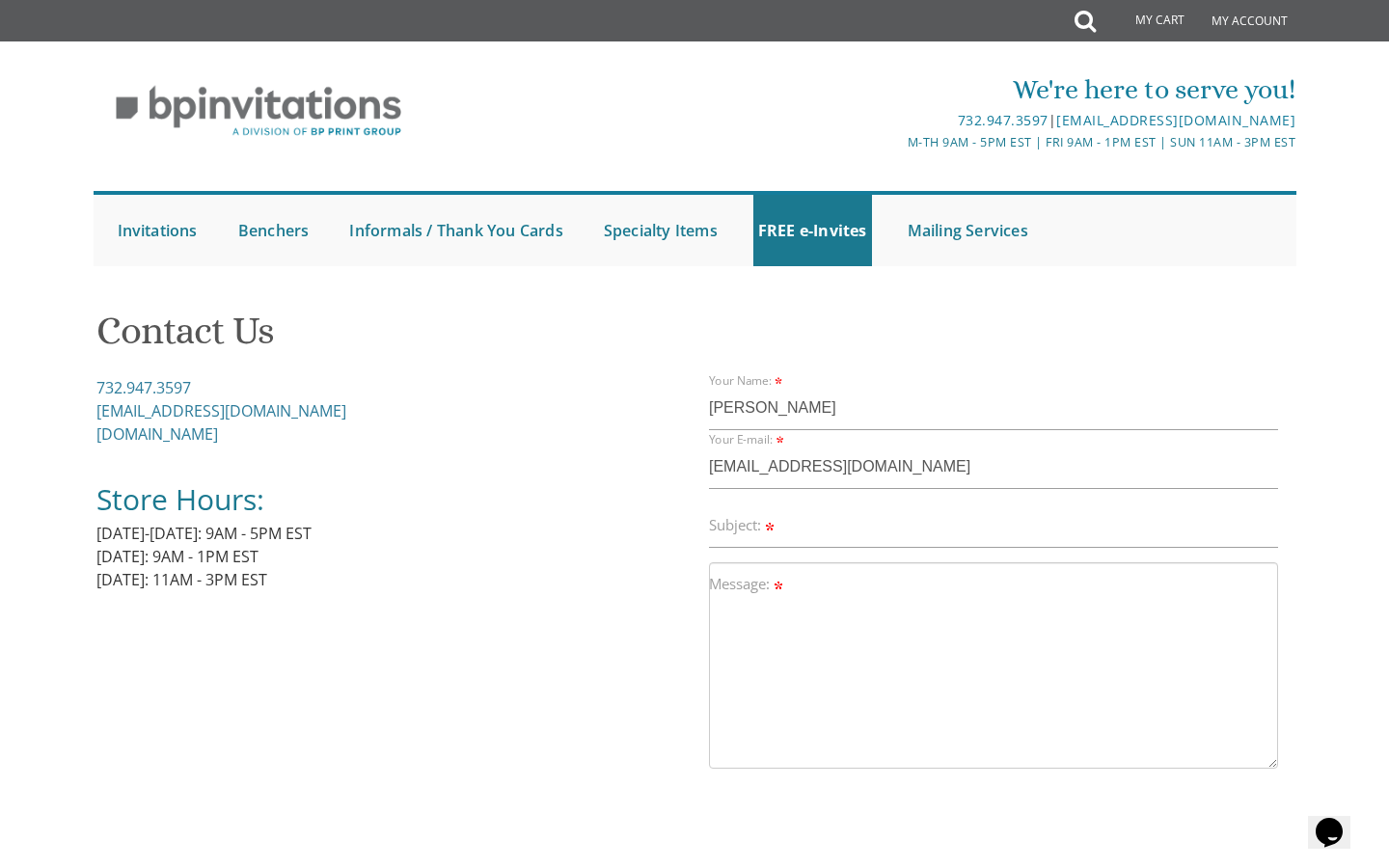
click at [763, 533] on label "Subject:" at bounding box center [742, 525] width 69 height 20
click at [763, 533] on input "Subject:" at bounding box center [992, 525] width 569 height 45
click at [336, 409] on div "732.947.3597 [EMAIL_ADDRESS][DOMAIN_NAME] [DOMAIN_NAME] Store Hours: [DATE]-[DA…" at bounding box center [396, 494] width 598 height 238
click at [97, 409] on link "[EMAIL_ADDRESS][DOMAIN_NAME]" at bounding box center [221, 411] width 250 height 21
